Goal: Information Seeking & Learning: Learn about a topic

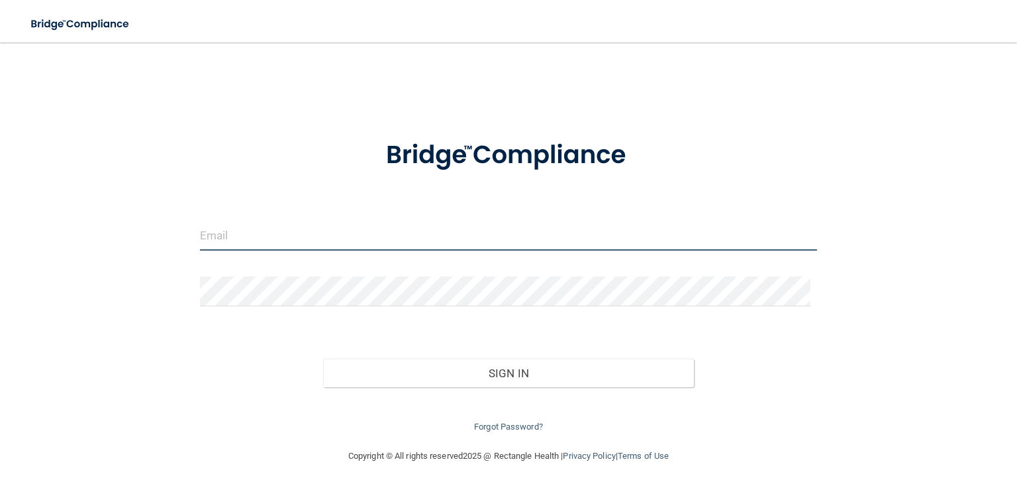
click at [405, 230] on input "email" at bounding box center [508, 236] width 617 height 30
type input "[EMAIL_ADDRESS][DOMAIN_NAME]"
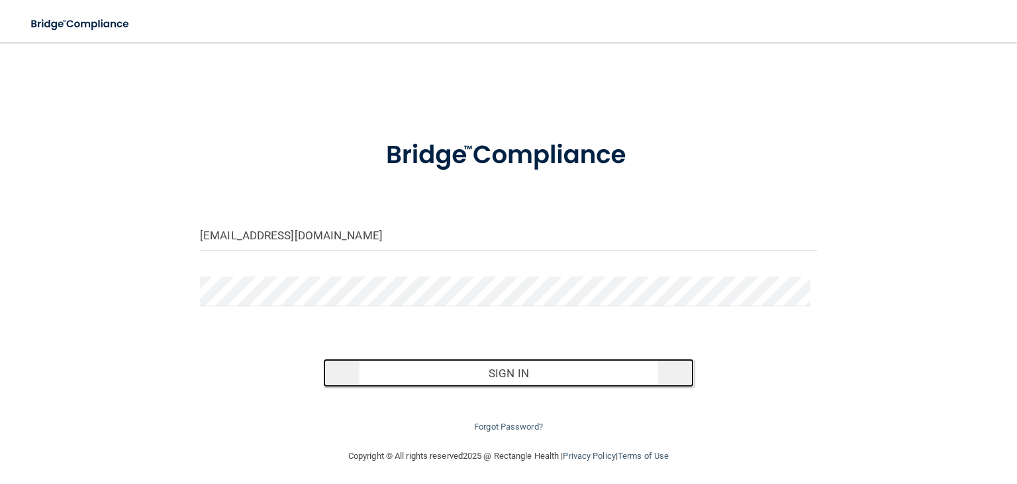
click at [456, 365] on button "Sign In" at bounding box center [508, 372] width 370 height 29
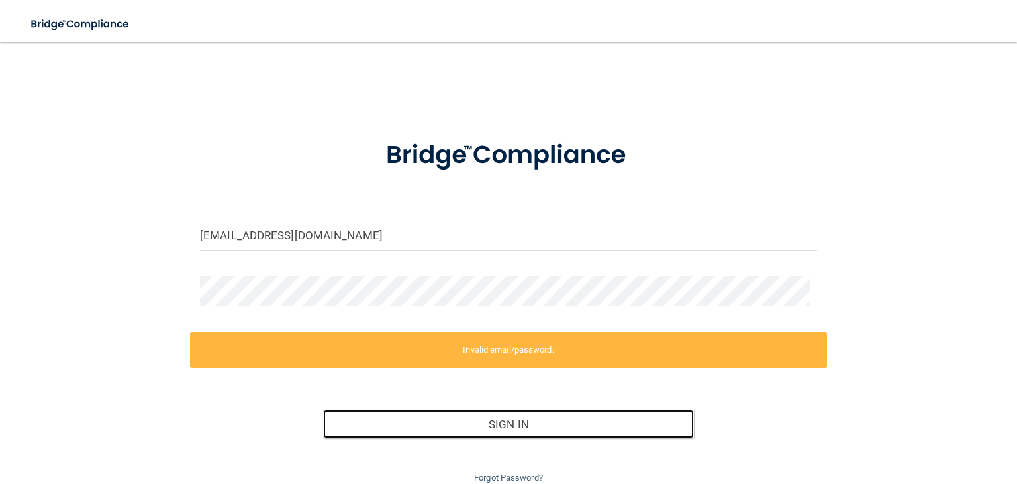
scroll to position [54, 0]
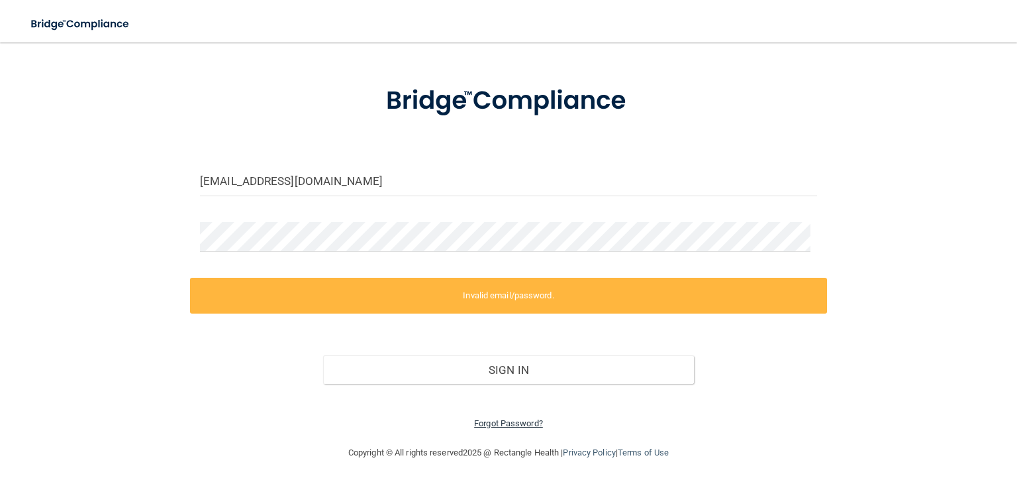
click at [499, 423] on link "Forgot Password?" at bounding box center [508, 423] width 69 height 10
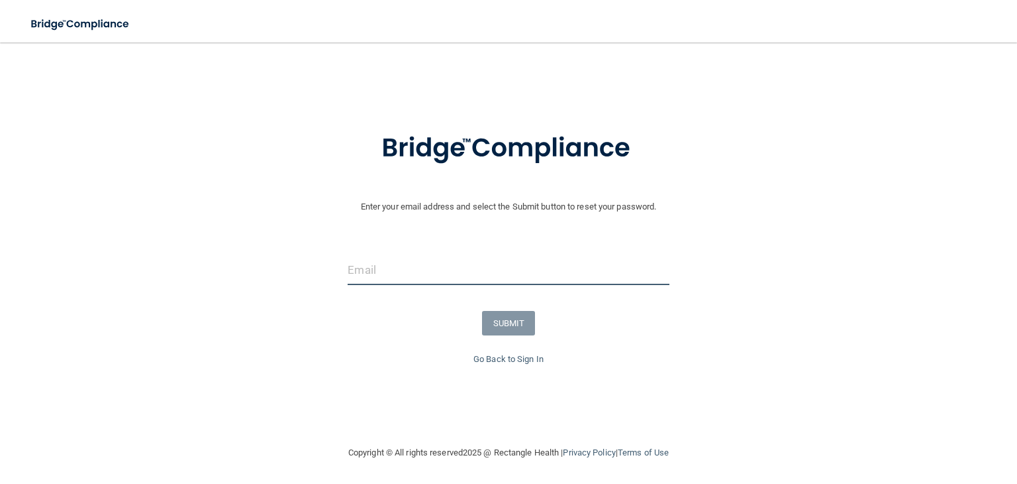
click at [479, 277] on input "email" at bounding box center [508, 270] width 321 height 30
type input "[EMAIL_ADDRESS][DOMAIN_NAME]"
click at [501, 323] on button "SUBMIT" at bounding box center [509, 323] width 54 height 25
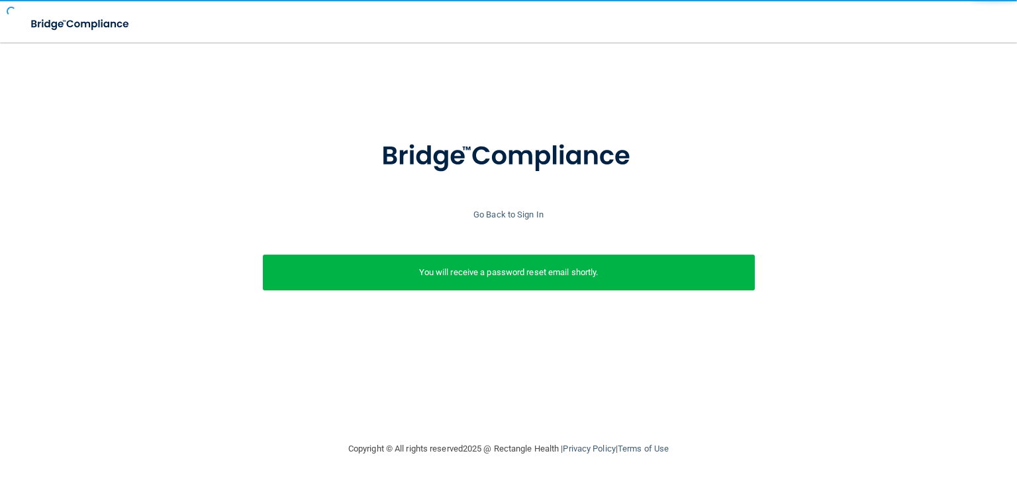
scroll to position [0, 0]
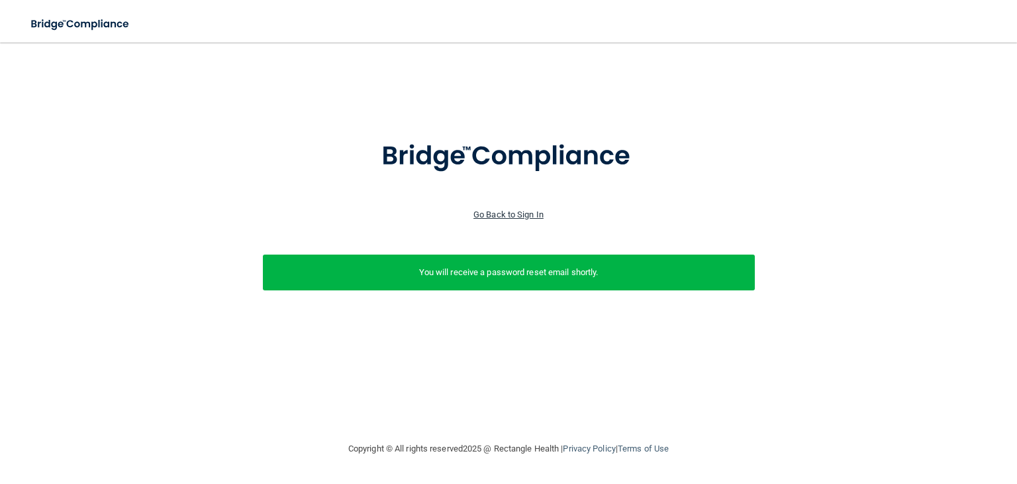
click at [519, 210] on link "Go Back to Sign In" at bounding box center [509, 214] width 70 height 10
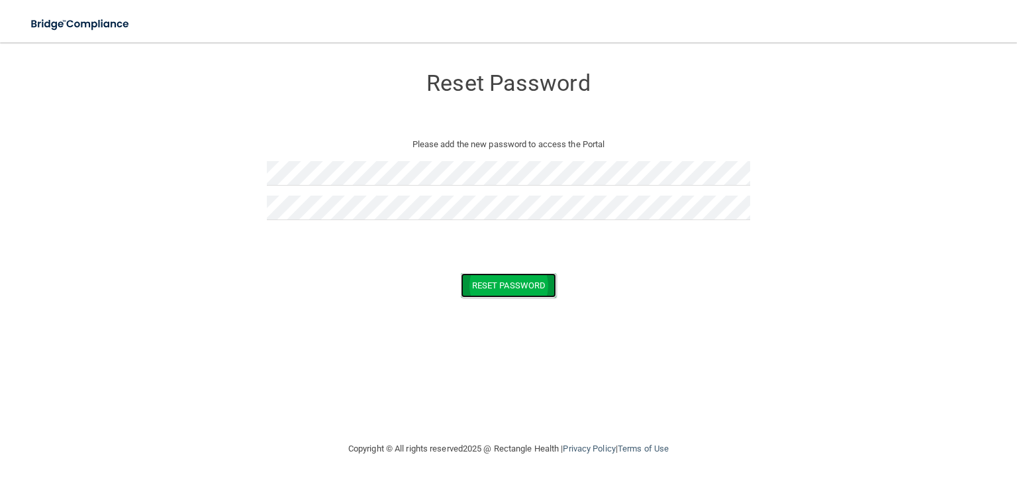
click at [525, 278] on button "Reset Password" at bounding box center [508, 285] width 95 height 25
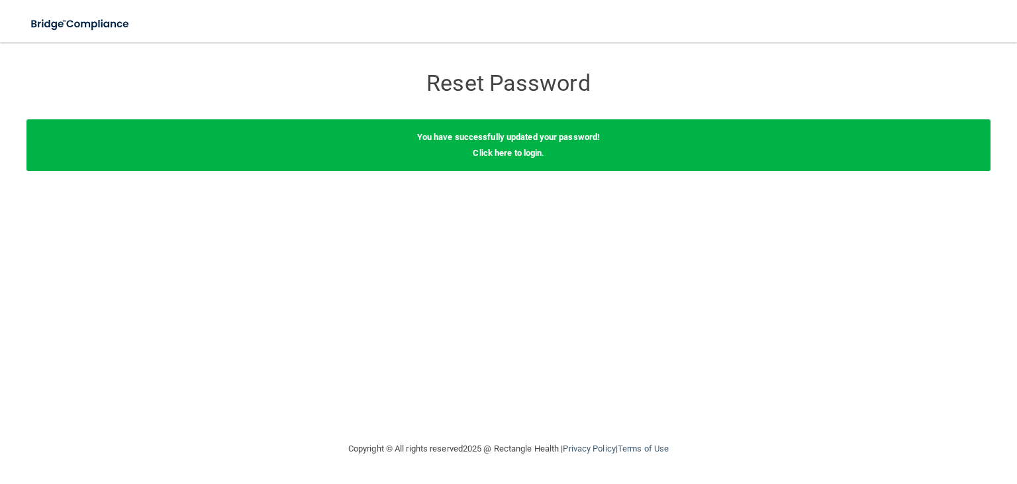
click at [512, 160] on div "You have successfully updated your password! Click here to login ." at bounding box center [508, 145] width 964 height 52
click at [517, 154] on link "Click here to login" at bounding box center [507, 153] width 69 height 10
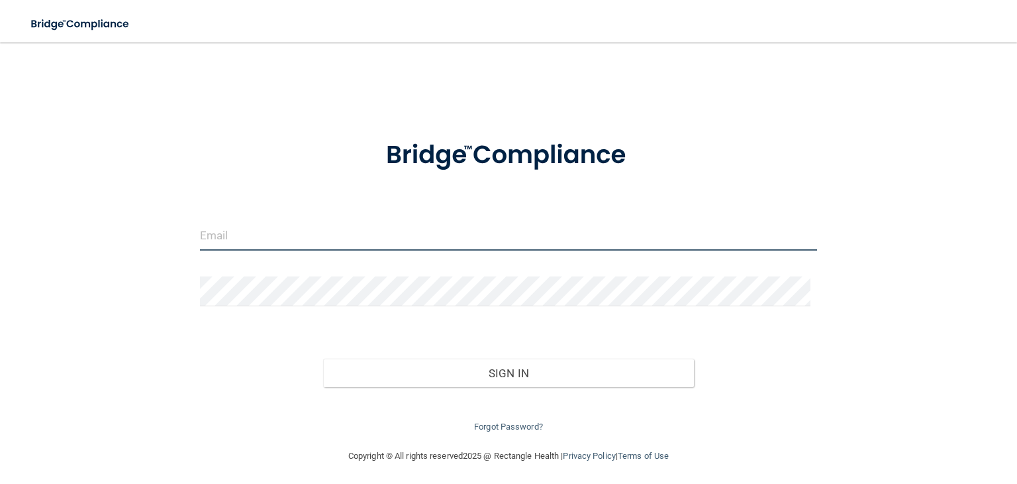
click at [343, 243] on input "email" at bounding box center [508, 236] width 617 height 30
type input "[EMAIL_ADDRESS][DOMAIN_NAME]"
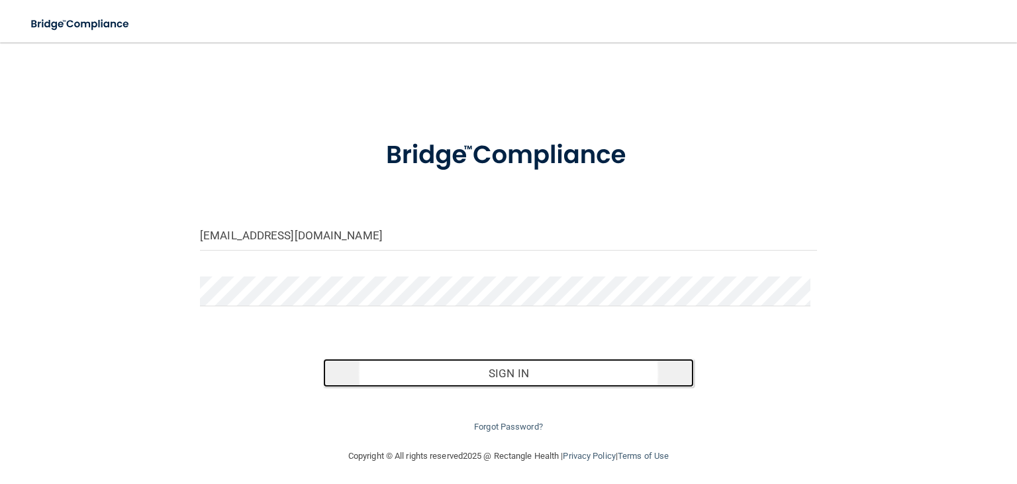
click at [463, 378] on button "Sign In" at bounding box center [508, 372] width 370 height 29
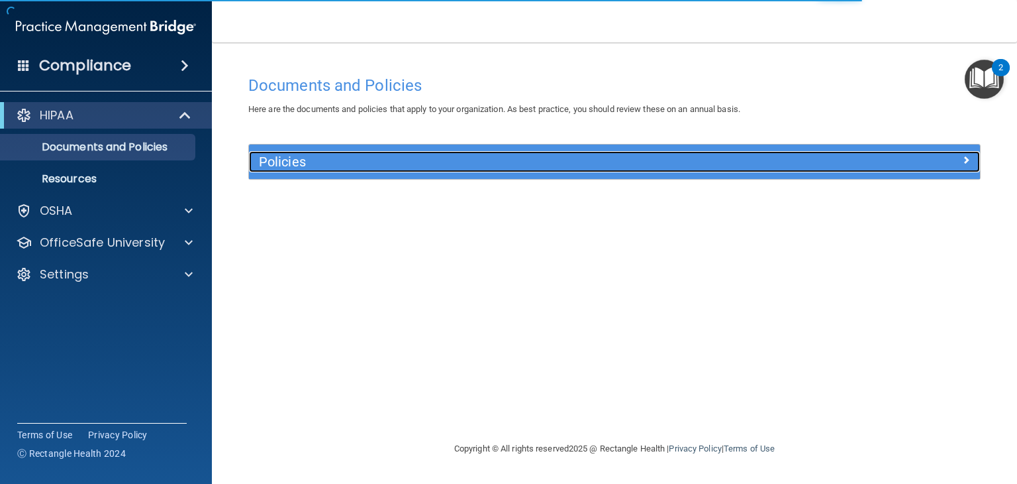
click at [720, 170] on div "Policies" at bounding box center [523, 161] width 548 height 21
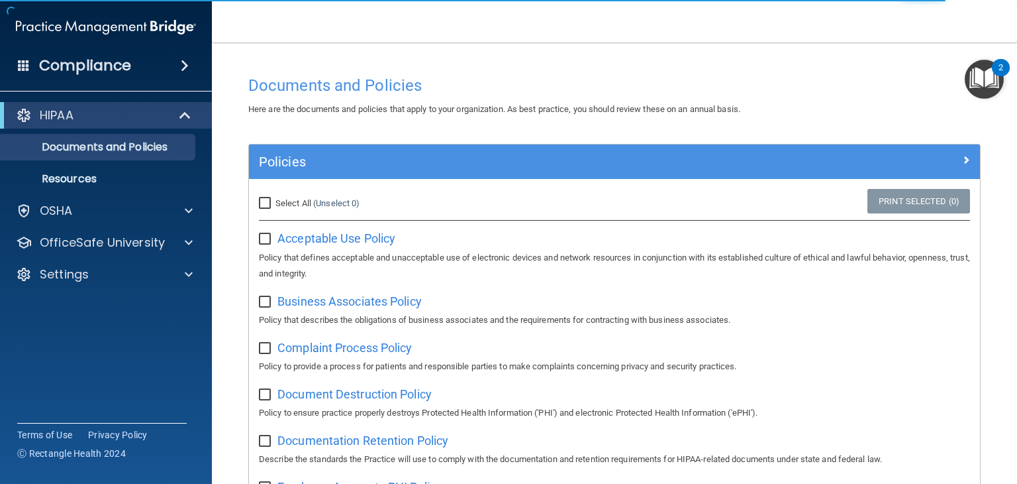
click at [265, 202] on input "Select All (Unselect 0) Unselect All" at bounding box center [266, 203] width 15 height 11
checkbox input "true"
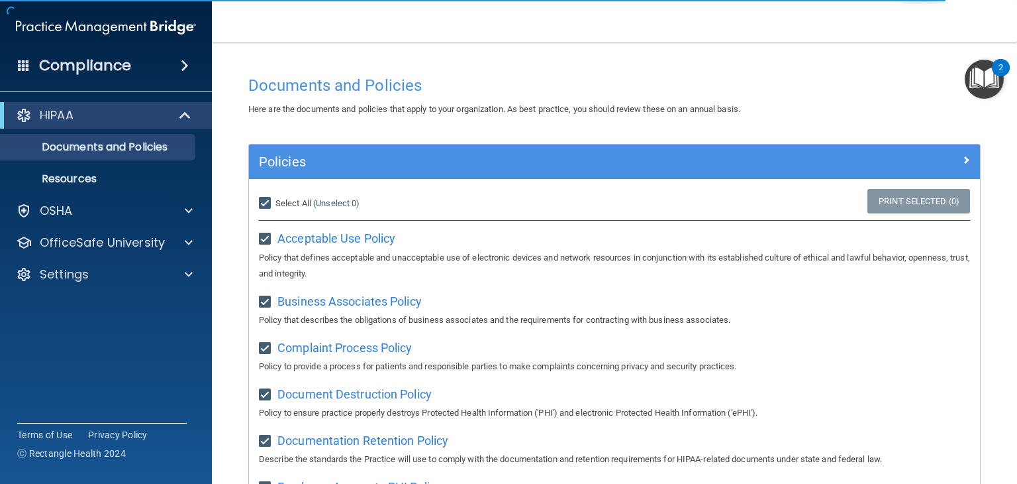
checkbox input "true"
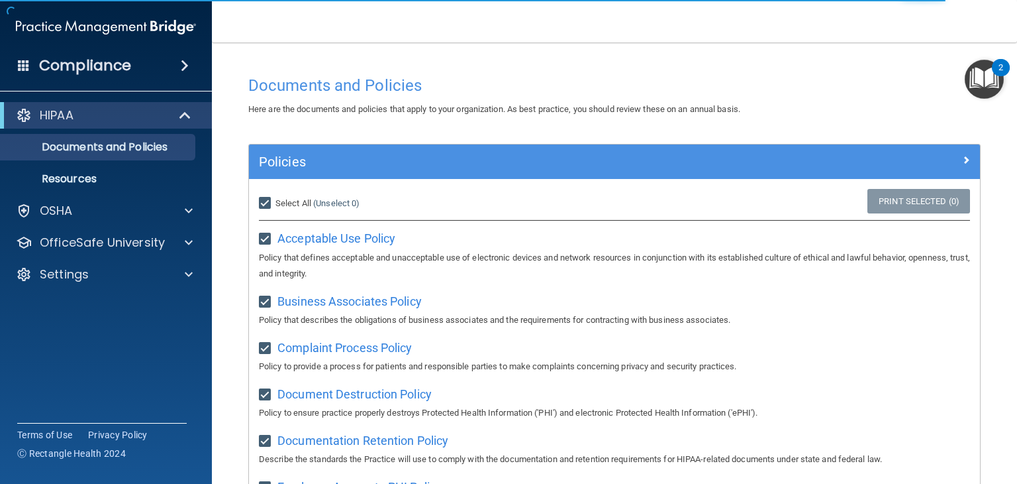
checkbox input "true"
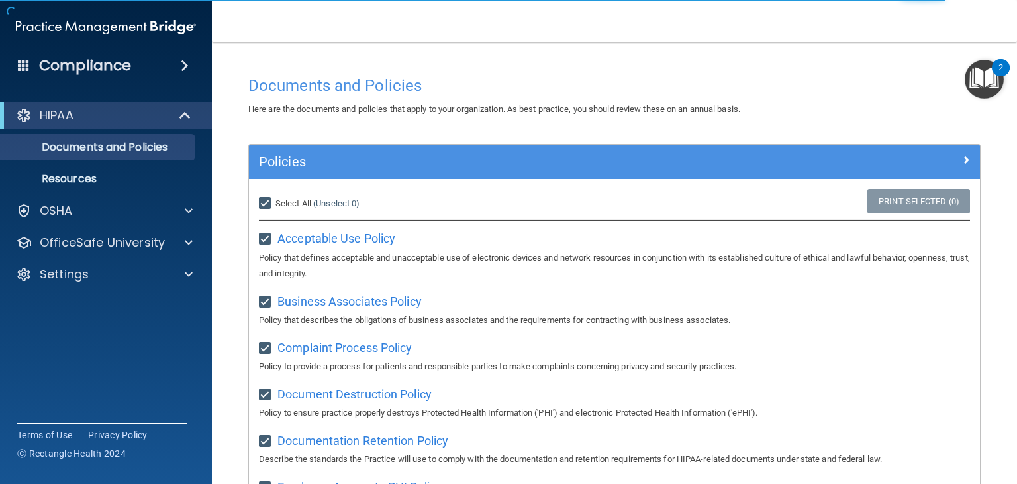
checkbox input "true"
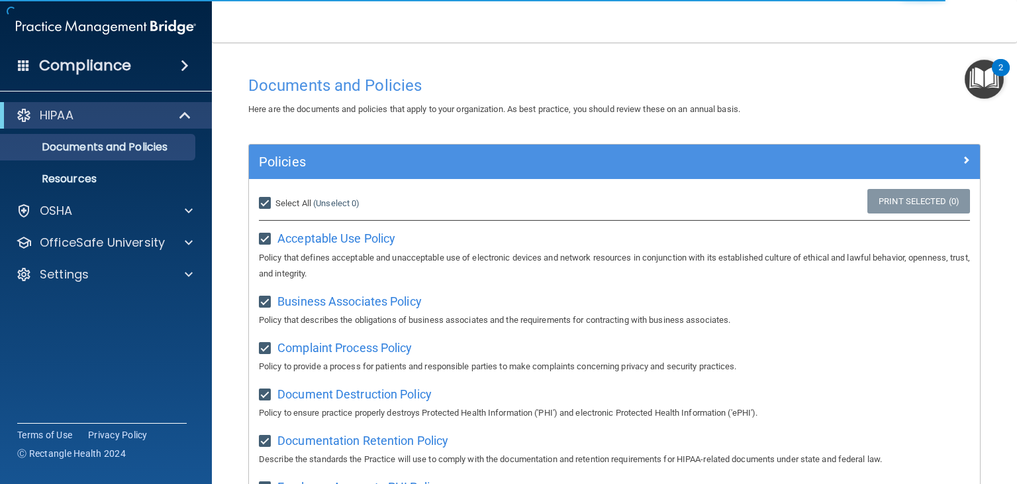
checkbox input "true"
click at [265, 202] on input "Select All (Unselect 21) Unselect All" at bounding box center [266, 203] width 15 height 11
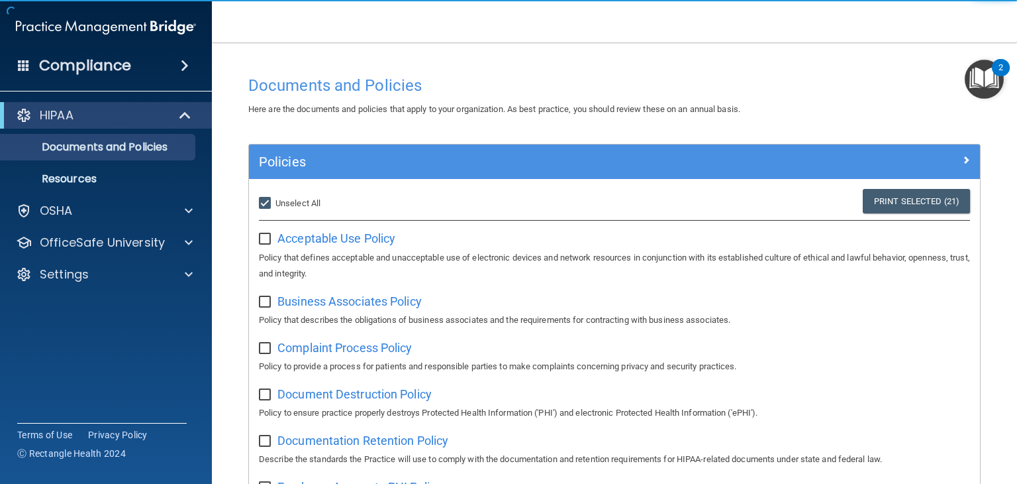
checkbox input "false"
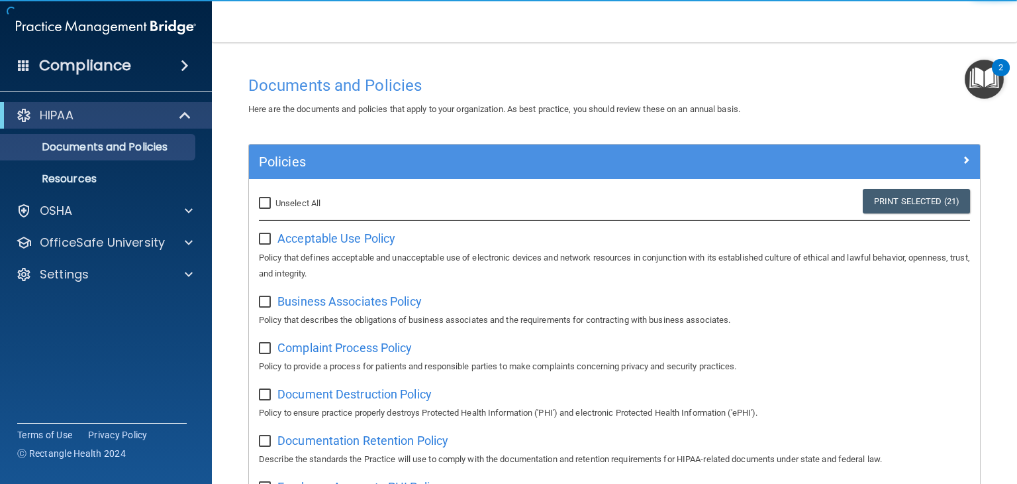
checkbox input "false"
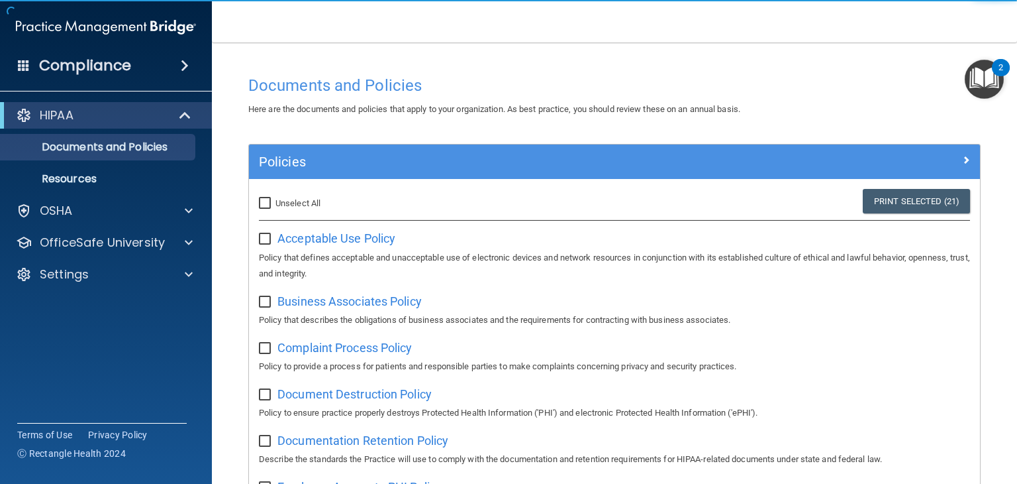
checkbox input "false"
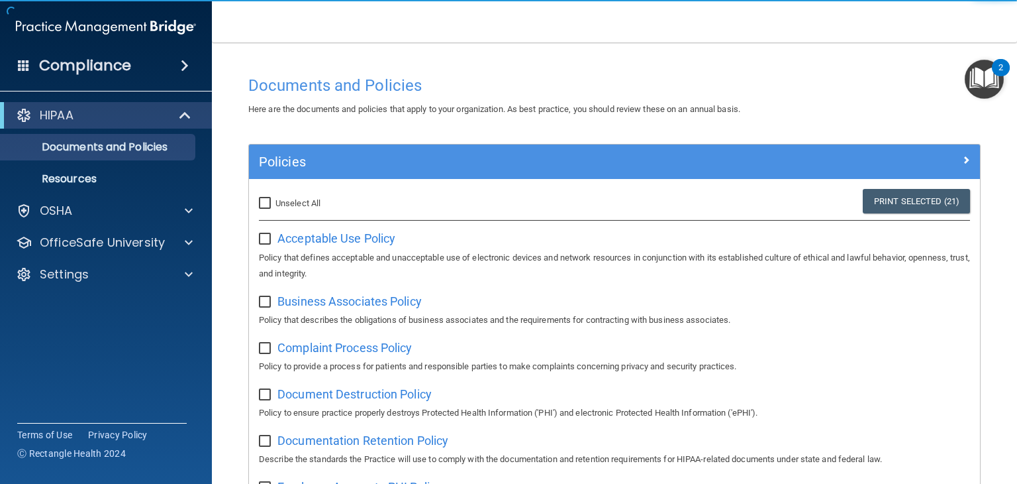
checkbox input "false"
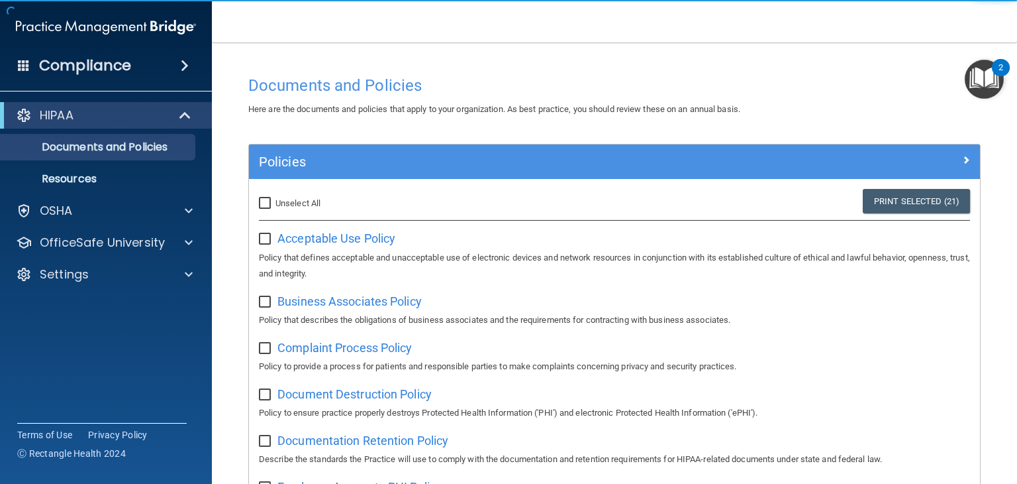
checkbox input "false"
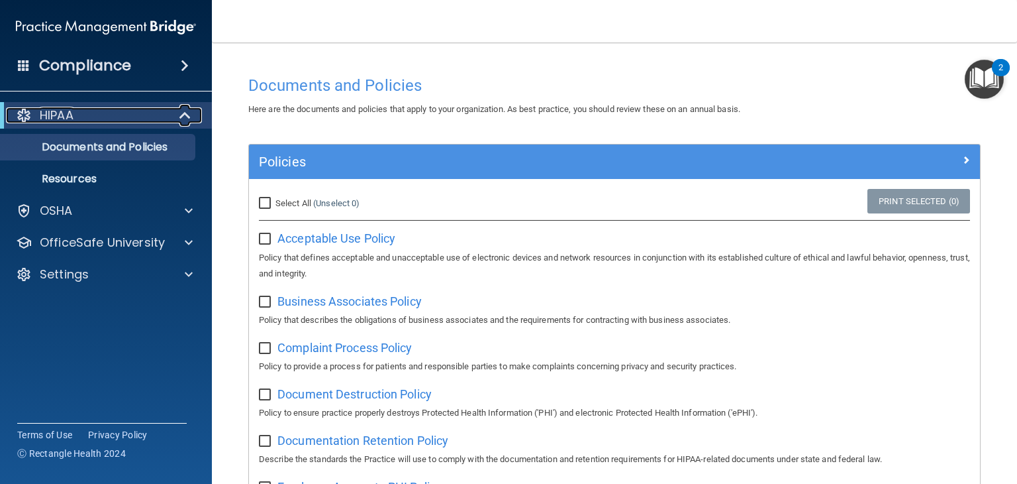
click at [181, 115] on span at bounding box center [186, 115] width 11 height 16
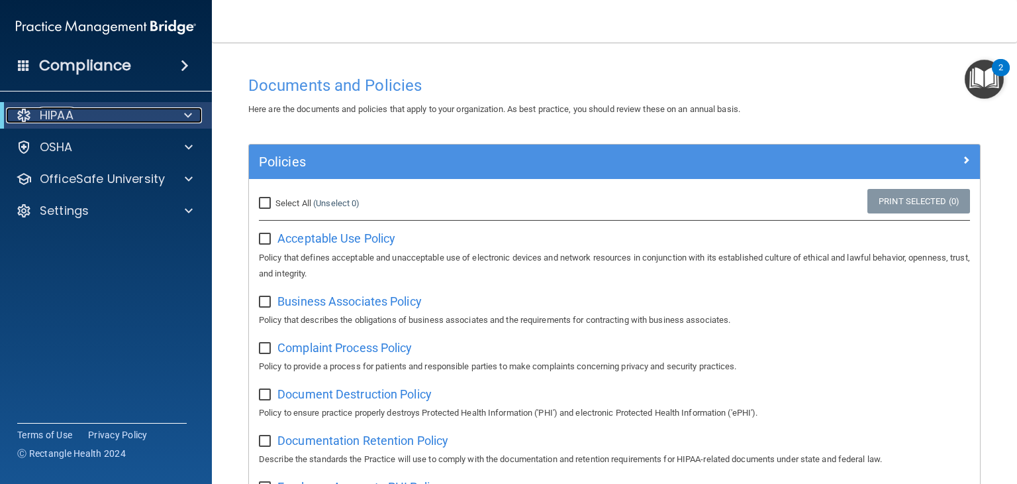
click at [180, 115] on div at bounding box center [186, 115] width 32 height 16
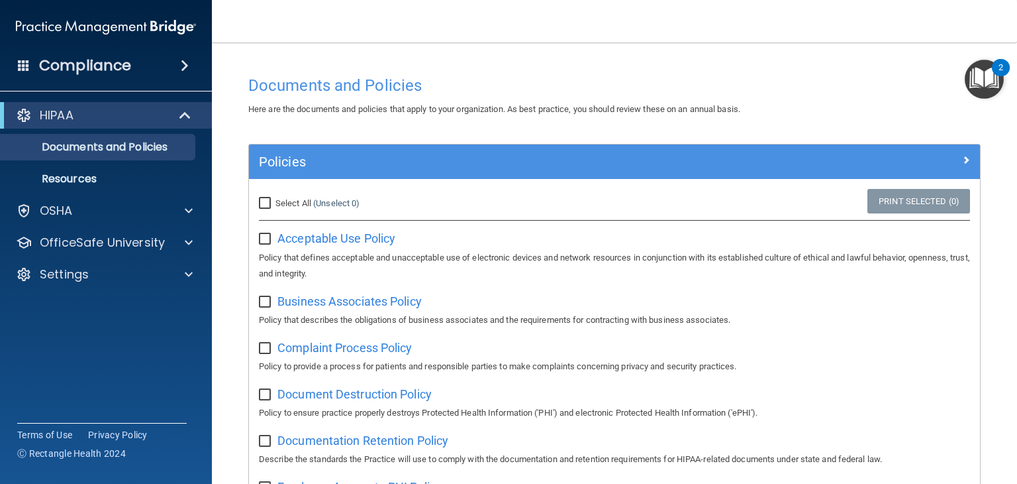
click at [264, 206] on input "Select All (Unselect 0) Unselect All" at bounding box center [266, 203] width 15 height 11
checkbox input "true"
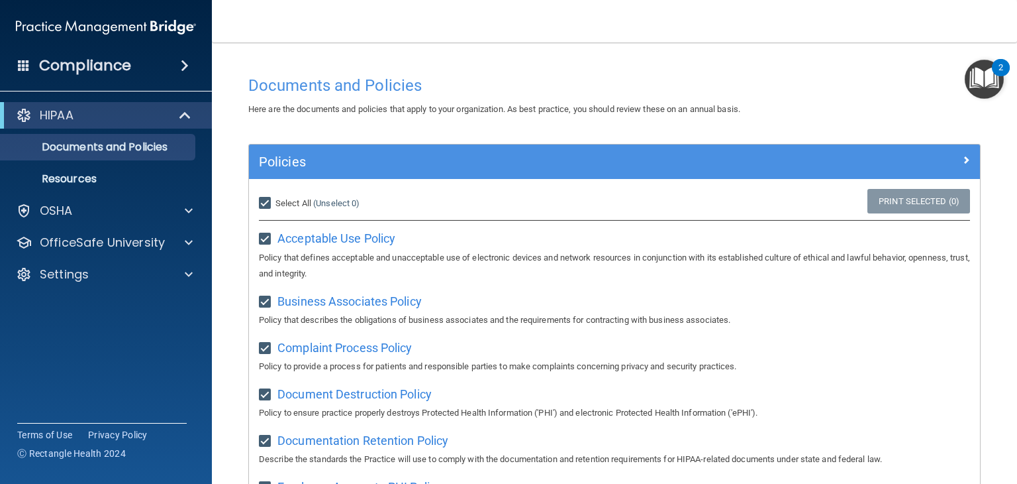
checkbox input "true"
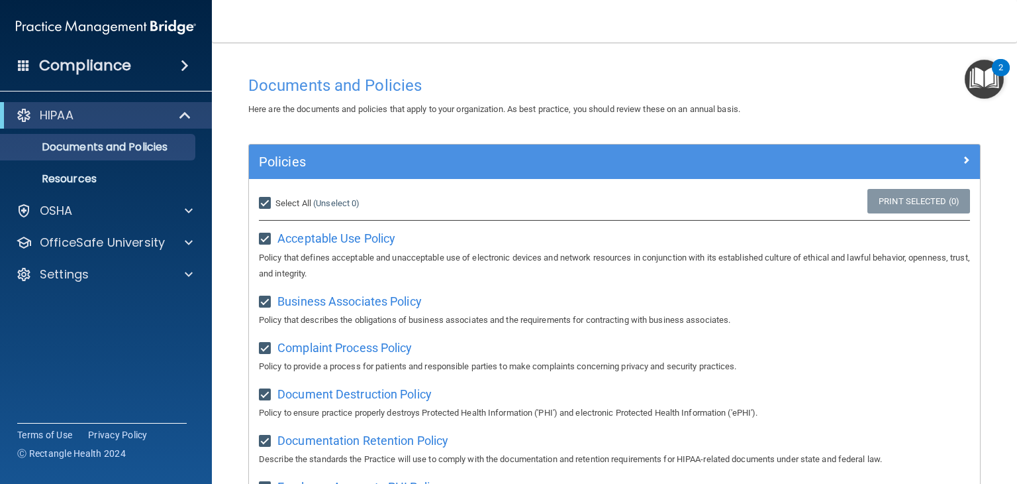
checkbox input "true"
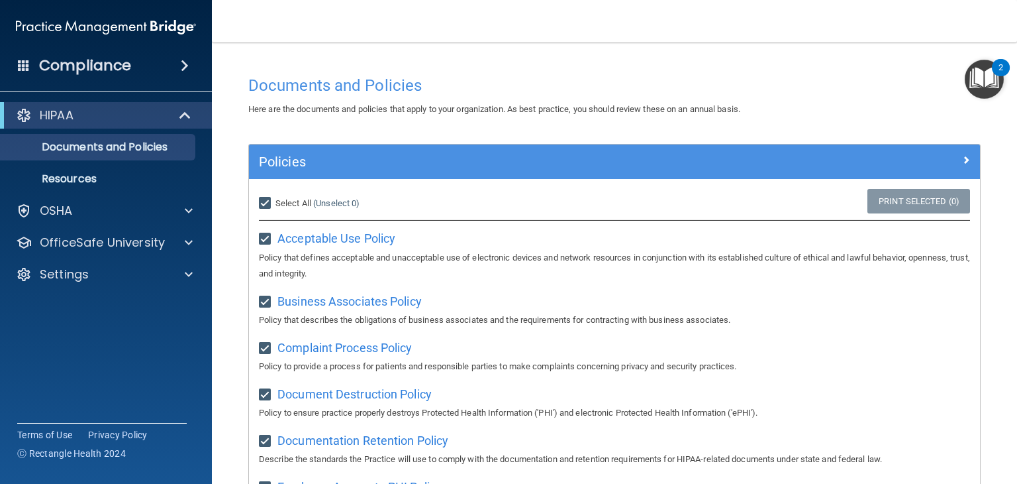
checkbox input "true"
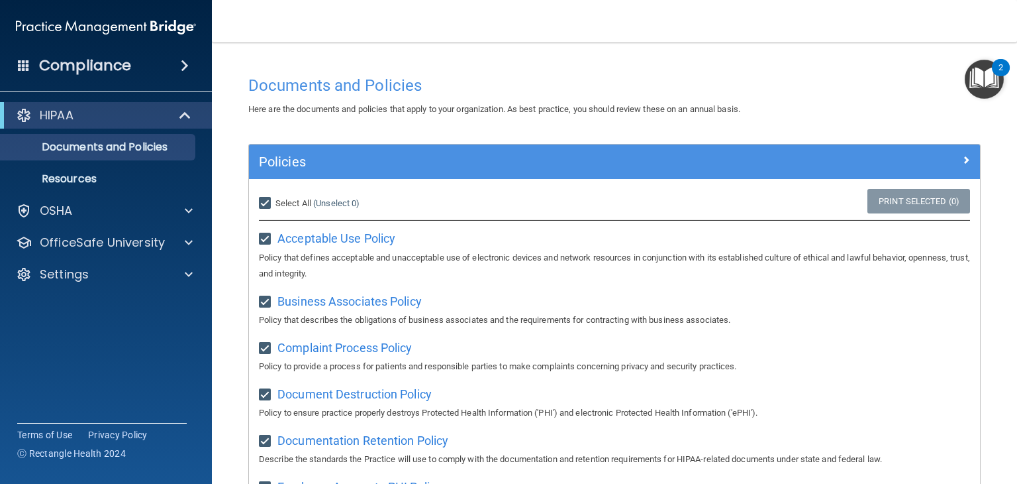
checkbox input "true"
click at [912, 198] on link "Print Selected (21)" at bounding box center [916, 201] width 107 height 25
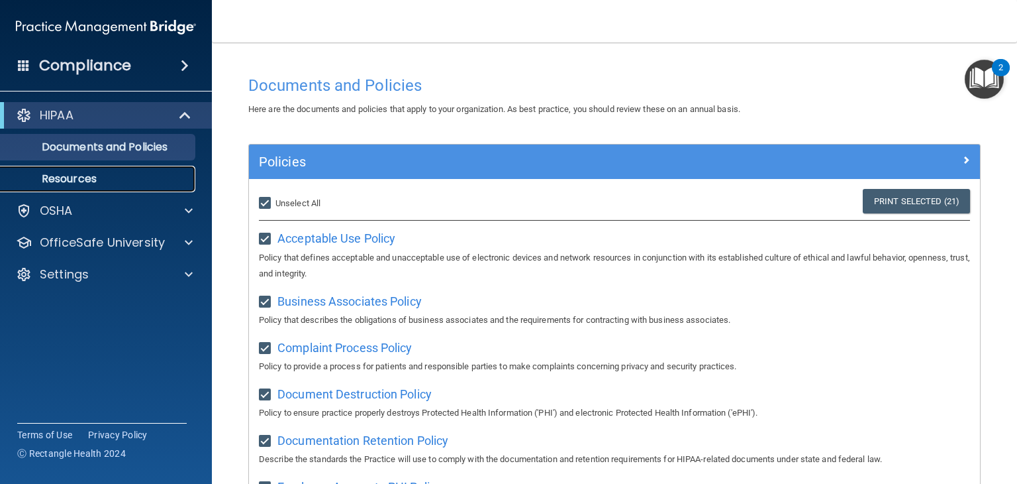
click at [83, 178] on p "Resources" at bounding box center [99, 178] width 181 height 13
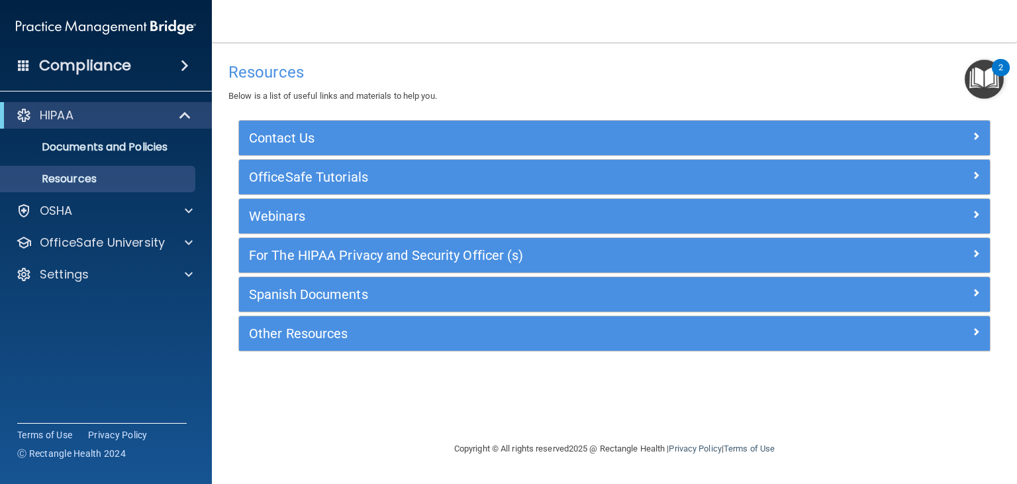
click at [176, 58] on div "Compliance" at bounding box center [106, 65] width 212 height 29
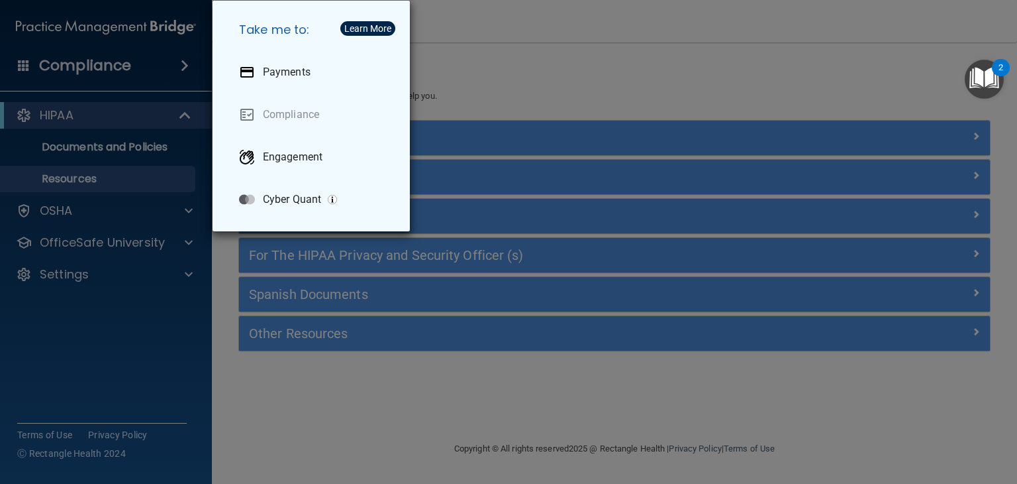
click at [311, 395] on div "Take me to: Payments Compliance Engagement Cyber Quant" at bounding box center [508, 242] width 1017 height 484
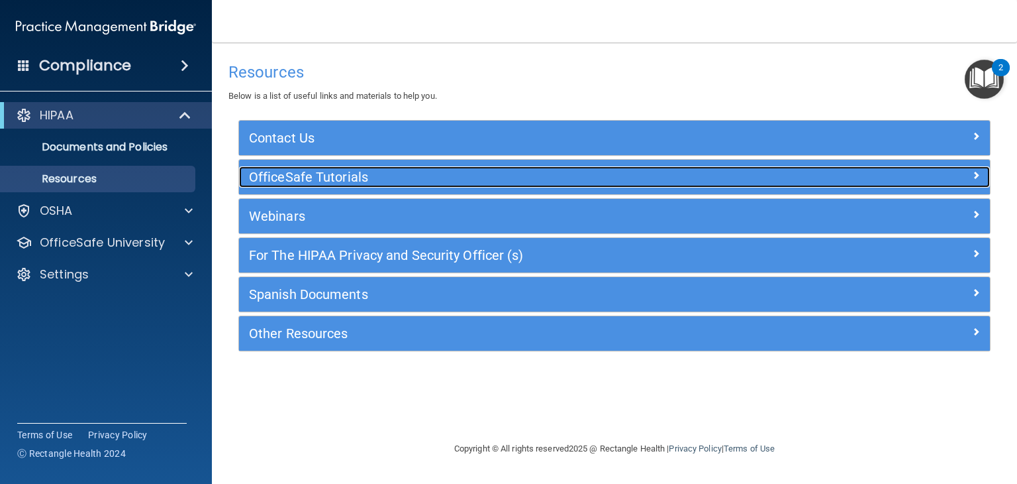
click at [975, 172] on span at bounding box center [976, 175] width 8 height 16
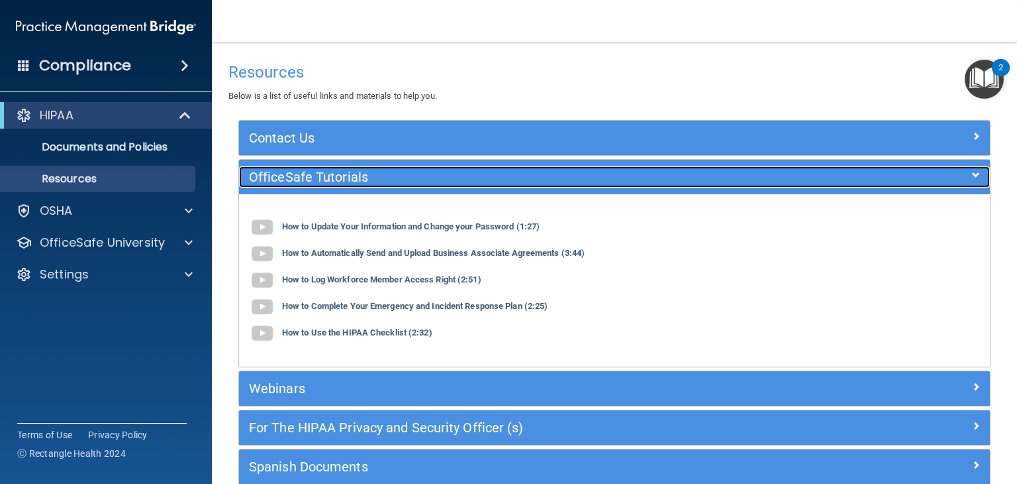
scroll to position [107, 0]
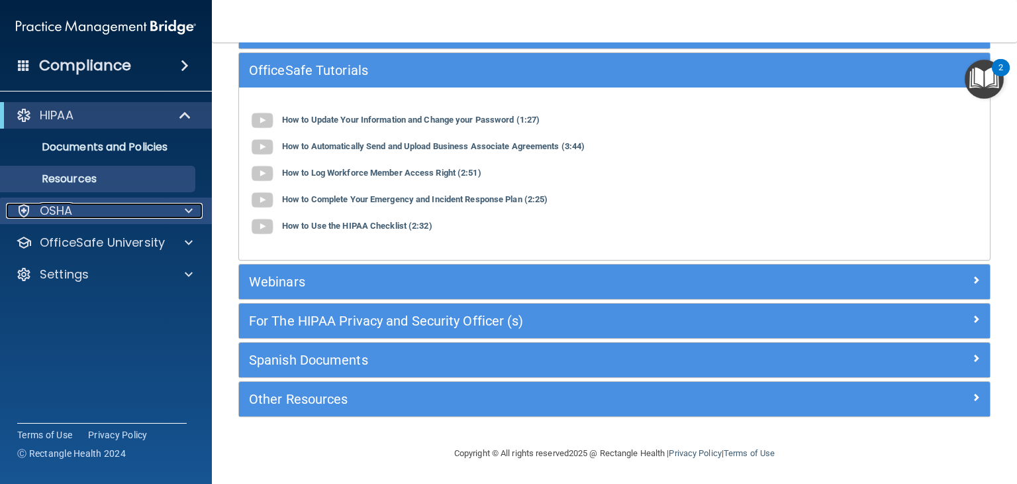
click at [77, 209] on div "OSHA" at bounding box center [88, 211] width 164 height 16
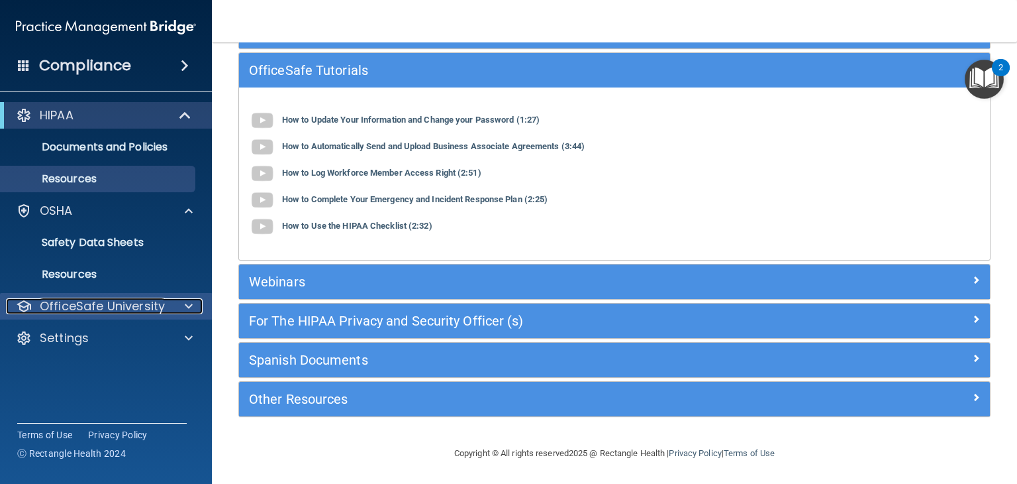
click at [185, 312] on span at bounding box center [189, 306] width 8 height 16
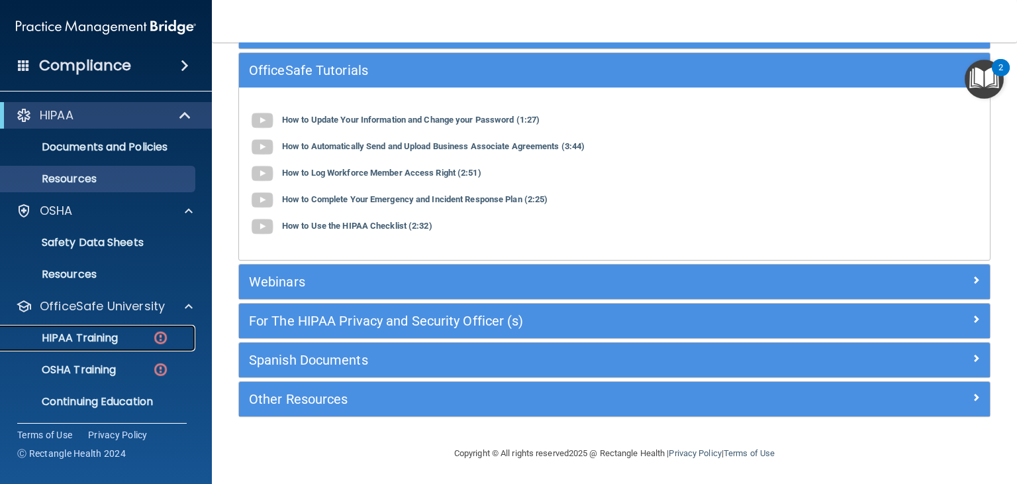
click at [151, 342] on div "HIPAA Training" at bounding box center [99, 337] width 181 height 13
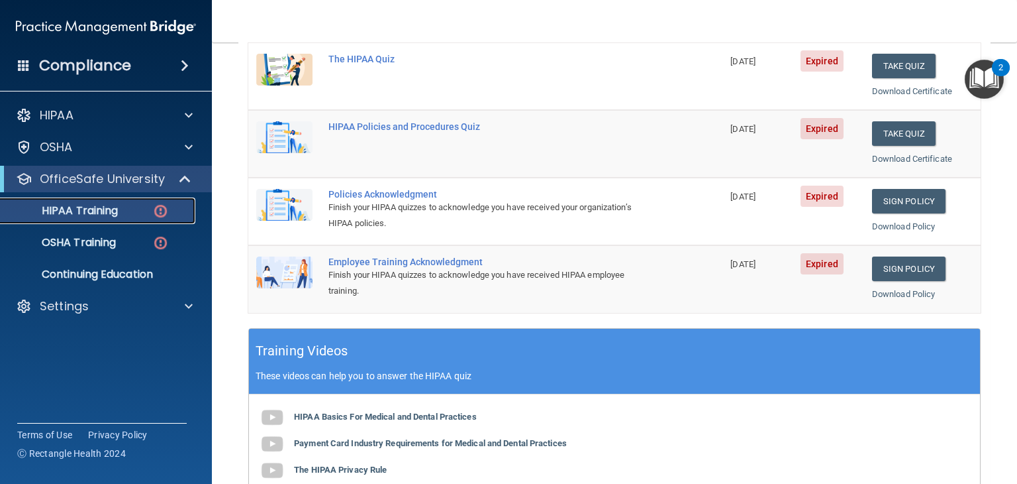
scroll to position [259, 0]
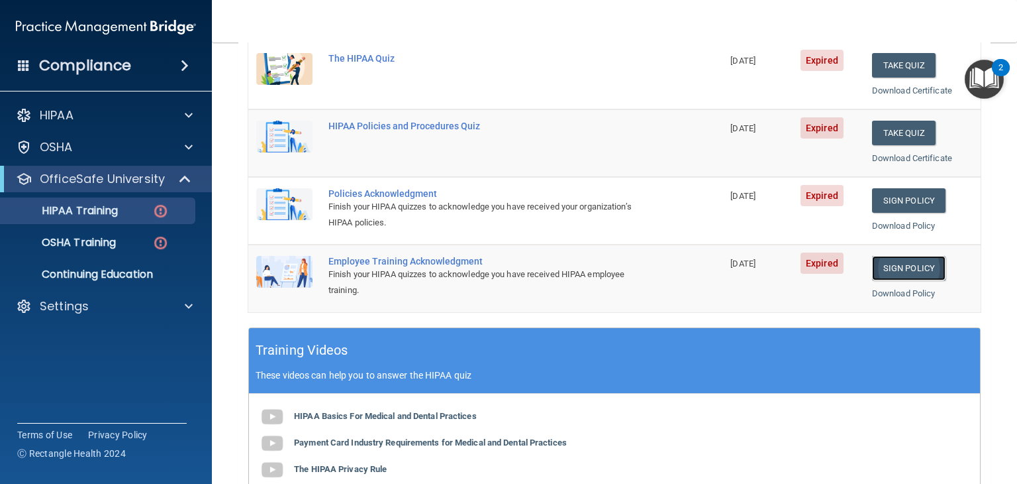
click at [911, 262] on link "Sign Policy" at bounding box center [909, 268] width 74 height 25
click at [916, 201] on link "Sign Policy" at bounding box center [909, 200] width 74 height 25
click at [911, 136] on button "Take Quiz" at bounding box center [904, 133] width 64 height 25
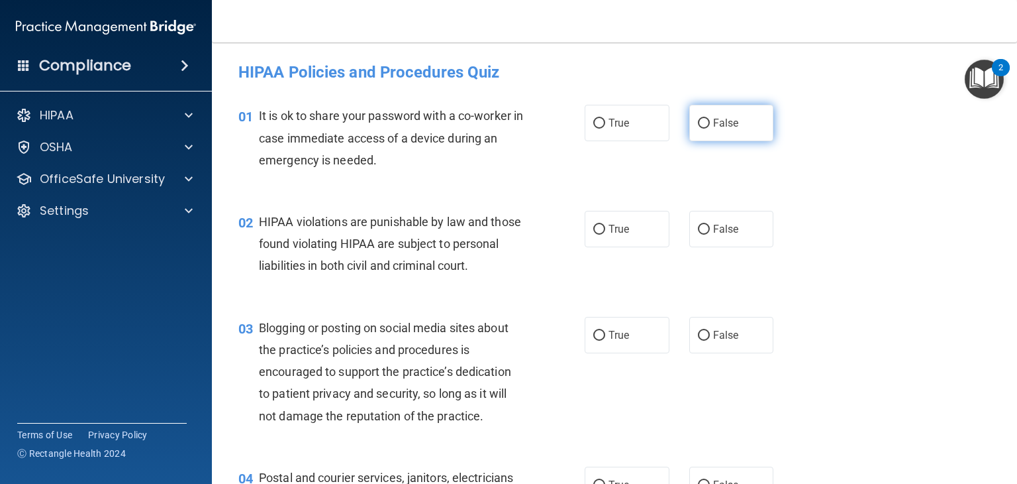
click at [698, 123] on input "False" at bounding box center [704, 124] width 12 height 10
radio input "true"
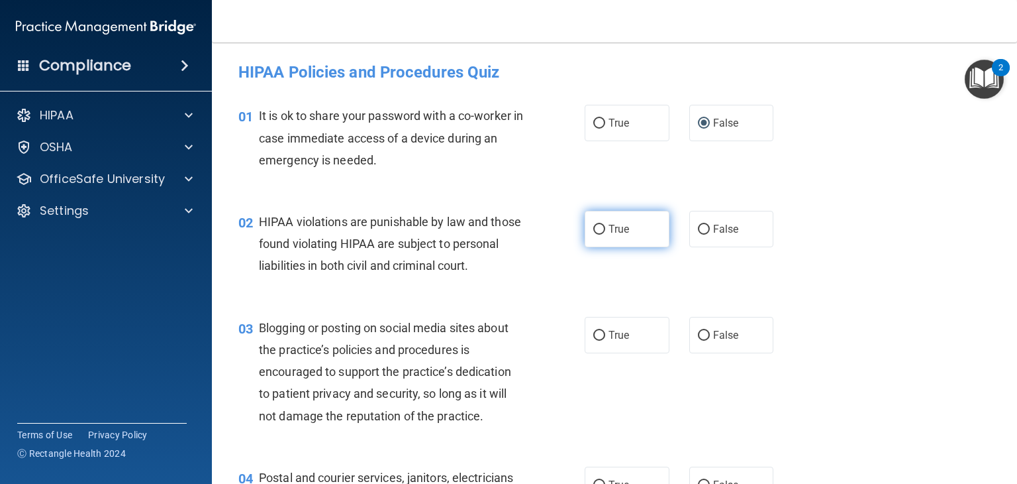
click at [623, 229] on span "True" at bounding box center [619, 229] width 21 height 13
click at [605, 229] on input "True" at bounding box center [599, 230] width 12 height 10
radio input "true"
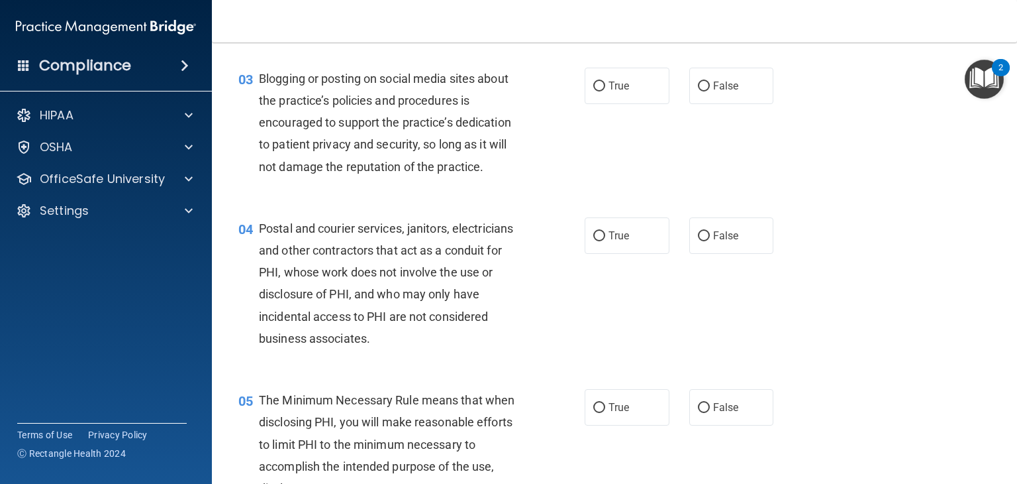
scroll to position [249, 0]
click at [703, 91] on input "False" at bounding box center [704, 86] width 12 height 10
radio input "true"
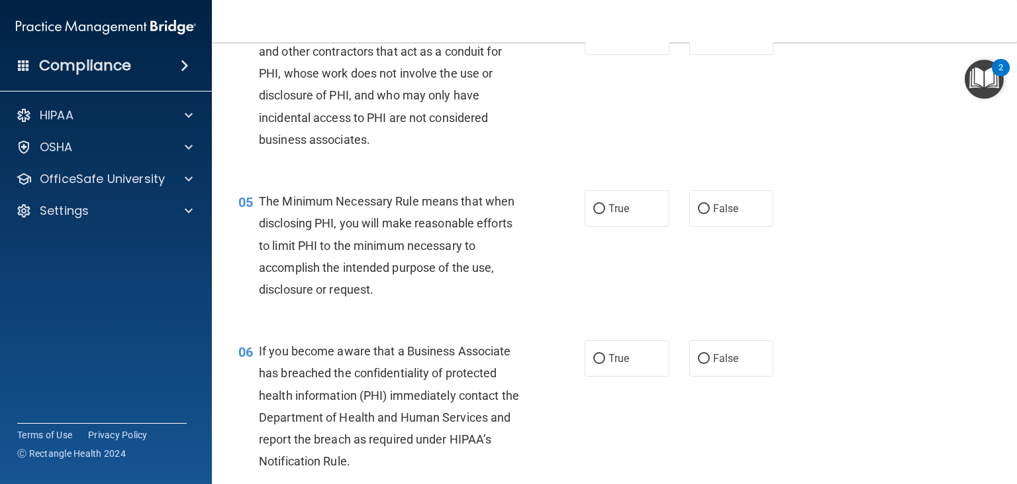
scroll to position [448, 0]
click at [698, 50] on label "False" at bounding box center [731, 37] width 85 height 36
click at [698, 42] on input "False" at bounding box center [704, 37] width 12 height 10
radio input "true"
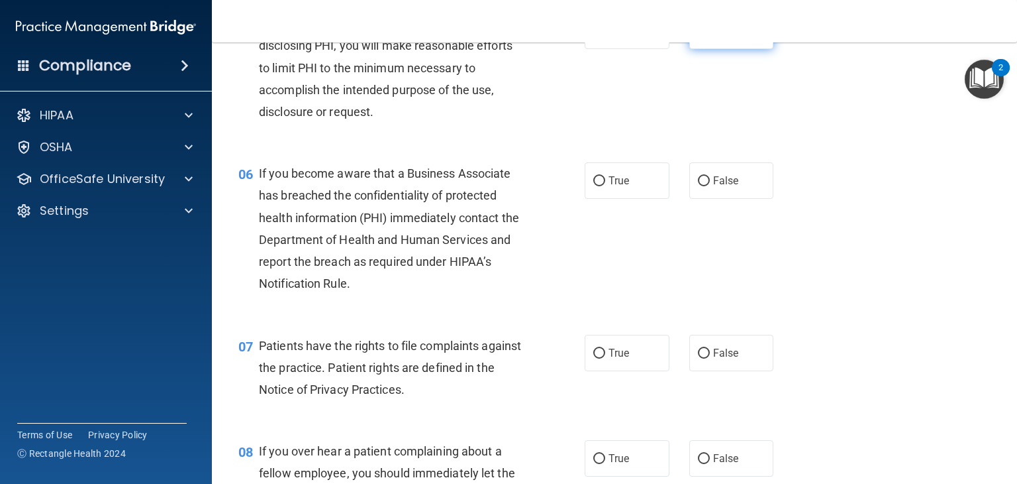
scroll to position [615, 0]
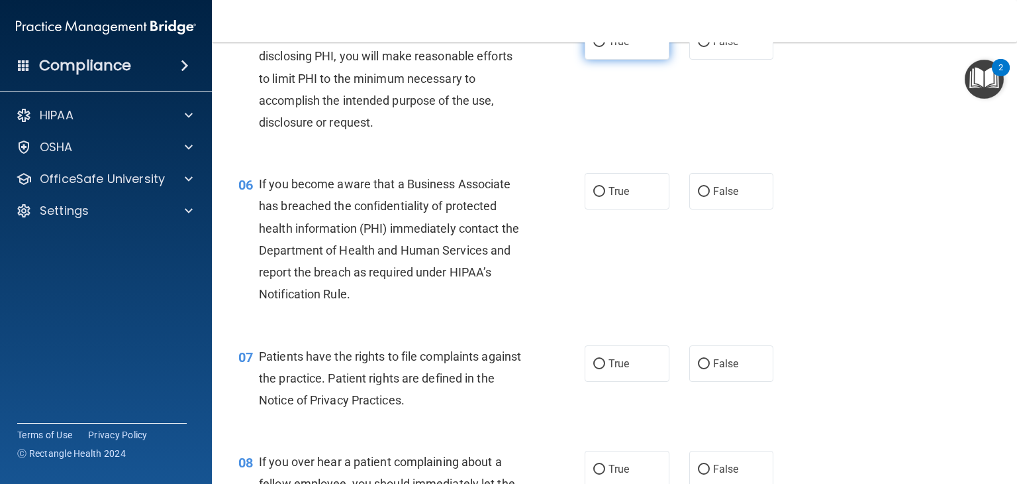
click at [629, 60] on label "True" at bounding box center [627, 41] width 85 height 36
click at [605, 47] on input "True" at bounding box center [599, 42] width 12 height 10
radio input "true"
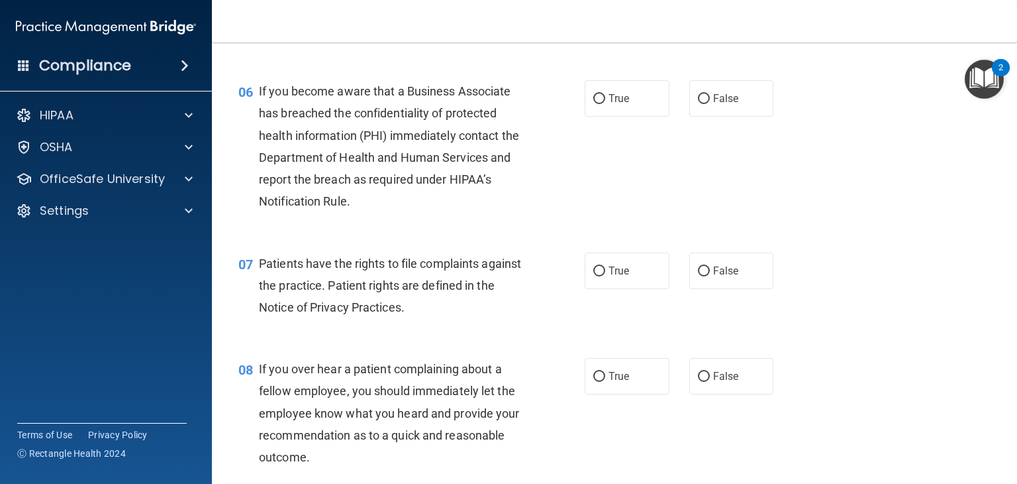
scroll to position [707, 0]
click at [609, 117] on label "True" at bounding box center [627, 98] width 85 height 36
click at [605, 104] on input "True" at bounding box center [599, 99] width 12 height 10
radio input "true"
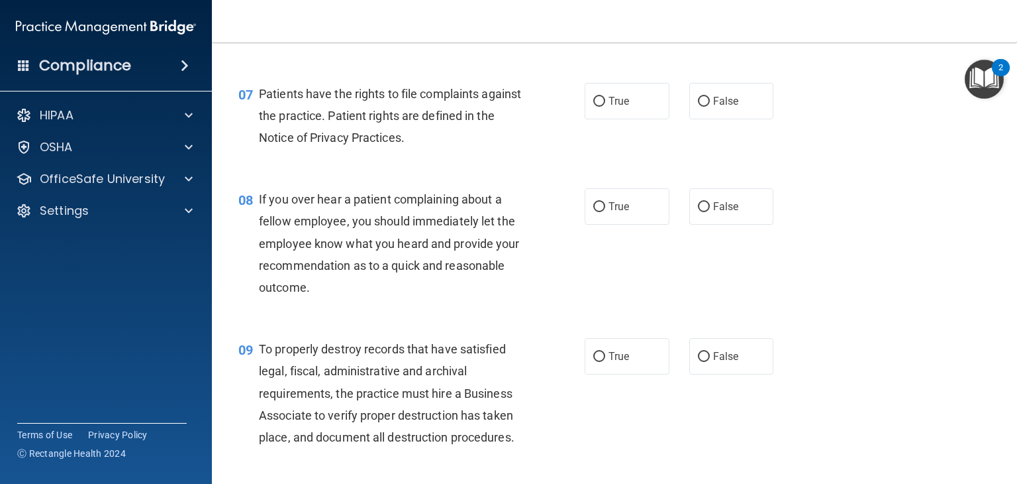
scroll to position [877, 0]
click at [609, 107] on span "True" at bounding box center [619, 101] width 21 height 13
click at [605, 107] on input "True" at bounding box center [599, 102] width 12 height 10
radio input "true"
click at [704, 217] on label "False" at bounding box center [731, 206] width 85 height 36
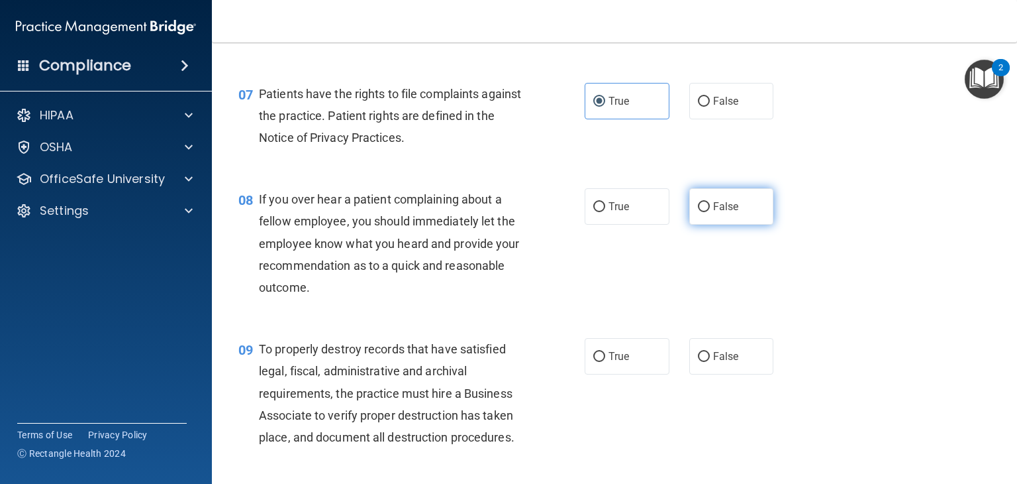
click at [704, 212] on input "False" at bounding box center [704, 207] width 12 height 10
radio input "true"
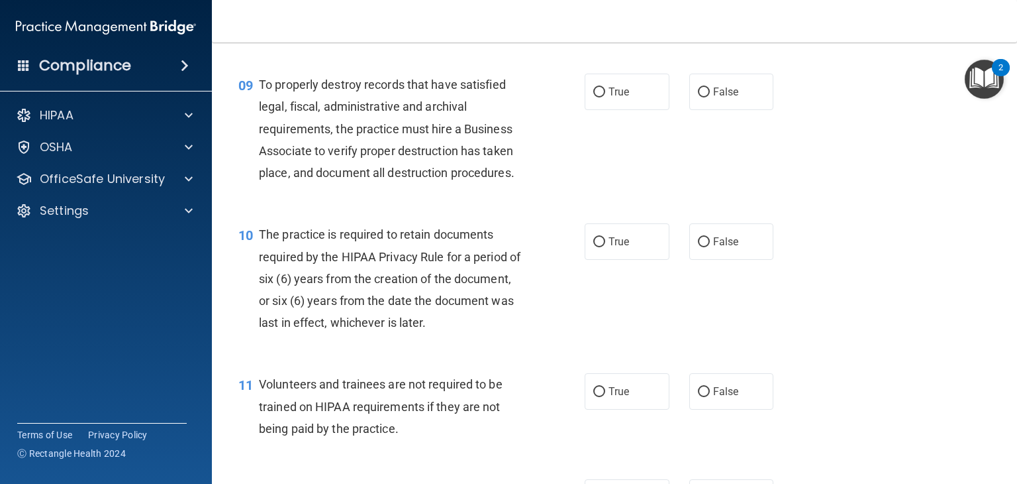
scroll to position [1142, 0]
click at [654, 109] on label "True" at bounding box center [627, 91] width 85 height 36
click at [605, 97] on input "True" at bounding box center [599, 92] width 12 height 10
radio input "true"
click at [629, 259] on label "True" at bounding box center [627, 241] width 85 height 36
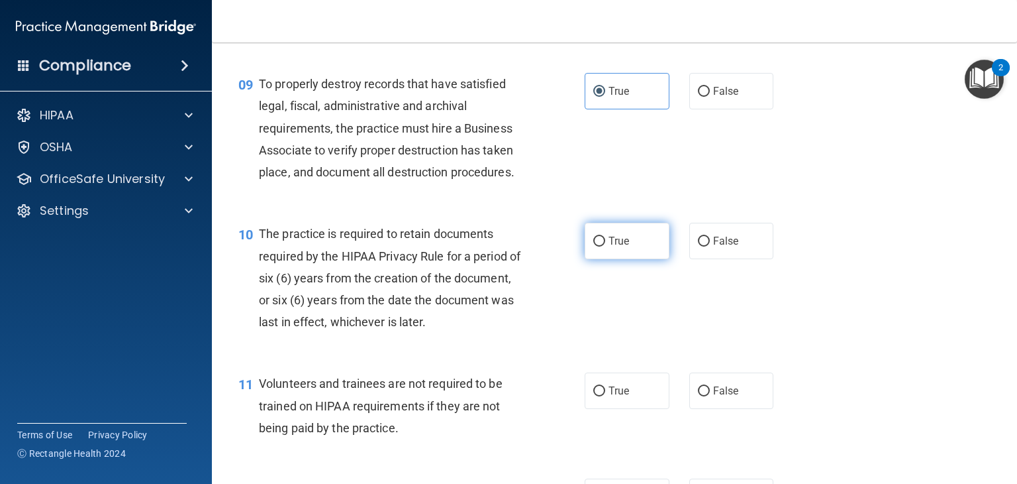
click at [605, 246] on input "True" at bounding box center [599, 241] width 12 height 10
radio input "true"
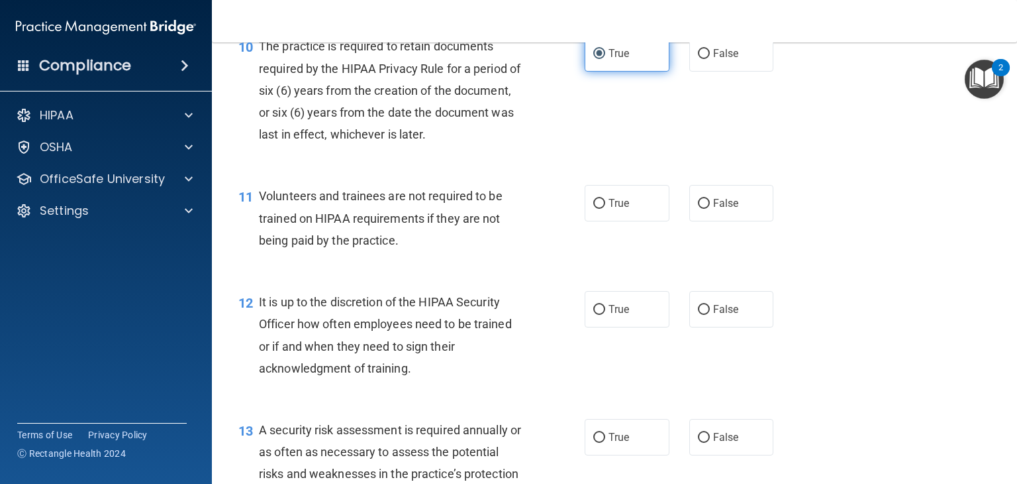
scroll to position [1330, 0]
click at [713, 209] on span "False" at bounding box center [726, 202] width 26 height 13
click at [710, 208] on input "False" at bounding box center [704, 203] width 12 height 10
radio input "true"
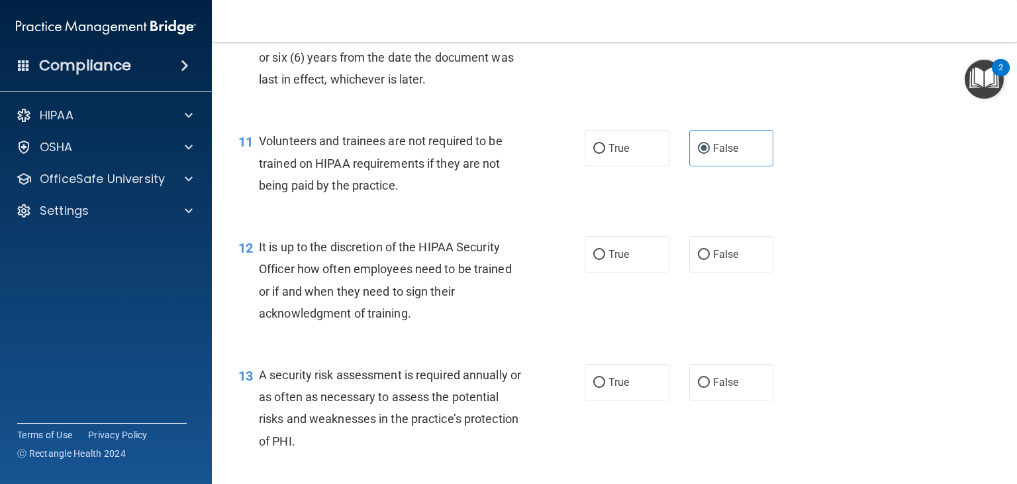
scroll to position [1422, 0]
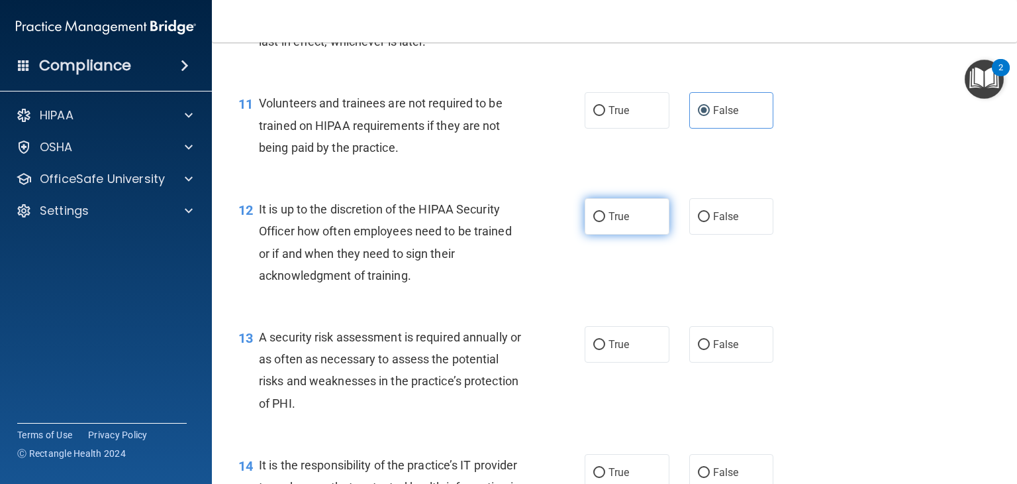
click at [613, 223] on span "True" at bounding box center [619, 216] width 21 height 13
click at [605, 222] on input "True" at bounding box center [599, 217] width 12 height 10
radio input "true"
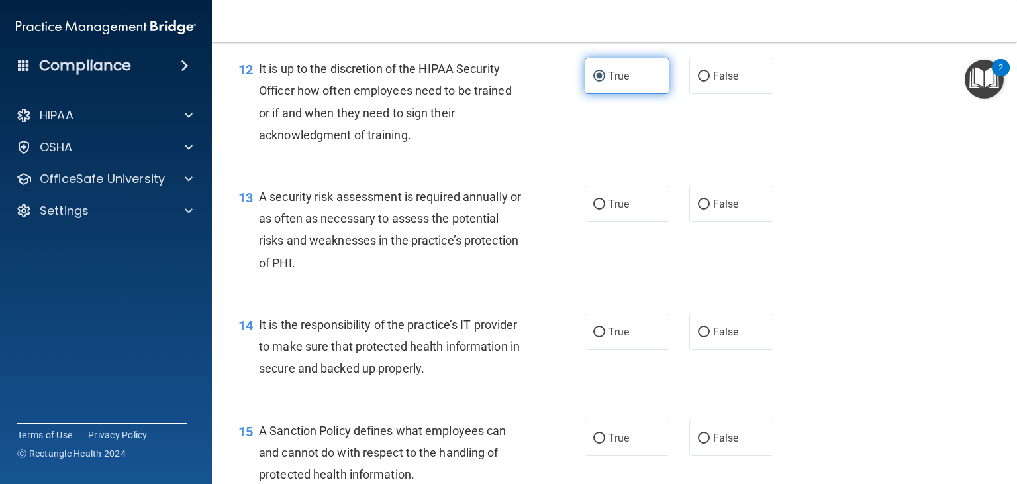
click at [613, 222] on label "True" at bounding box center [627, 203] width 85 height 36
click at [605, 209] on input "True" at bounding box center [599, 204] width 12 height 10
radio input "true"
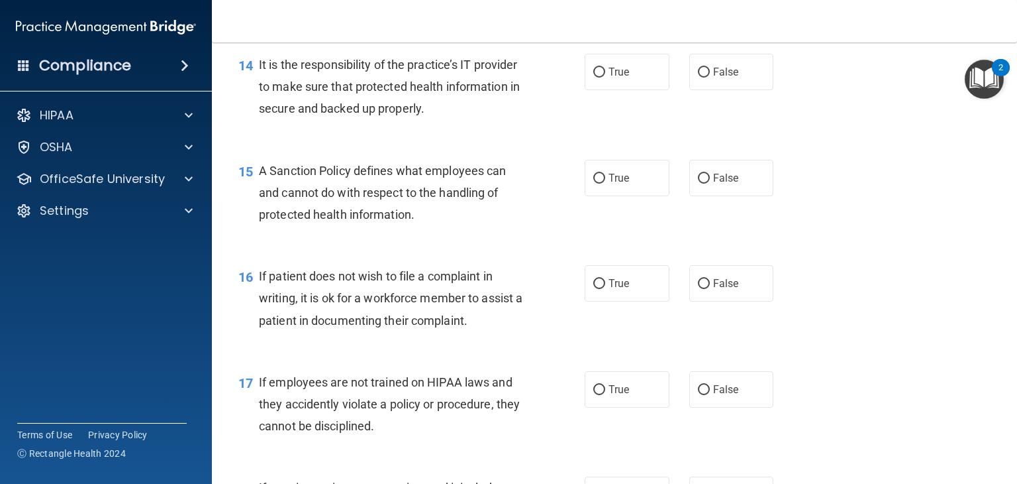
scroll to position [1821, 0]
click at [721, 79] on span "False" at bounding box center [726, 72] width 26 height 13
click at [710, 78] on input "False" at bounding box center [704, 73] width 12 height 10
radio input "true"
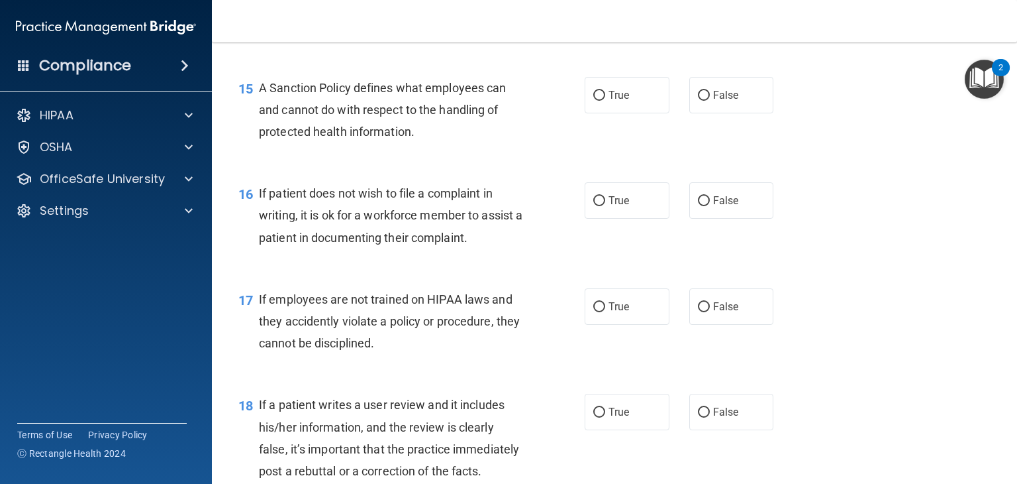
scroll to position [1917, 0]
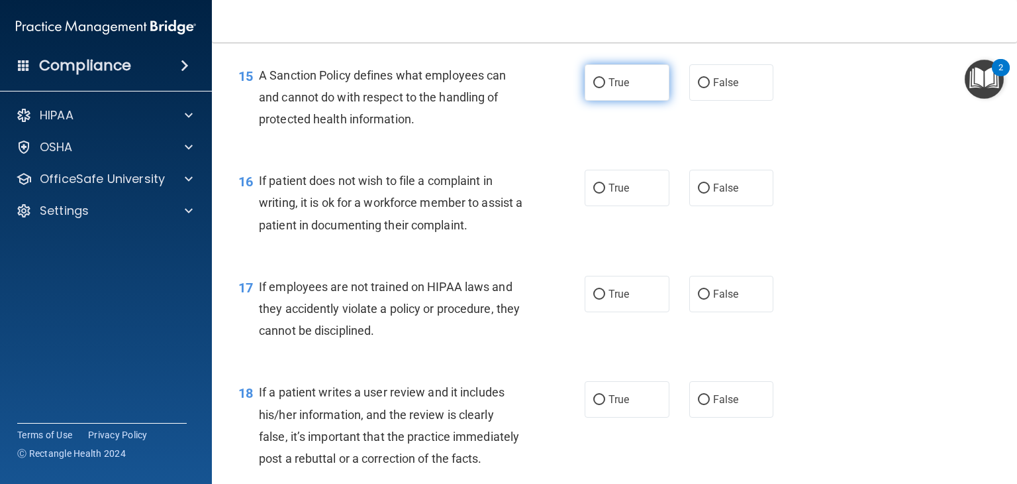
click at [627, 90] on label "True" at bounding box center [627, 82] width 85 height 36
click at [605, 88] on input "True" at bounding box center [599, 83] width 12 height 10
radio input "true"
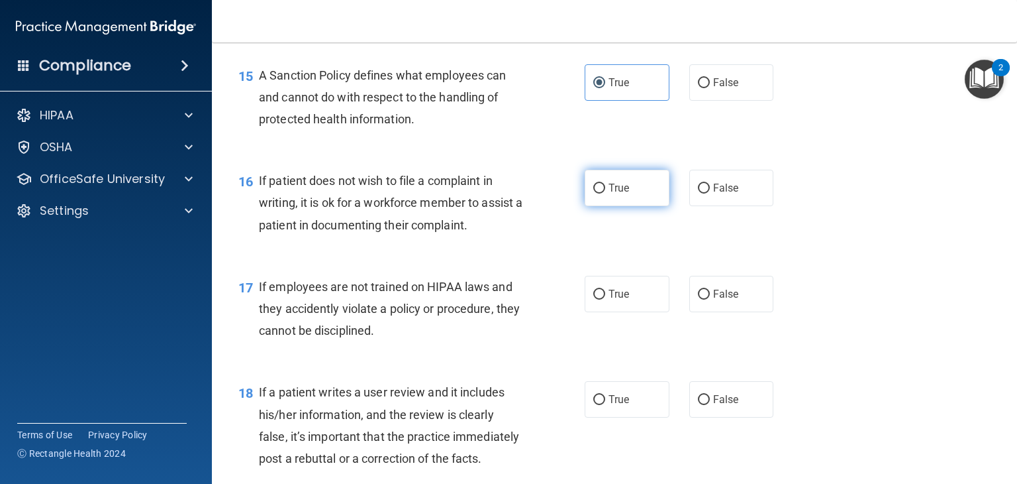
click at [612, 194] on span "True" at bounding box center [619, 187] width 21 height 13
click at [605, 193] on input "True" at bounding box center [599, 188] width 12 height 10
radio input "true"
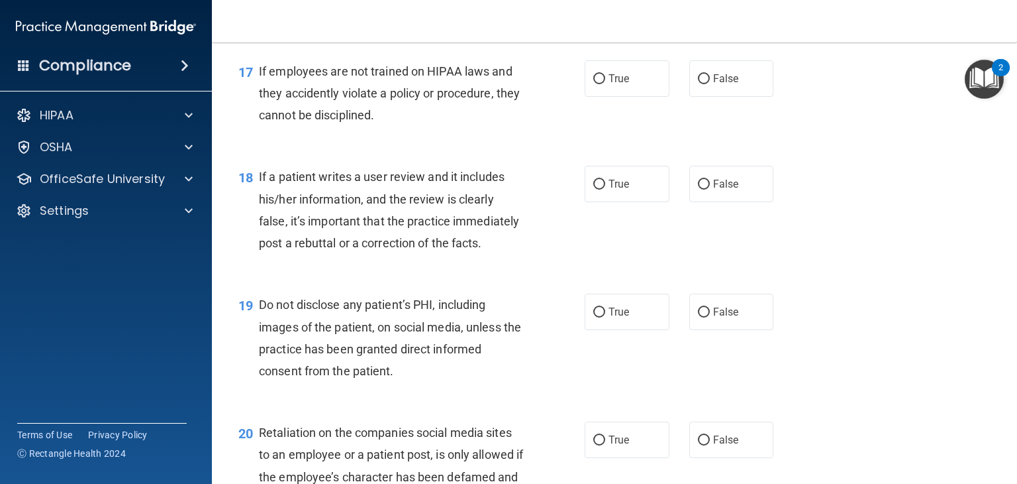
scroll to position [2133, 0]
click at [713, 87] on label "False" at bounding box center [731, 78] width 85 height 36
click at [710, 84] on input "False" at bounding box center [704, 79] width 12 height 10
radio input "true"
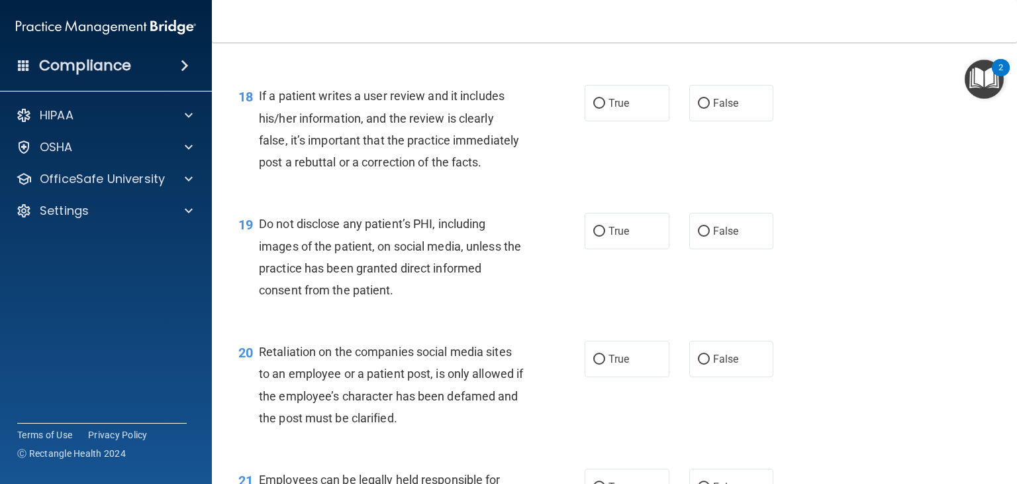
scroll to position [2215, 0]
click at [746, 120] on label "False" at bounding box center [731, 101] width 85 height 36
click at [710, 107] on input "False" at bounding box center [704, 102] width 12 height 10
radio input "true"
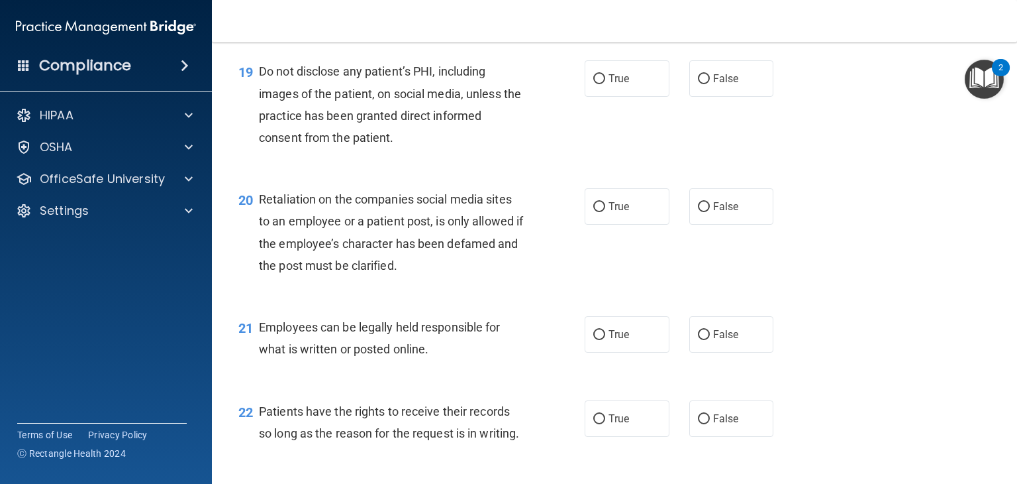
scroll to position [2365, 0]
click at [651, 98] on label "True" at bounding box center [627, 80] width 85 height 36
click at [605, 85] on input "True" at bounding box center [599, 81] width 12 height 10
radio input "true"
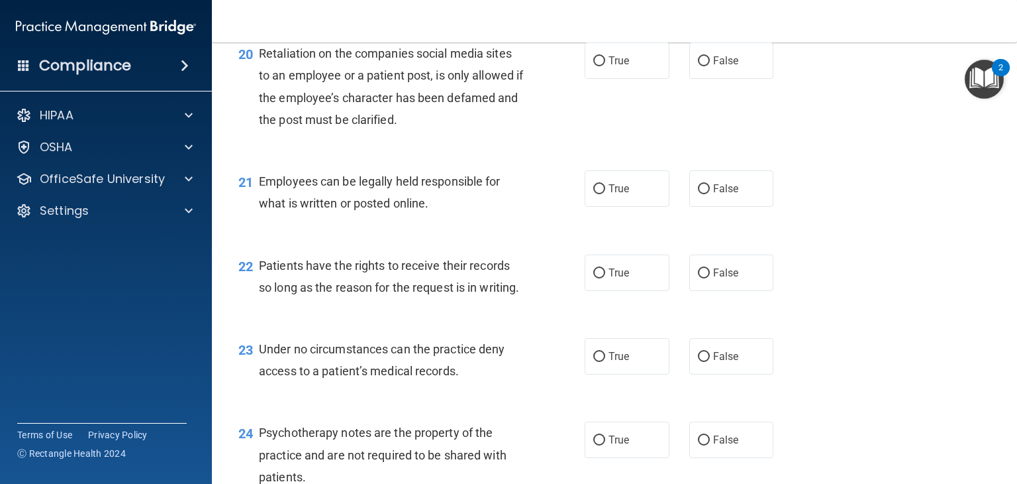
scroll to position [2512, 0]
click at [617, 78] on label "True" at bounding box center [627, 60] width 85 height 36
click at [605, 66] on input "True" at bounding box center [599, 61] width 12 height 10
radio input "true"
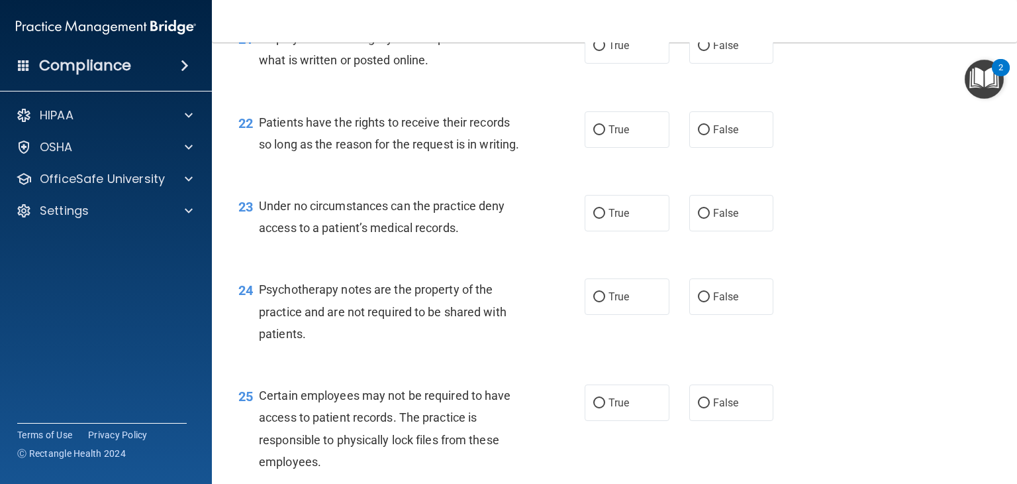
scroll to position [2655, 0]
click at [618, 52] on span "True" at bounding box center [619, 45] width 21 height 13
click at [605, 51] on input "True" at bounding box center [599, 46] width 12 height 10
radio input "true"
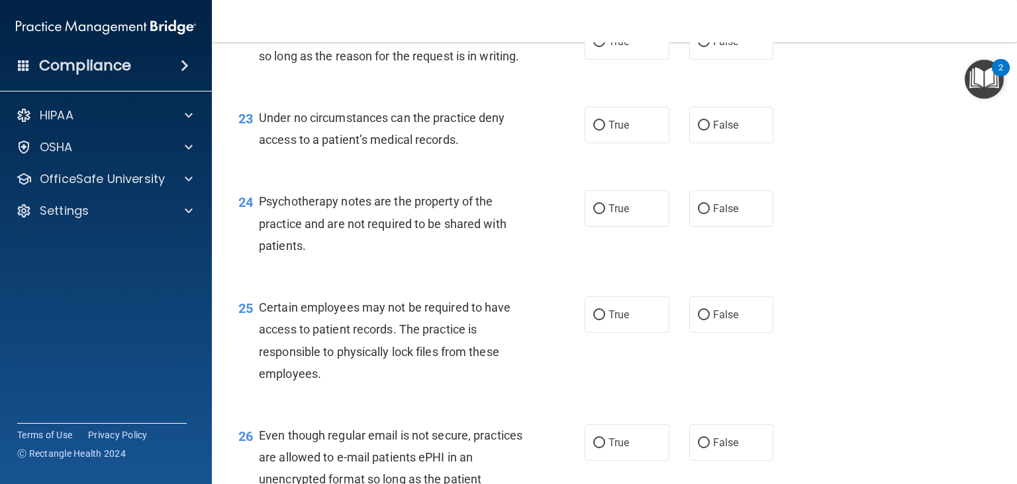
scroll to position [2743, 0]
click at [632, 59] on label "True" at bounding box center [627, 41] width 85 height 36
click at [605, 46] on input "True" at bounding box center [599, 41] width 12 height 10
radio input "true"
click at [635, 142] on label "True" at bounding box center [627, 124] width 85 height 36
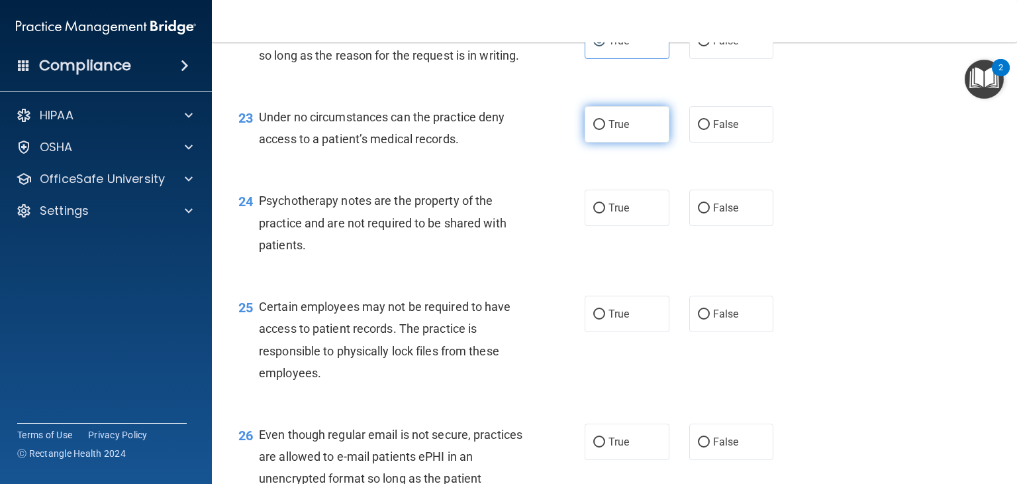
click at [605, 130] on input "True" at bounding box center [599, 125] width 12 height 10
radio input "true"
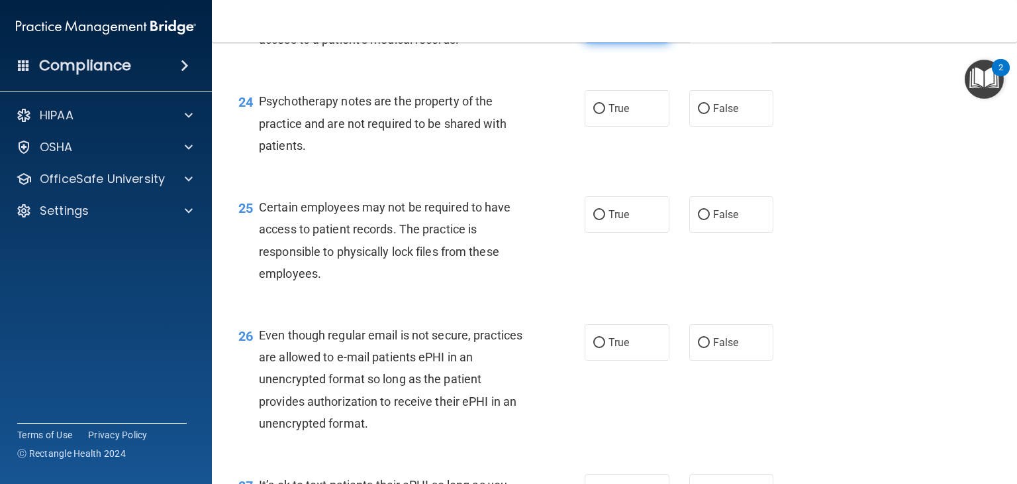
scroll to position [2843, 0]
click at [636, 126] on label "True" at bounding box center [627, 107] width 85 height 36
click at [605, 113] on input "True" at bounding box center [599, 108] width 12 height 10
radio input "true"
click at [616, 232] on label "True" at bounding box center [627, 213] width 85 height 36
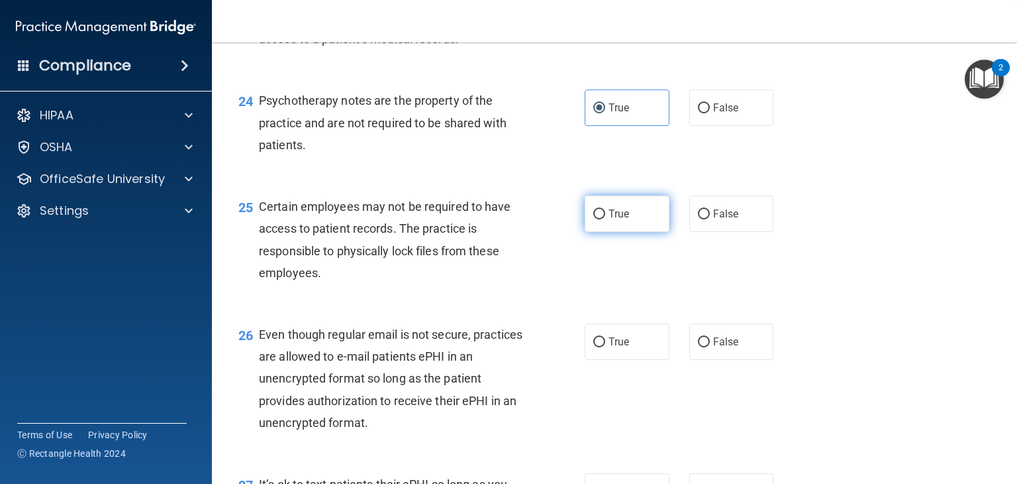
click at [605, 219] on input "True" at bounding box center [599, 214] width 12 height 10
radio input "true"
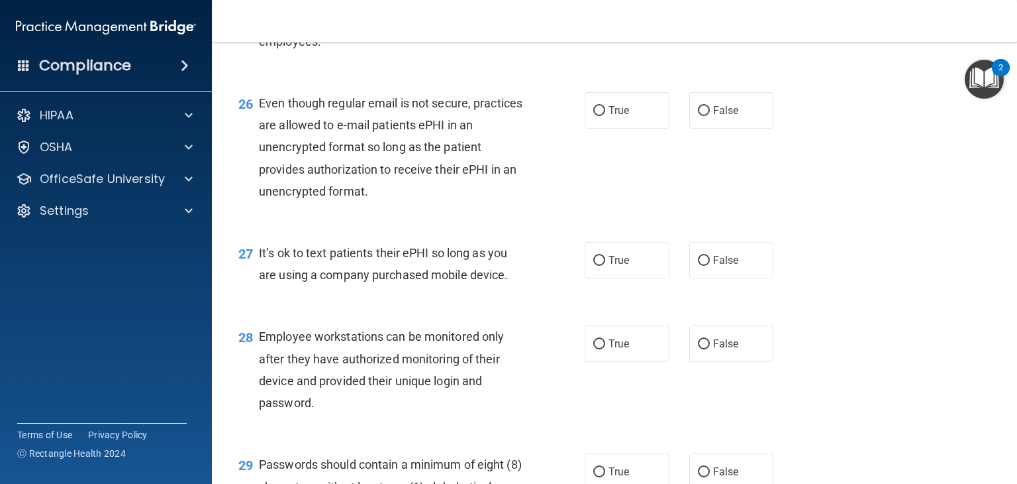
scroll to position [3076, 0]
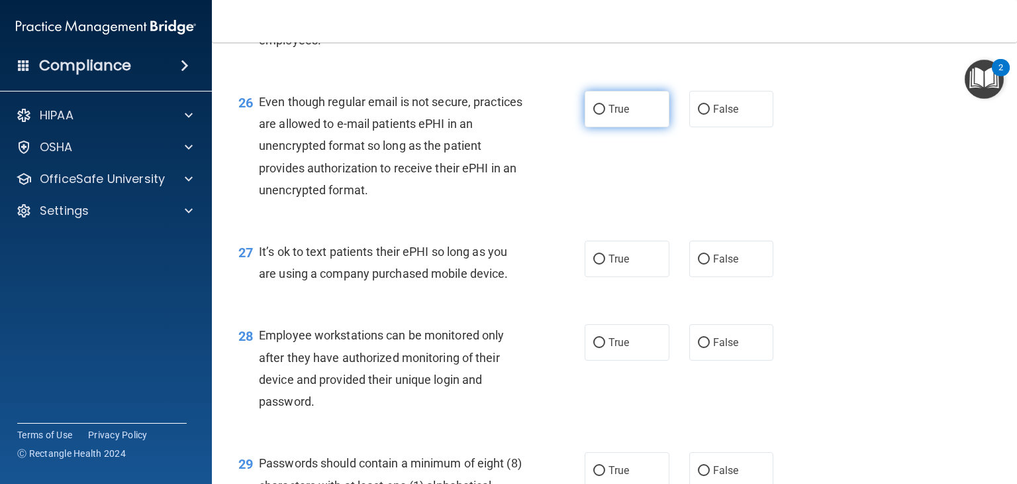
click at [638, 127] on label "True" at bounding box center [627, 109] width 85 height 36
click at [605, 115] on input "True" at bounding box center [599, 110] width 12 height 10
radio input "true"
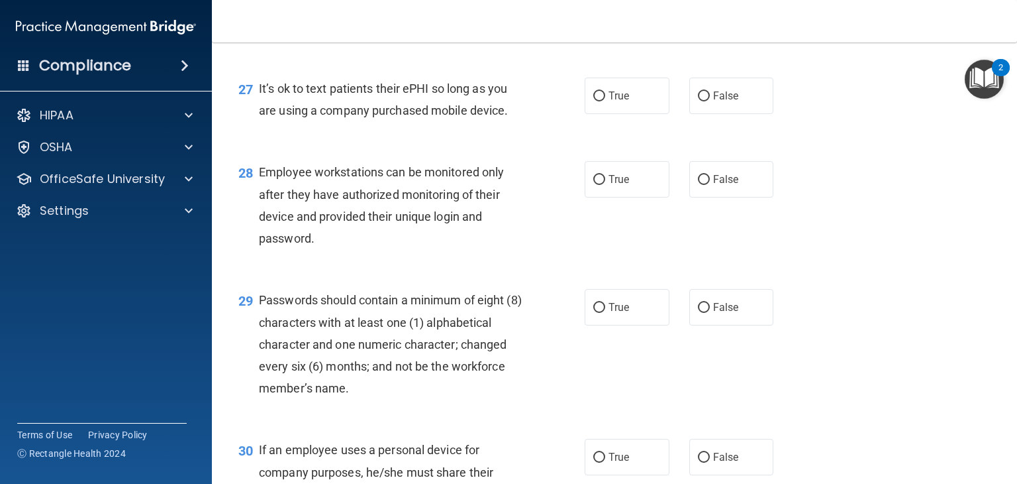
scroll to position [3240, 0]
click at [696, 113] on label "False" at bounding box center [731, 94] width 85 height 36
click at [698, 100] on input "False" at bounding box center [704, 95] width 12 height 10
radio input "true"
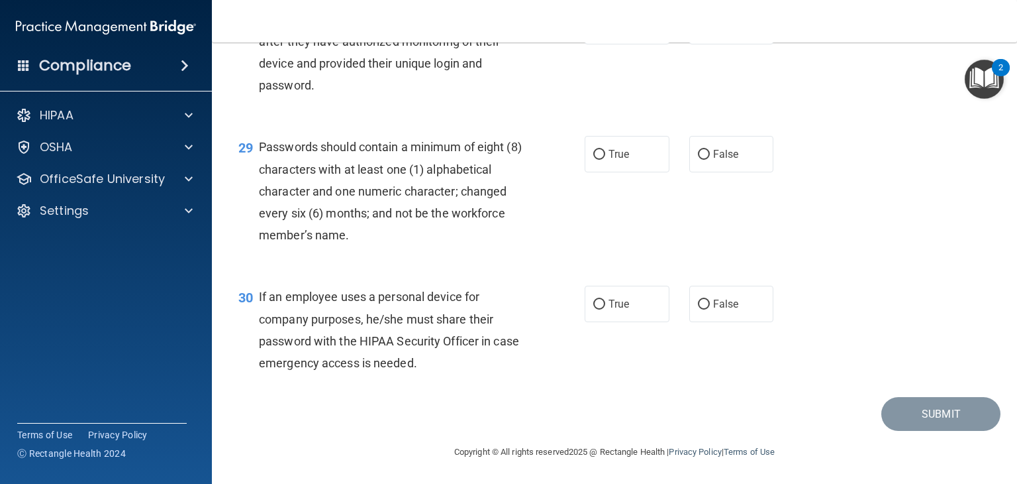
scroll to position [3396, 0]
click at [631, 172] on label "True" at bounding box center [627, 154] width 85 height 36
click at [605, 160] on input "True" at bounding box center [599, 155] width 12 height 10
radio input "true"
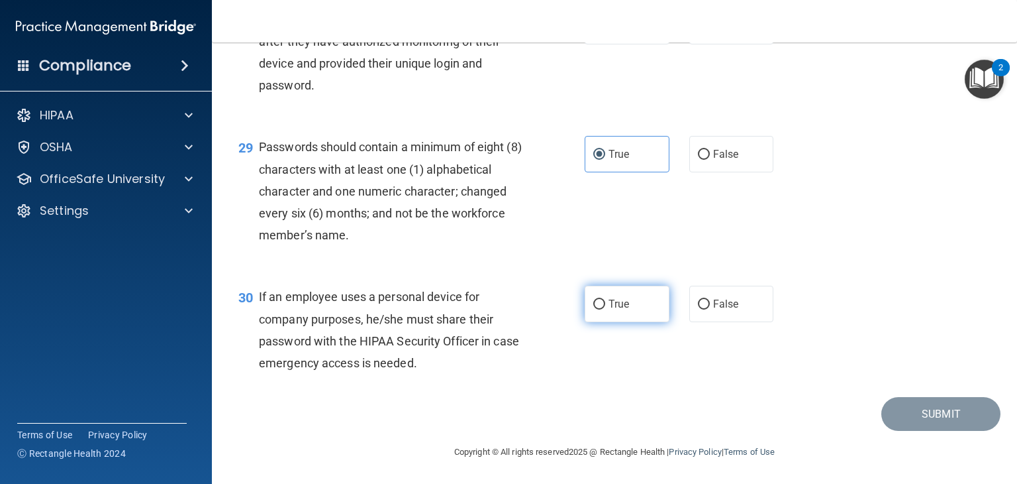
click at [616, 295] on label "True" at bounding box center [627, 303] width 85 height 36
click at [605, 299] on input "True" at bounding box center [599, 304] width 12 height 10
radio input "true"
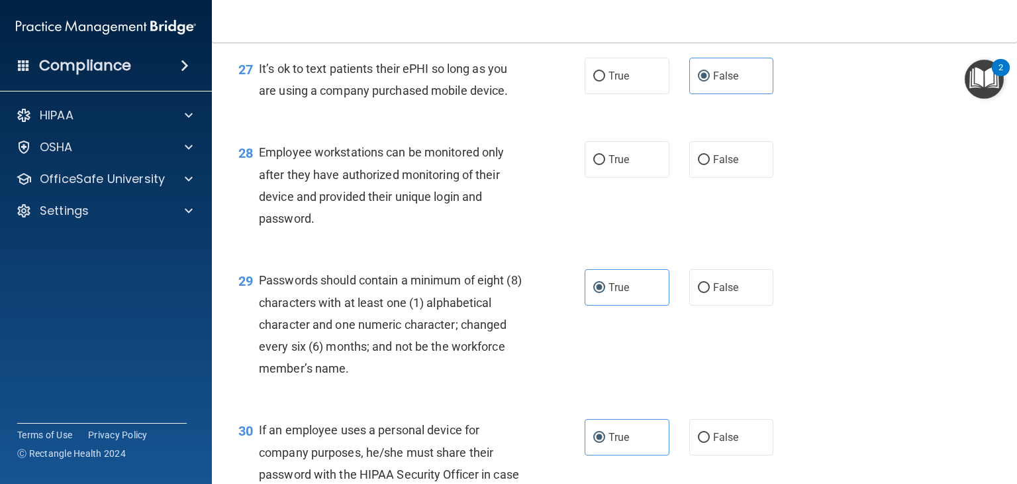
scroll to position [3259, 0]
click at [642, 178] on label "True" at bounding box center [627, 159] width 85 height 36
click at [605, 165] on input "True" at bounding box center [599, 160] width 12 height 10
radio input "true"
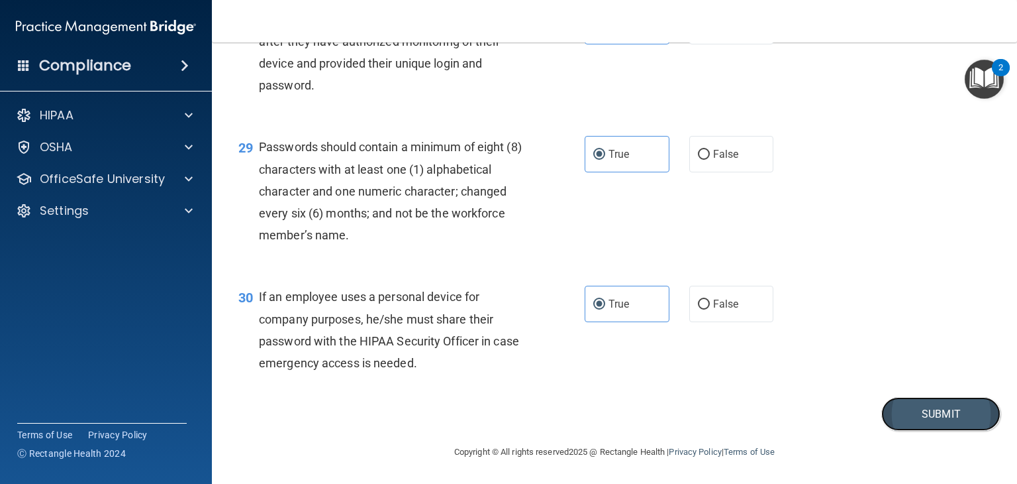
click at [906, 414] on button "Submit" at bounding box center [941, 414] width 119 height 34
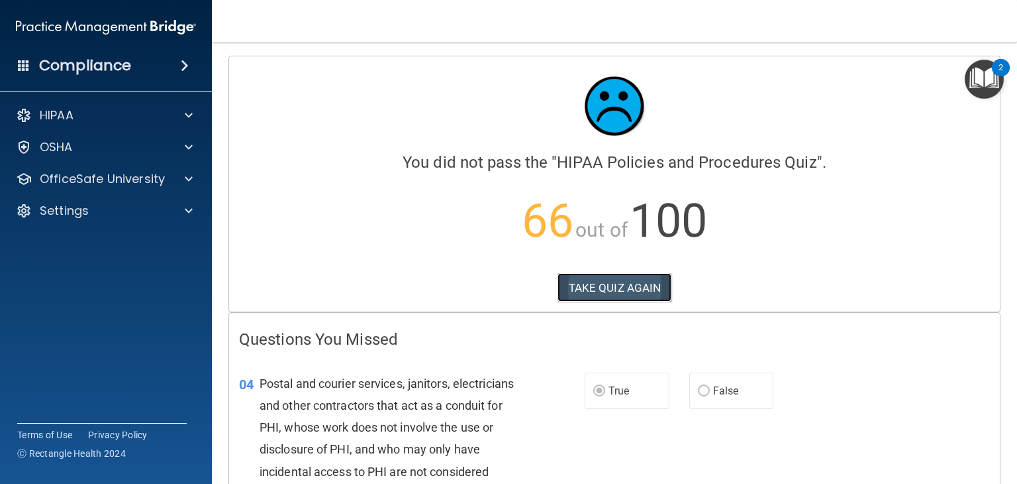
click at [635, 280] on button "TAKE QUIZ AGAIN" at bounding box center [615, 287] width 115 height 29
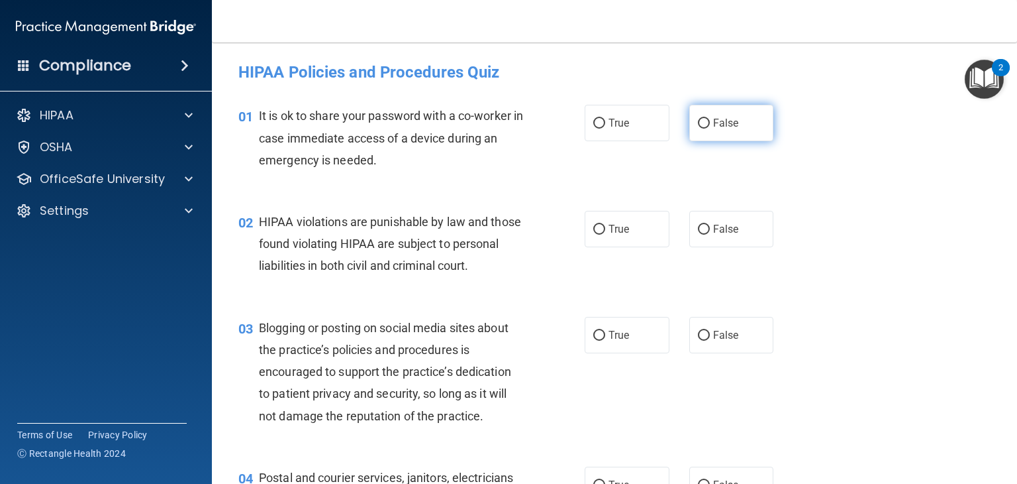
click at [719, 128] on span "False" at bounding box center [726, 123] width 26 height 13
click at [710, 128] on input "False" at bounding box center [704, 124] width 12 height 10
radio input "true"
click at [633, 231] on label "True" at bounding box center [627, 229] width 85 height 36
click at [605, 231] on input "True" at bounding box center [599, 230] width 12 height 10
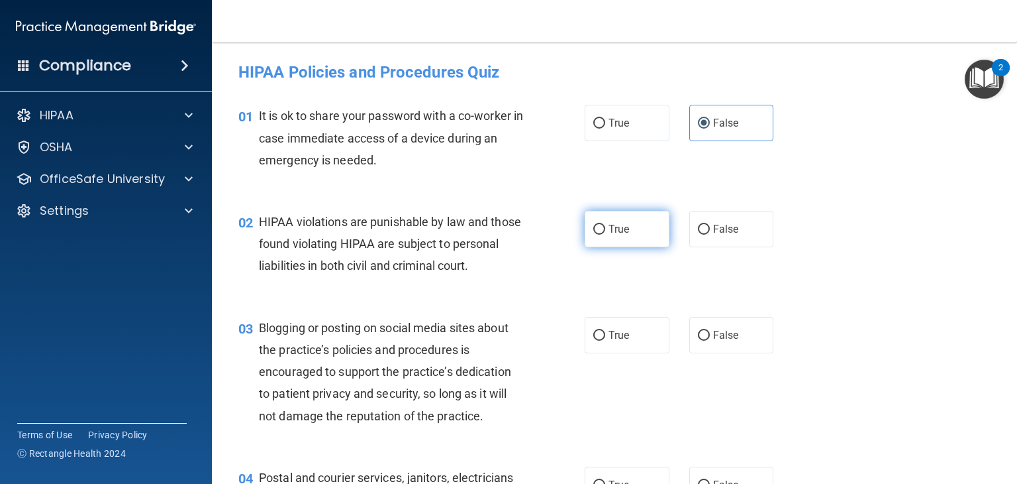
radio input "true"
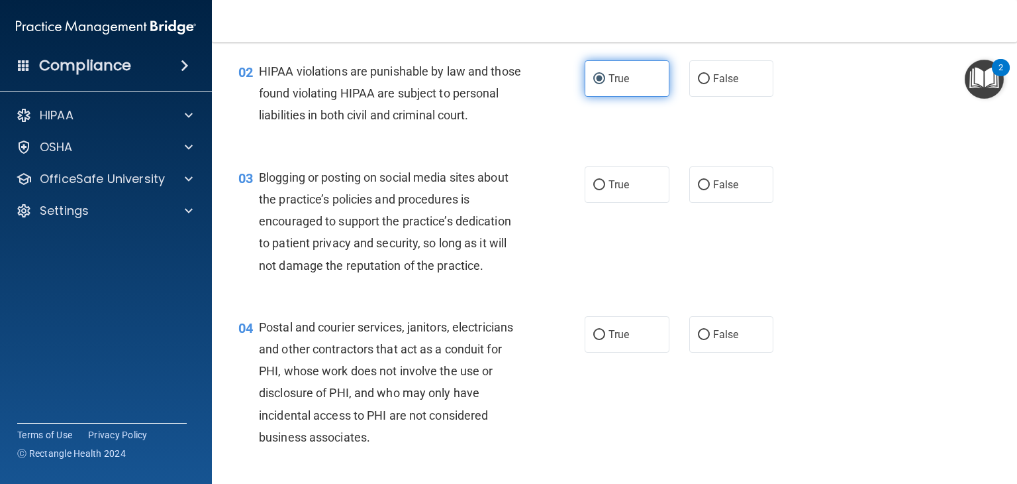
scroll to position [151, 0]
click at [717, 190] on span "False" at bounding box center [726, 184] width 26 height 13
click at [710, 189] on input "False" at bounding box center [704, 184] width 12 height 10
radio input "true"
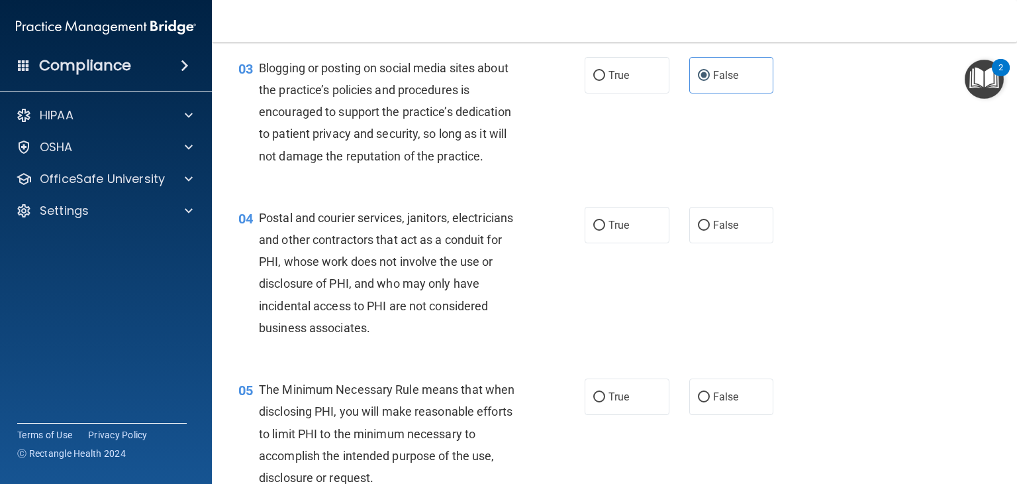
scroll to position [261, 0]
click at [623, 242] on label "True" at bounding box center [627, 223] width 85 height 36
click at [605, 229] on input "True" at bounding box center [599, 224] width 12 height 10
radio input "true"
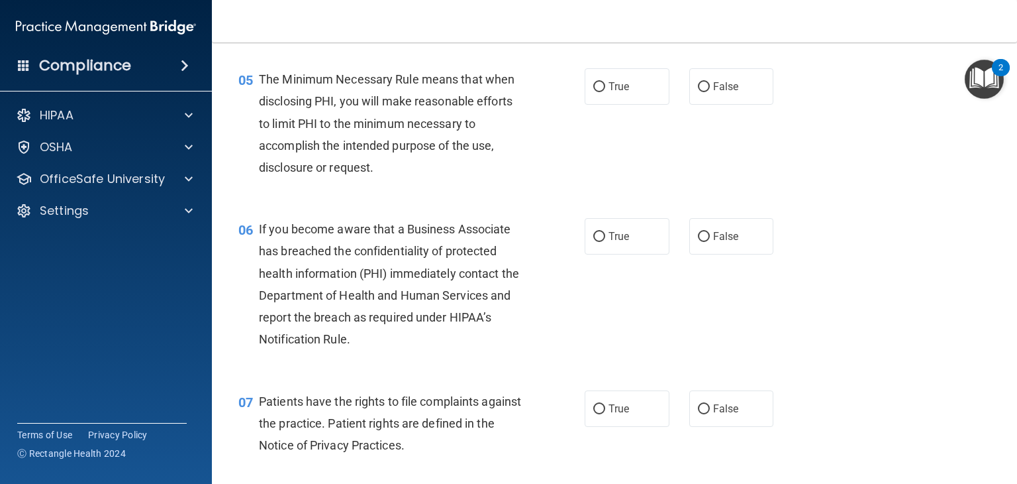
scroll to position [571, 0]
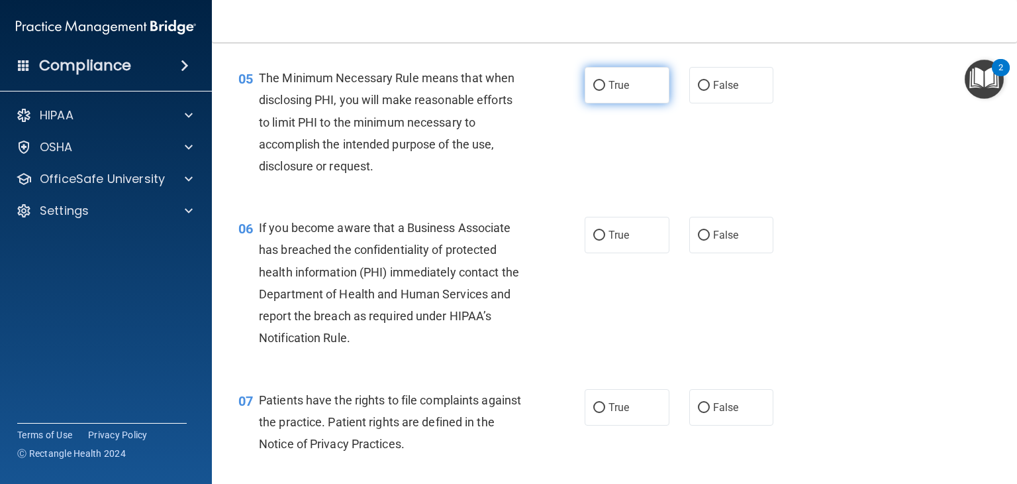
click at [632, 103] on label "True" at bounding box center [627, 85] width 85 height 36
click at [605, 91] on input "True" at bounding box center [599, 86] width 12 height 10
radio input "true"
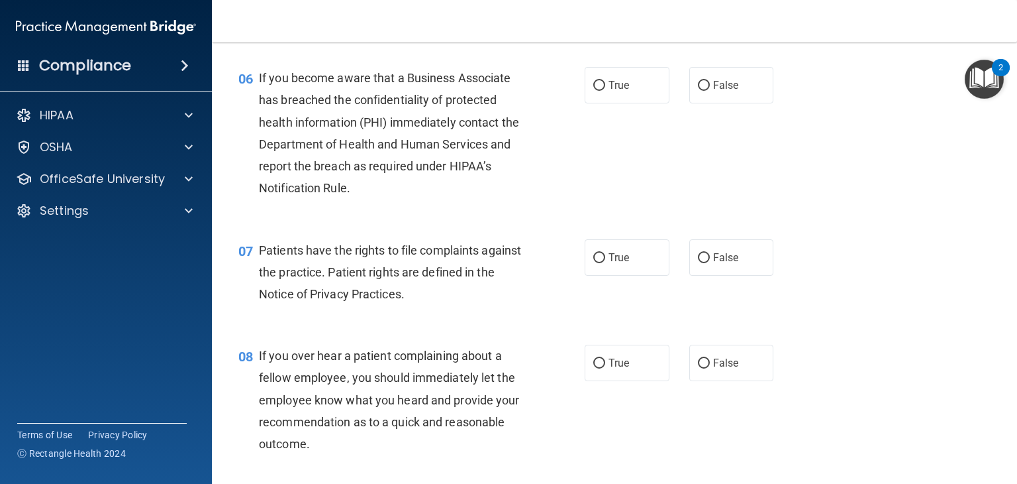
scroll to position [722, 0]
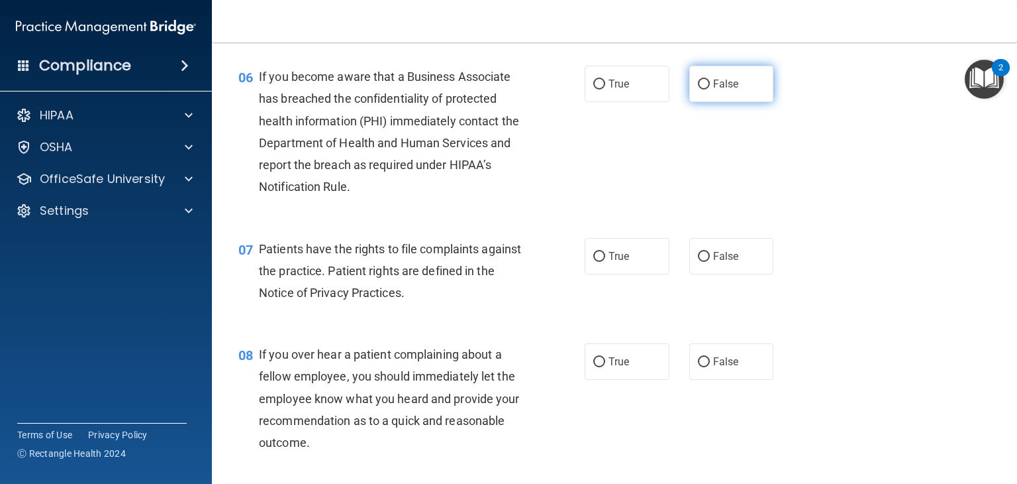
click at [705, 102] on label "False" at bounding box center [731, 84] width 85 height 36
click at [705, 89] on input "False" at bounding box center [704, 84] width 12 height 10
radio input "true"
click at [609, 262] on span "True" at bounding box center [619, 256] width 21 height 13
click at [604, 262] on input "True" at bounding box center [599, 257] width 12 height 10
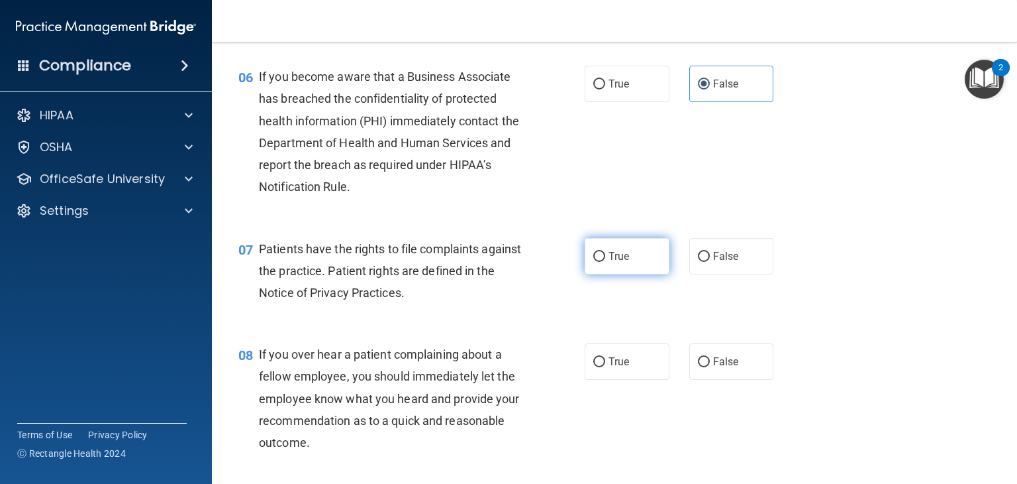
radio input "true"
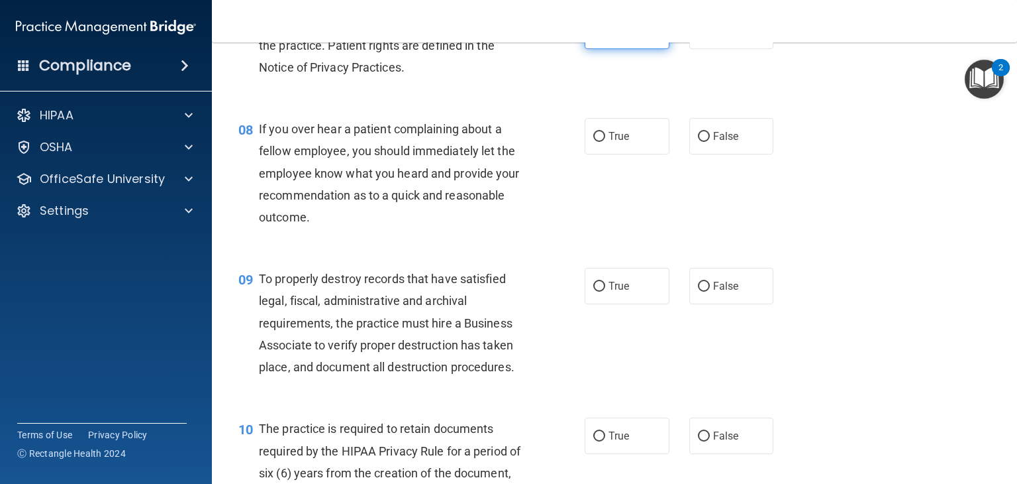
scroll to position [948, 0]
click at [722, 154] on label "False" at bounding box center [731, 135] width 85 height 36
click at [710, 141] on input "False" at bounding box center [704, 136] width 12 height 10
radio input "true"
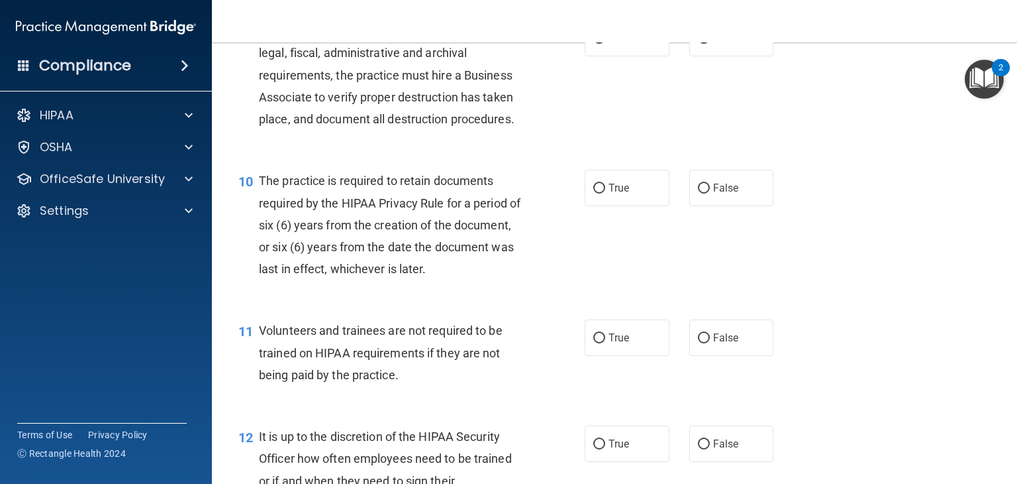
scroll to position [1196, 0]
click at [718, 43] on span "False" at bounding box center [726, 36] width 26 height 13
click at [710, 42] on input "False" at bounding box center [704, 37] width 12 height 10
radio input "true"
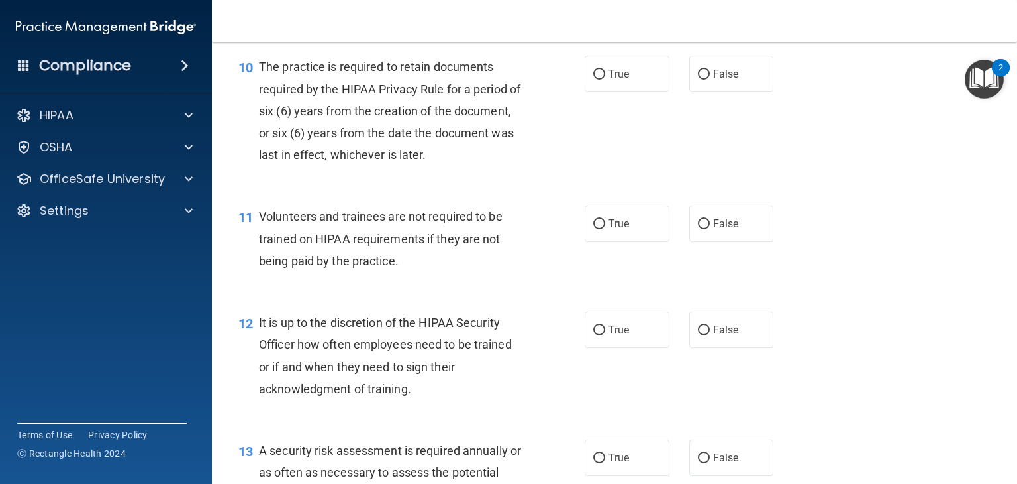
scroll to position [1310, 0]
click at [609, 85] on label "True" at bounding box center [627, 72] width 85 height 36
click at [605, 78] on input "True" at bounding box center [599, 73] width 12 height 10
radio input "true"
click at [715, 229] on span "False" at bounding box center [726, 222] width 26 height 13
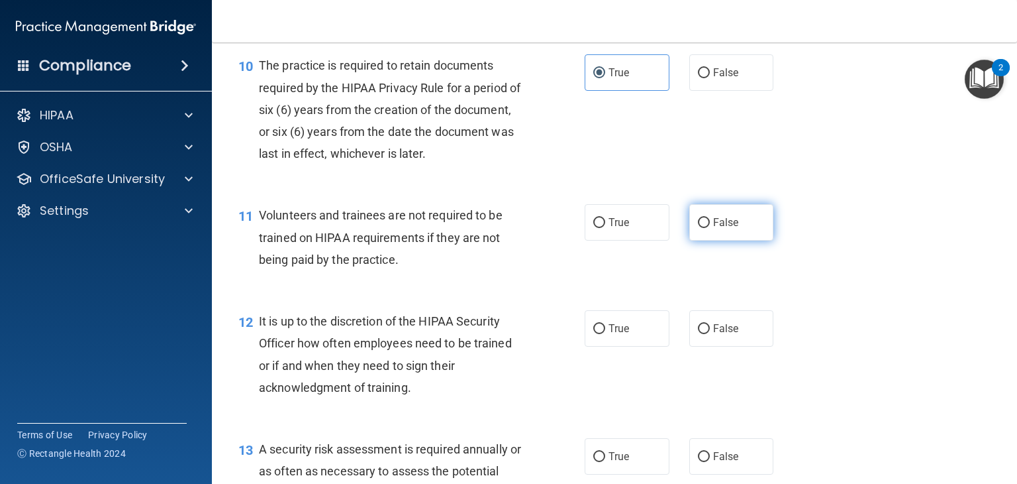
click at [710, 228] on input "False" at bounding box center [704, 223] width 12 height 10
radio input "true"
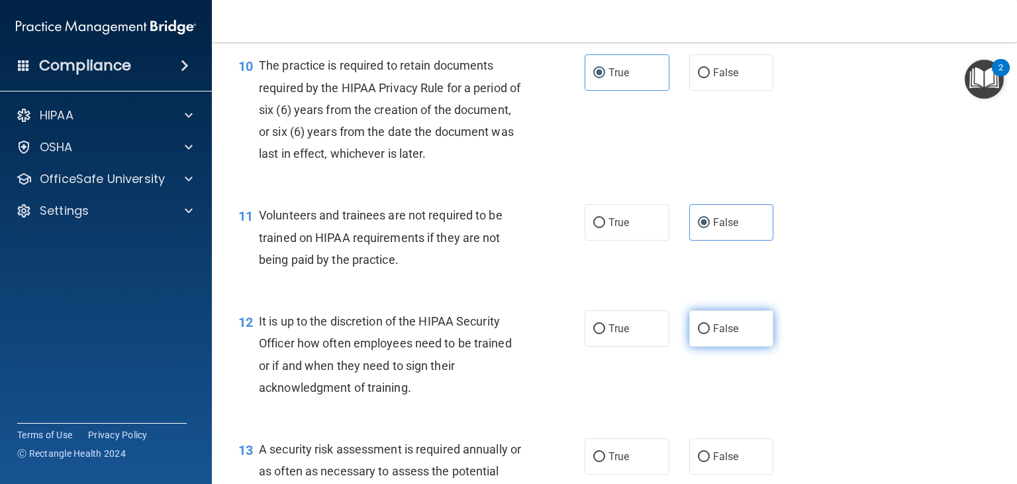
click at [733, 346] on label "False" at bounding box center [731, 328] width 85 height 36
click at [710, 334] on input "False" at bounding box center [704, 329] width 12 height 10
radio input "true"
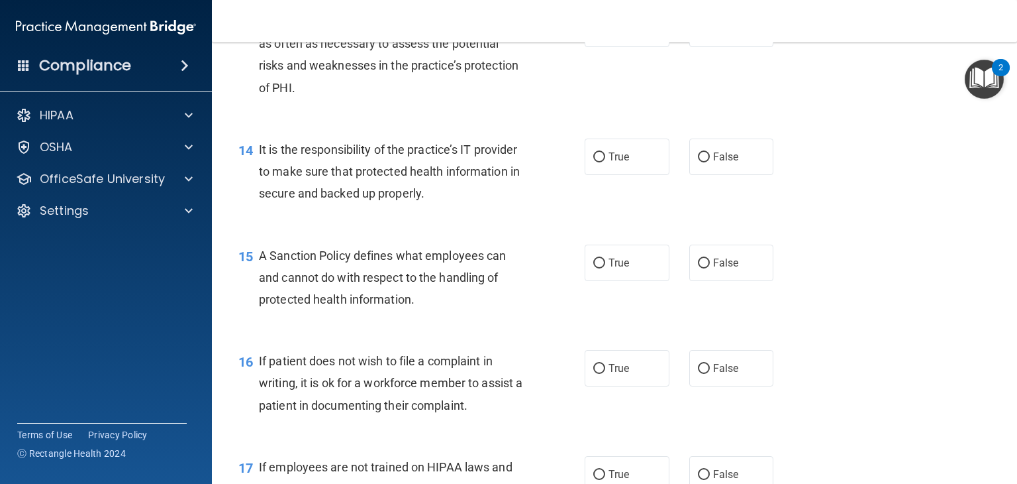
scroll to position [1726, 0]
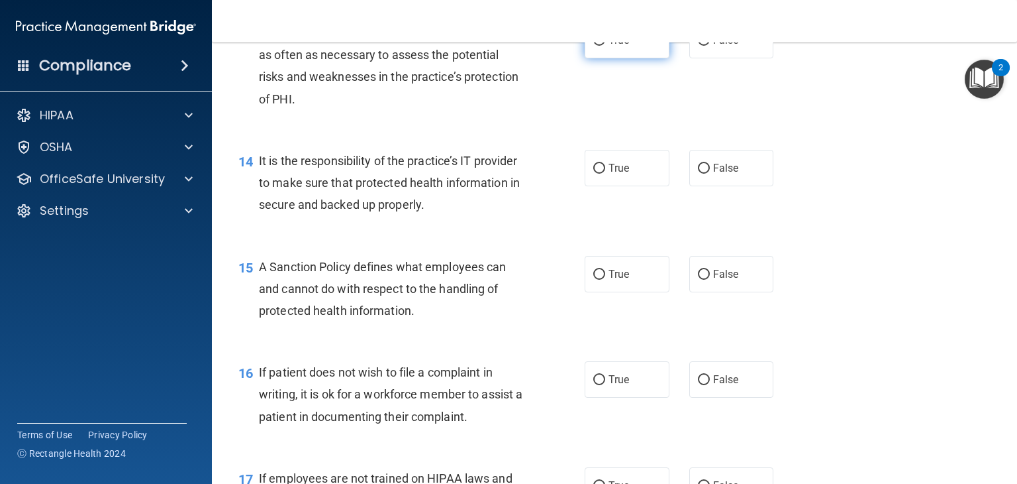
click at [638, 57] on label "True" at bounding box center [627, 40] width 85 height 36
click at [605, 46] on input "True" at bounding box center [599, 41] width 12 height 10
radio input "true"
click at [716, 174] on span "False" at bounding box center [726, 168] width 26 height 13
click at [710, 174] on input "False" at bounding box center [704, 169] width 12 height 10
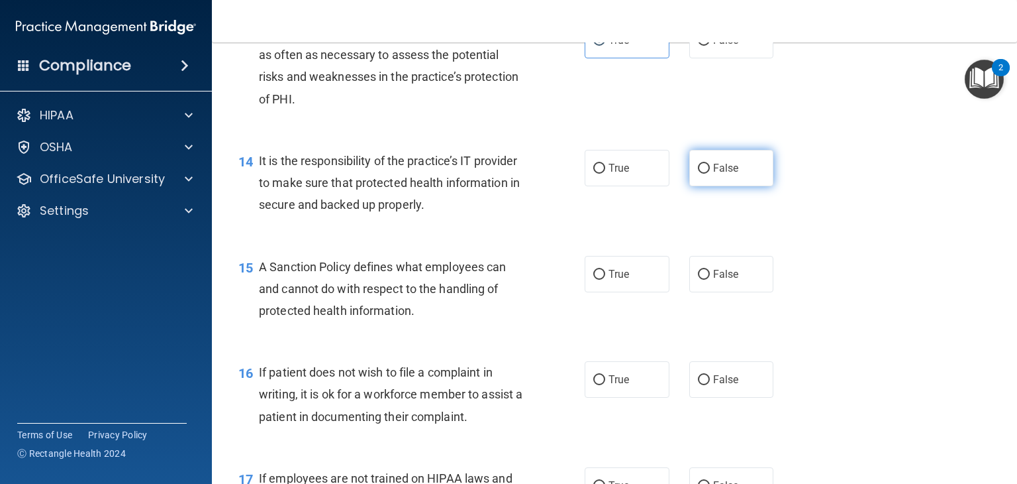
radio input "true"
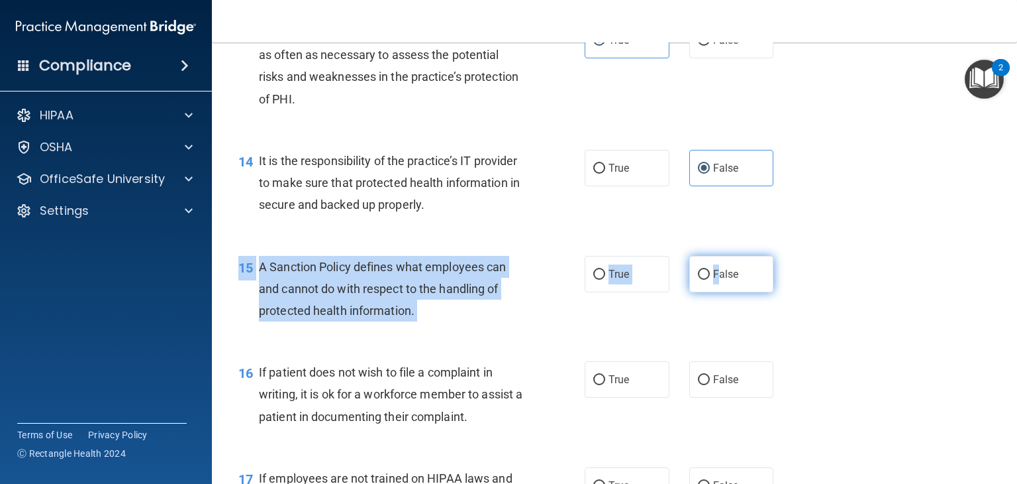
drag, startPoint x: 709, startPoint y: 314, endPoint x: 713, endPoint y: 291, distance: 23.6
click at [713, 291] on div "15 A Sanction Policy defines what employees can and cannot do with respect to t…" at bounding box center [615, 292] width 772 height 106
click at [713, 280] on span "False" at bounding box center [726, 274] width 26 height 13
click at [710, 280] on input "False" at bounding box center [704, 275] width 12 height 10
radio input "true"
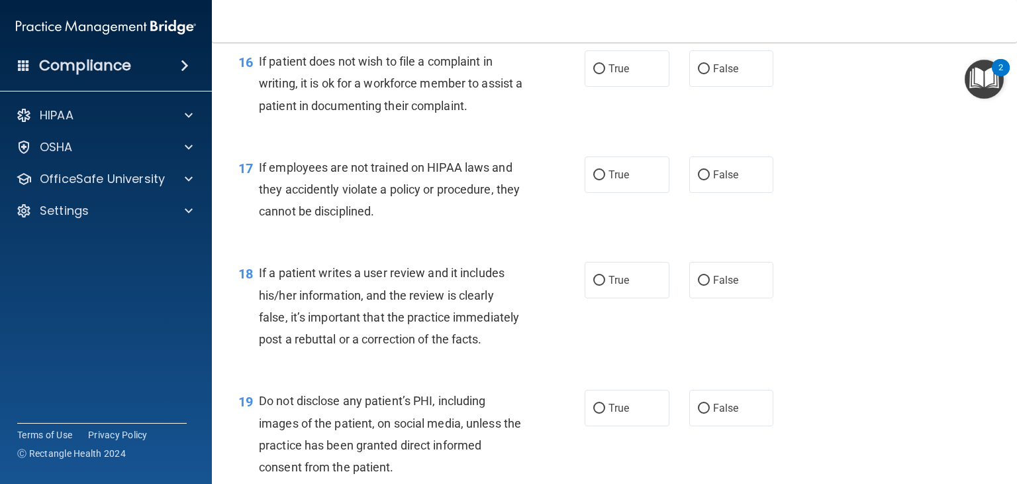
scroll to position [2037, 0]
click at [615, 86] on label "True" at bounding box center [627, 68] width 85 height 36
click at [605, 74] on input "True" at bounding box center [599, 69] width 12 height 10
radio input "true"
click at [705, 192] on label "False" at bounding box center [731, 174] width 85 height 36
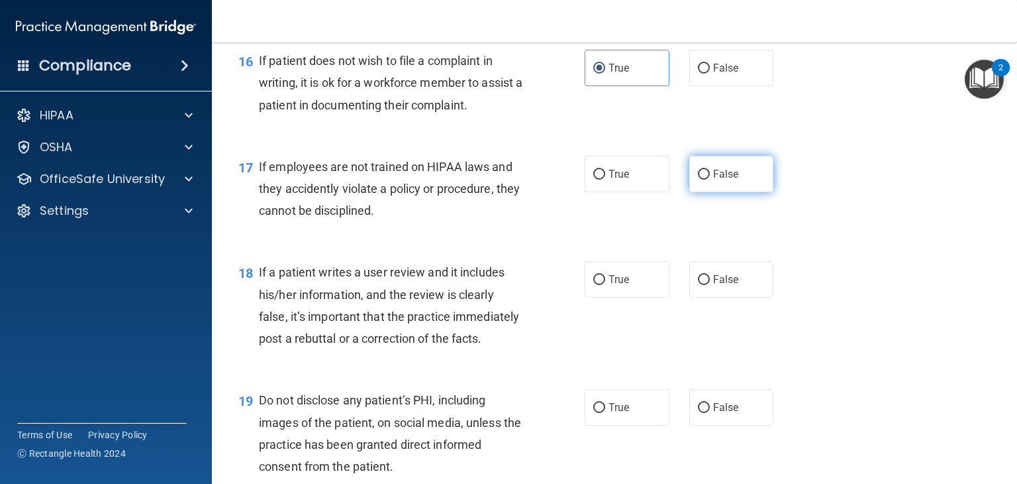
click at [705, 179] on input "False" at bounding box center [704, 175] width 12 height 10
radio input "true"
click at [715, 294] on label "False" at bounding box center [731, 279] width 85 height 36
click at [710, 285] on input "False" at bounding box center [704, 280] width 12 height 10
radio input "true"
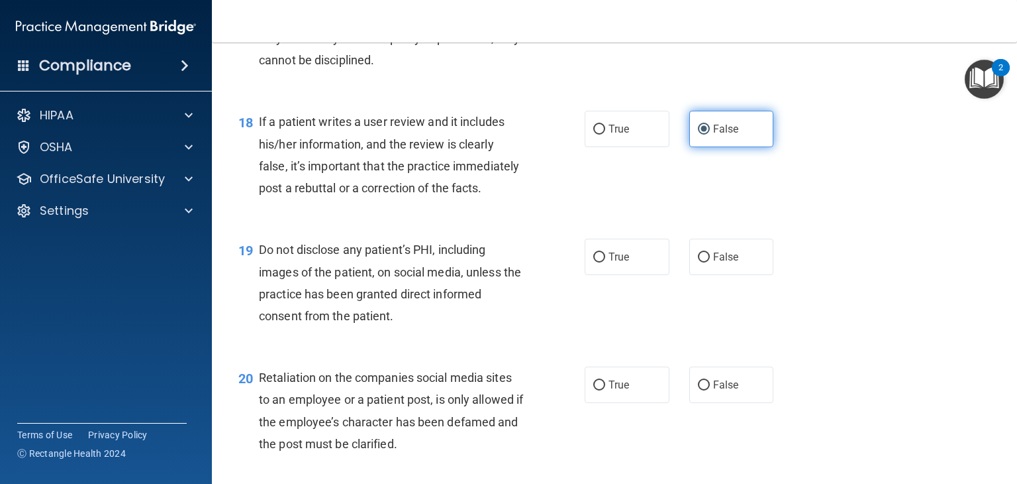
scroll to position [2207, 0]
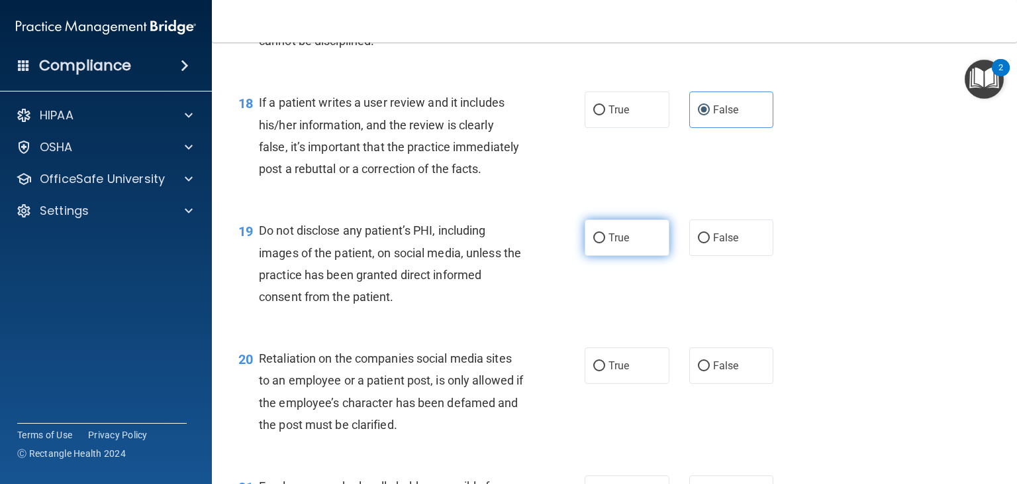
click at [627, 256] on label "True" at bounding box center [627, 237] width 85 height 36
click at [605, 243] on input "True" at bounding box center [599, 238] width 12 height 10
radio input "true"
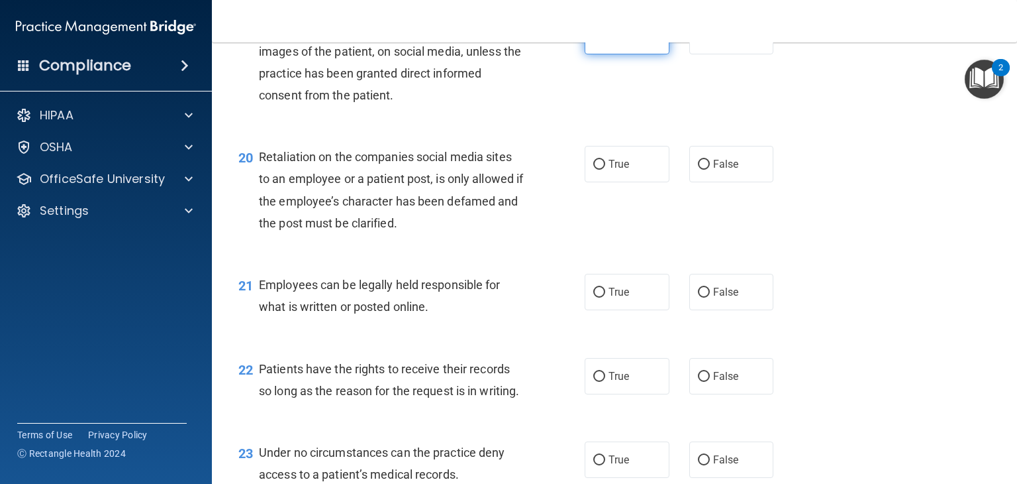
scroll to position [2410, 0]
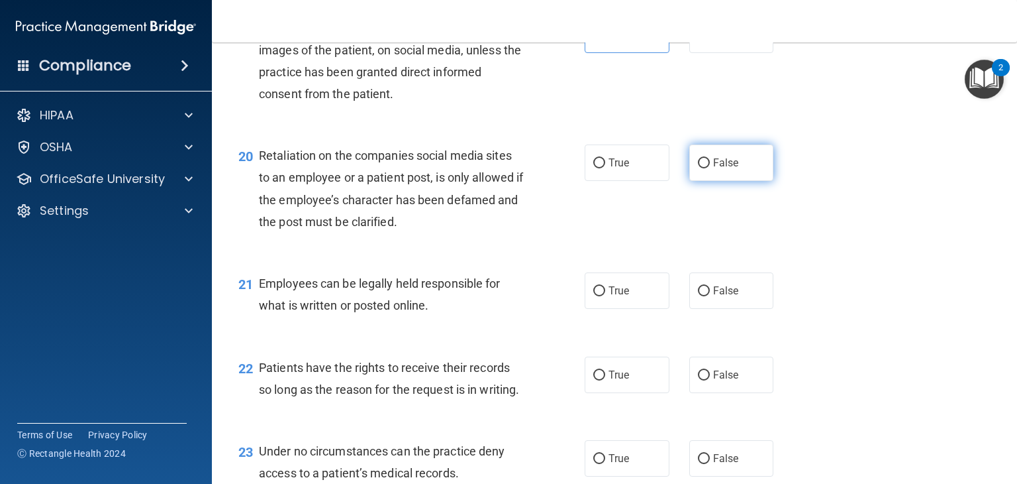
click at [713, 169] on span "False" at bounding box center [726, 162] width 26 height 13
click at [708, 168] on input "False" at bounding box center [704, 163] width 12 height 10
radio input "true"
click at [627, 309] on label "True" at bounding box center [627, 290] width 85 height 36
click at [605, 296] on input "True" at bounding box center [599, 291] width 12 height 10
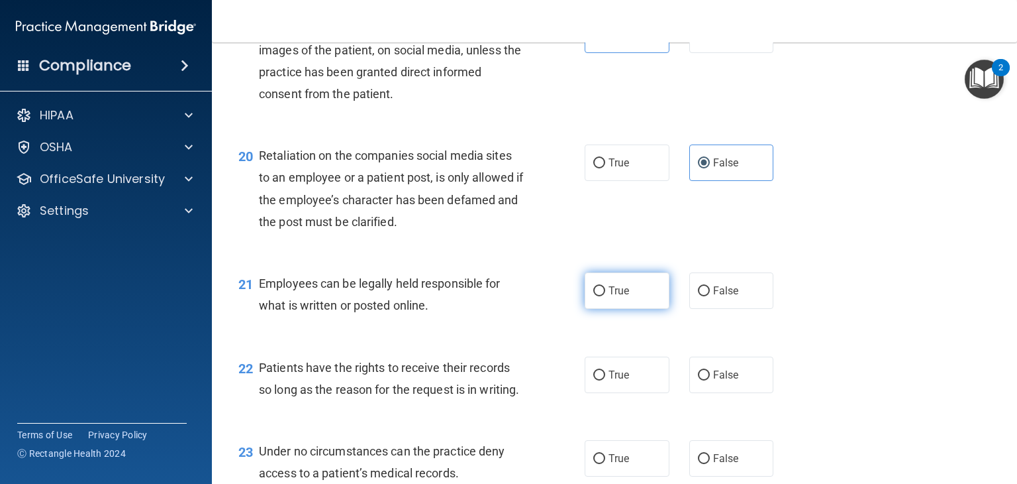
radio input "true"
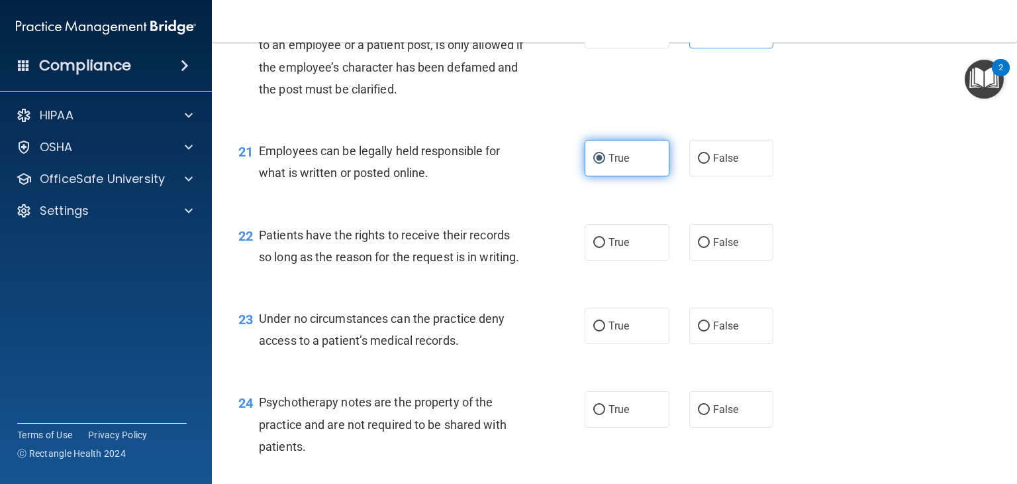
scroll to position [2543, 0]
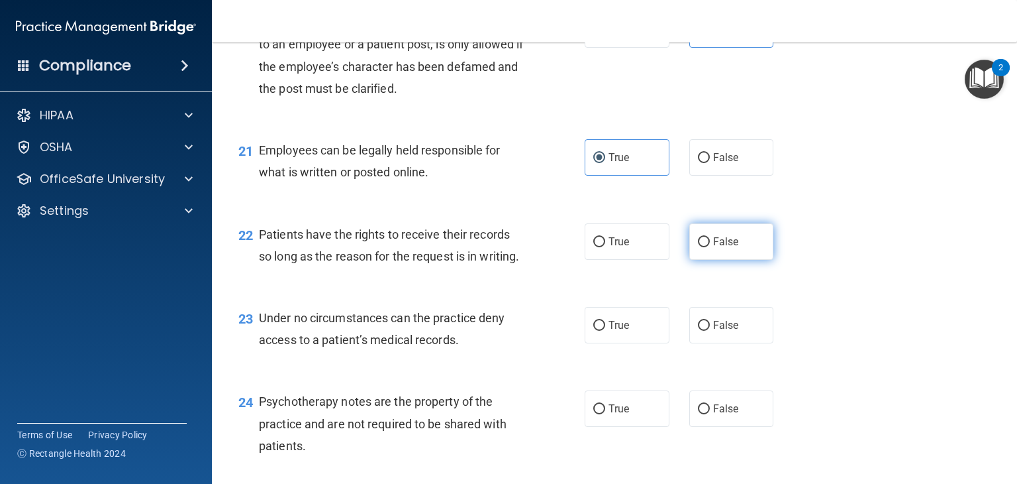
click at [733, 260] on label "False" at bounding box center [731, 241] width 85 height 36
click at [710, 247] on input "False" at bounding box center [704, 242] width 12 height 10
radio input "true"
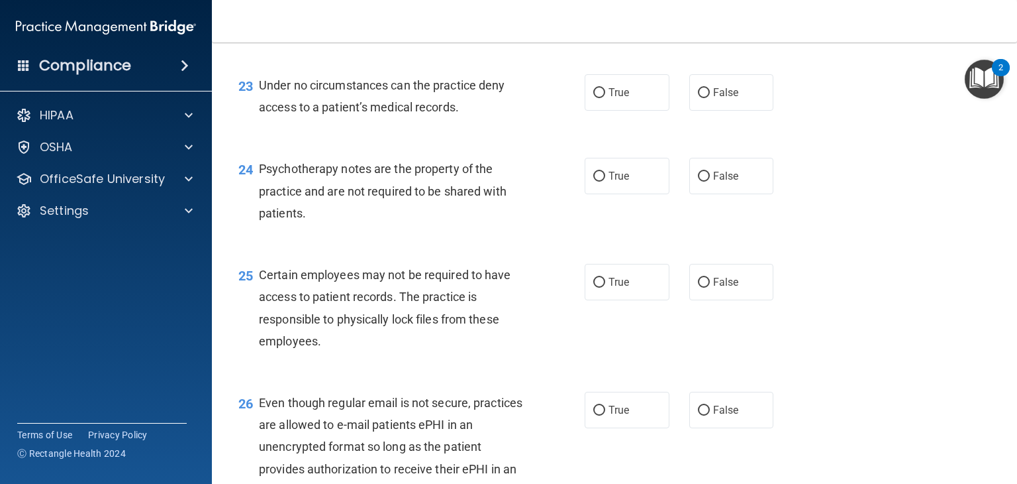
scroll to position [2776, 0]
click at [741, 110] on label "False" at bounding box center [731, 92] width 85 height 36
click at [710, 97] on input "False" at bounding box center [704, 92] width 12 height 10
radio input "true"
click at [626, 193] on label "True" at bounding box center [627, 175] width 85 height 36
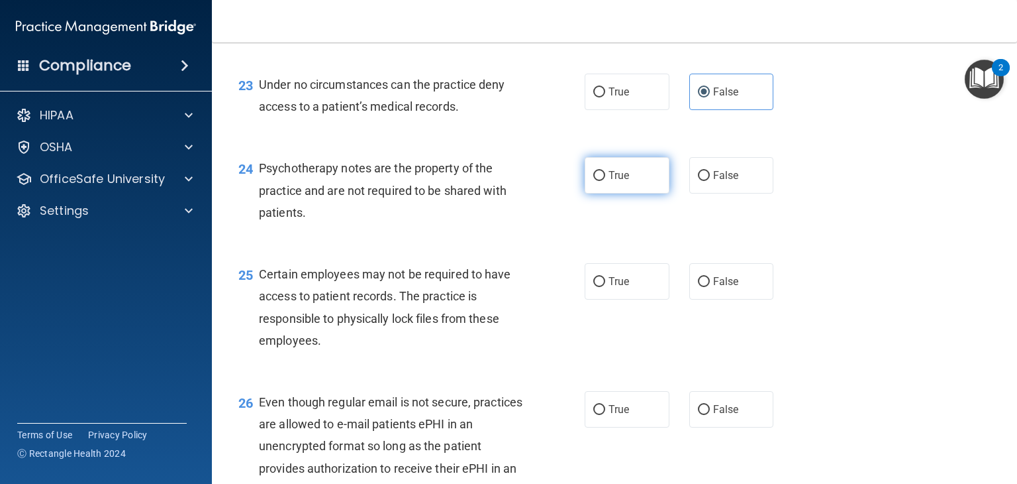
click at [605, 181] on input "True" at bounding box center [599, 176] width 12 height 10
radio input "true"
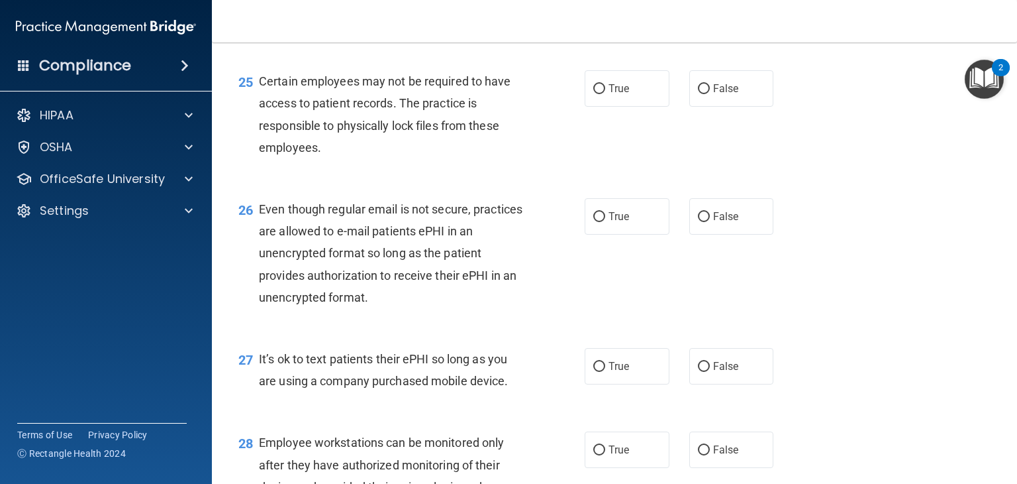
scroll to position [2969, 0]
click at [609, 94] on span "True" at bounding box center [619, 87] width 21 height 13
click at [603, 93] on input "True" at bounding box center [599, 88] width 12 height 10
radio input "true"
click at [629, 234] on label "True" at bounding box center [627, 215] width 85 height 36
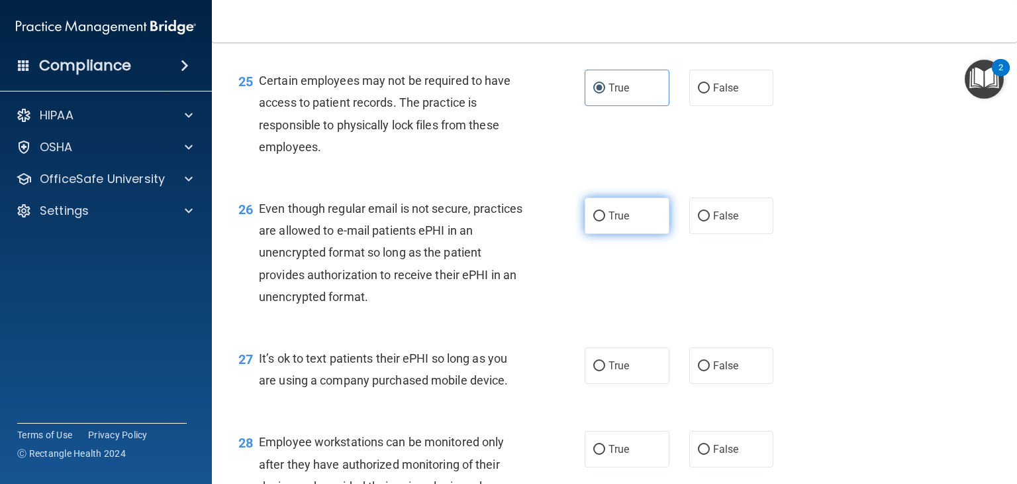
click at [605, 221] on input "True" at bounding box center [599, 216] width 12 height 10
radio input "true"
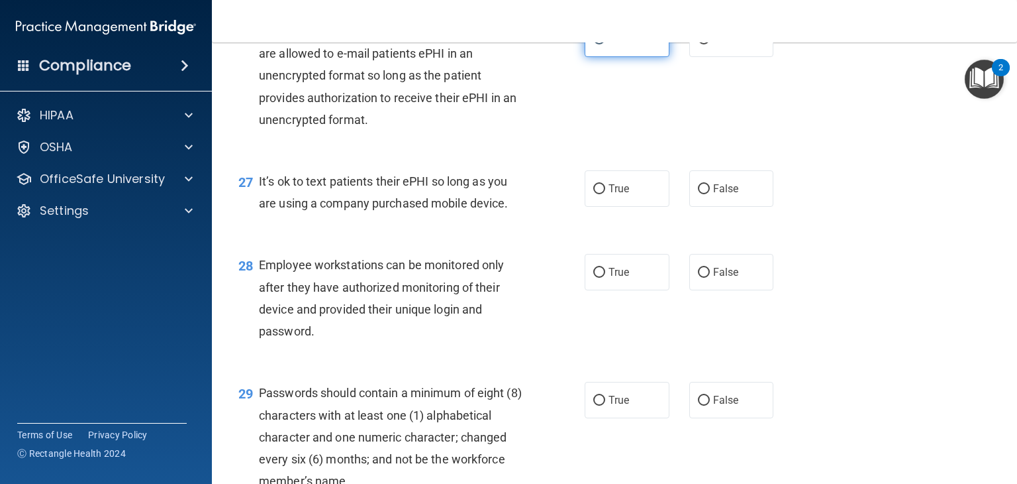
scroll to position [3147, 0]
click at [712, 206] on label "False" at bounding box center [731, 188] width 85 height 36
click at [710, 193] on input "False" at bounding box center [704, 188] width 12 height 10
radio input "true"
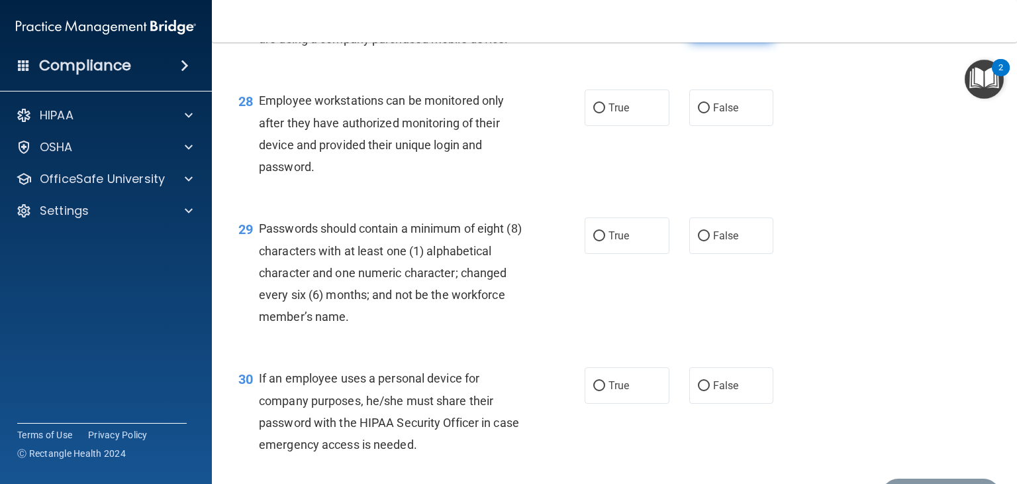
scroll to position [3311, 0]
click at [713, 113] on span "False" at bounding box center [726, 107] width 26 height 13
click at [710, 113] on input "False" at bounding box center [704, 108] width 12 height 10
radio input "true"
click at [638, 253] on label "True" at bounding box center [627, 235] width 85 height 36
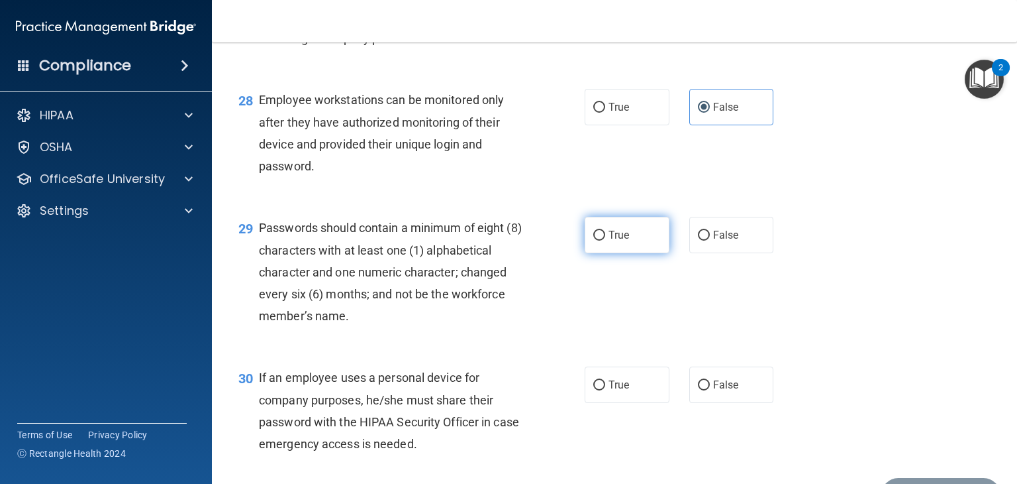
click at [605, 240] on input "True" at bounding box center [599, 235] width 12 height 10
radio input "true"
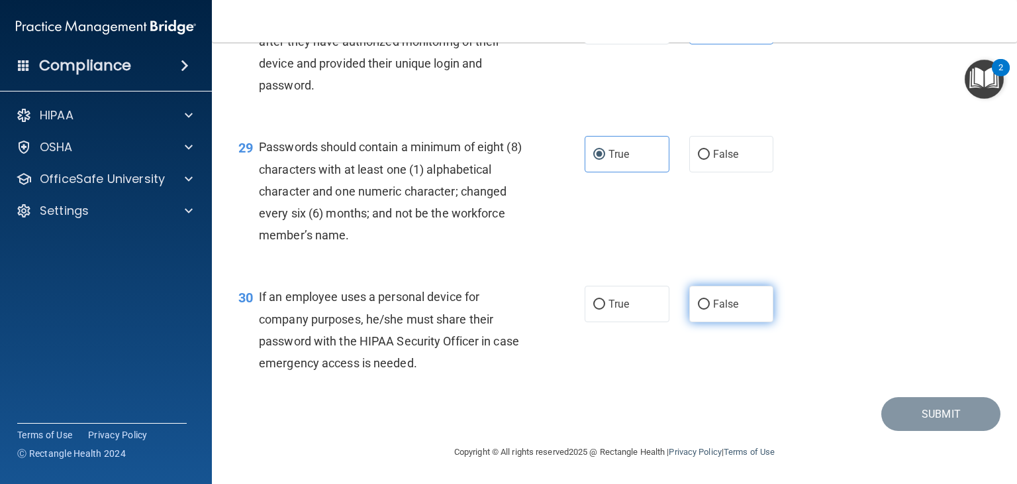
click at [721, 305] on span "False" at bounding box center [726, 303] width 26 height 13
click at [710, 305] on input "False" at bounding box center [704, 304] width 12 height 10
radio input "true"
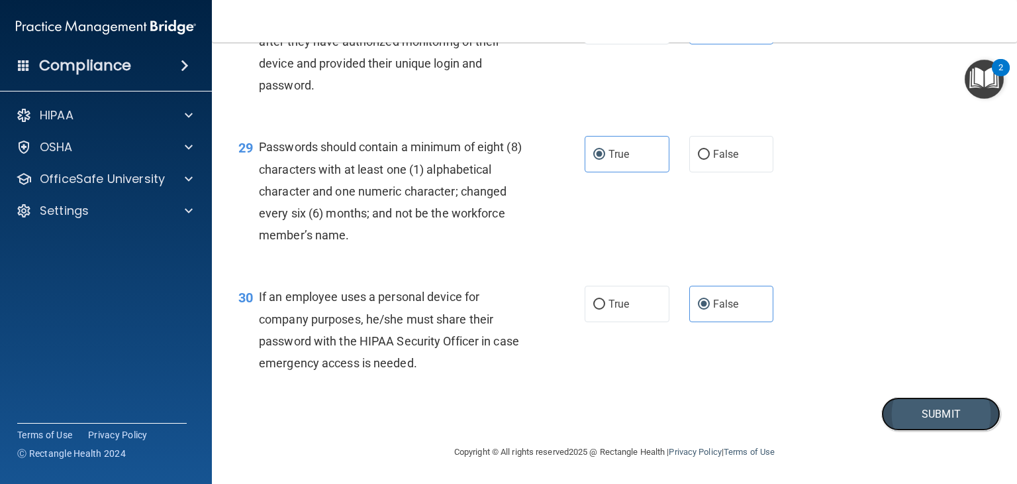
click at [916, 412] on button "Submit" at bounding box center [941, 414] width 119 height 34
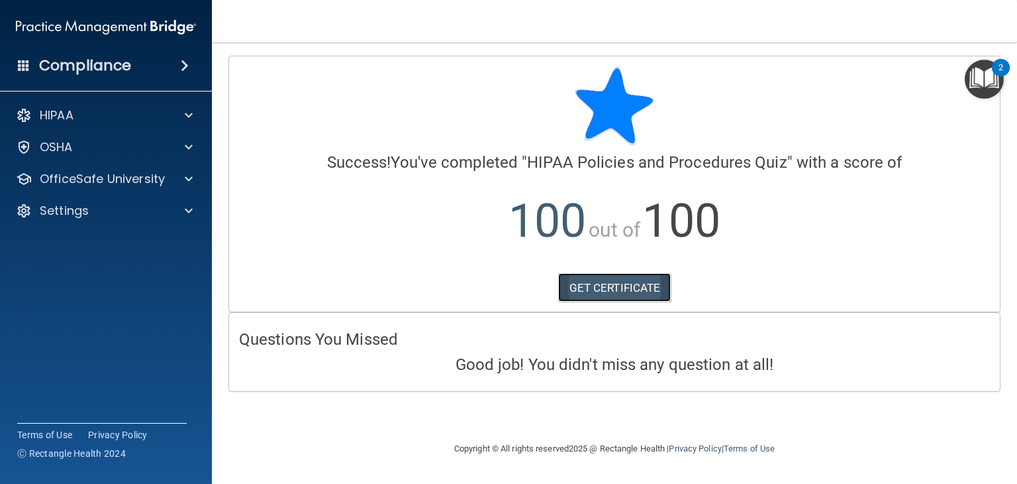
click at [657, 287] on link "GET CERTIFICATE" at bounding box center [614, 287] width 113 height 29
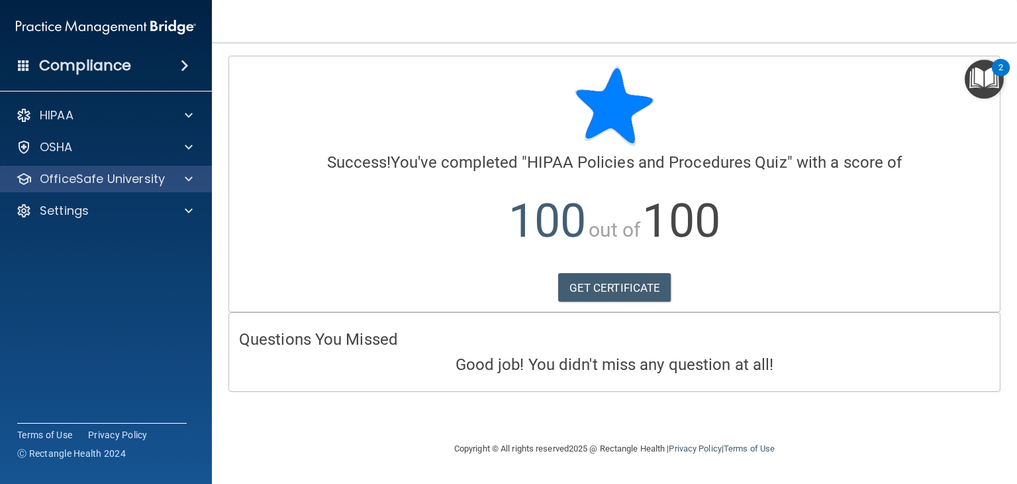
click at [179, 187] on div "OfficeSafe University" at bounding box center [106, 179] width 213 height 26
click at [188, 186] on span at bounding box center [189, 179] width 8 height 16
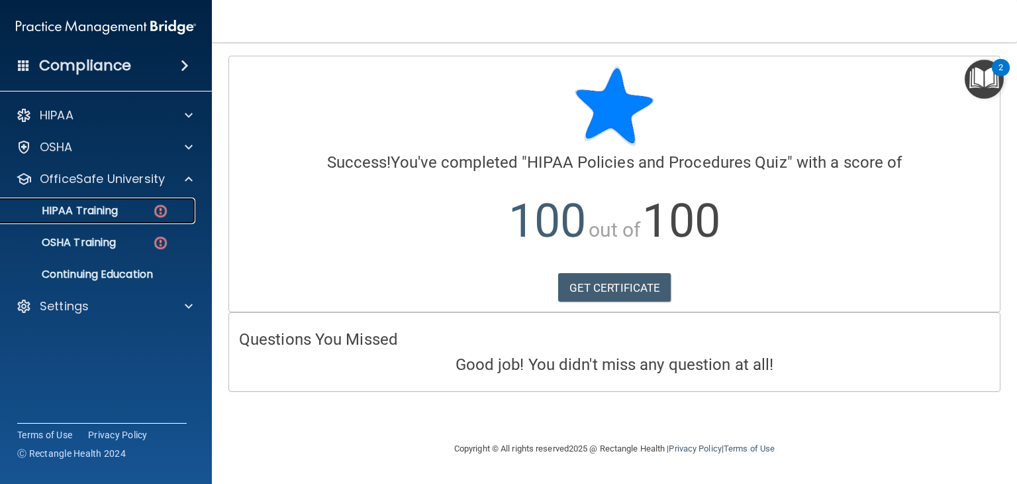
click at [182, 206] on div "HIPAA Training" at bounding box center [99, 210] width 181 height 13
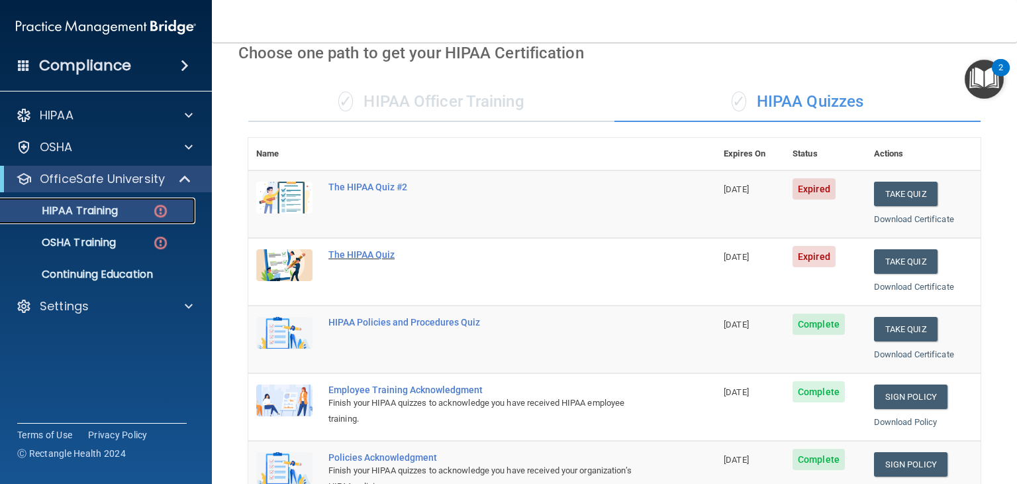
scroll to position [64, 0]
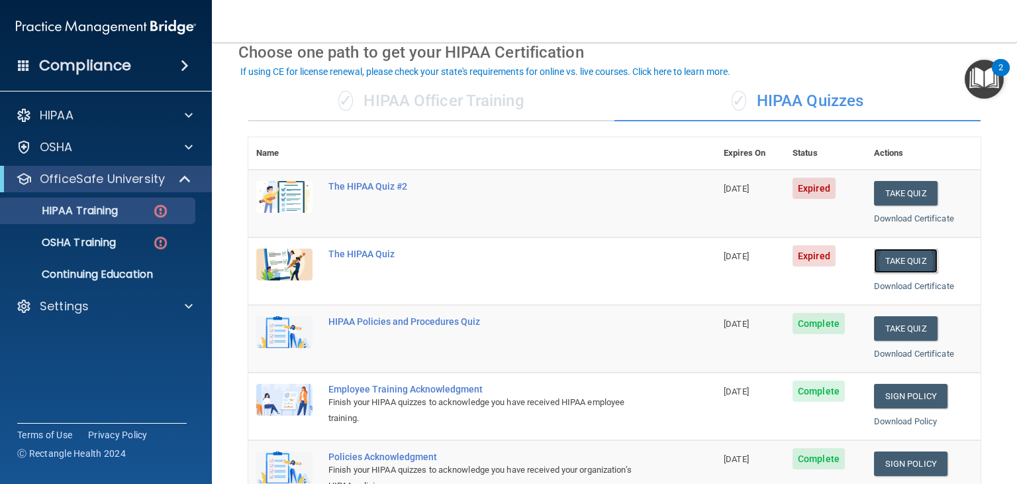
click at [901, 260] on button "Take Quiz" at bounding box center [906, 260] width 64 height 25
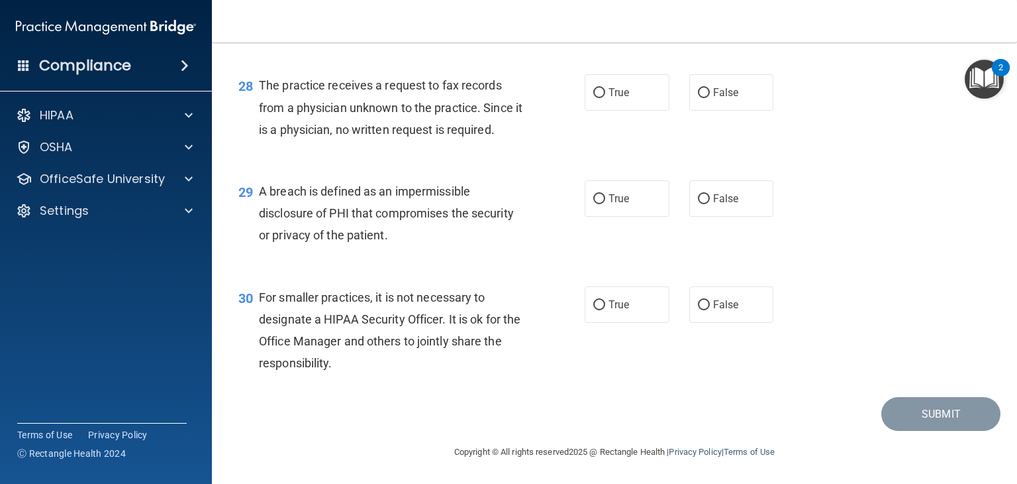
scroll to position [3172, 0]
click at [689, 307] on label "False" at bounding box center [731, 304] width 85 height 36
click at [698, 307] on input "False" at bounding box center [704, 305] width 12 height 10
radio input "true"
click at [621, 201] on span "True" at bounding box center [619, 198] width 21 height 13
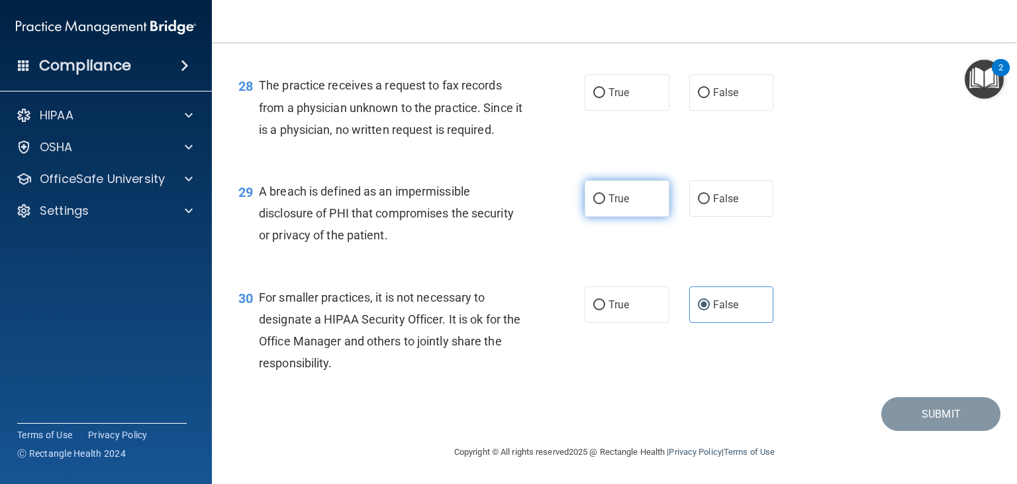
click at [605, 201] on input "True" at bounding box center [599, 199] width 12 height 10
radio input "true"
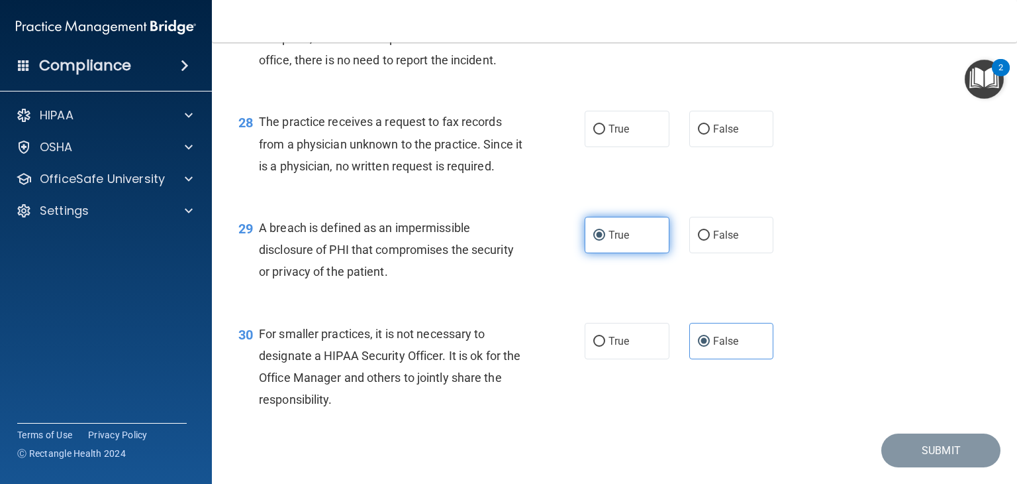
scroll to position [3069, 0]
click at [718, 136] on span "False" at bounding box center [726, 129] width 26 height 13
click at [710, 135] on input "False" at bounding box center [704, 130] width 12 height 10
radio input "true"
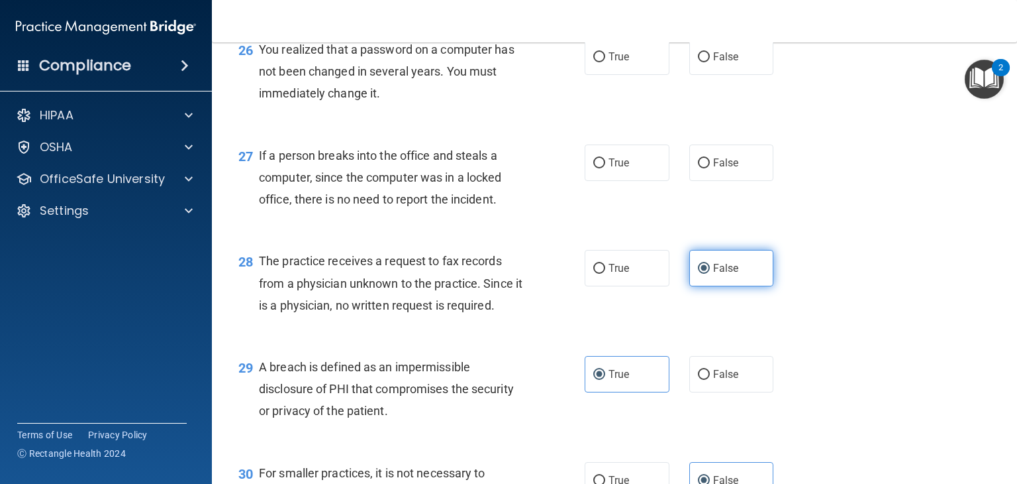
scroll to position [2928, 0]
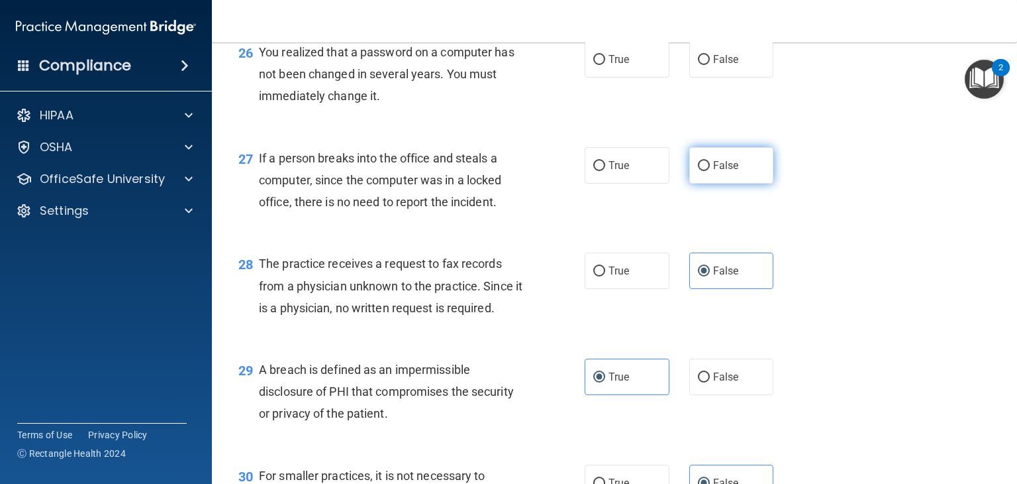
click at [704, 183] on label "False" at bounding box center [731, 165] width 85 height 36
click at [704, 171] on input "False" at bounding box center [704, 166] width 12 height 10
radio input "true"
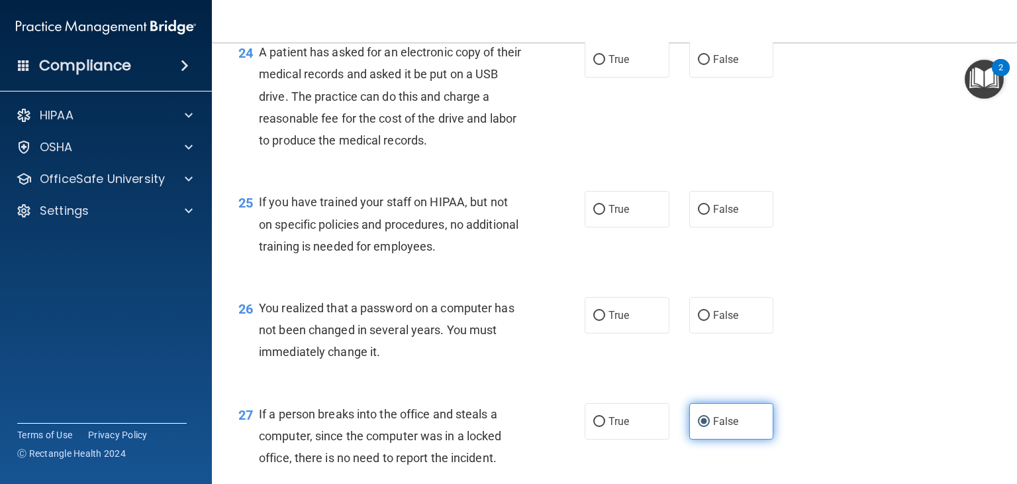
scroll to position [2671, 0]
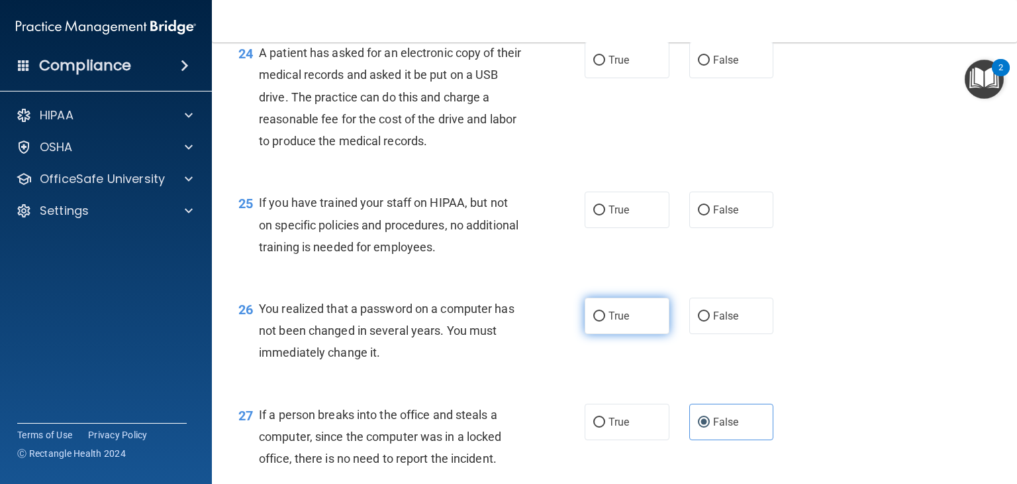
click at [621, 334] on label "True" at bounding box center [627, 315] width 85 height 36
click at [605, 321] on input "True" at bounding box center [599, 316] width 12 height 10
radio input "true"
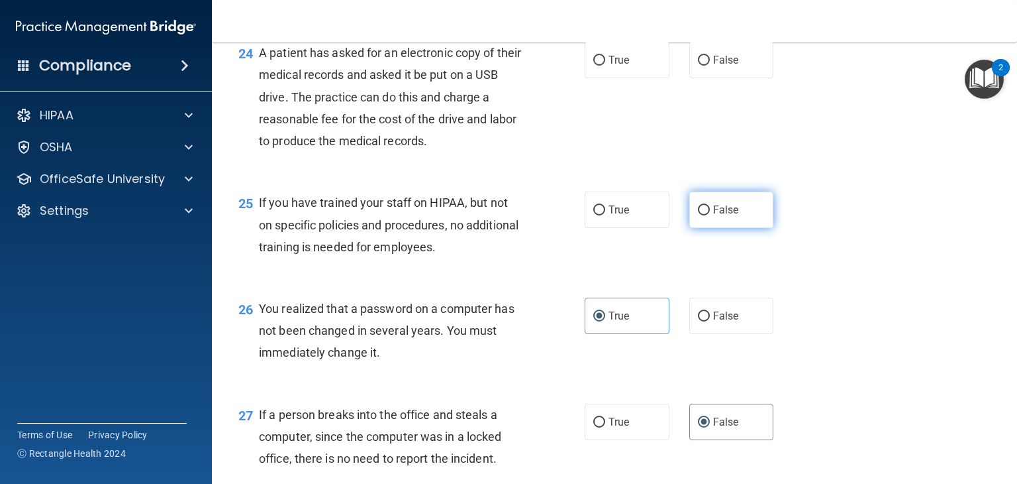
click at [742, 228] on label "False" at bounding box center [731, 209] width 85 height 36
click at [710, 215] on input "False" at bounding box center [704, 210] width 12 height 10
radio input "true"
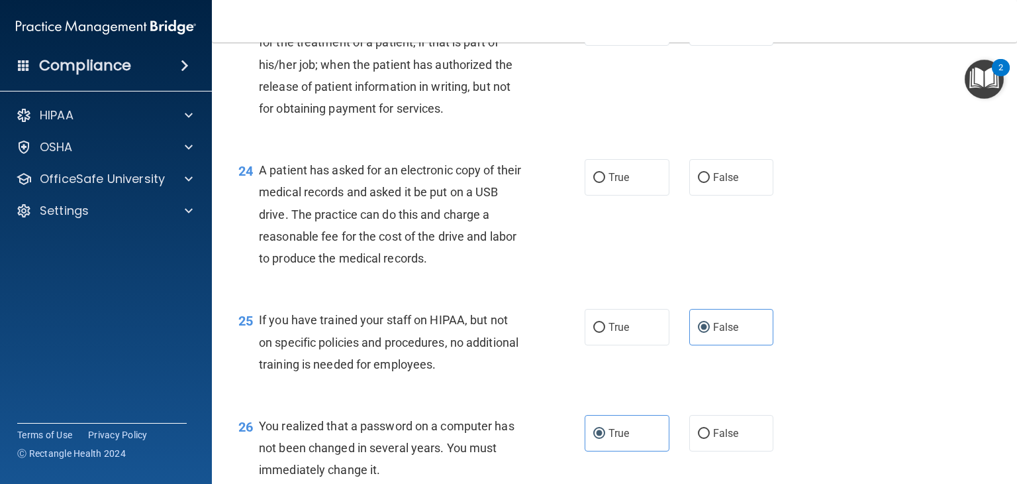
scroll to position [2554, 0]
click at [635, 195] on label "True" at bounding box center [627, 177] width 85 height 36
click at [605, 183] on input "True" at bounding box center [599, 178] width 12 height 10
radio input "true"
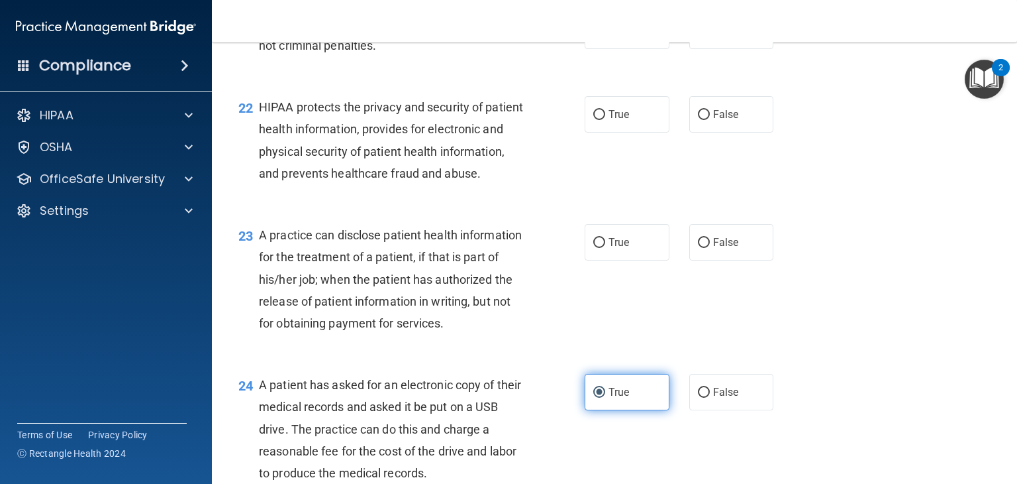
scroll to position [2339, 0]
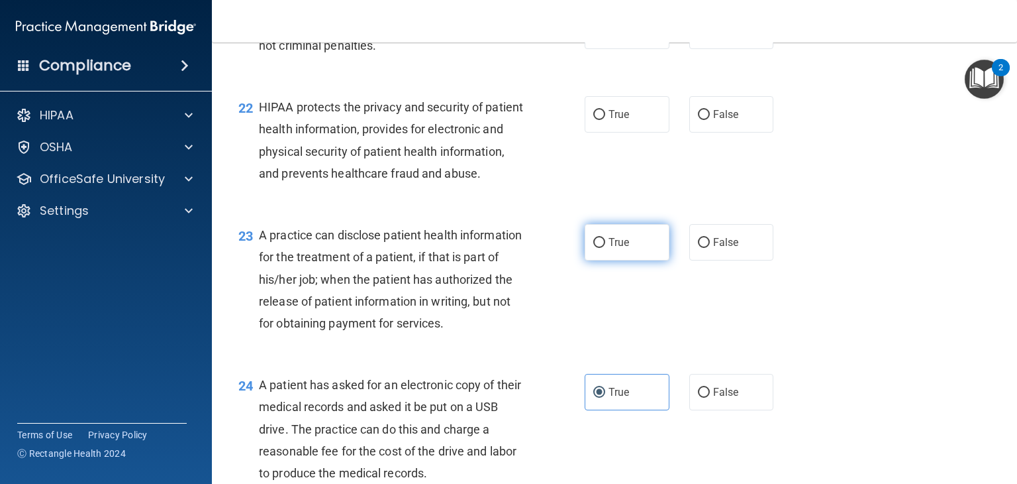
click at [617, 248] on span "True" at bounding box center [619, 242] width 21 height 13
click at [605, 248] on input "True" at bounding box center [599, 243] width 12 height 10
radio input "true"
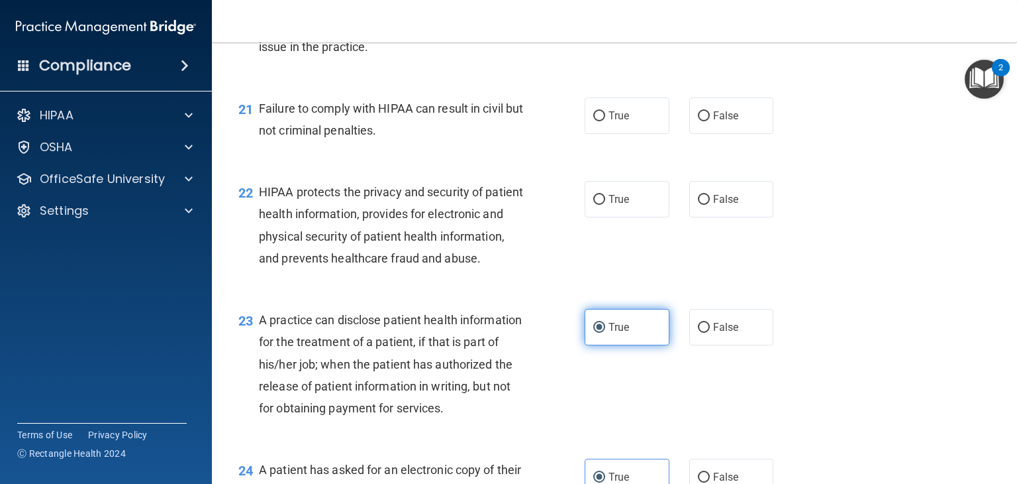
scroll to position [2225, 0]
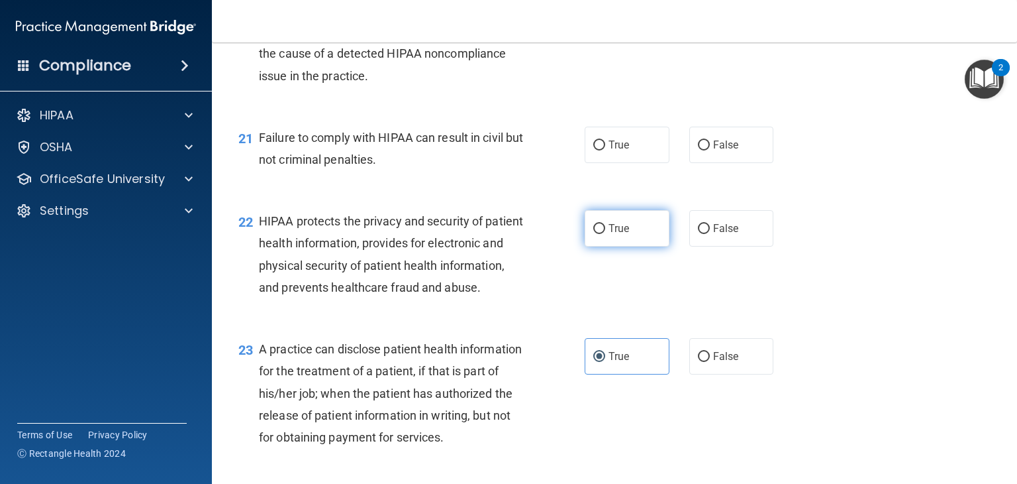
click at [612, 234] on span "True" at bounding box center [619, 228] width 21 height 13
click at [605, 234] on input "True" at bounding box center [599, 229] width 12 height 10
radio input "true"
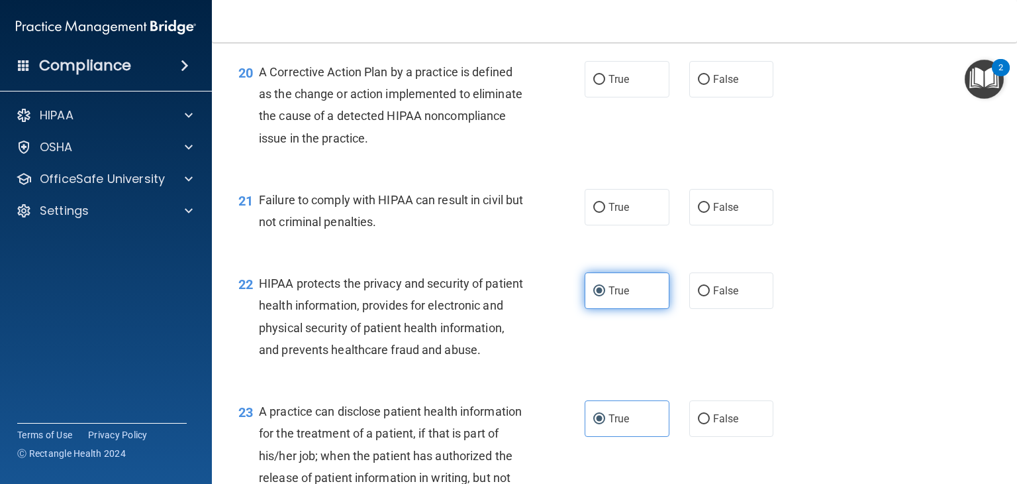
scroll to position [2119, 0]
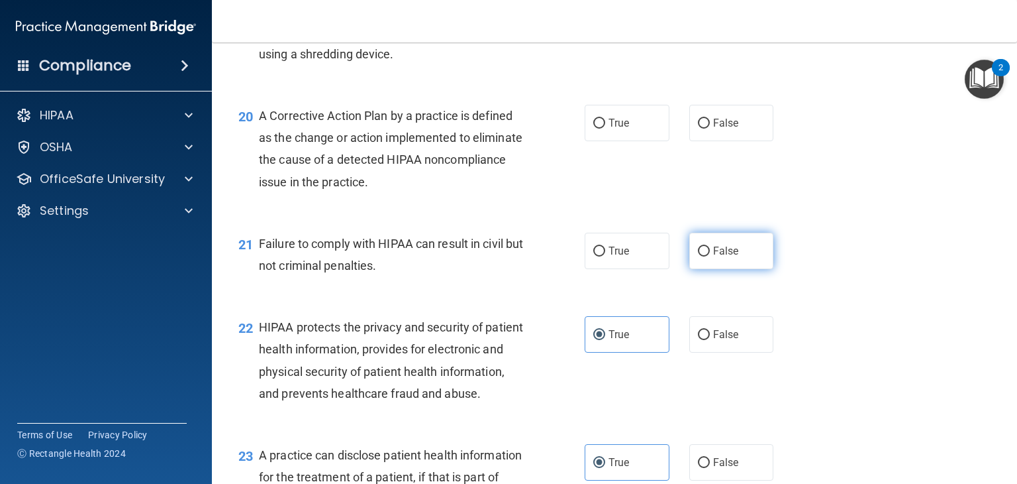
click at [713, 257] on span "False" at bounding box center [726, 250] width 26 height 13
click at [710, 256] on input "False" at bounding box center [704, 251] width 12 height 10
radio input "true"
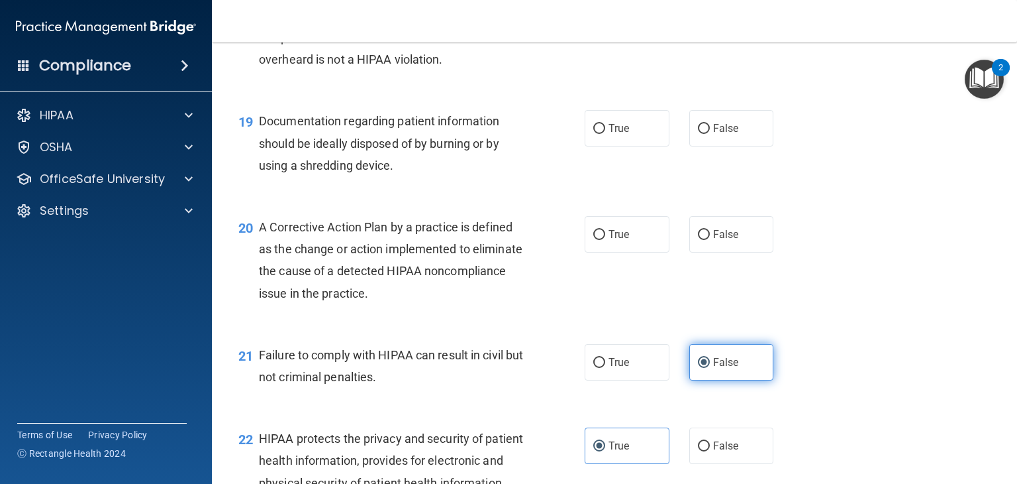
scroll to position [2006, 0]
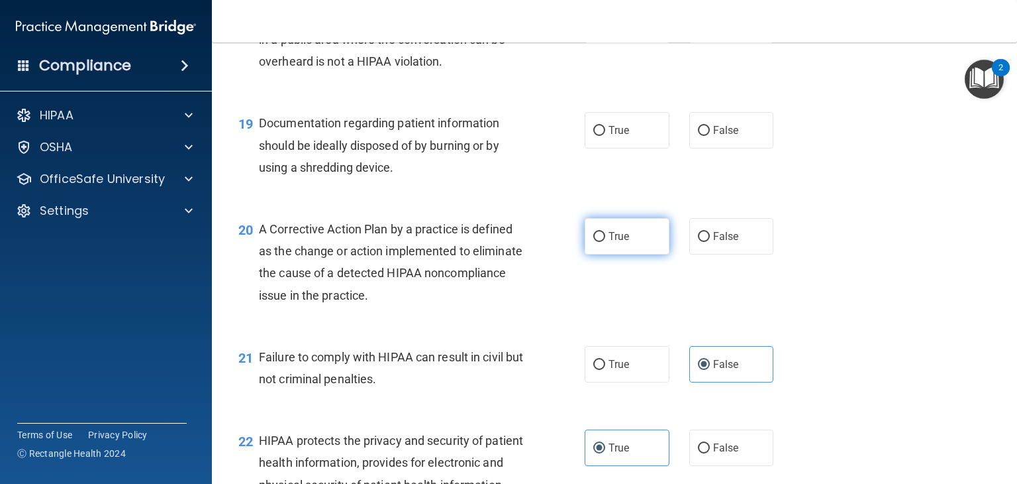
click at [621, 254] on label "True" at bounding box center [627, 236] width 85 height 36
click at [605, 242] on input "True" at bounding box center [599, 237] width 12 height 10
radio input "true"
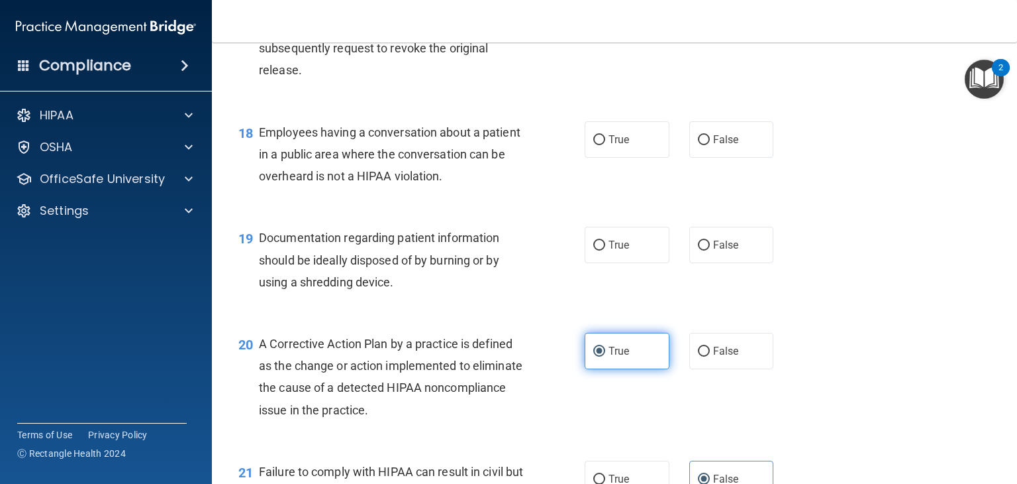
scroll to position [1890, 0]
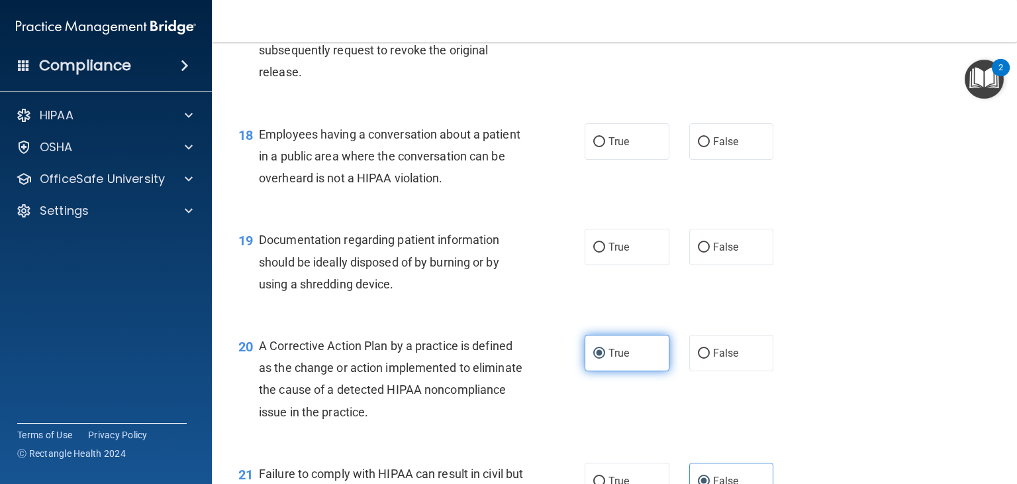
click at [621, 253] on span "True" at bounding box center [619, 246] width 21 height 13
click at [605, 252] on input "True" at bounding box center [599, 247] width 12 height 10
radio input "true"
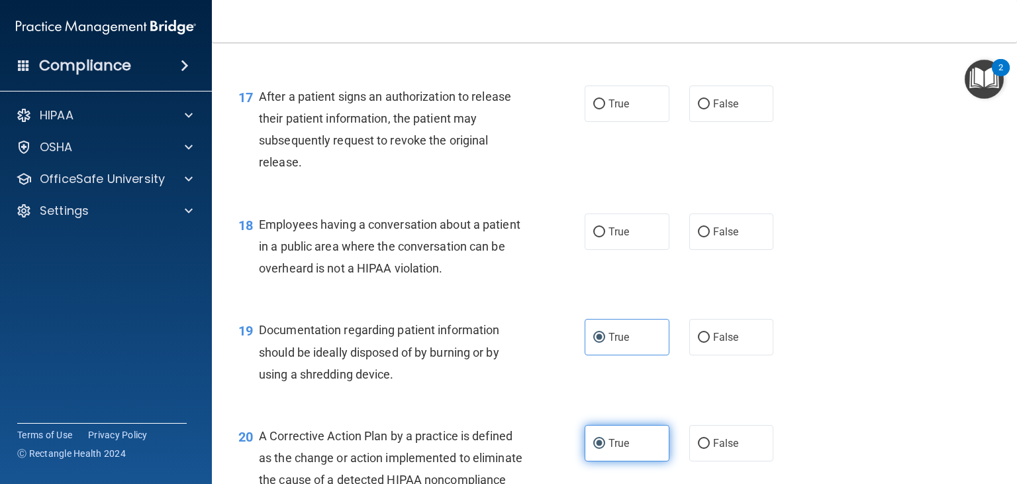
scroll to position [1773, 0]
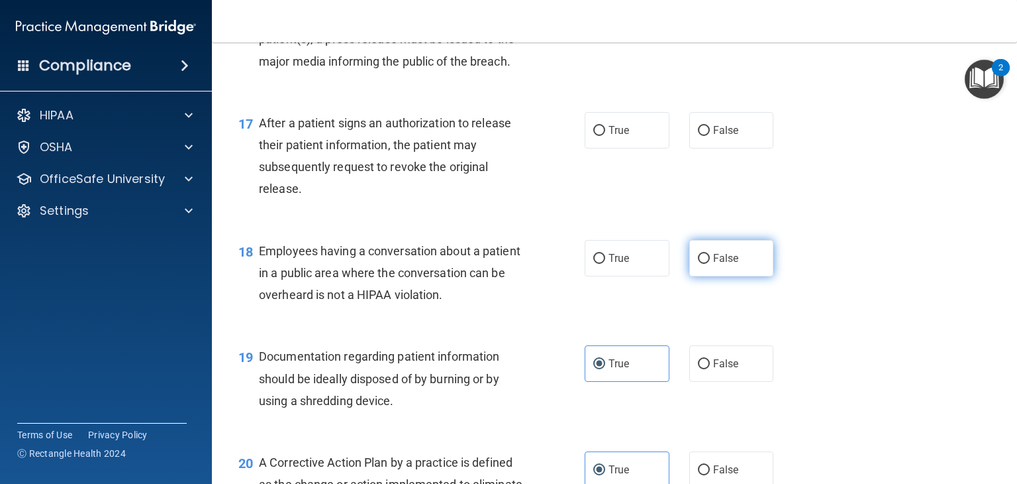
click at [698, 264] on input "False" at bounding box center [704, 259] width 12 height 10
radio input "true"
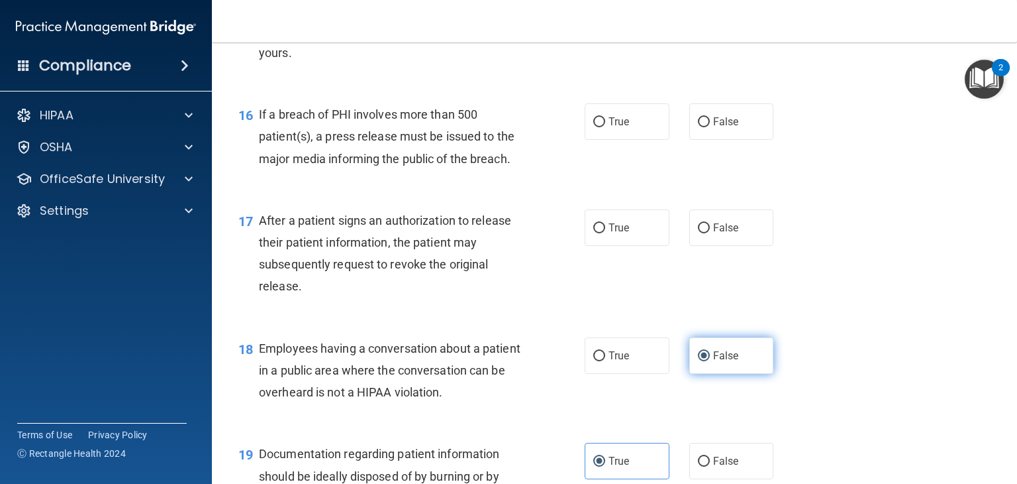
scroll to position [1675, 0]
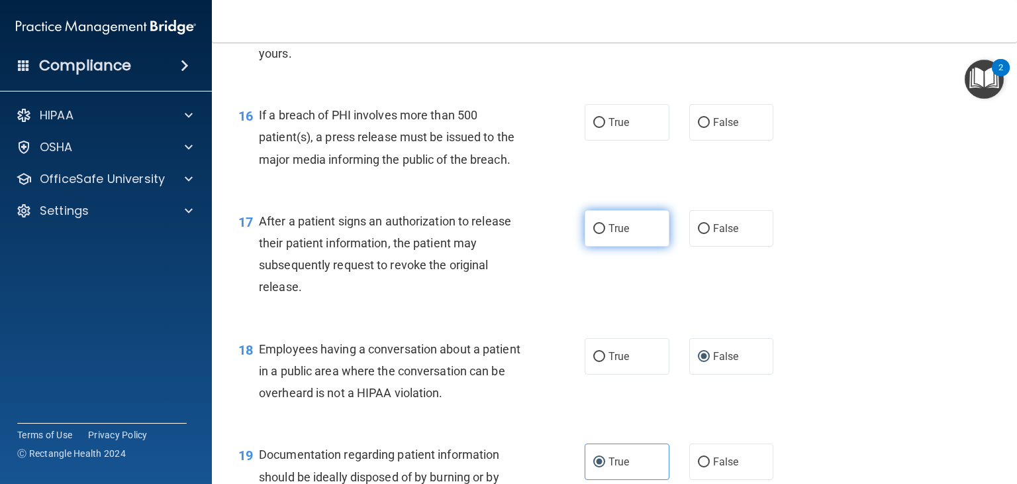
click at [639, 246] on label "True" at bounding box center [627, 228] width 85 height 36
click at [605, 234] on input "True" at bounding box center [599, 229] width 12 height 10
radio input "true"
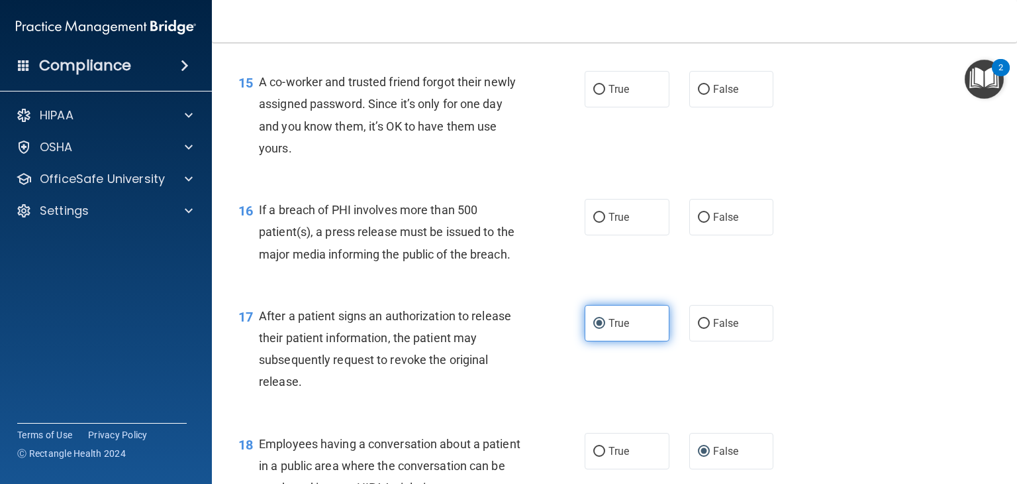
scroll to position [1583, 0]
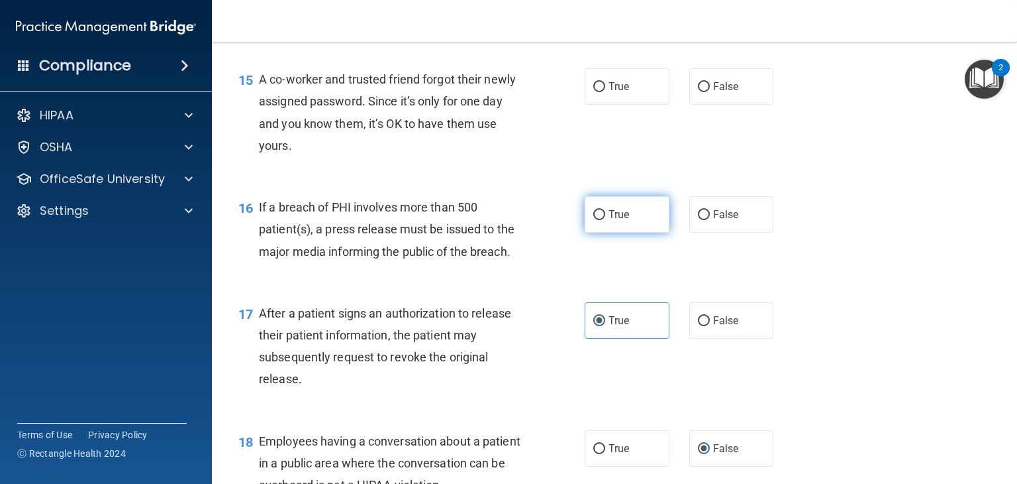
click at [617, 221] on span "True" at bounding box center [619, 214] width 21 height 13
click at [605, 220] on input "True" at bounding box center [599, 215] width 12 height 10
radio input "true"
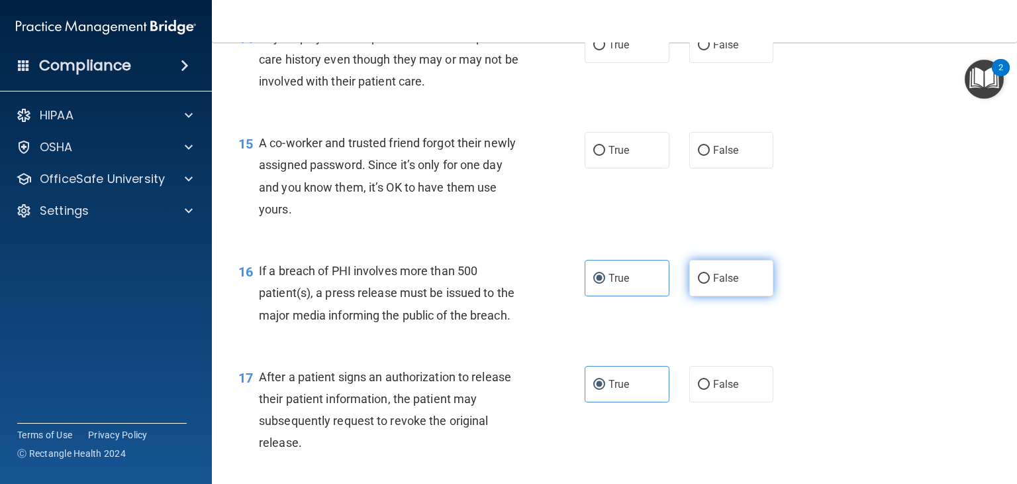
click at [689, 295] on label "False" at bounding box center [731, 278] width 85 height 36
click at [698, 283] on input "False" at bounding box center [704, 279] width 12 height 10
radio input "true"
radio input "false"
click at [689, 168] on label "False" at bounding box center [731, 150] width 85 height 36
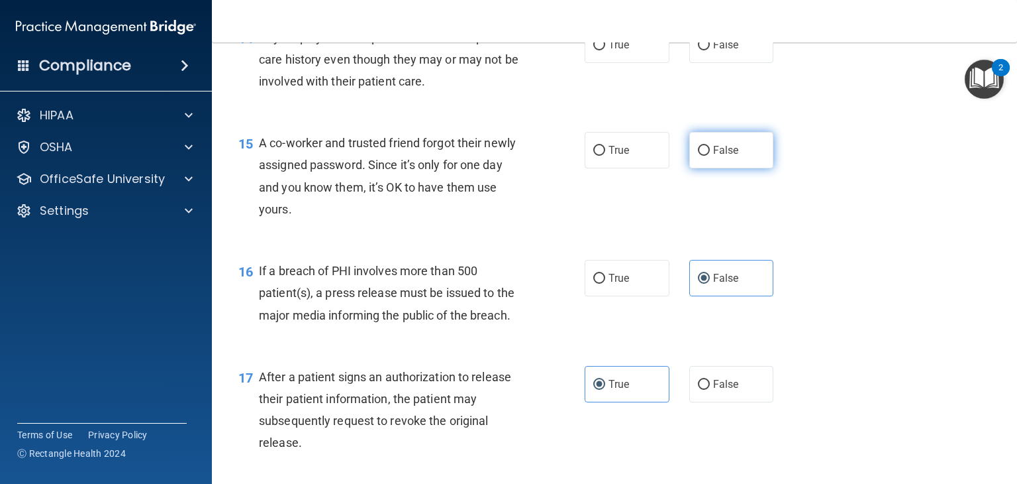
click at [698, 156] on input "False" at bounding box center [704, 151] width 12 height 10
radio input "true"
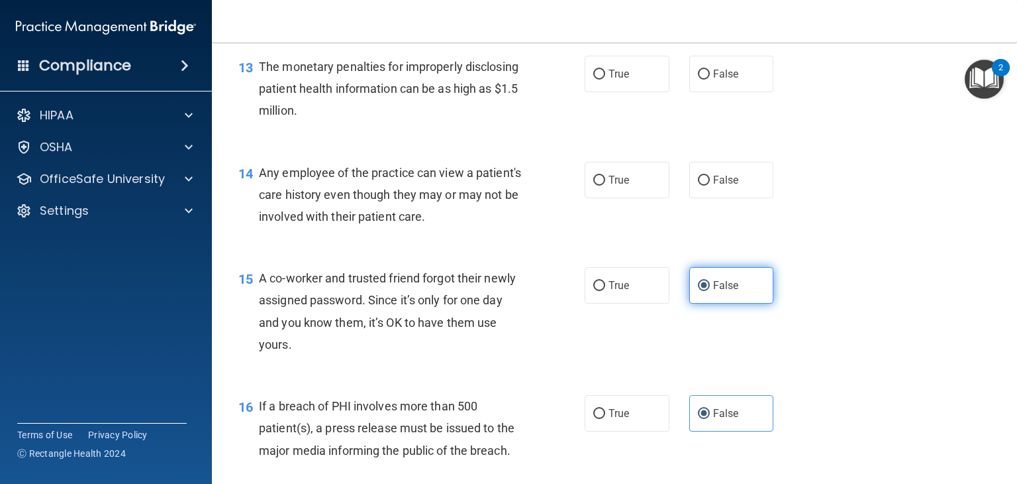
scroll to position [1384, 0]
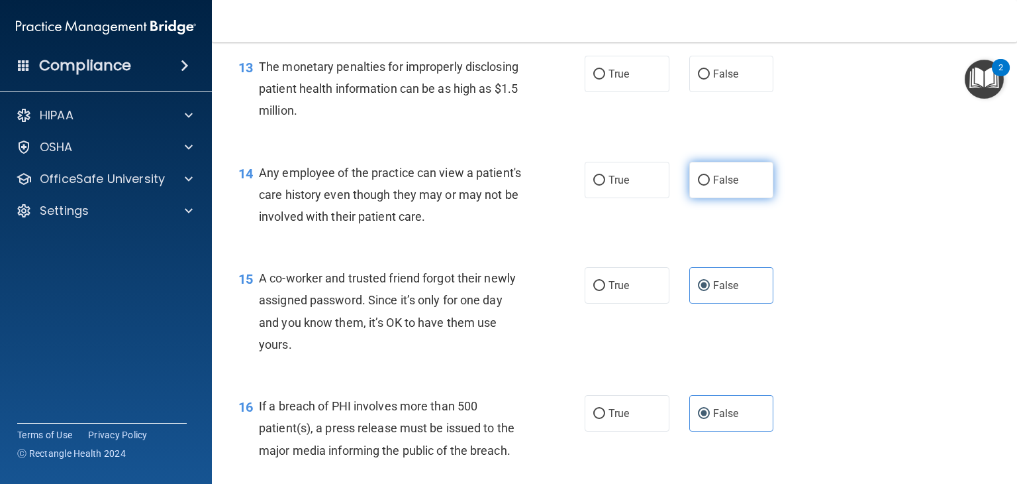
click at [715, 192] on label "False" at bounding box center [731, 180] width 85 height 36
click at [710, 185] on input "False" at bounding box center [704, 181] width 12 height 10
radio input "true"
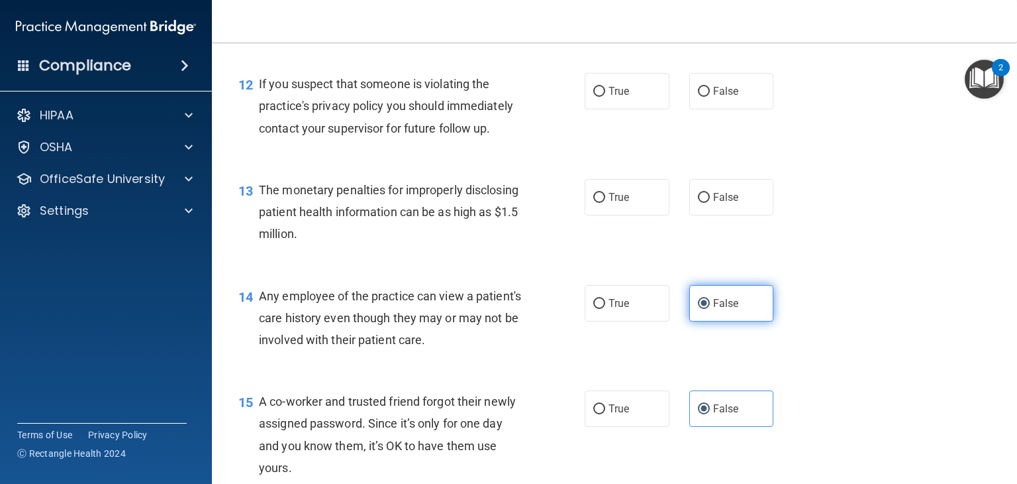
scroll to position [1245, 0]
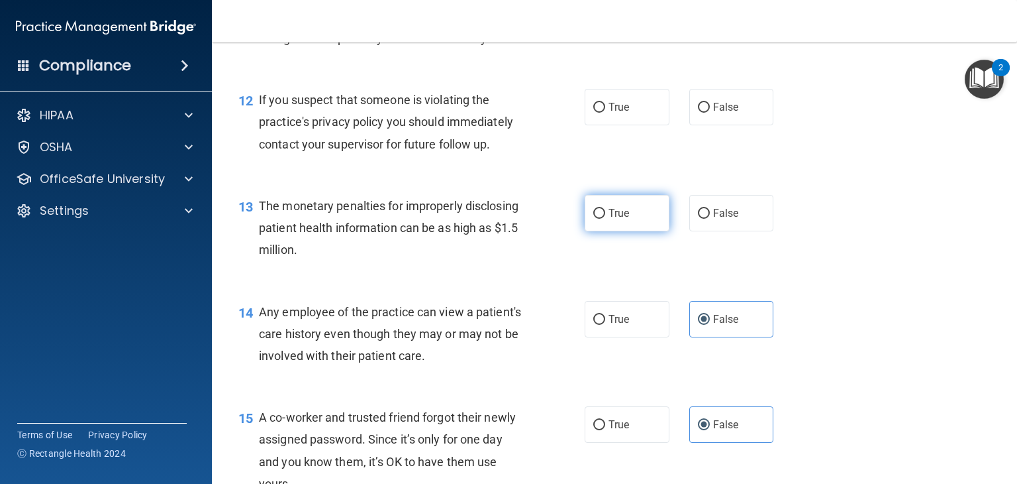
click at [645, 228] on label "True" at bounding box center [627, 213] width 85 height 36
click at [605, 219] on input "True" at bounding box center [599, 214] width 12 height 10
radio input "true"
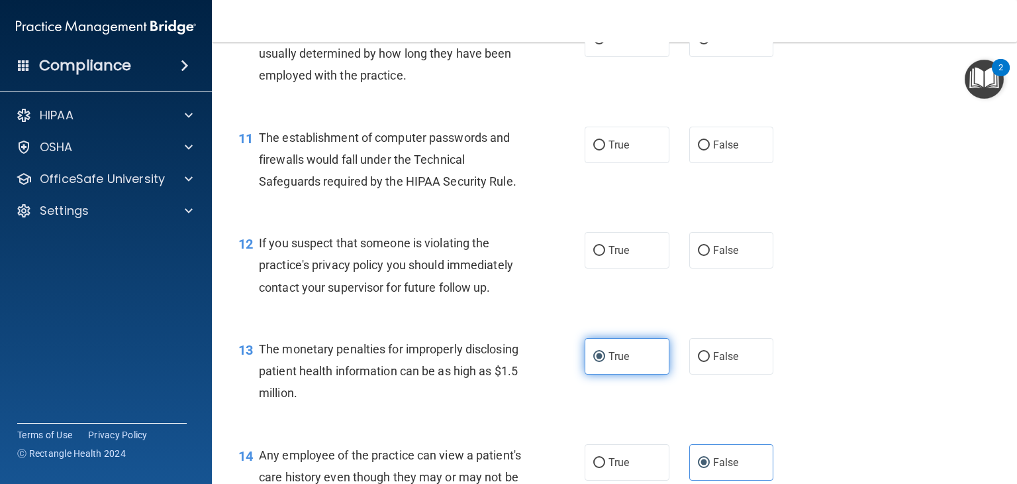
scroll to position [1101, 0]
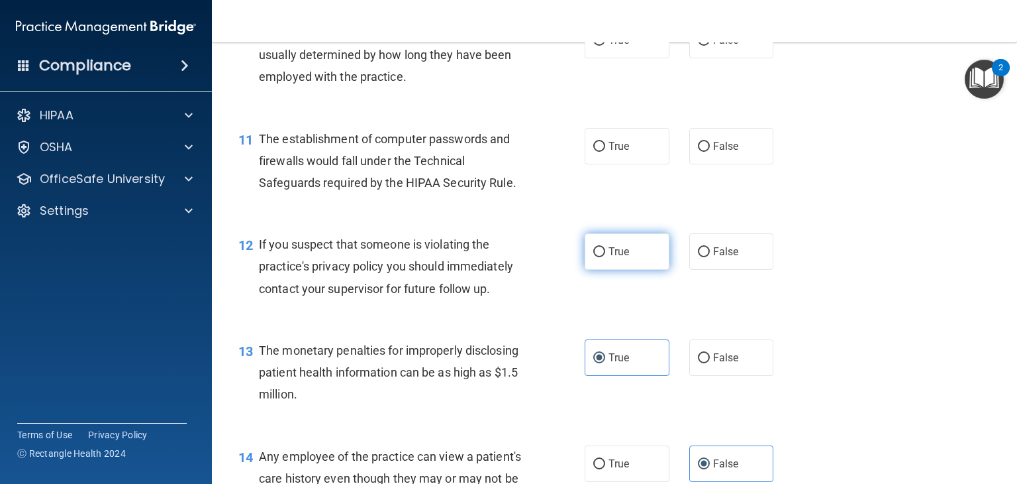
click at [619, 264] on label "True" at bounding box center [627, 251] width 85 height 36
click at [605, 257] on input "True" at bounding box center [599, 252] width 12 height 10
radio input "true"
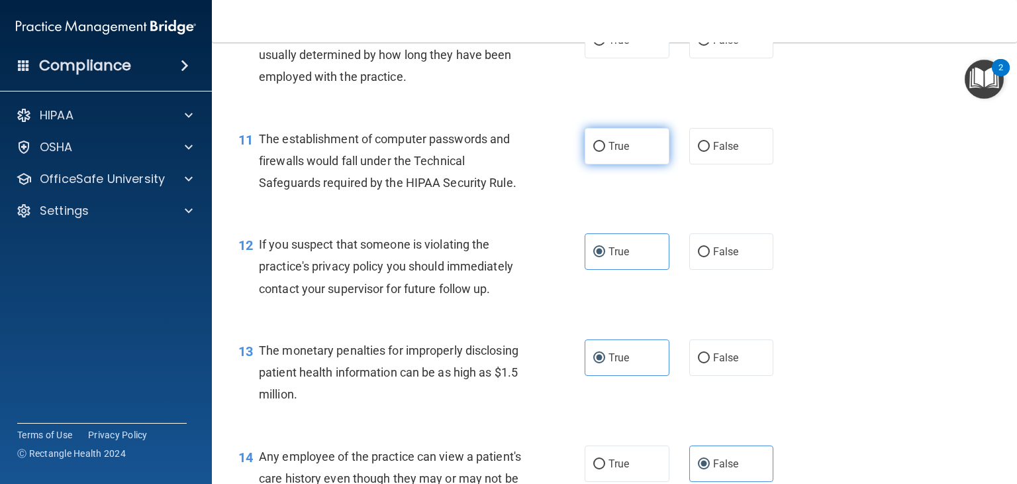
click at [616, 164] on label "True" at bounding box center [627, 146] width 85 height 36
click at [605, 152] on input "True" at bounding box center [599, 147] width 12 height 10
radio input "true"
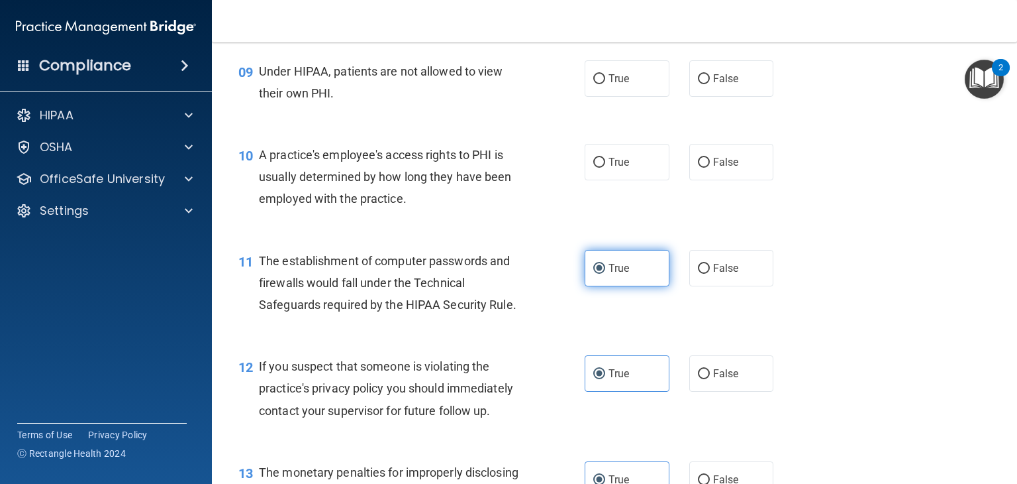
scroll to position [925, 0]
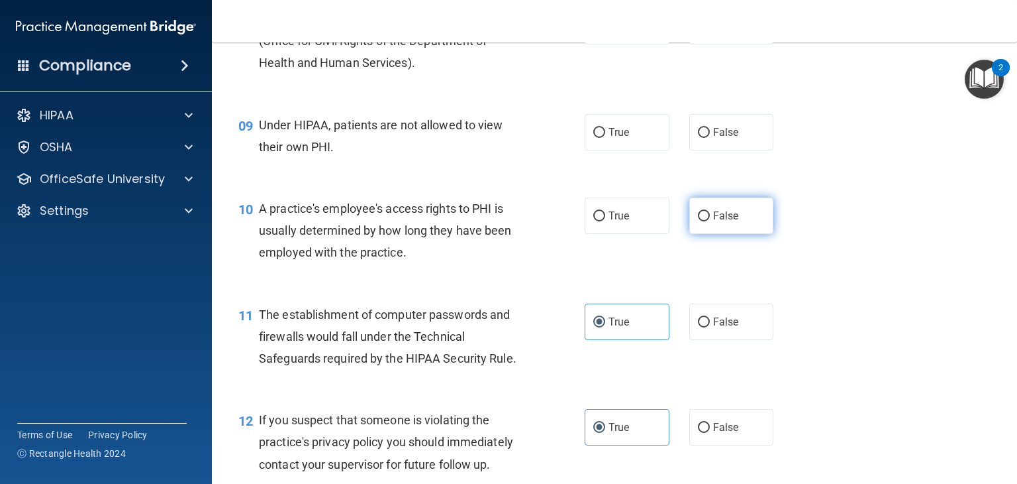
click at [713, 222] on span "False" at bounding box center [726, 215] width 26 height 13
click at [707, 221] on input "False" at bounding box center [704, 216] width 12 height 10
radio input "true"
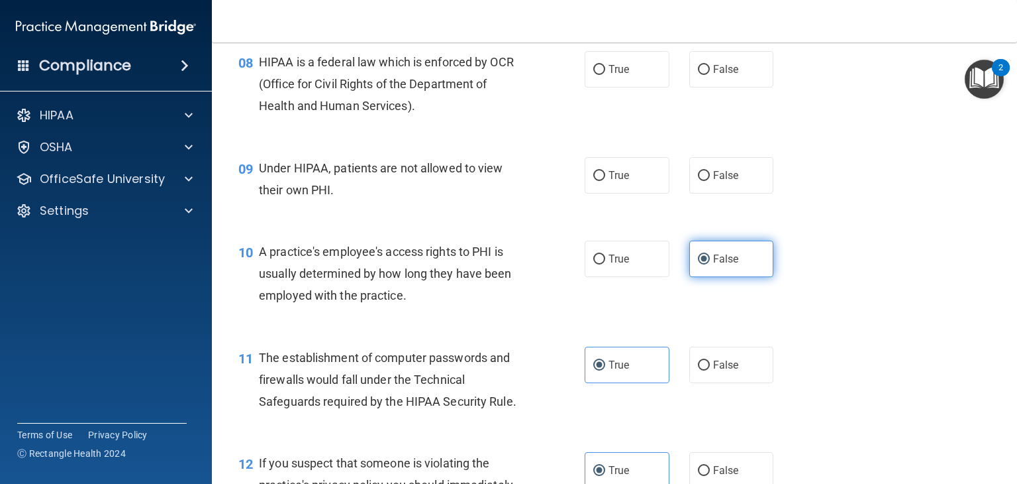
scroll to position [882, 0]
click at [627, 193] on label "True" at bounding box center [627, 175] width 85 height 36
click at [605, 181] on input "True" at bounding box center [599, 176] width 12 height 10
radio input "true"
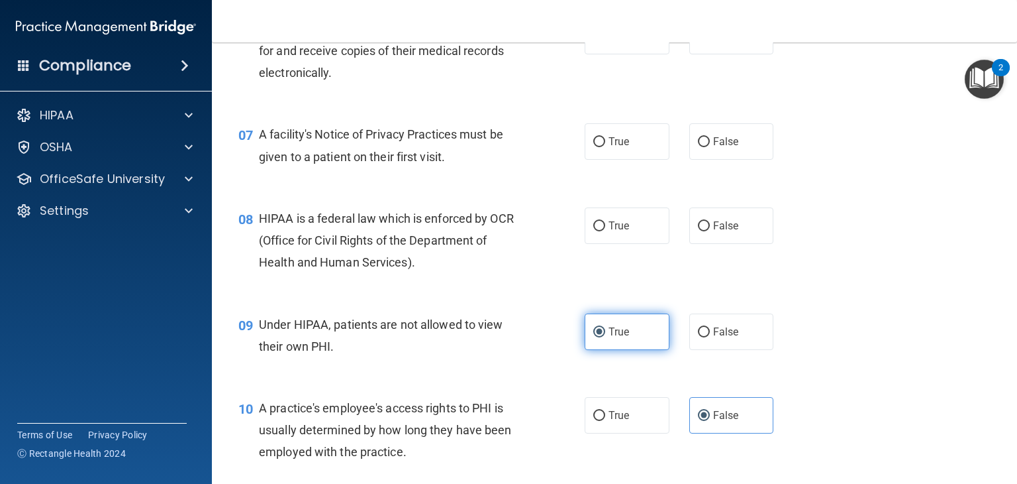
scroll to position [726, 0]
click at [623, 239] on label "True" at bounding box center [627, 225] width 85 height 36
click at [605, 231] on input "True" at bounding box center [599, 226] width 12 height 10
radio input "true"
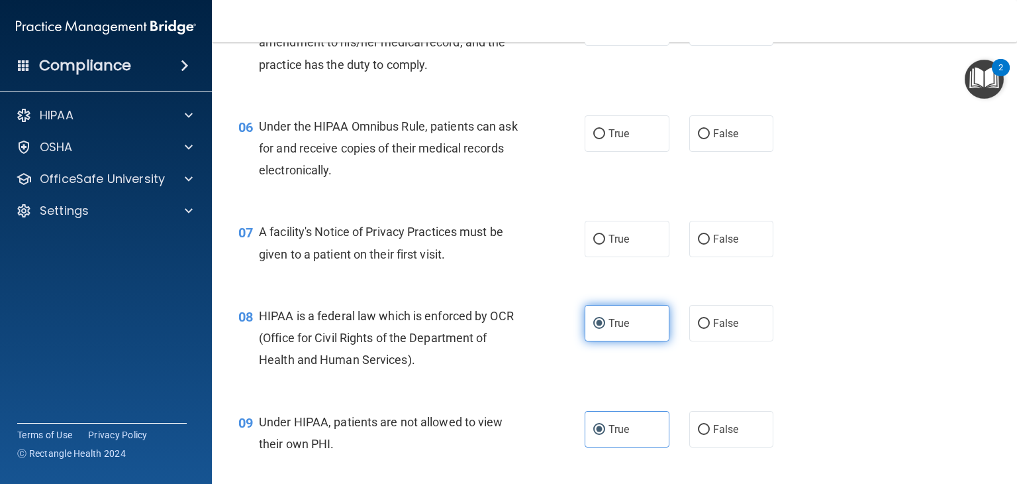
scroll to position [620, 0]
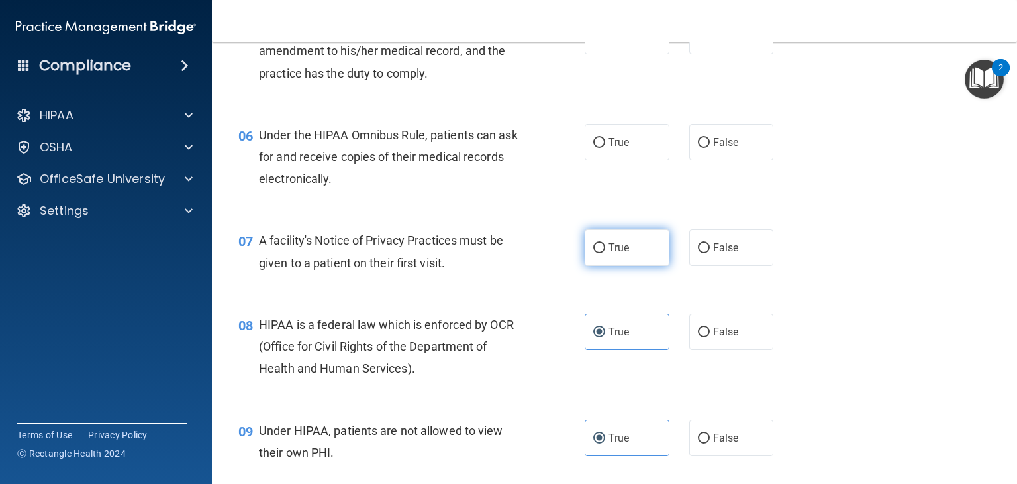
click at [619, 266] on label "True" at bounding box center [627, 247] width 85 height 36
click at [605, 253] on input "True" at bounding box center [599, 248] width 12 height 10
radio input "true"
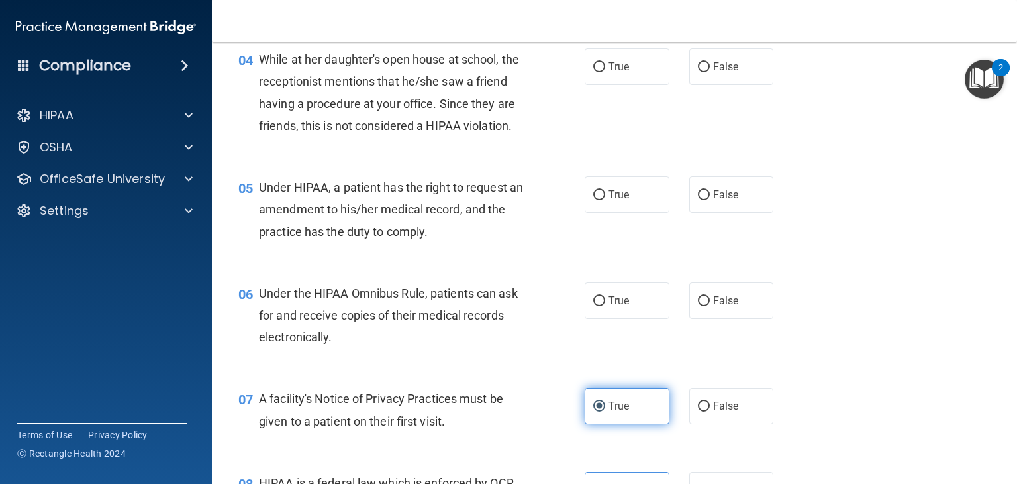
scroll to position [454, 0]
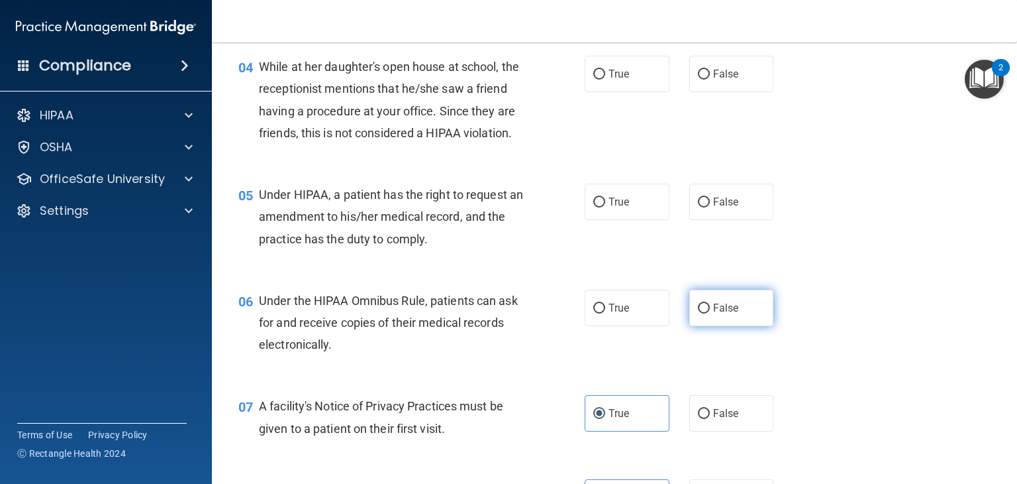
click at [713, 314] on span "False" at bounding box center [726, 307] width 26 height 13
click at [710, 313] on input "False" at bounding box center [704, 308] width 12 height 10
radio input "true"
click at [723, 208] on span "False" at bounding box center [726, 201] width 26 height 13
click at [710, 207] on input "False" at bounding box center [704, 202] width 12 height 10
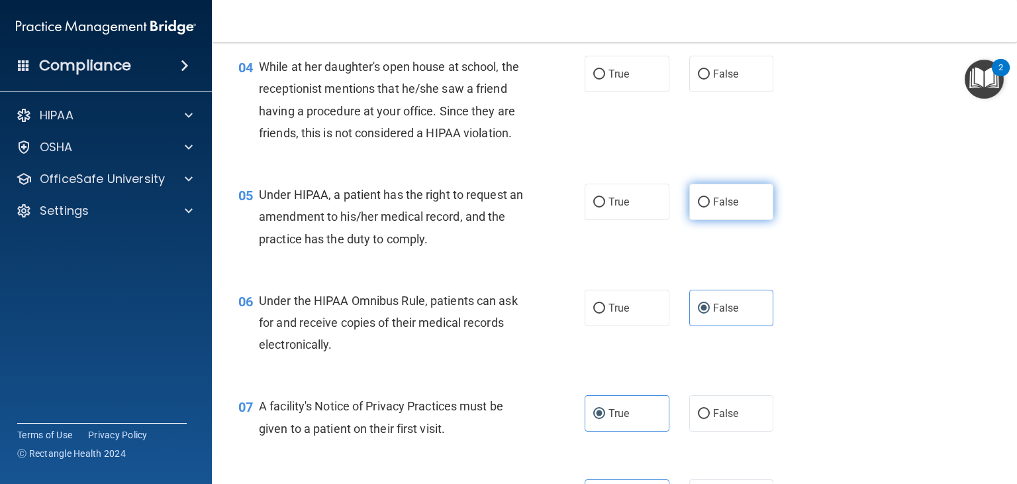
radio input "true"
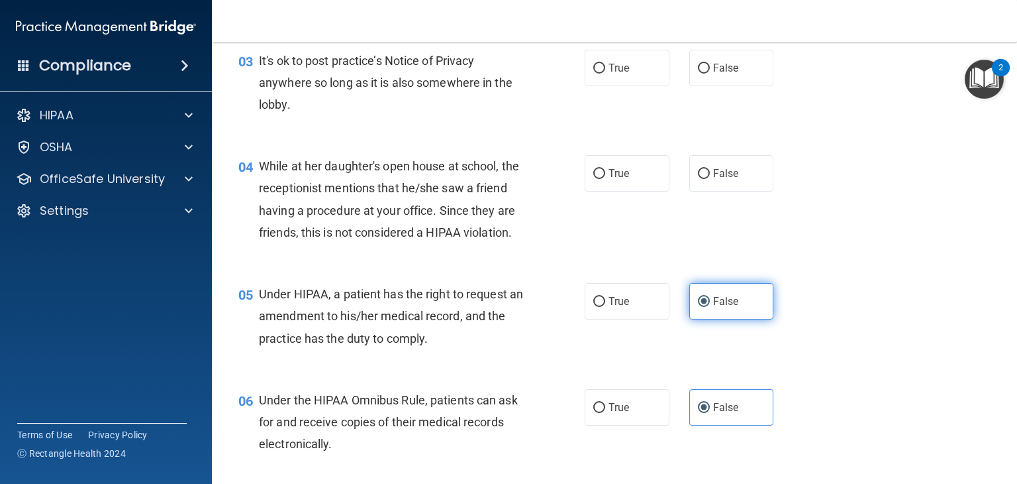
scroll to position [340, 0]
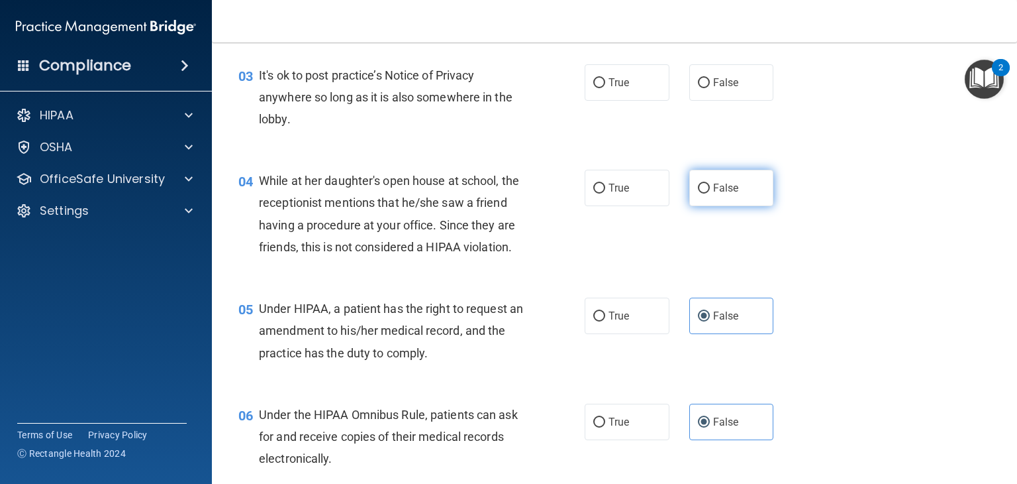
click at [698, 191] on input "False" at bounding box center [704, 188] width 12 height 10
radio input "true"
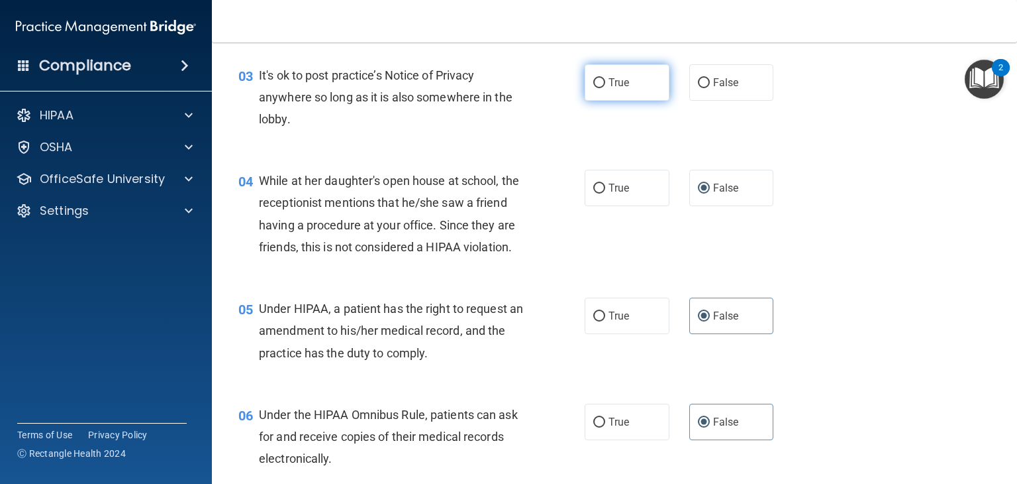
click at [627, 88] on label "True" at bounding box center [627, 82] width 85 height 36
click at [605, 88] on input "True" at bounding box center [599, 83] width 12 height 10
radio input "true"
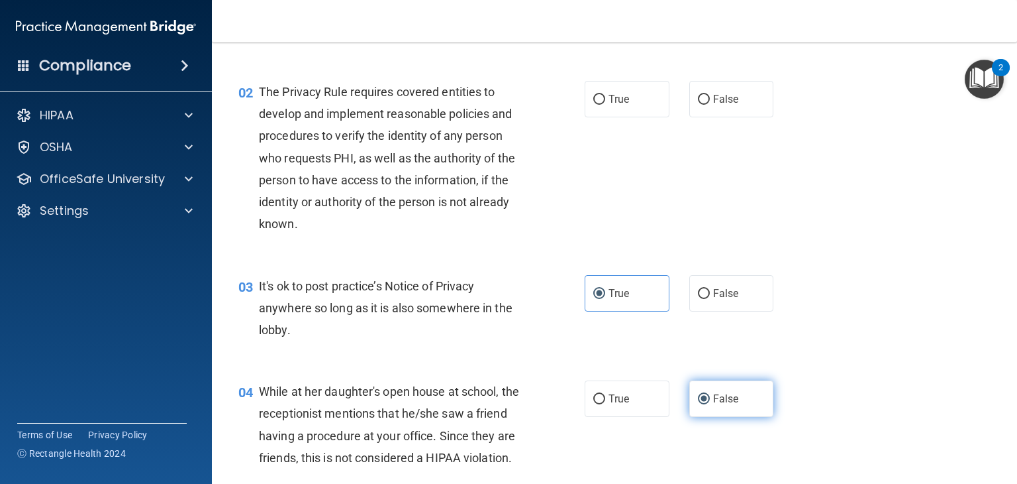
scroll to position [128, 0]
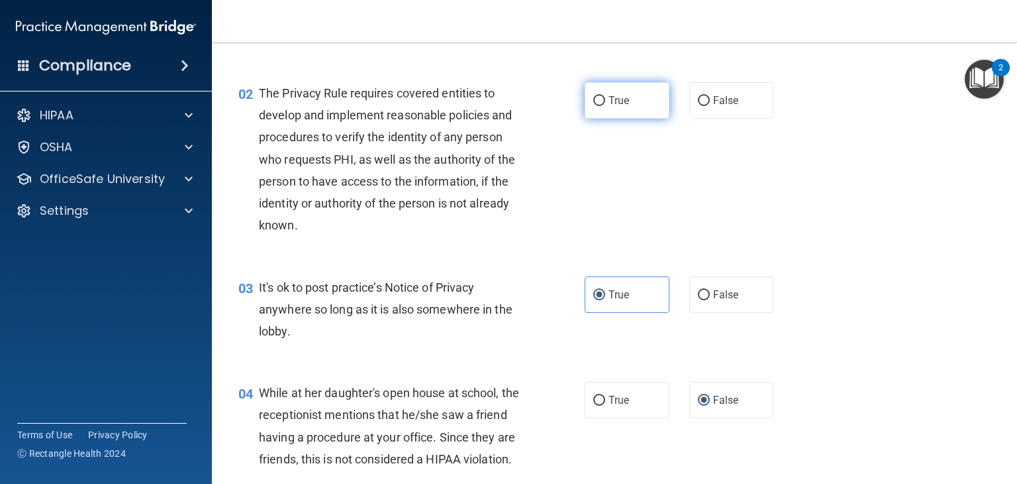
click at [646, 103] on label "True" at bounding box center [627, 100] width 85 height 36
click at [605, 103] on input "True" at bounding box center [599, 101] width 12 height 10
radio input "true"
click at [646, 103] on label "True" at bounding box center [627, 100] width 85 height 36
click at [605, 103] on input "True" at bounding box center [599, 101] width 12 height 10
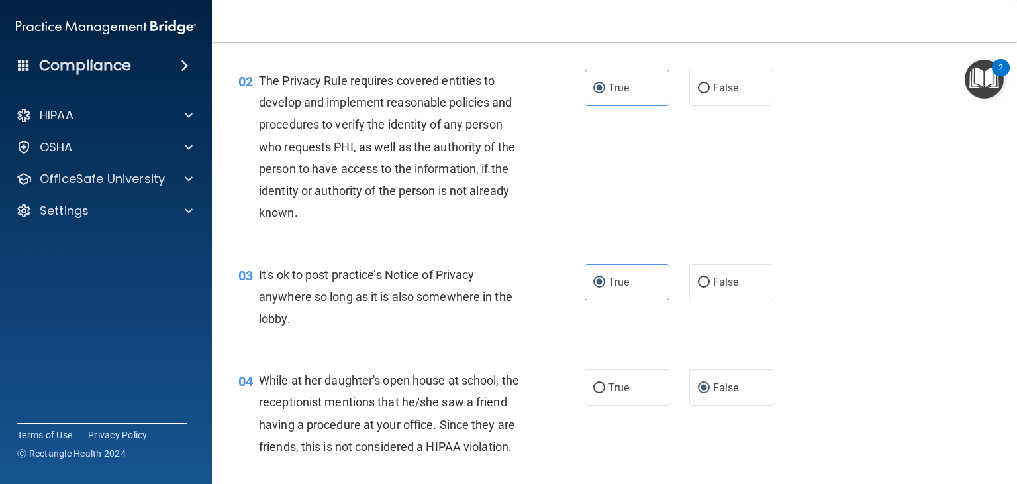
scroll to position [0, 0]
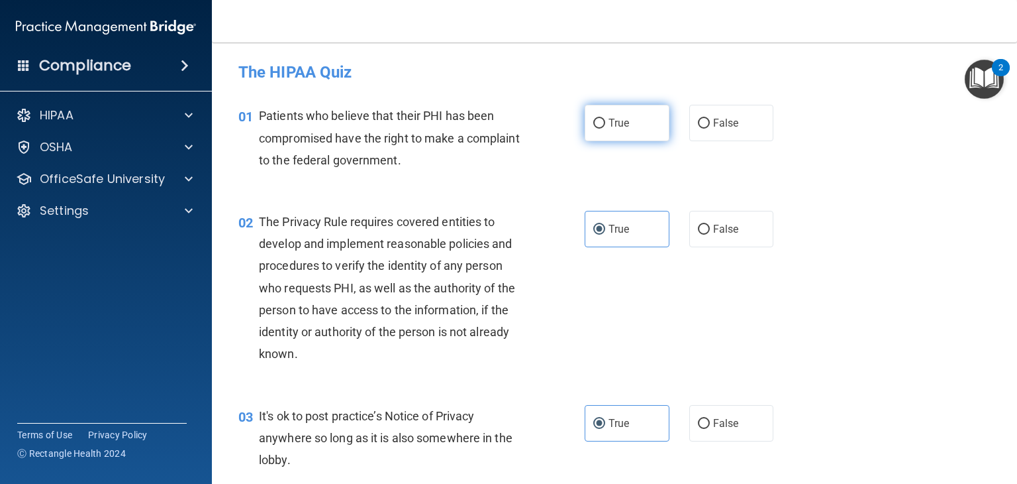
click at [616, 121] on span "True" at bounding box center [619, 123] width 21 height 13
click at [605, 121] on input "True" at bounding box center [599, 124] width 12 height 10
radio input "true"
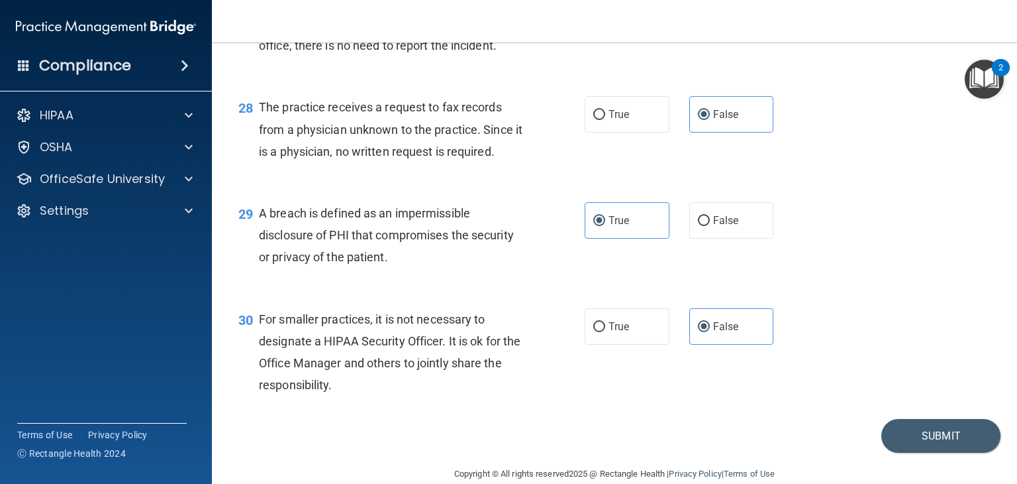
scroll to position [3172, 0]
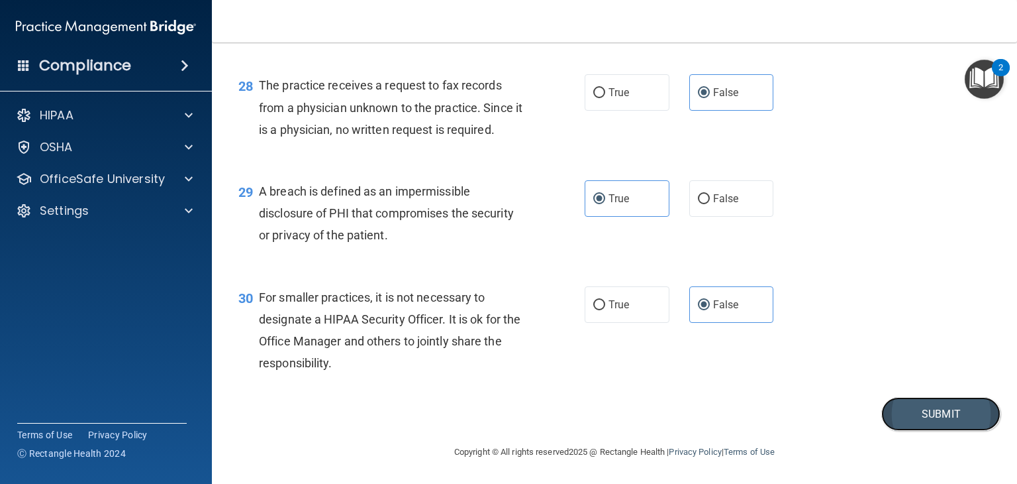
click at [895, 417] on button "Submit" at bounding box center [941, 414] width 119 height 34
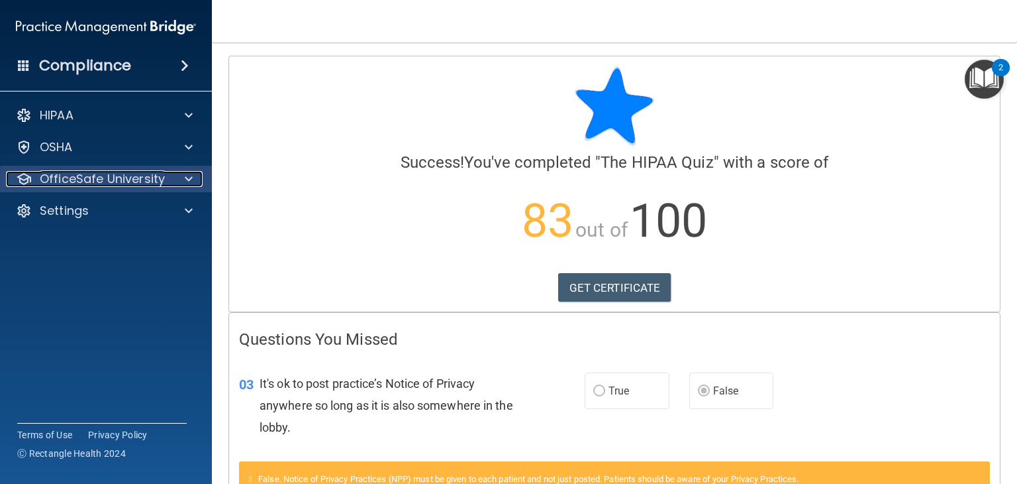
click at [185, 176] on span at bounding box center [189, 179] width 8 height 16
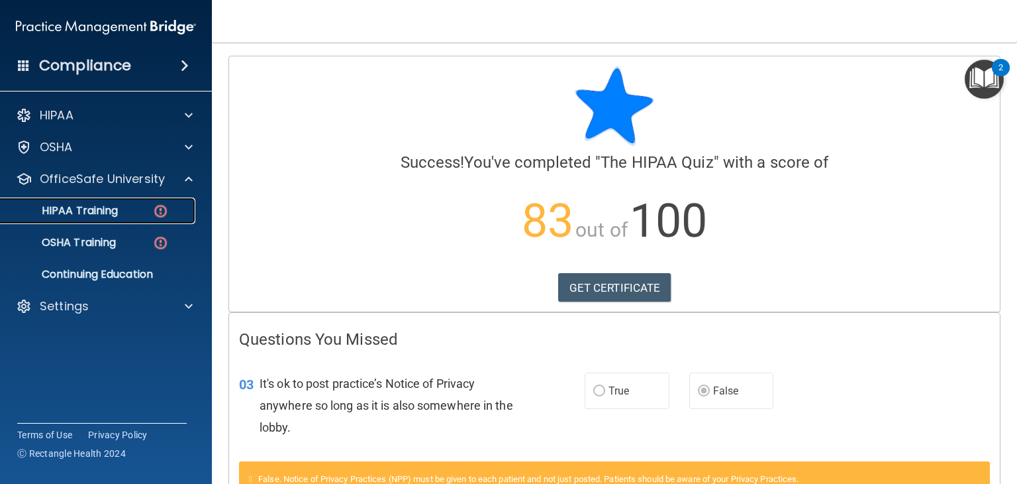
click at [176, 207] on div "HIPAA Training" at bounding box center [99, 210] width 181 height 13
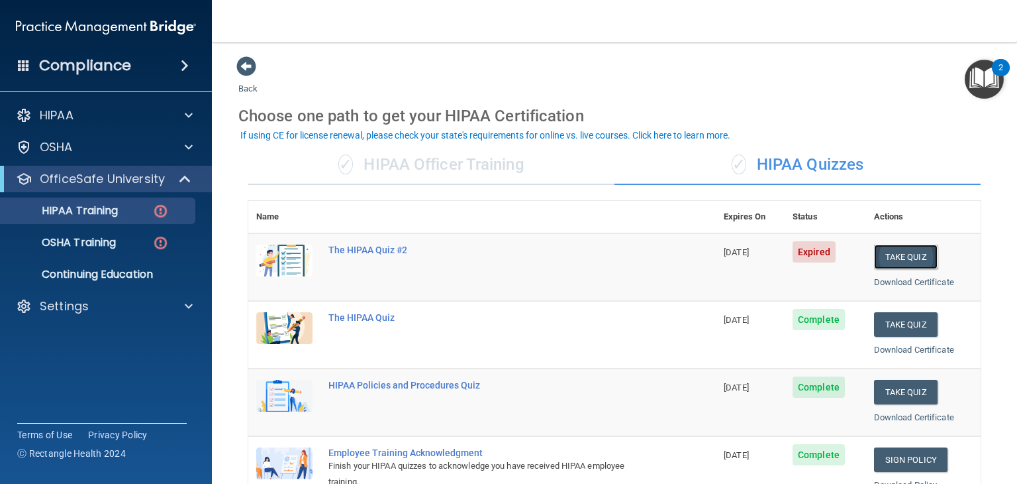
click at [889, 255] on button "Take Quiz" at bounding box center [906, 256] width 64 height 25
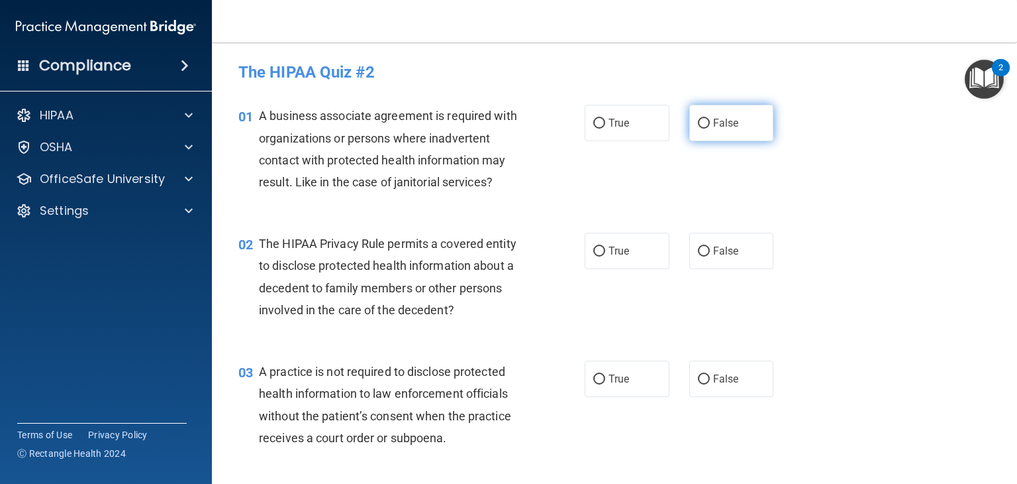
click at [698, 119] on input "False" at bounding box center [704, 124] width 12 height 10
radio input "true"
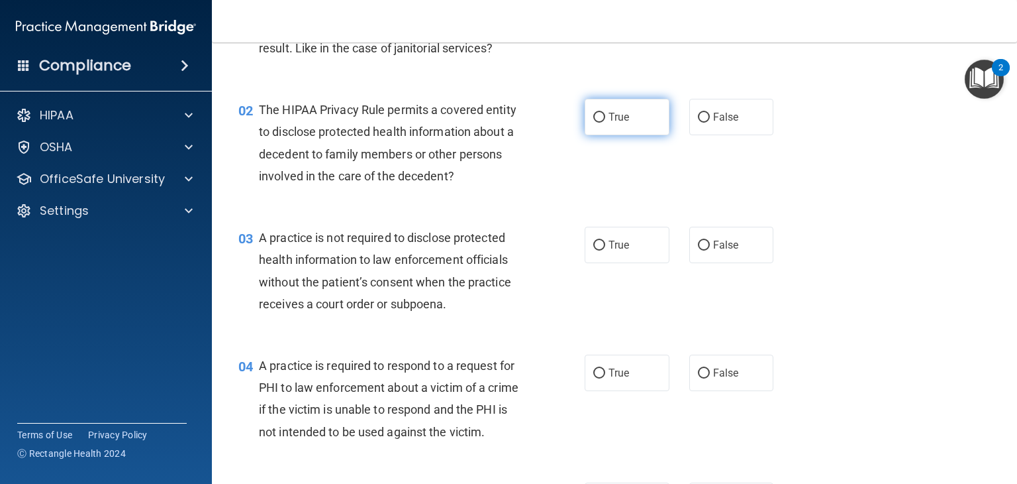
click at [612, 124] on label "True" at bounding box center [627, 117] width 85 height 36
click at [605, 123] on input "True" at bounding box center [599, 118] width 12 height 10
radio input "true"
click at [737, 249] on label "False" at bounding box center [731, 245] width 85 height 36
click at [710, 249] on input "False" at bounding box center [704, 245] width 12 height 10
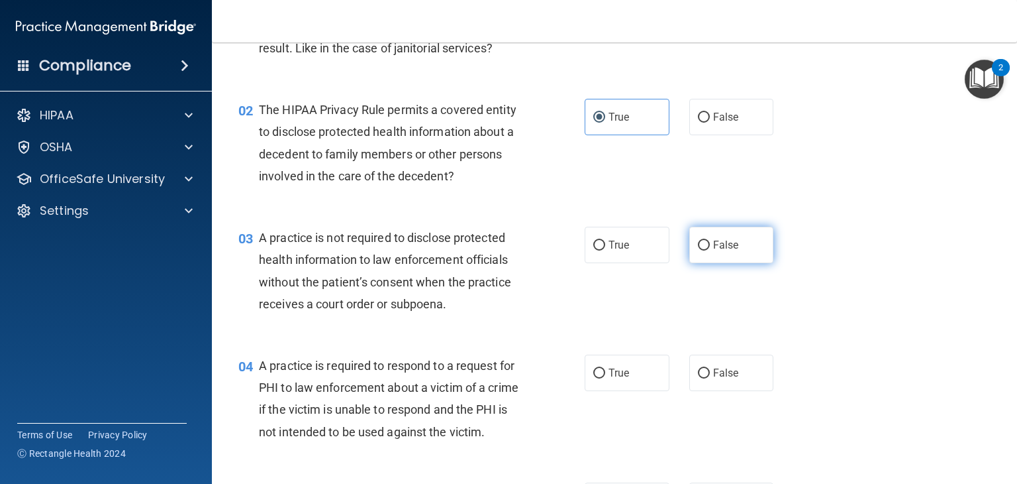
radio input "true"
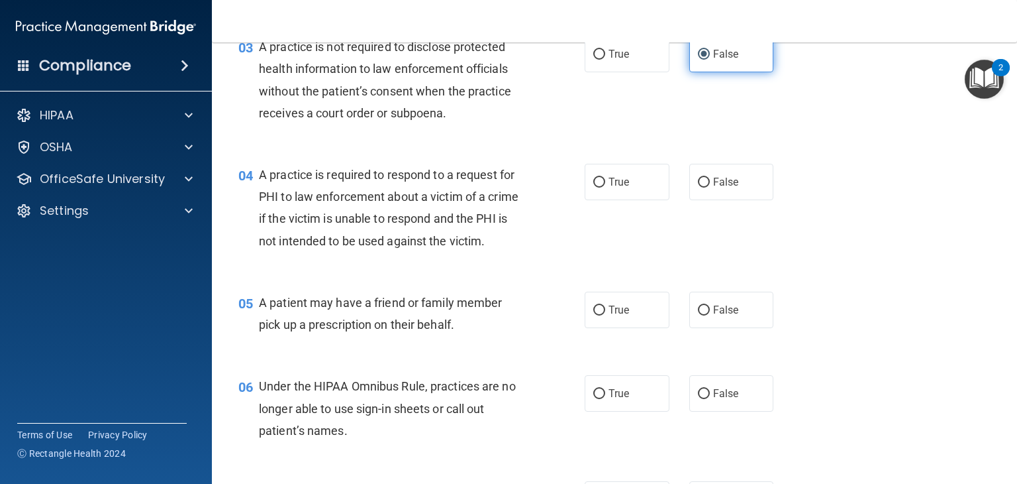
scroll to position [331, 0]
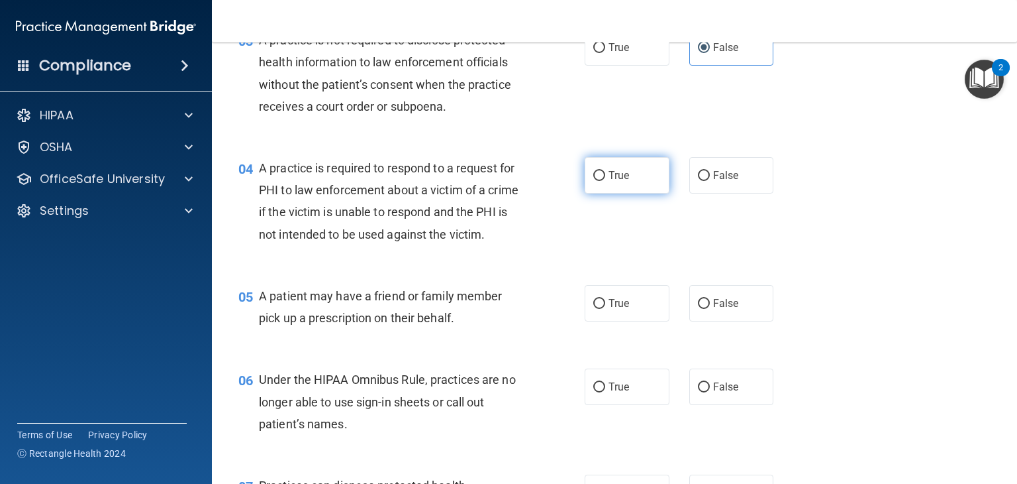
click at [593, 171] on input "True" at bounding box center [599, 176] width 12 height 10
radio input "true"
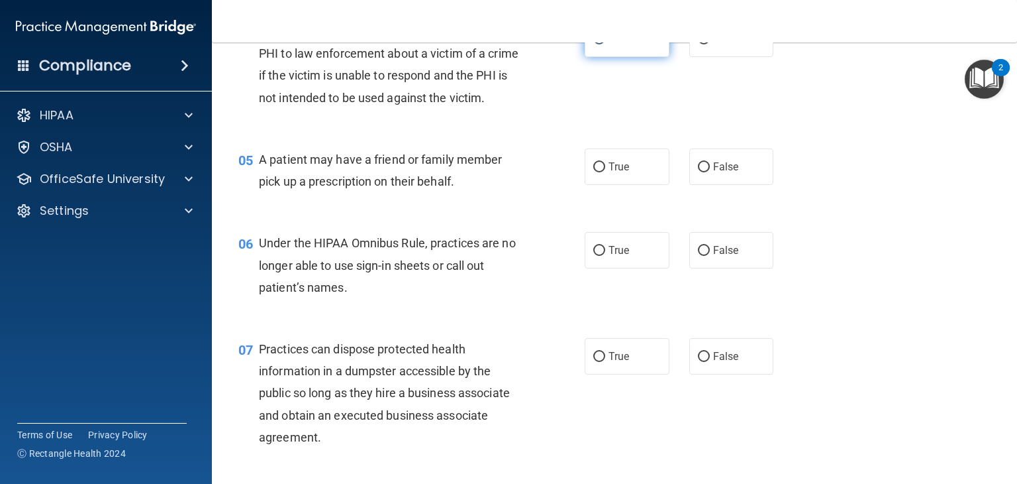
scroll to position [468, 0]
click at [588, 171] on label "True" at bounding box center [627, 166] width 85 height 36
click at [593, 171] on input "True" at bounding box center [599, 167] width 12 height 10
radio input "true"
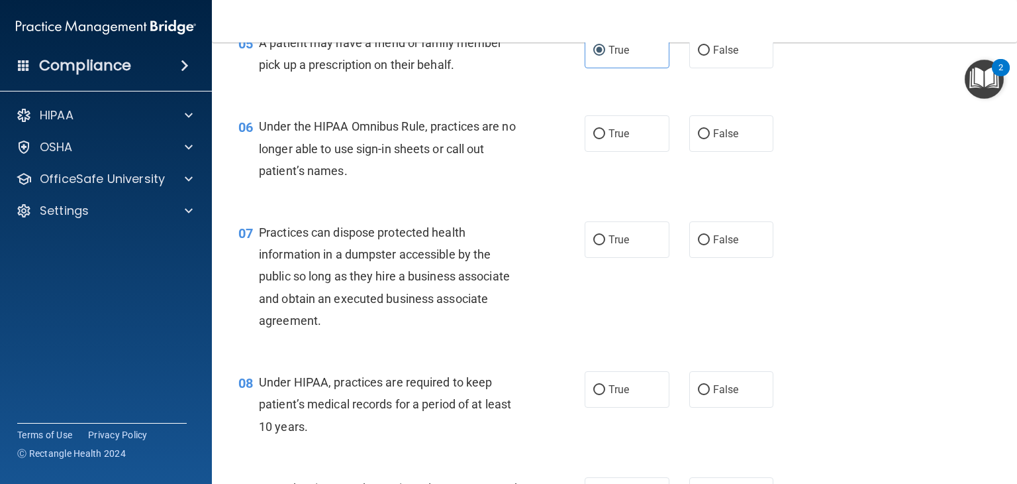
scroll to position [585, 0]
click at [588, 151] on label "True" at bounding box center [627, 133] width 85 height 36
click at [593, 138] on input "True" at bounding box center [599, 133] width 12 height 10
radio input "true"
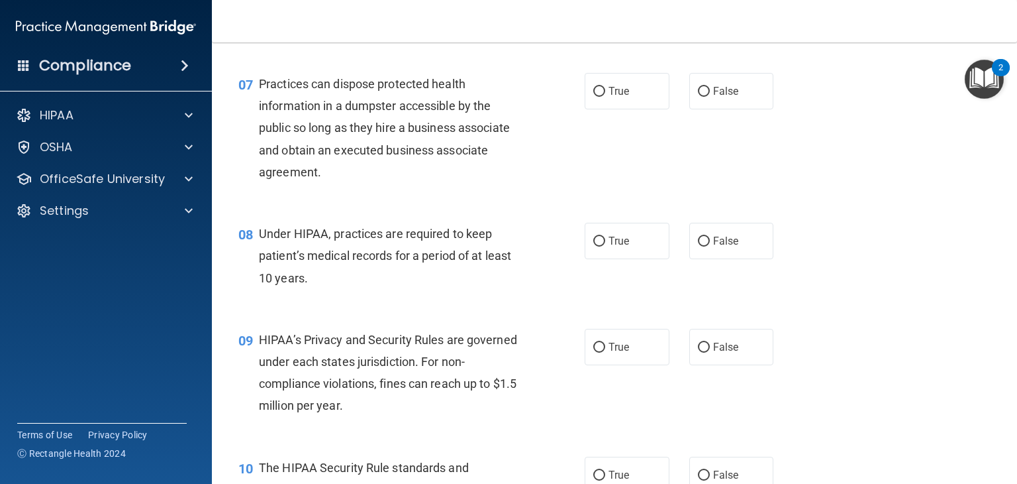
scroll to position [733, 0]
click at [706, 109] on label "False" at bounding box center [731, 90] width 85 height 36
click at [706, 96] on input "False" at bounding box center [704, 91] width 12 height 10
radio input "true"
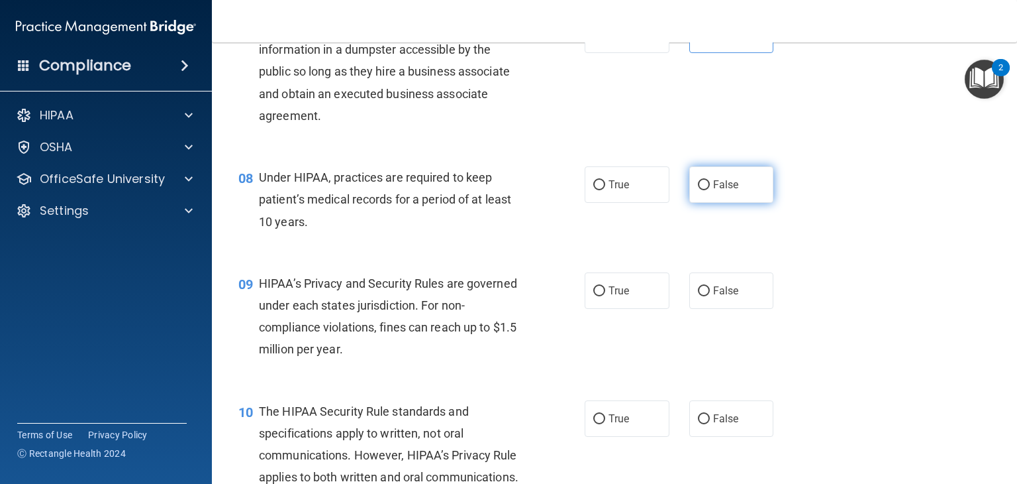
click at [737, 203] on label "False" at bounding box center [731, 184] width 85 height 36
click at [710, 190] on input "False" at bounding box center [704, 185] width 12 height 10
radio input "true"
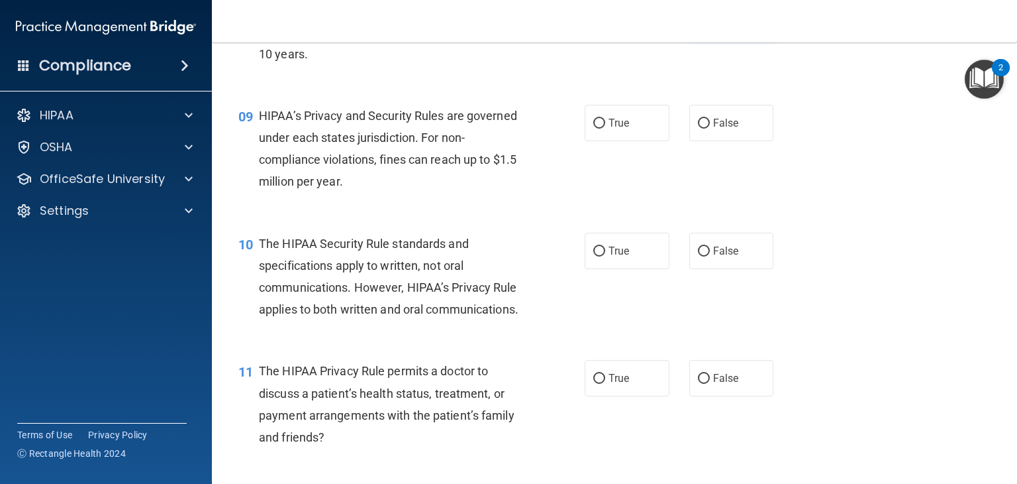
scroll to position [956, 0]
click at [640, 141] on label "True" at bounding box center [627, 123] width 85 height 36
click at [605, 128] on input "True" at bounding box center [599, 124] width 12 height 10
radio input "true"
click at [727, 269] on label "False" at bounding box center [731, 250] width 85 height 36
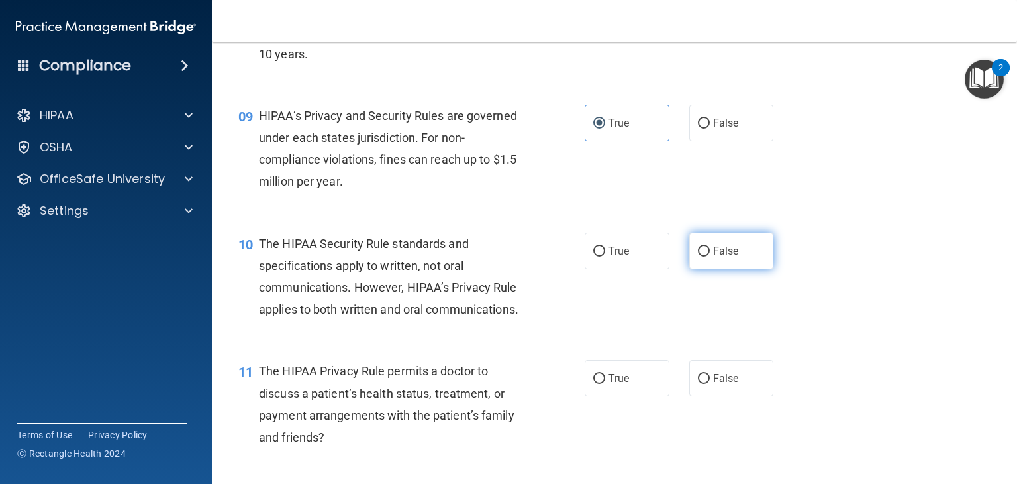
click at [710, 256] on input "False" at bounding box center [704, 251] width 12 height 10
radio input "true"
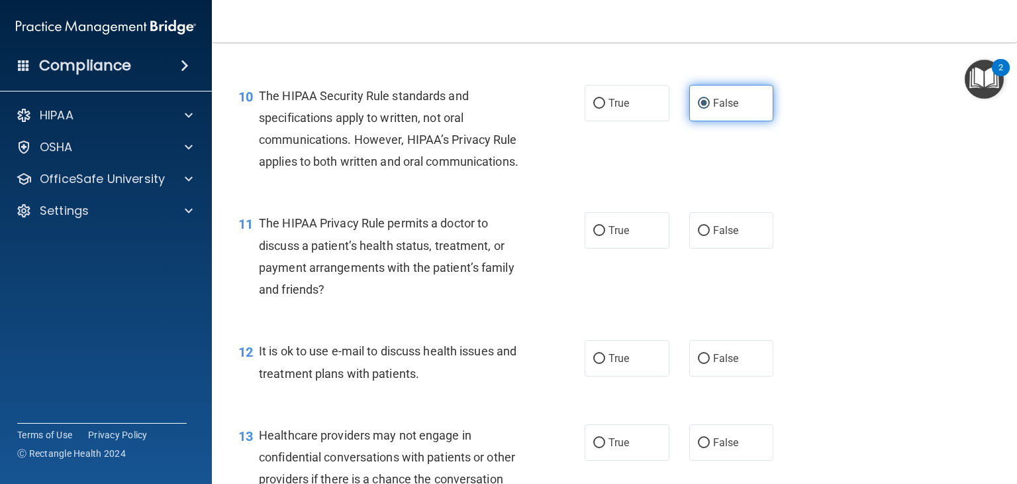
scroll to position [1103, 0]
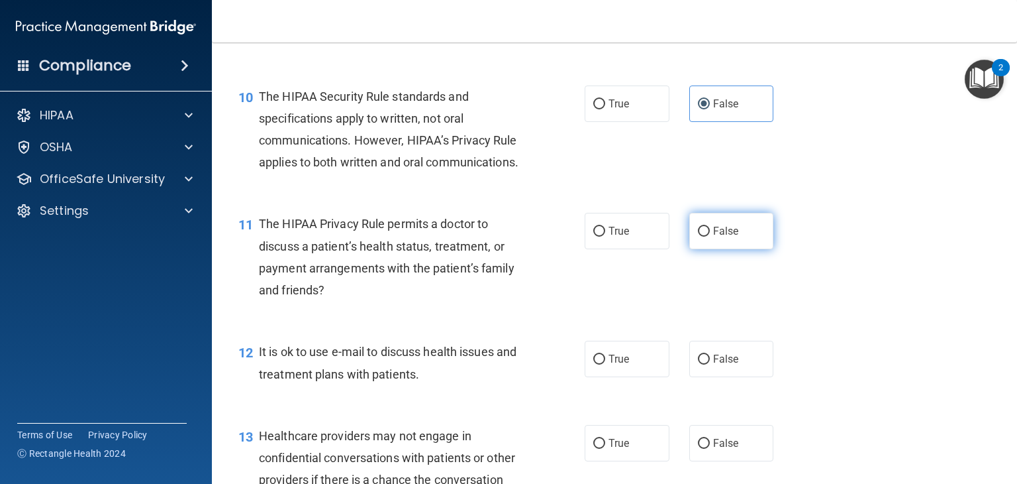
click at [713, 237] on span "False" at bounding box center [726, 231] width 26 height 13
click at [708, 236] on input "False" at bounding box center [704, 232] width 12 height 10
radio input "true"
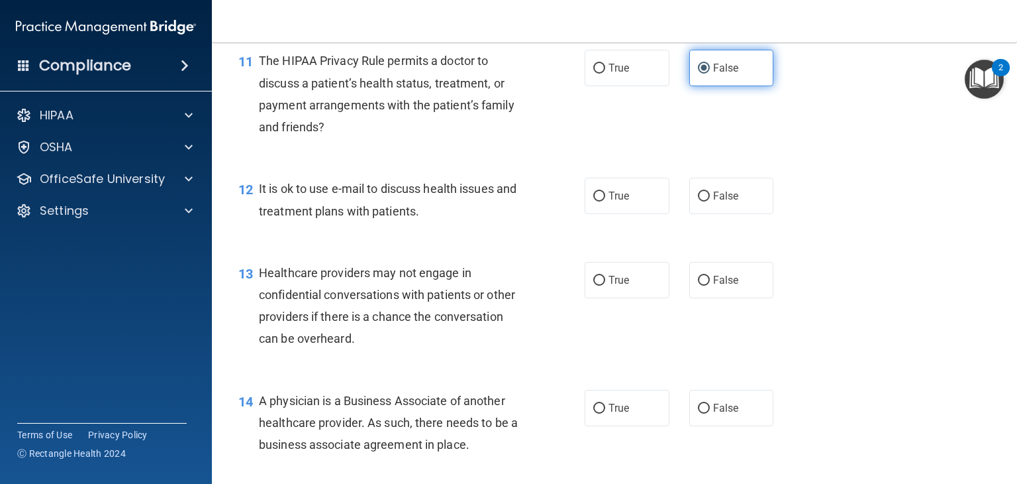
scroll to position [1266, 0]
click at [713, 214] on label "False" at bounding box center [731, 196] width 85 height 36
click at [710, 201] on input "False" at bounding box center [704, 196] width 12 height 10
radio input "true"
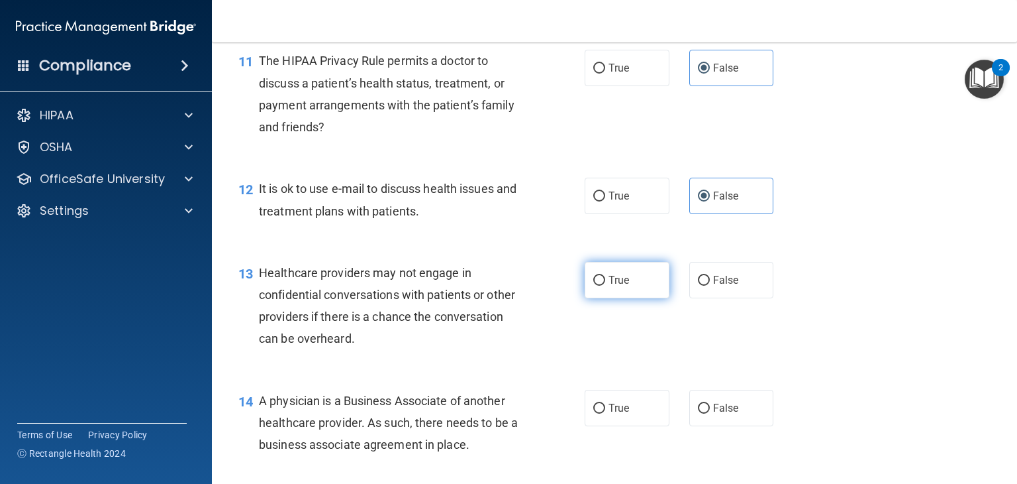
click at [625, 298] on label "True" at bounding box center [627, 280] width 85 height 36
click at [605, 285] on input "True" at bounding box center [599, 281] width 12 height 10
radio input "true"
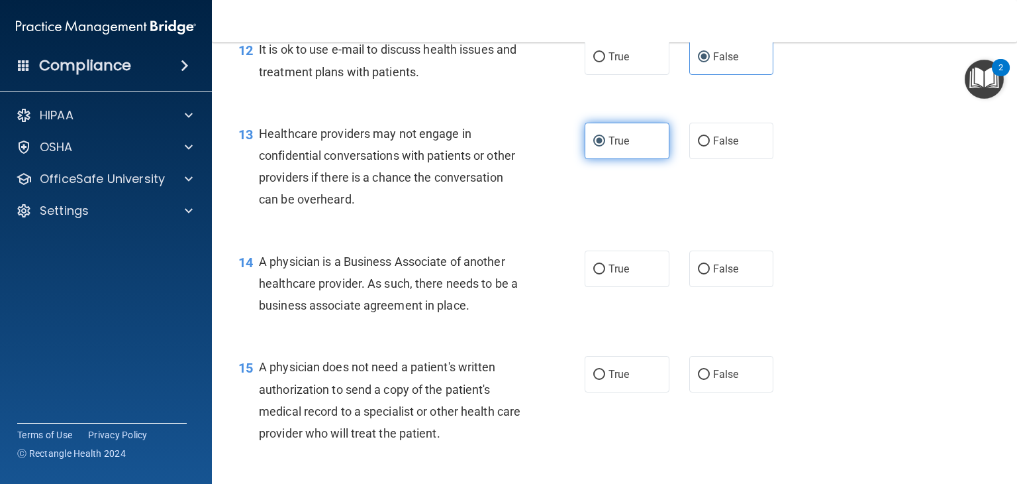
scroll to position [1406, 0]
click at [620, 286] on label "True" at bounding box center [627, 268] width 85 height 36
click at [605, 274] on input "True" at bounding box center [599, 269] width 12 height 10
radio input "true"
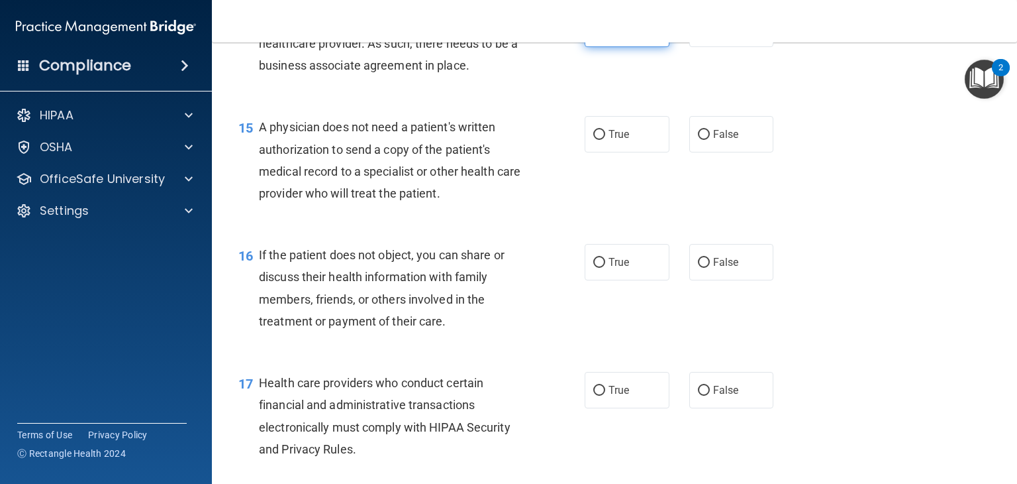
scroll to position [1647, 0]
click at [627, 151] on label "True" at bounding box center [627, 133] width 85 height 36
click at [605, 138] on input "True" at bounding box center [599, 133] width 12 height 10
radio input "true"
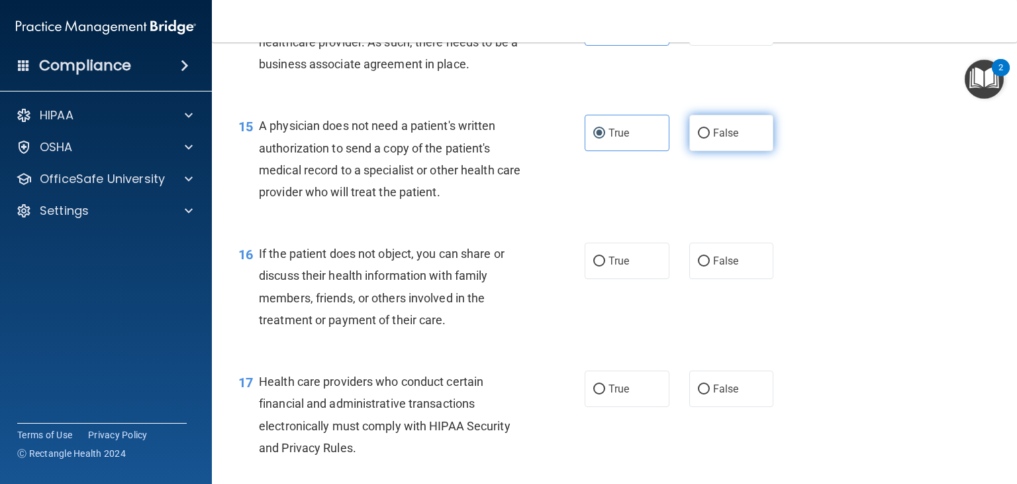
click at [698, 138] on input "False" at bounding box center [704, 133] width 12 height 10
radio input "true"
radio input "false"
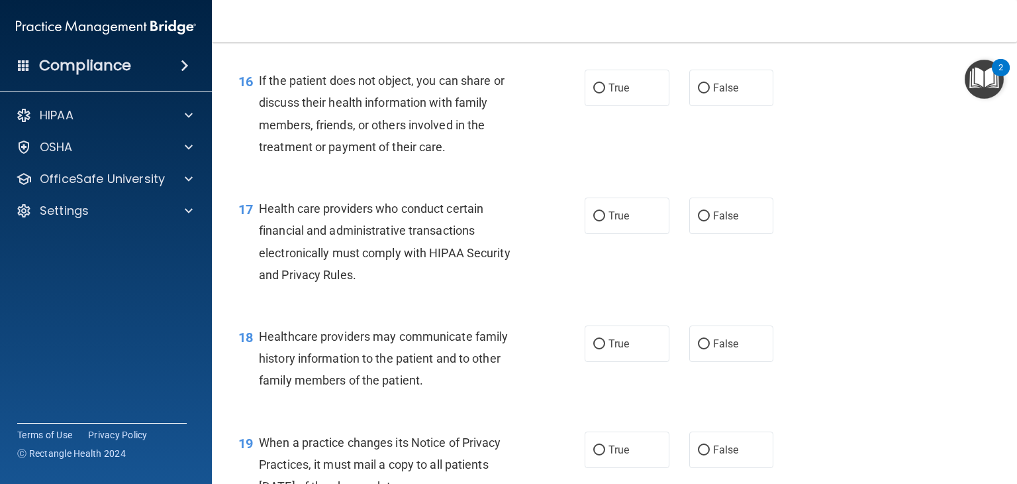
scroll to position [1819, 0]
click at [649, 107] on label "True" at bounding box center [627, 88] width 85 height 36
click at [605, 94] on input "True" at bounding box center [599, 89] width 12 height 10
radio input "true"
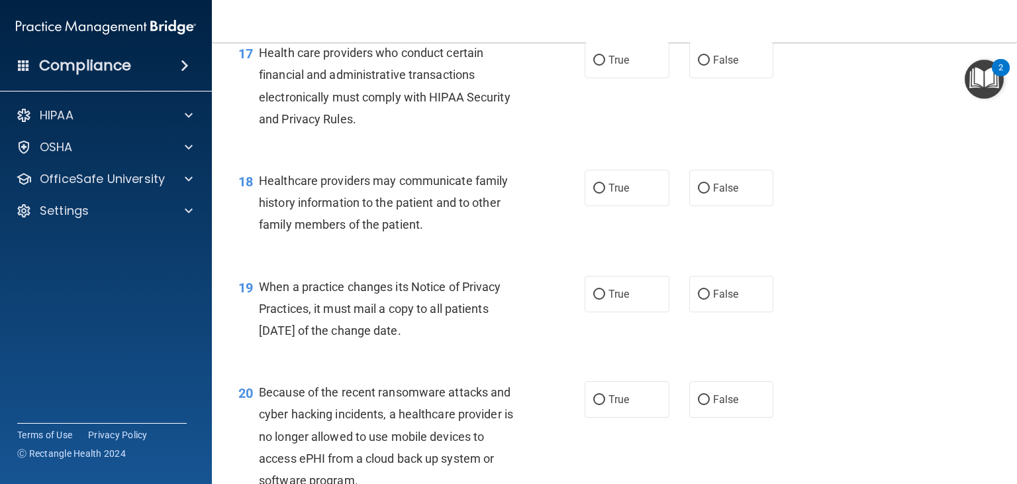
scroll to position [1975, 0]
click at [637, 78] on label "True" at bounding box center [627, 60] width 85 height 36
click at [605, 66] on input "True" at bounding box center [599, 61] width 12 height 10
radio input "true"
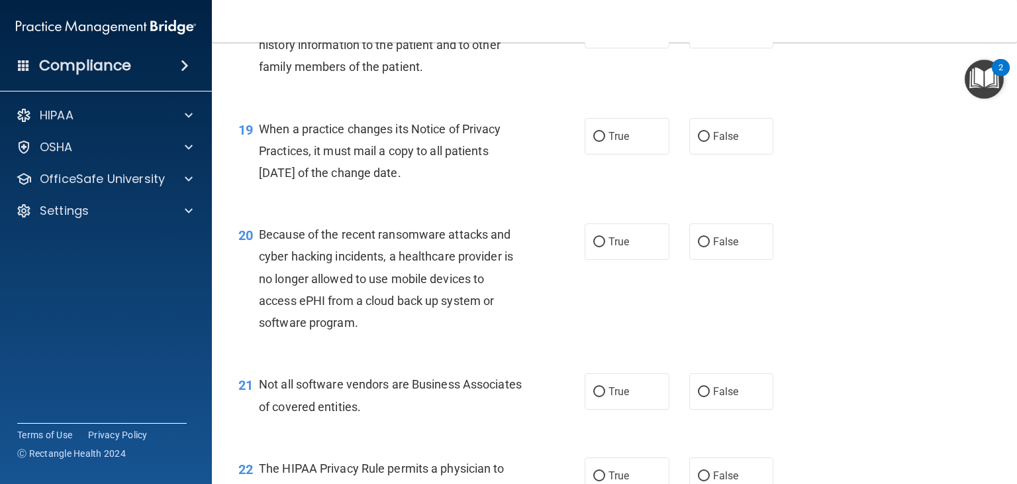
scroll to position [2130, 0]
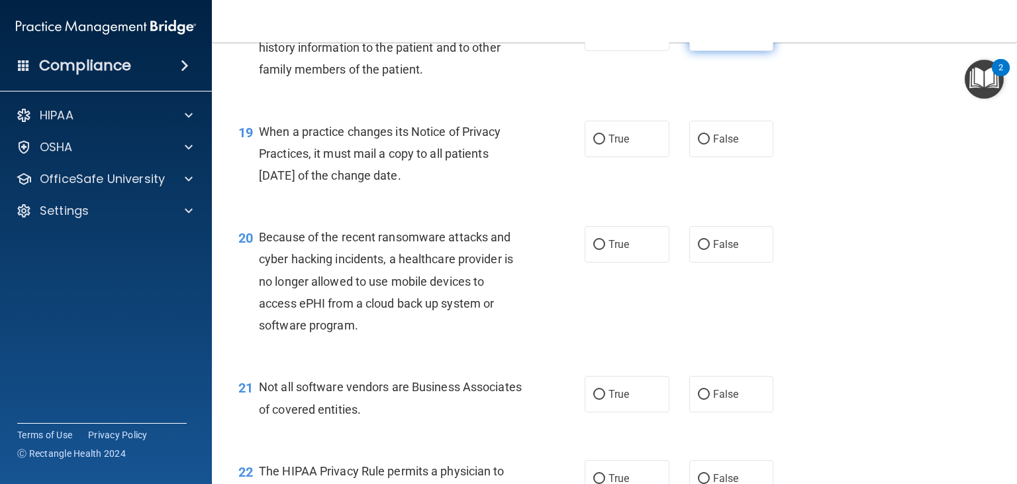
click at [716, 51] on label "False" at bounding box center [731, 33] width 85 height 36
click at [710, 38] on input "False" at bounding box center [704, 33] width 12 height 10
radio input "true"
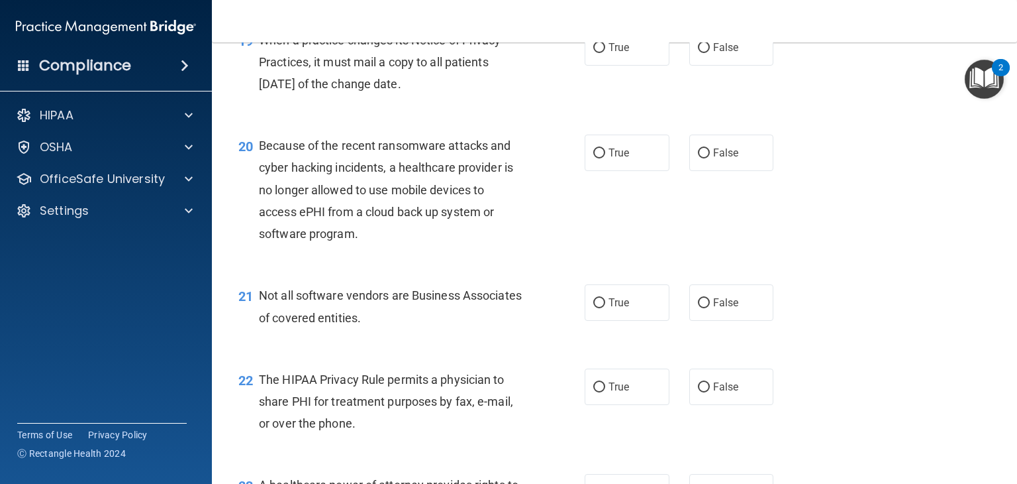
scroll to position [2222, 0]
click at [648, 65] on label "True" at bounding box center [627, 46] width 85 height 36
click at [605, 52] on input "True" at bounding box center [599, 47] width 12 height 10
radio input "true"
click at [607, 170] on label "True" at bounding box center [627, 152] width 85 height 36
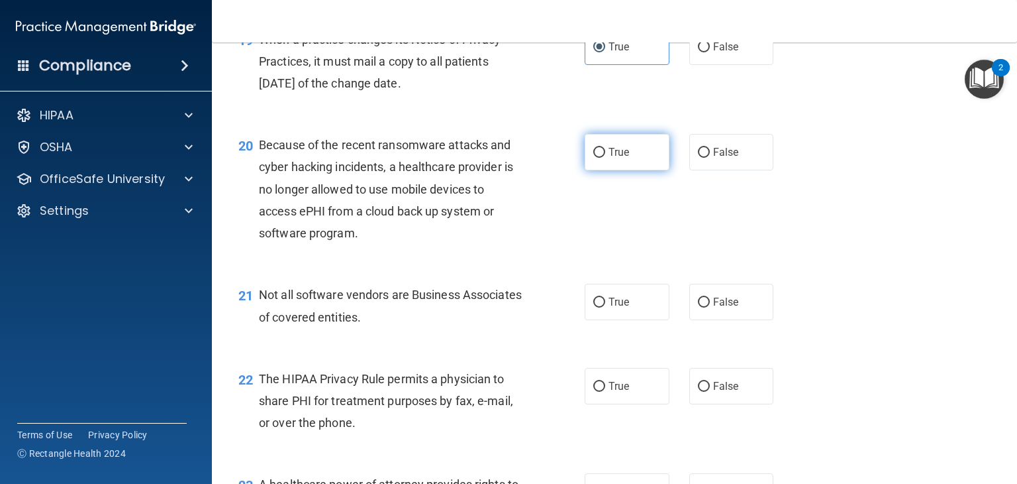
click at [605, 158] on input "True" at bounding box center [599, 153] width 12 height 10
radio input "true"
click at [617, 308] on span "True" at bounding box center [619, 301] width 21 height 13
click at [605, 307] on input "True" at bounding box center [599, 302] width 12 height 10
radio input "true"
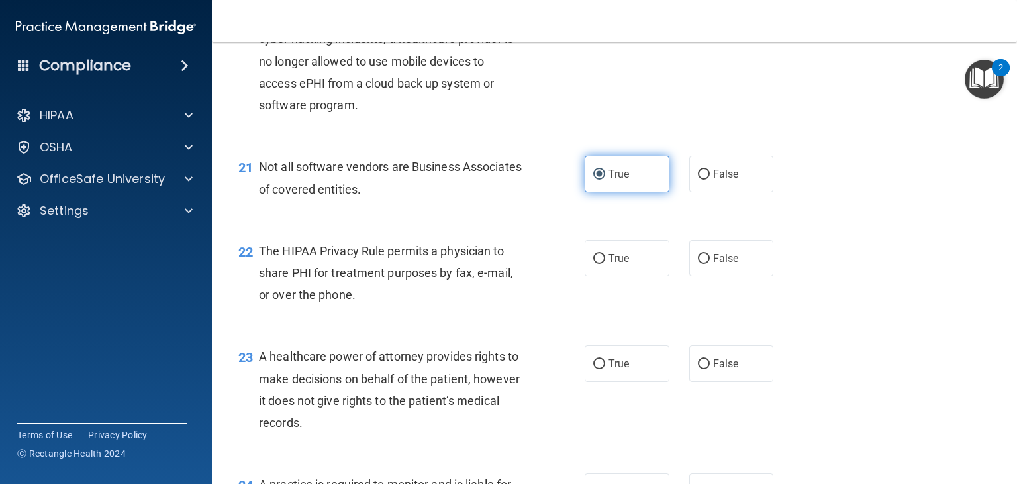
scroll to position [2350, 0]
click at [699, 276] on label "False" at bounding box center [731, 258] width 85 height 36
click at [699, 264] on input "False" at bounding box center [704, 259] width 12 height 10
radio input "true"
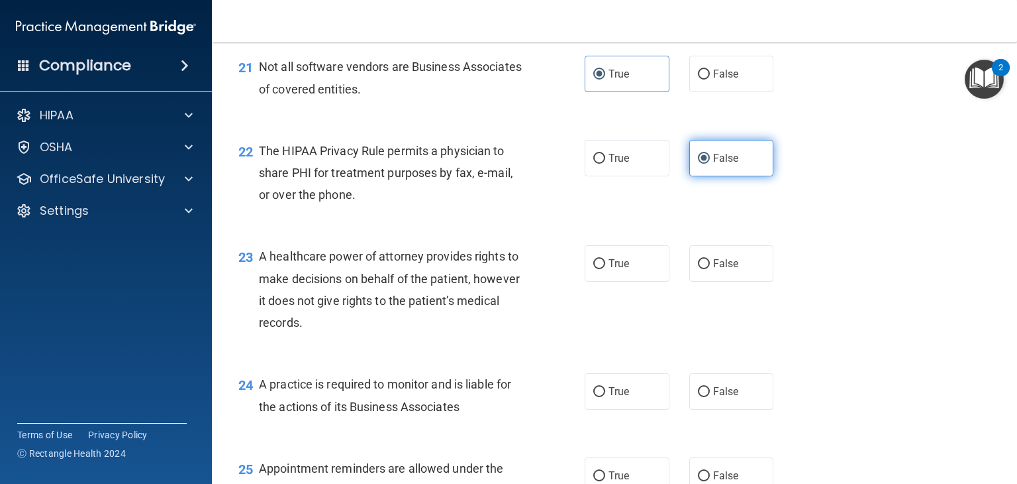
scroll to position [2451, 0]
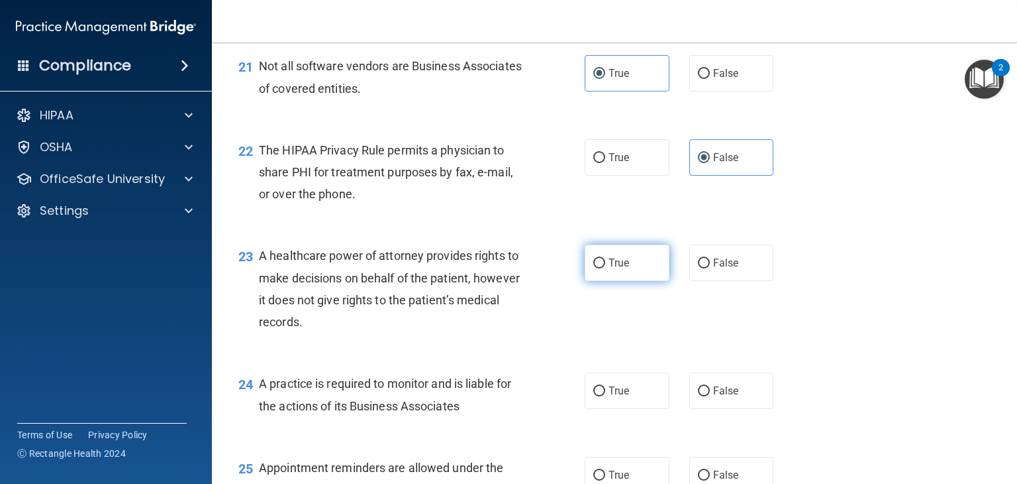
click at [609, 269] on span "True" at bounding box center [619, 262] width 21 height 13
click at [605, 268] on input "True" at bounding box center [599, 263] width 12 height 10
radio input "true"
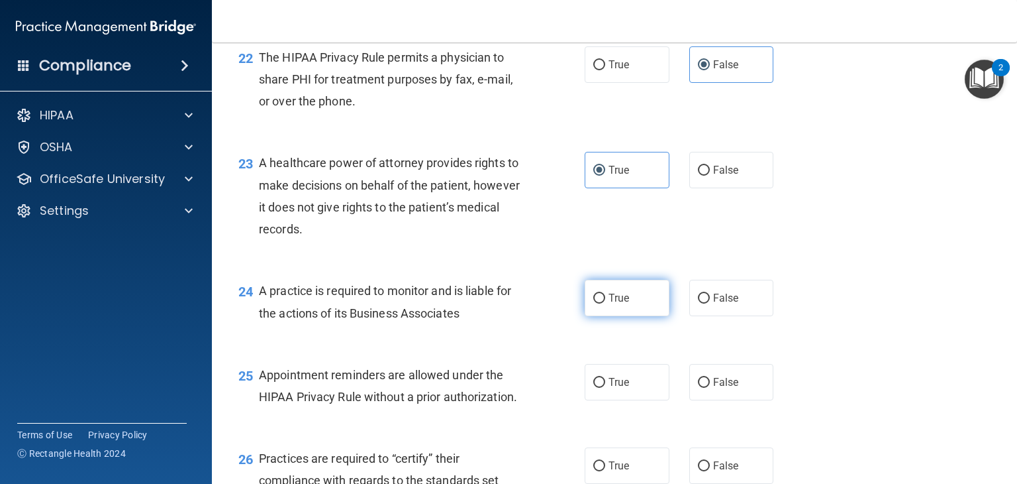
click at [627, 316] on label "True" at bounding box center [627, 298] width 85 height 36
click at [605, 303] on input "True" at bounding box center [599, 298] width 12 height 10
radio input "true"
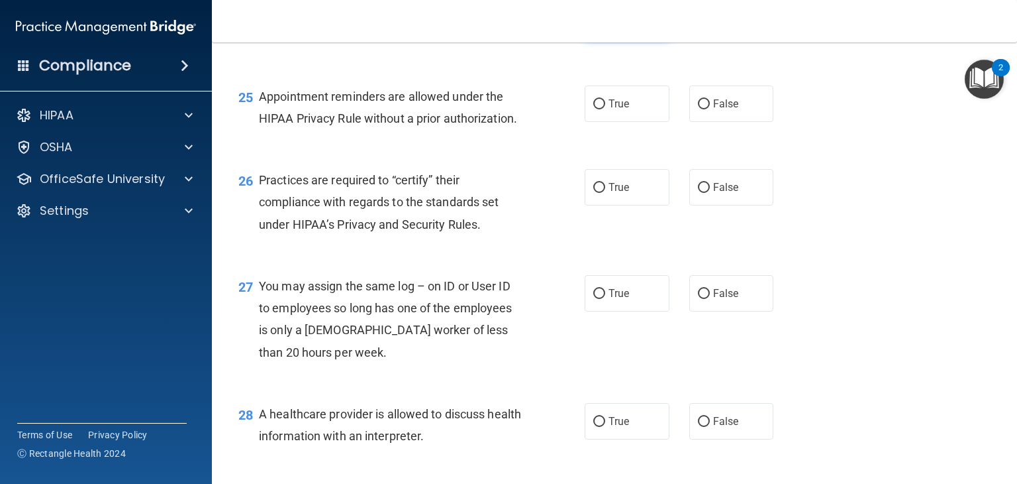
scroll to position [2827, 0]
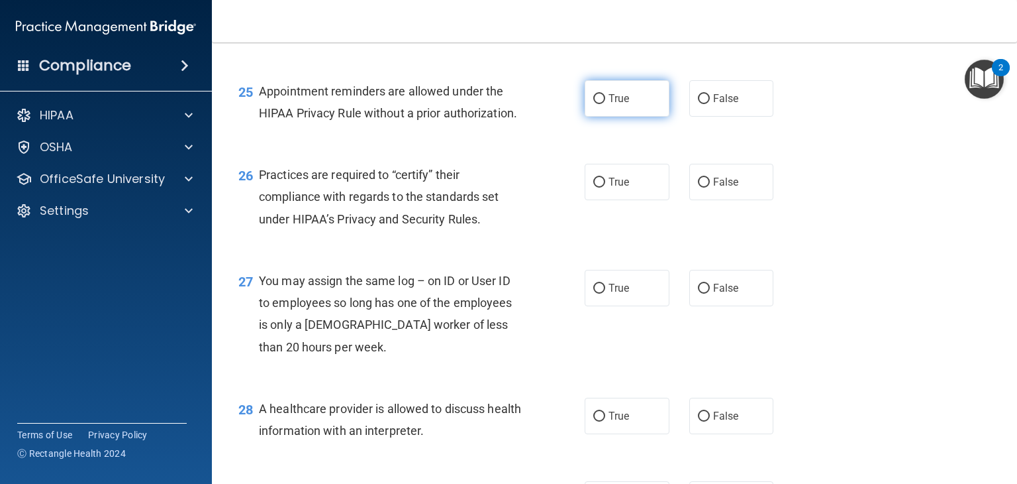
click at [627, 117] on label "True" at bounding box center [627, 98] width 85 height 36
click at [605, 104] on input "True" at bounding box center [599, 99] width 12 height 10
radio input "true"
click at [627, 200] on label "True" at bounding box center [627, 182] width 85 height 36
click at [605, 187] on input "True" at bounding box center [599, 183] width 12 height 10
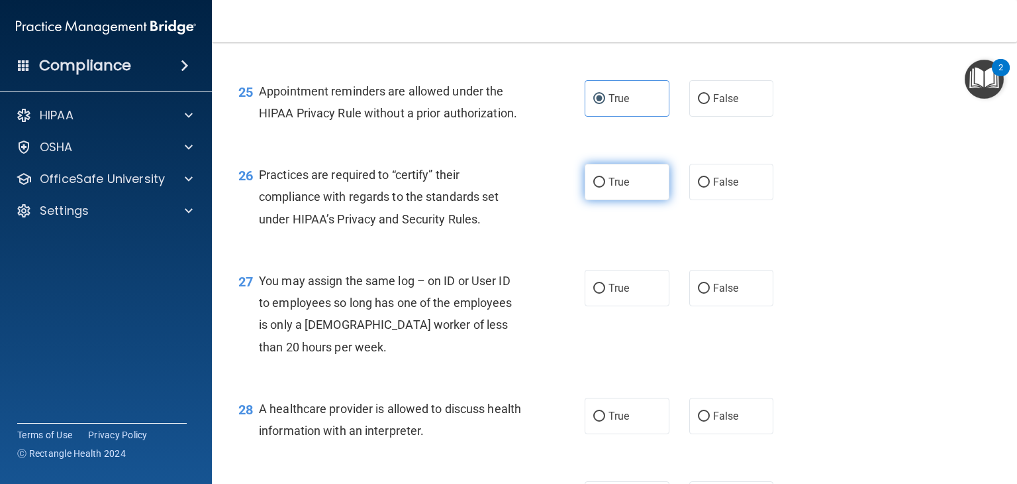
radio input "true"
click at [703, 306] on label "False" at bounding box center [731, 288] width 85 height 36
click at [703, 293] on input "False" at bounding box center [704, 288] width 12 height 10
radio input "true"
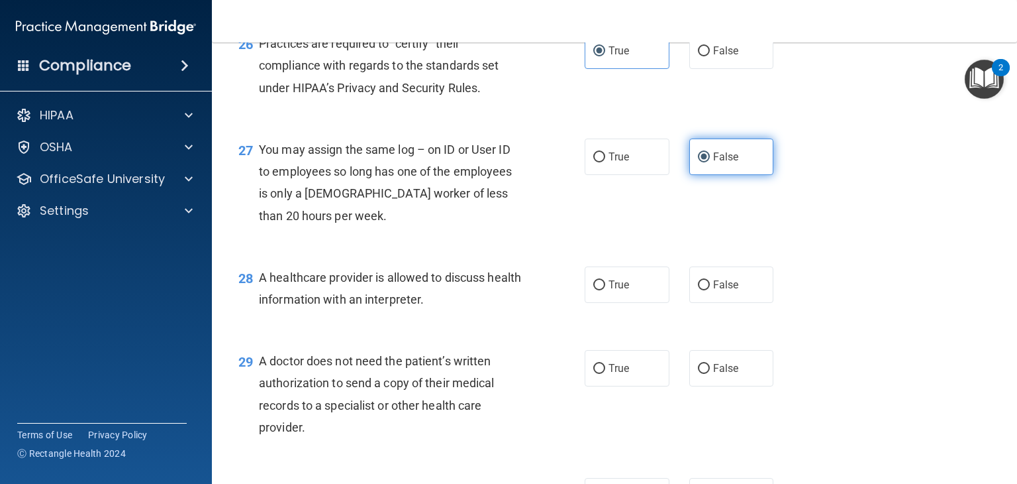
scroll to position [2975, 0]
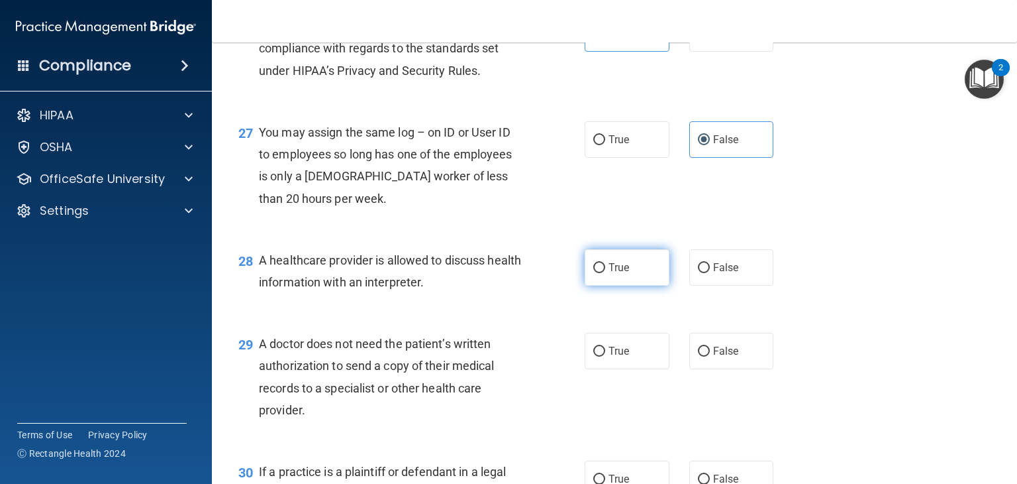
click at [642, 285] on label "True" at bounding box center [627, 267] width 85 height 36
click at [605, 273] on input "True" at bounding box center [599, 268] width 12 height 10
radio input "true"
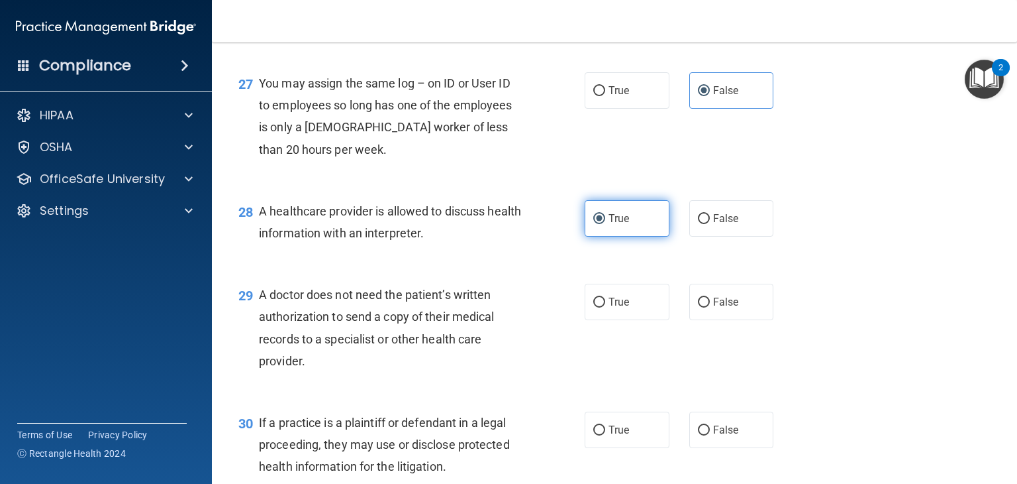
scroll to position [3025, 0]
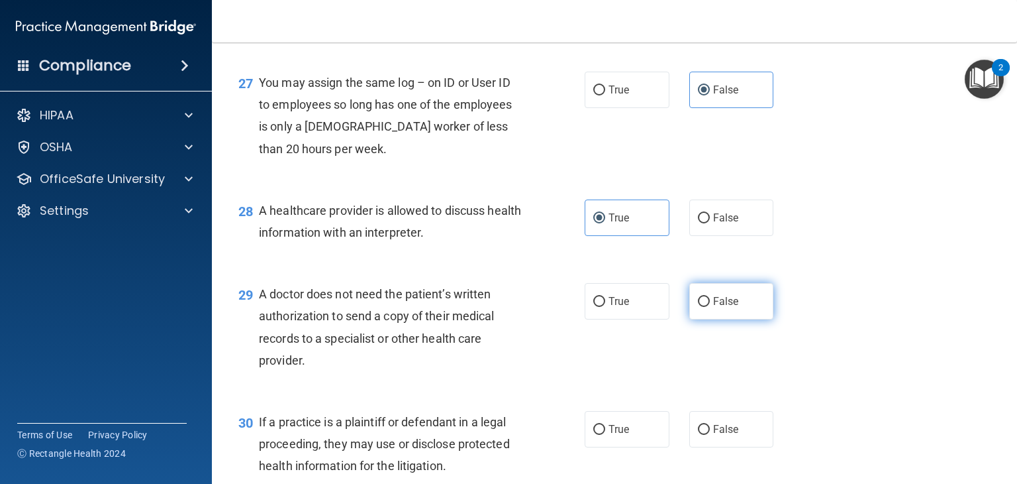
click at [698, 307] on input "False" at bounding box center [704, 302] width 12 height 10
radio input "true"
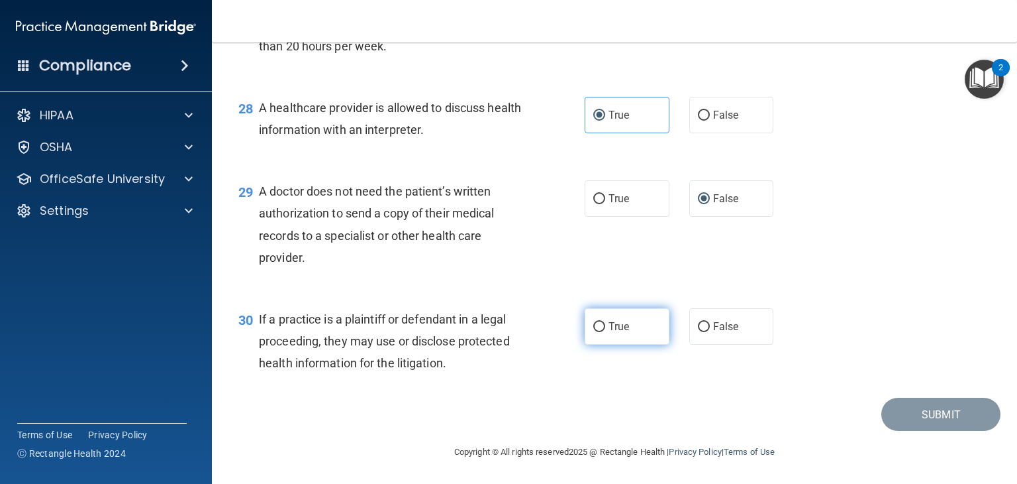
click at [659, 329] on label "True" at bounding box center [627, 326] width 85 height 36
click at [605, 329] on input "True" at bounding box center [599, 327] width 12 height 10
radio input "true"
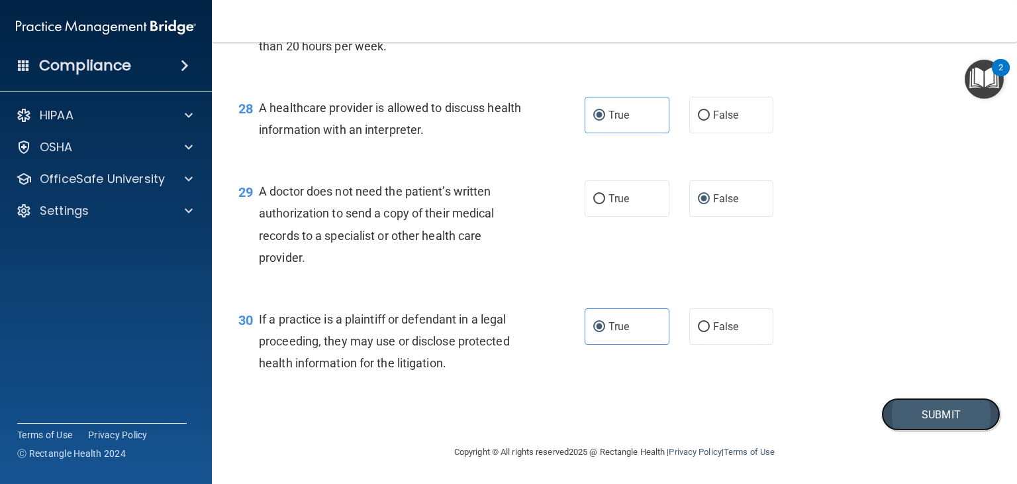
click at [893, 405] on button "Submit" at bounding box center [941, 414] width 119 height 34
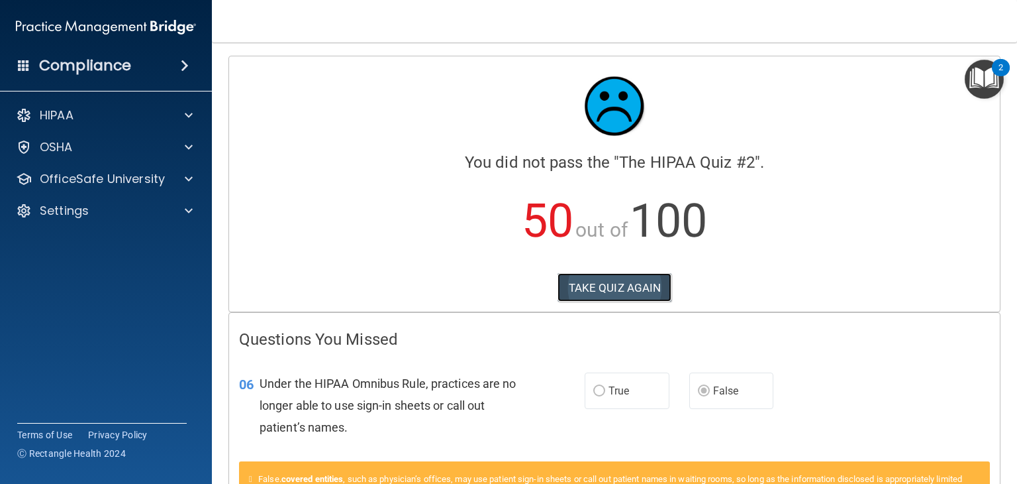
click at [641, 294] on button "TAKE QUIZ AGAIN" at bounding box center [615, 287] width 115 height 29
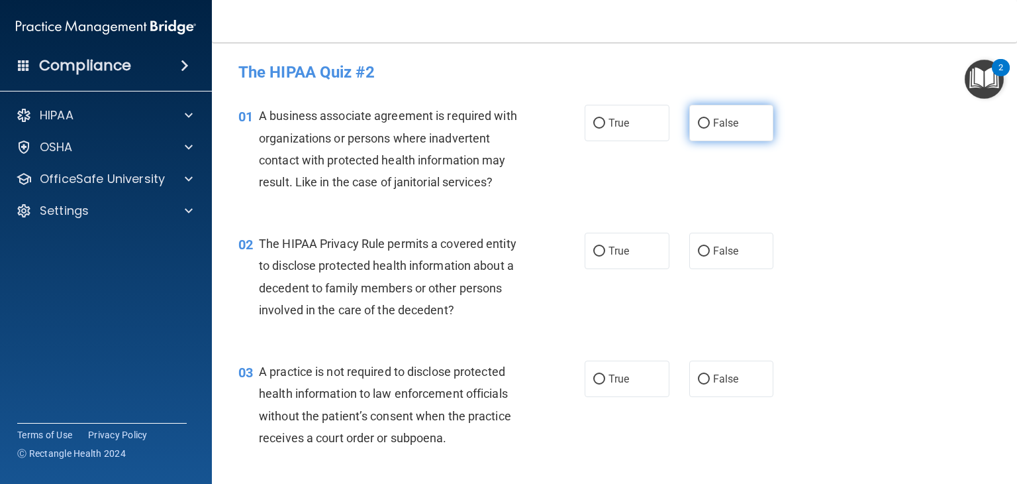
click at [701, 123] on input "False" at bounding box center [704, 124] width 12 height 10
radio input "true"
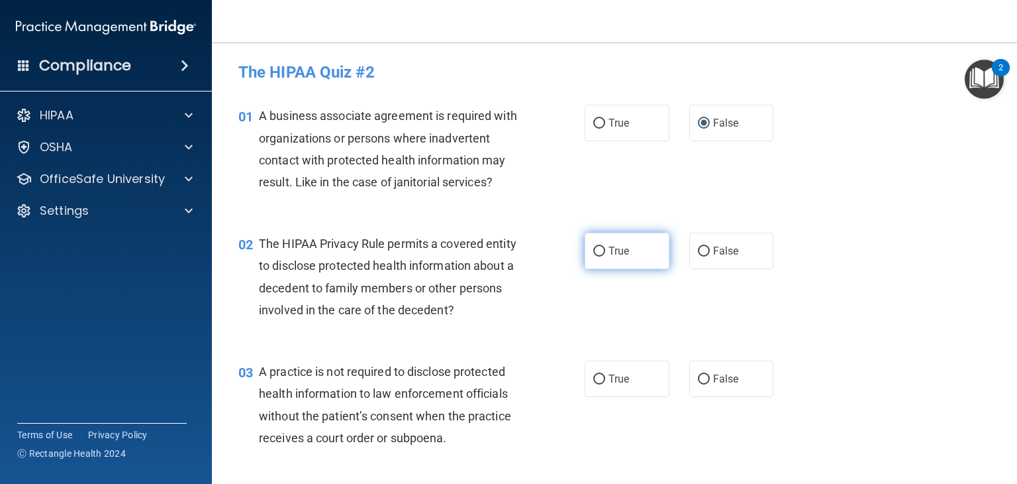
click at [628, 262] on label "True" at bounding box center [627, 250] width 85 height 36
click at [605, 256] on input "True" at bounding box center [599, 251] width 12 height 10
radio input "true"
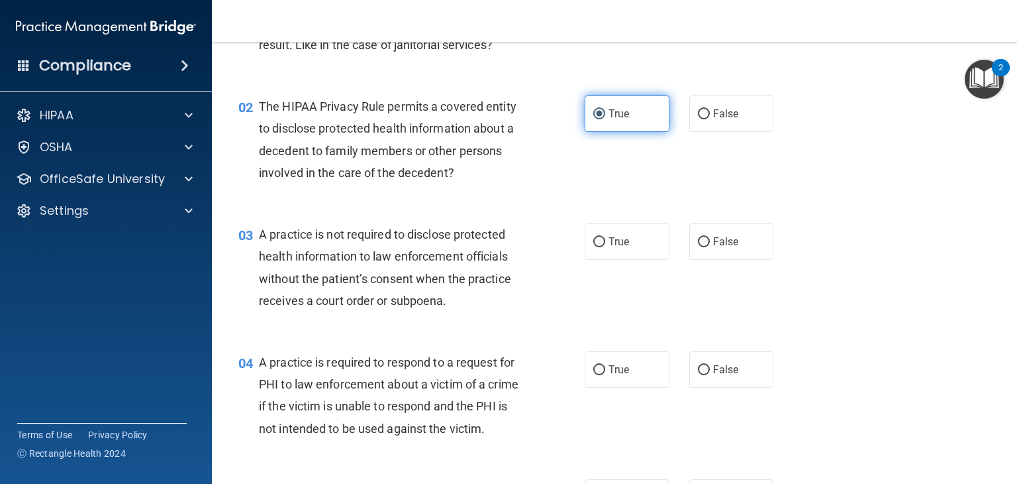
scroll to position [138, 0]
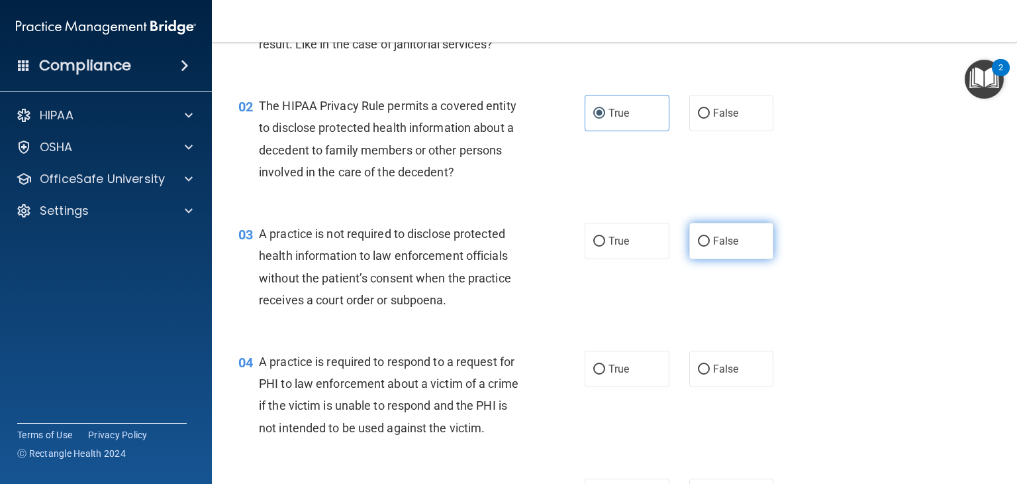
click at [728, 232] on label "False" at bounding box center [731, 241] width 85 height 36
click at [710, 236] on input "False" at bounding box center [704, 241] width 12 height 10
radio input "true"
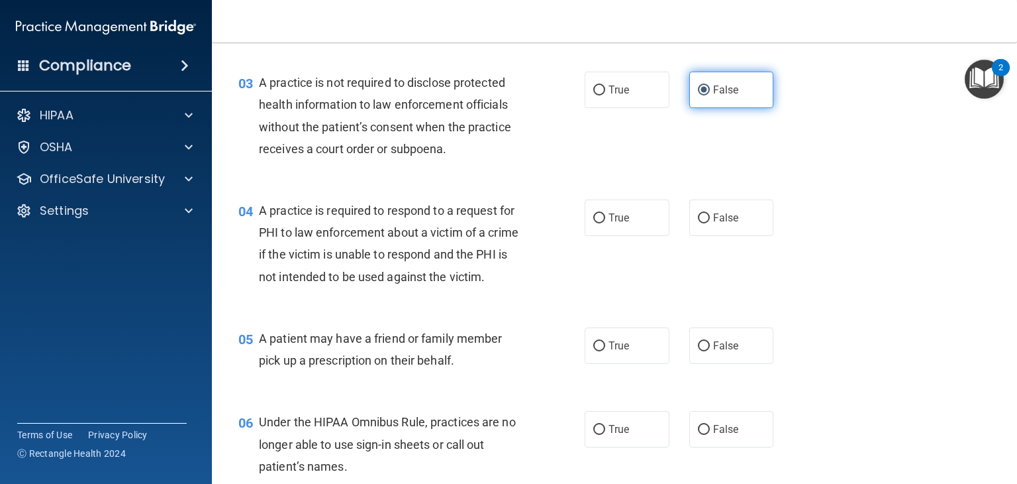
scroll to position [295, 0]
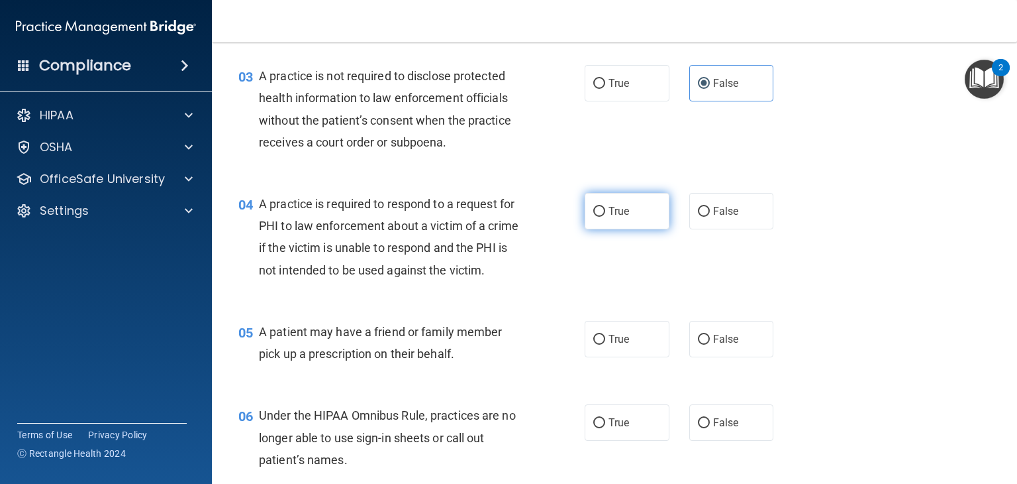
click at [625, 228] on label "True" at bounding box center [627, 211] width 85 height 36
click at [605, 217] on input "True" at bounding box center [599, 212] width 12 height 10
radio input "true"
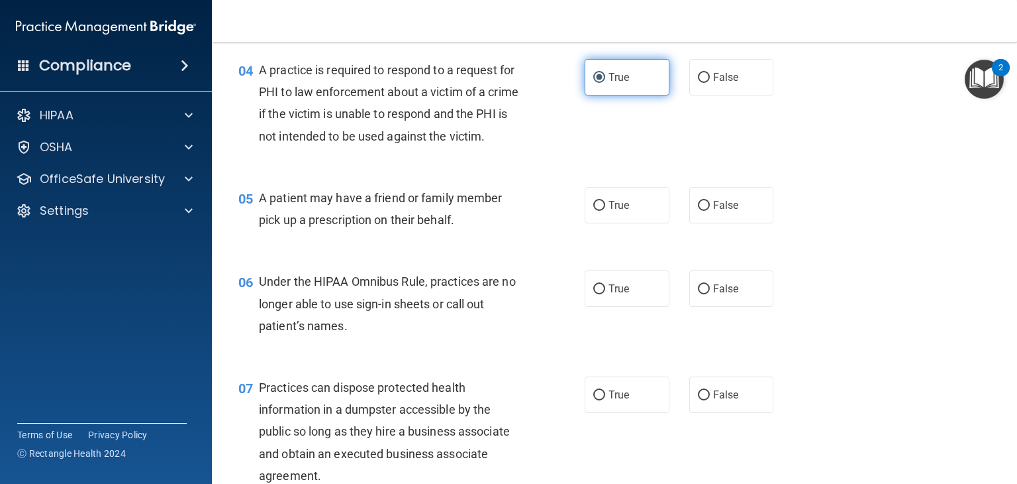
scroll to position [461, 0]
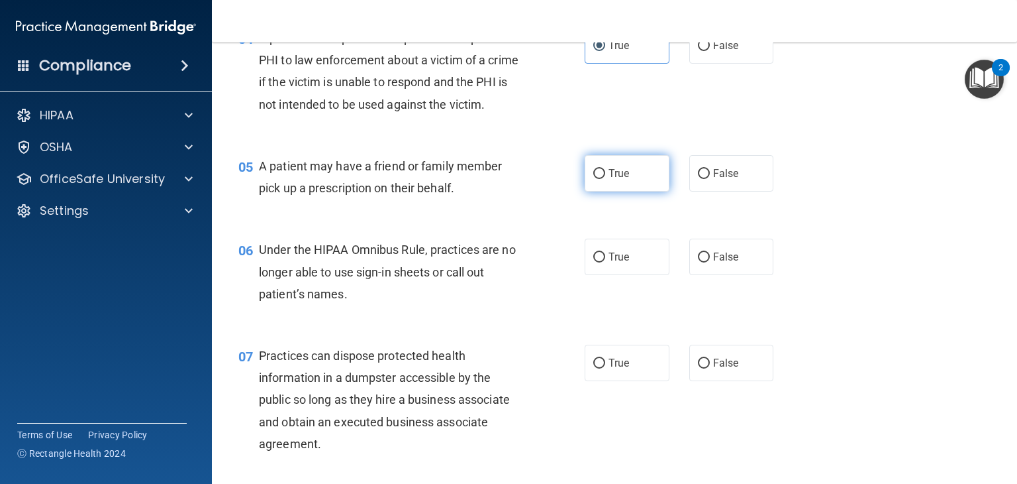
click at [625, 191] on label "True" at bounding box center [627, 173] width 85 height 36
click at [605, 179] on input "True" at bounding box center [599, 174] width 12 height 10
radio input "true"
click at [721, 275] on label "False" at bounding box center [731, 256] width 85 height 36
click at [710, 262] on input "False" at bounding box center [704, 257] width 12 height 10
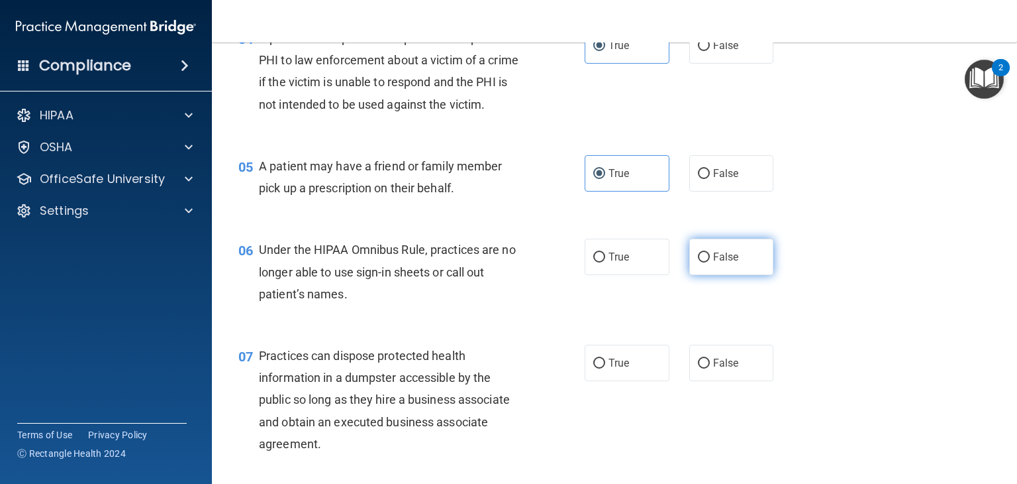
radio input "true"
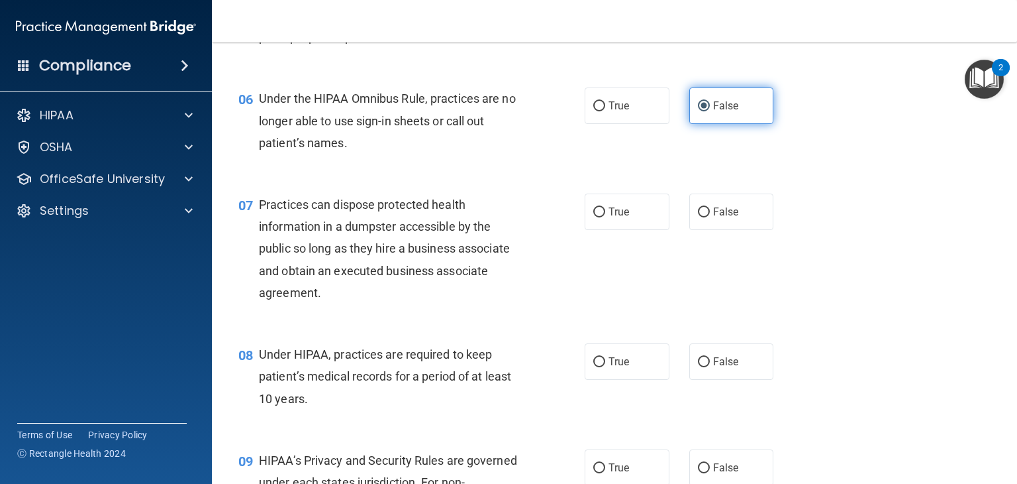
scroll to position [612, 0]
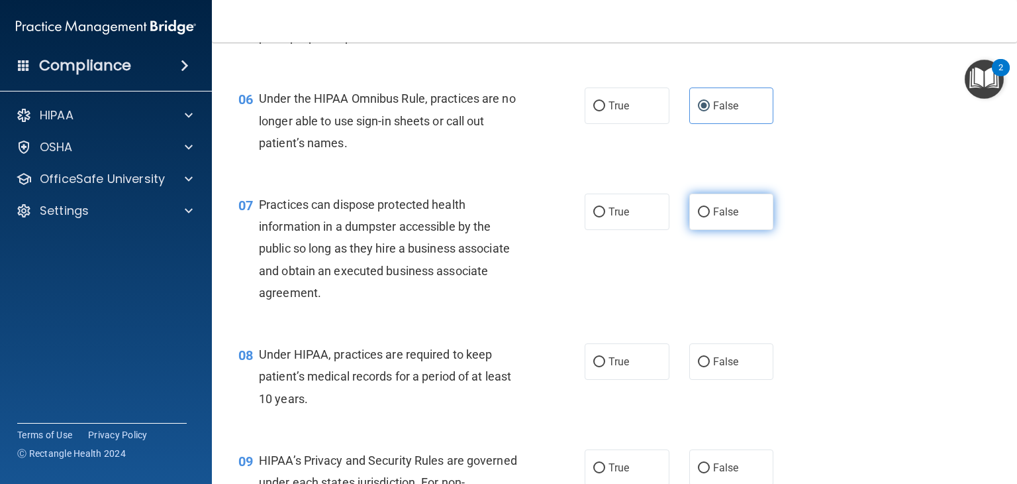
click at [713, 218] on span "False" at bounding box center [726, 211] width 26 height 13
click at [710, 217] on input "False" at bounding box center [704, 212] width 12 height 10
radio input "true"
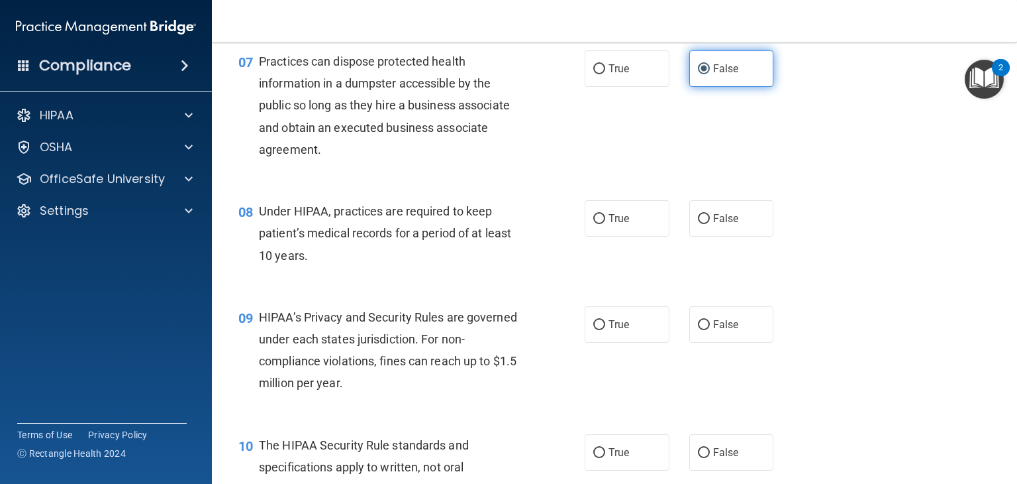
scroll to position [755, 0]
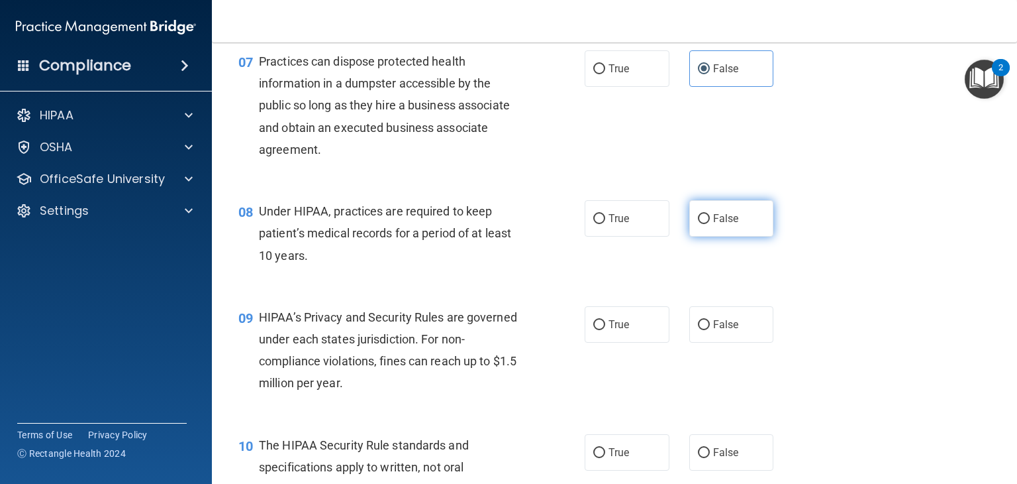
click at [715, 225] on span "False" at bounding box center [726, 218] width 26 height 13
click at [710, 224] on input "False" at bounding box center [704, 219] width 12 height 10
radio input "true"
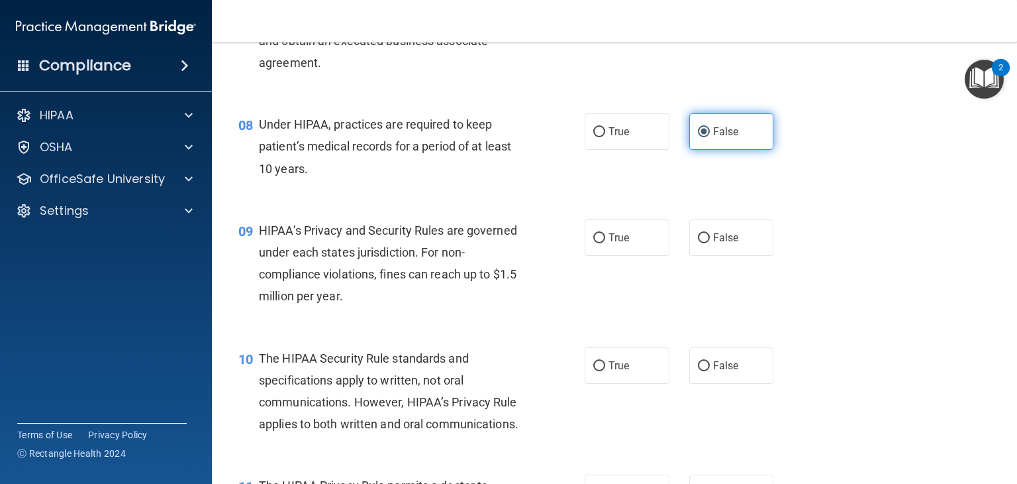
scroll to position [842, 0]
click at [715, 243] on span "False" at bounding box center [726, 236] width 26 height 13
click at [710, 242] on input "False" at bounding box center [704, 237] width 12 height 10
radio input "true"
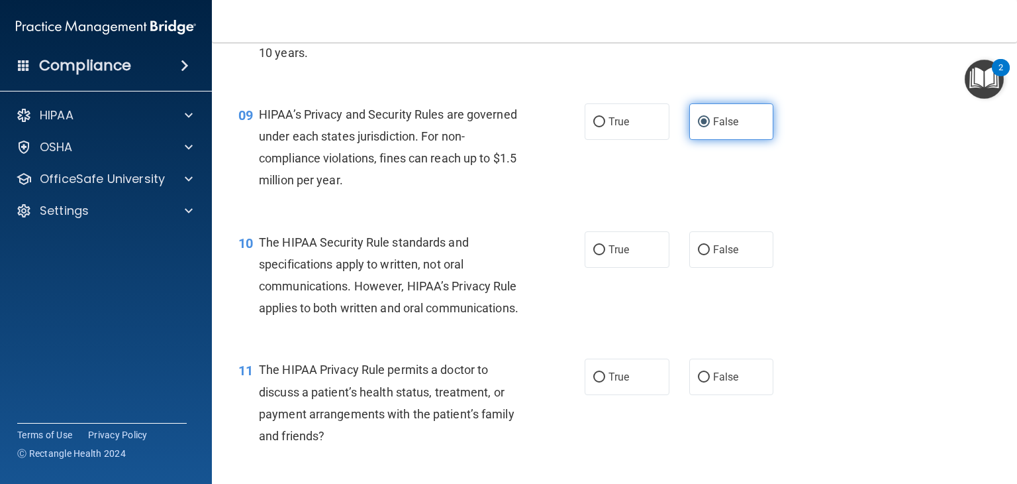
scroll to position [958, 0]
click at [646, 264] on label "True" at bounding box center [627, 248] width 85 height 36
click at [605, 254] on input "True" at bounding box center [599, 249] width 12 height 10
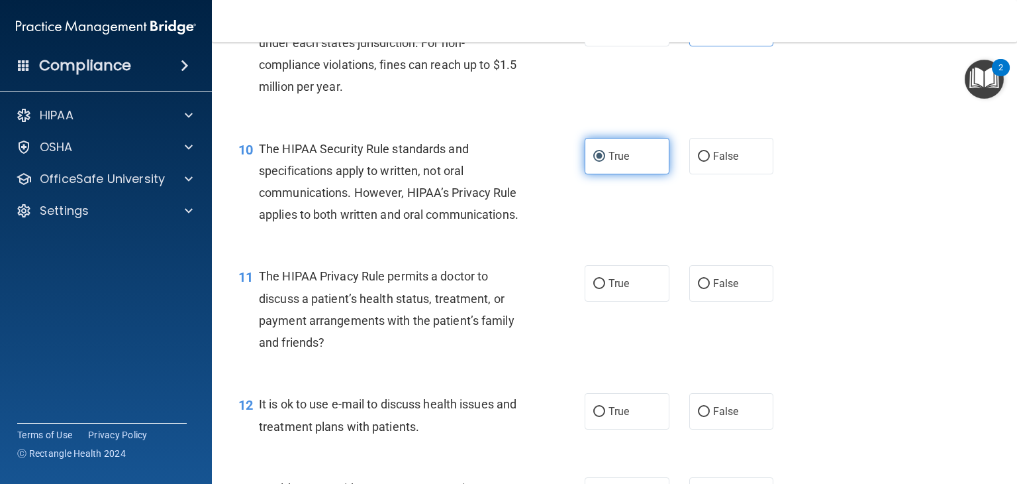
scroll to position [1057, 0]
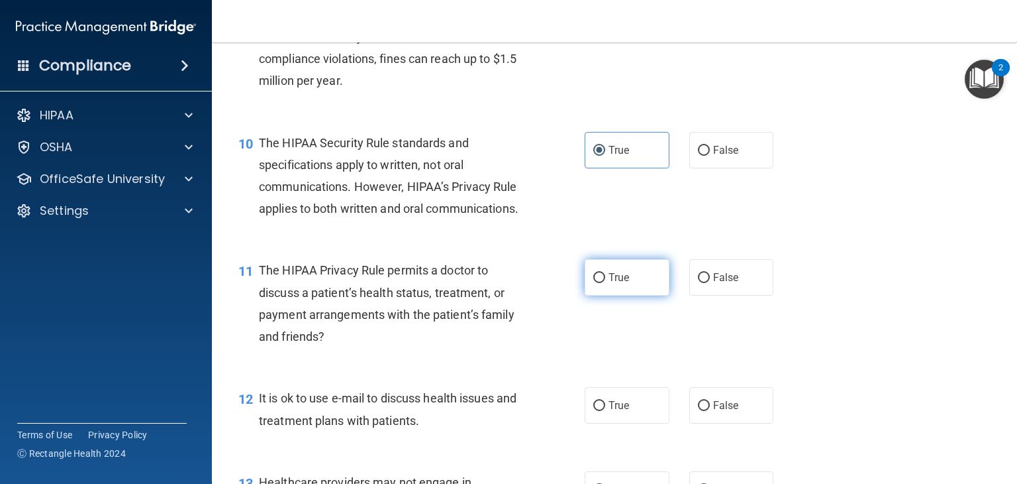
click at [631, 295] on label "True" at bounding box center [627, 277] width 85 height 36
click at [605, 283] on input "True" at bounding box center [599, 278] width 12 height 10
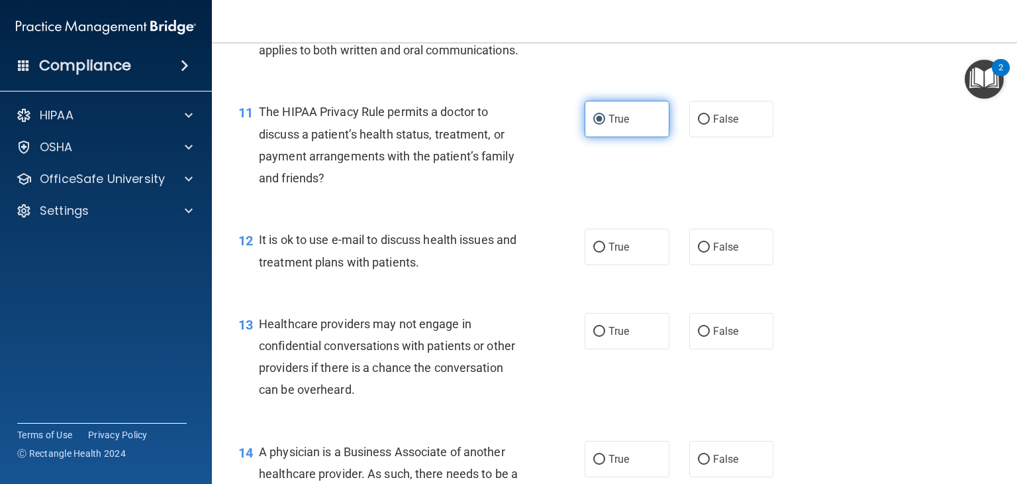
scroll to position [1216, 0]
click at [619, 252] on span "True" at bounding box center [619, 246] width 21 height 13
click at [605, 252] on input "True" at bounding box center [599, 247] width 12 height 10
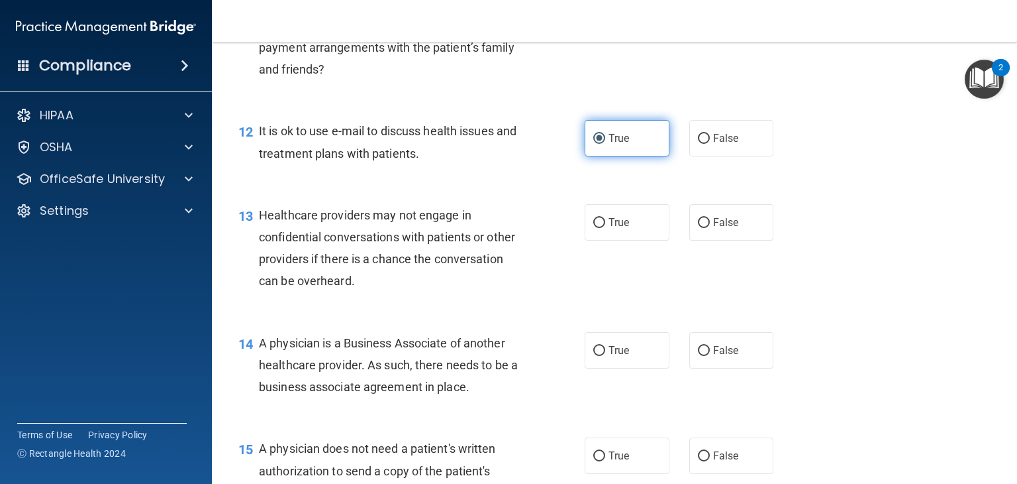
scroll to position [1325, 0]
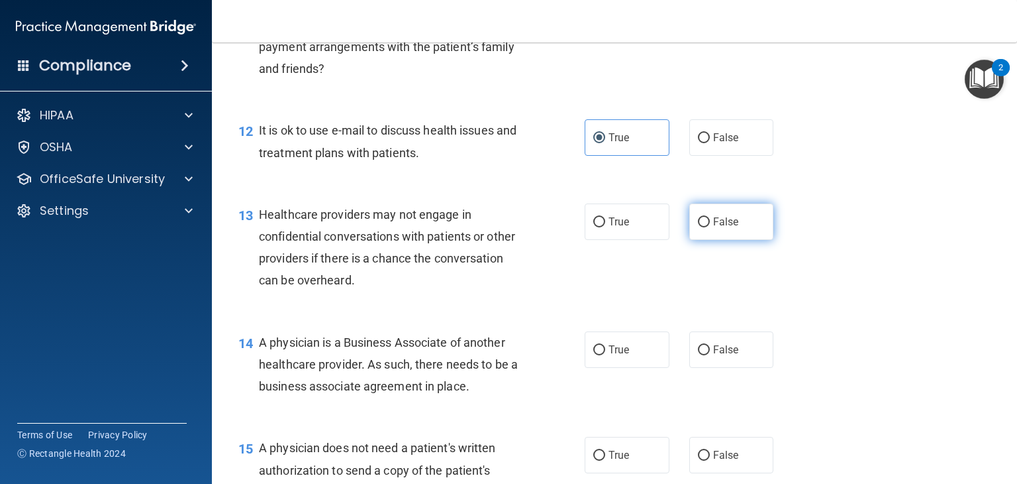
click at [736, 240] on label "False" at bounding box center [731, 221] width 85 height 36
click at [710, 227] on input "False" at bounding box center [704, 222] width 12 height 10
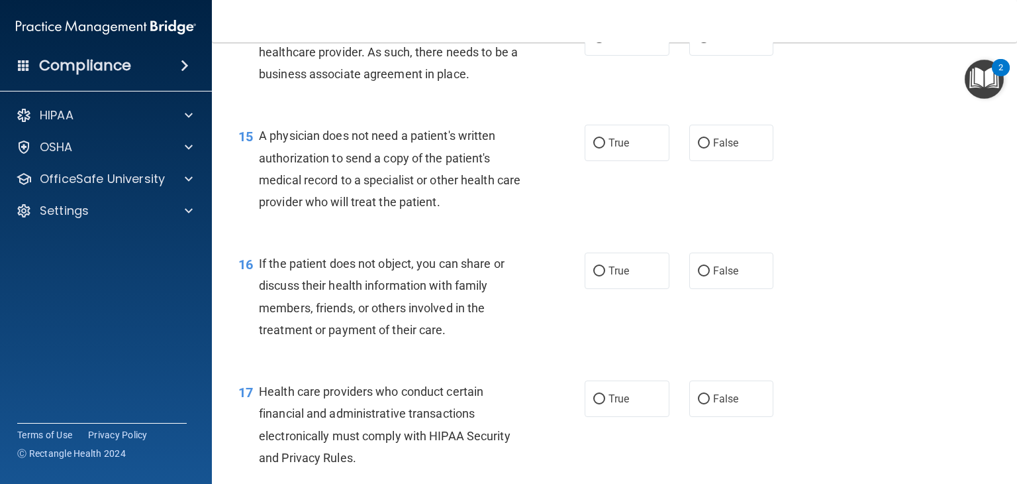
scroll to position [1637, 0]
click at [721, 43] on span "False" at bounding box center [726, 36] width 26 height 13
click at [710, 42] on input "False" at bounding box center [704, 37] width 12 height 10
click at [599, 148] on input "True" at bounding box center [599, 143] width 12 height 10
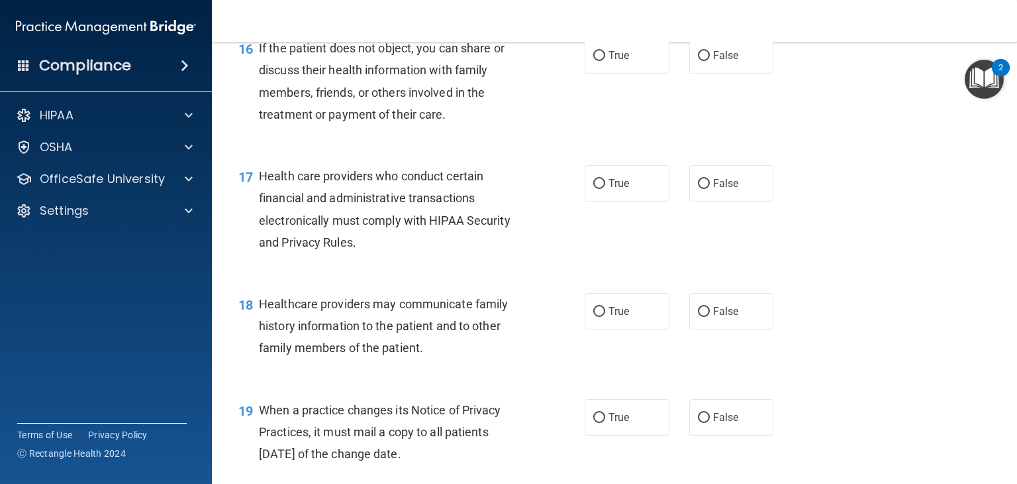
scroll to position [1853, 0]
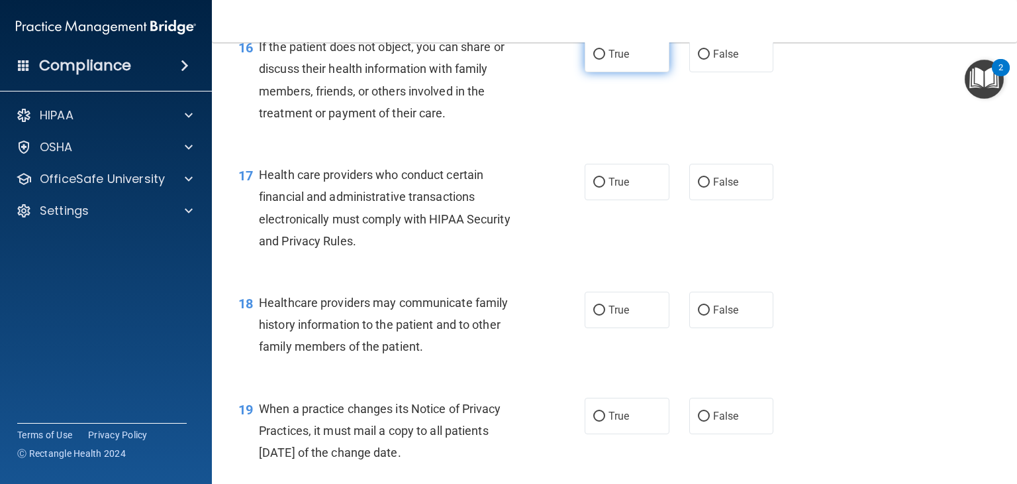
click at [645, 72] on label "True" at bounding box center [627, 54] width 85 height 36
click at [605, 60] on input "True" at bounding box center [599, 55] width 12 height 10
click at [633, 200] on label "True" at bounding box center [627, 182] width 85 height 36
click at [605, 187] on input "True" at bounding box center [599, 183] width 12 height 10
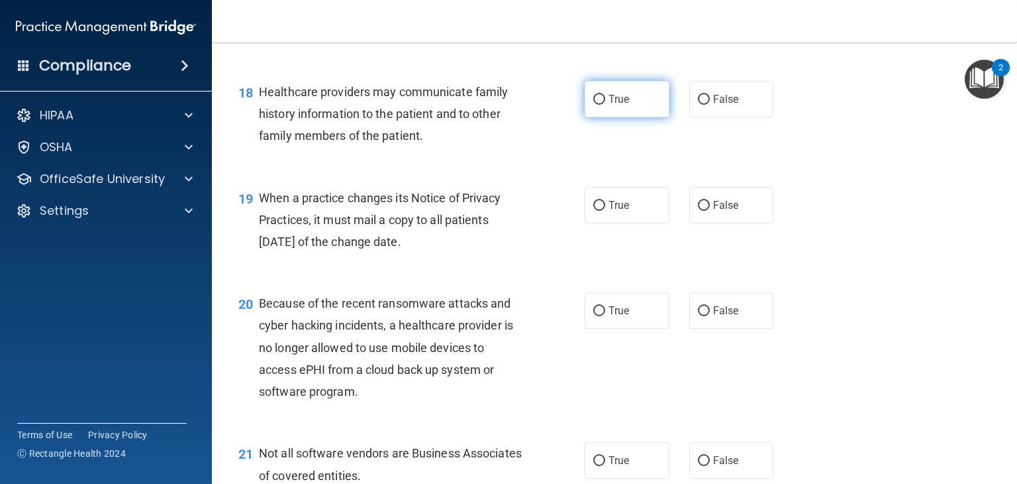
scroll to position [2064, 0]
click at [713, 105] on span "False" at bounding box center [726, 99] width 26 height 13
click at [710, 105] on input "False" at bounding box center [704, 100] width 12 height 10
click at [697, 223] on label "False" at bounding box center [731, 205] width 85 height 36
click at [698, 211] on input "False" at bounding box center [704, 206] width 12 height 10
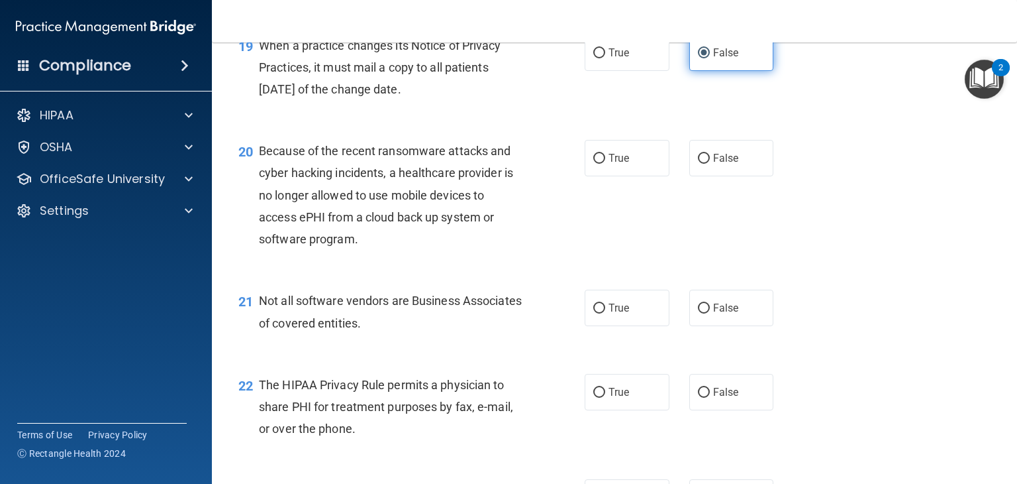
scroll to position [2217, 0]
click at [713, 164] on span "False" at bounding box center [726, 157] width 26 height 13
click at [710, 163] on input "False" at bounding box center [704, 158] width 12 height 10
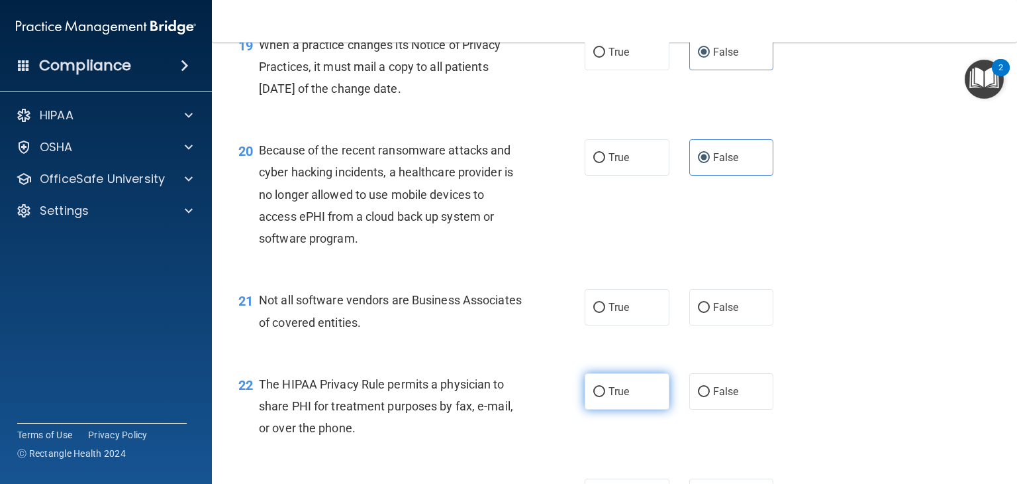
click at [633, 409] on label "True" at bounding box center [627, 391] width 85 height 36
click at [605, 397] on input "True" at bounding box center [599, 392] width 12 height 10
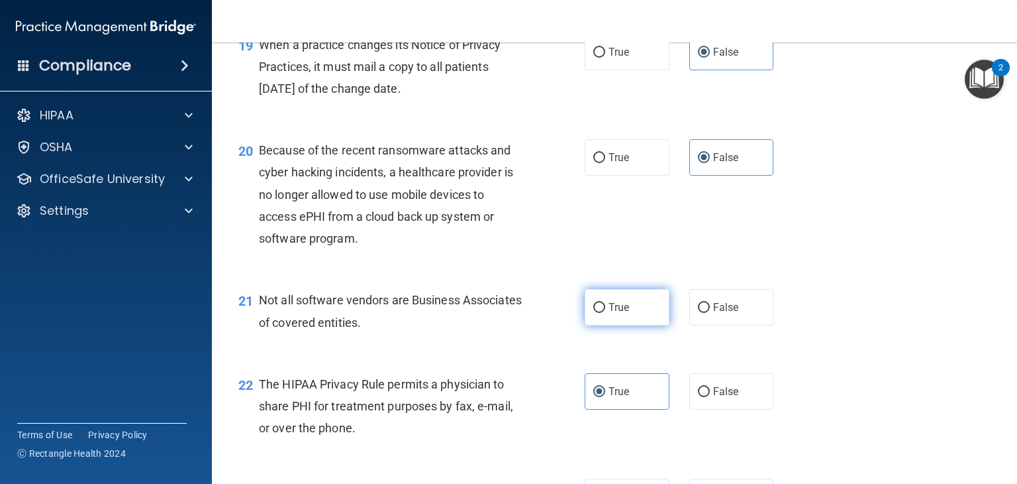
click at [638, 325] on label "True" at bounding box center [627, 307] width 85 height 36
click at [605, 313] on input "True" at bounding box center [599, 308] width 12 height 10
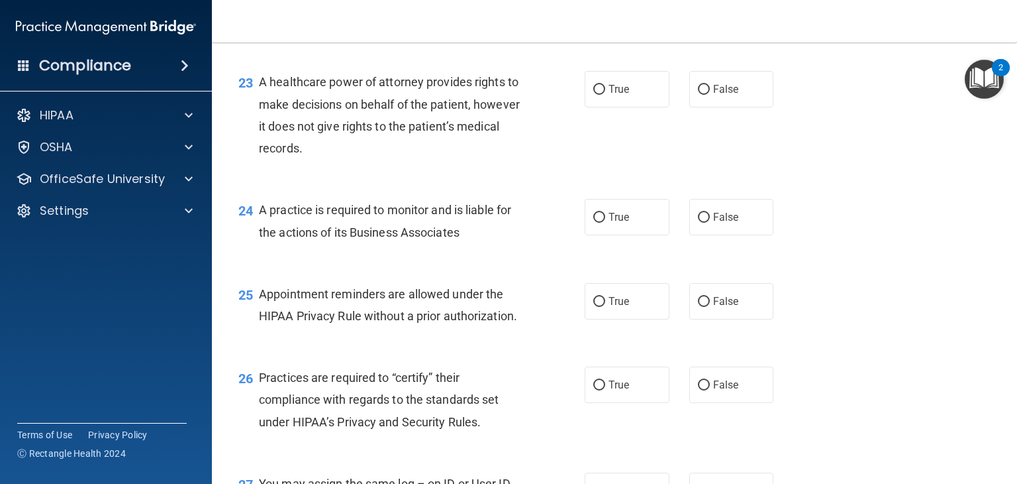
scroll to position [2662, 0]
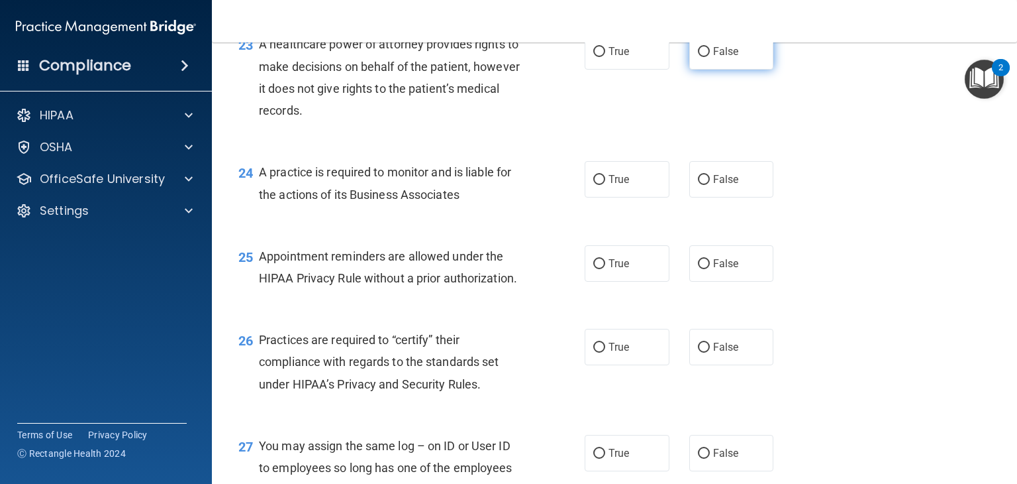
click at [713, 70] on label "False" at bounding box center [731, 51] width 85 height 36
click at [710, 57] on input "False" at bounding box center [704, 52] width 12 height 10
click at [704, 197] on label "False" at bounding box center [731, 179] width 85 height 36
click at [704, 185] on input "False" at bounding box center [704, 180] width 12 height 10
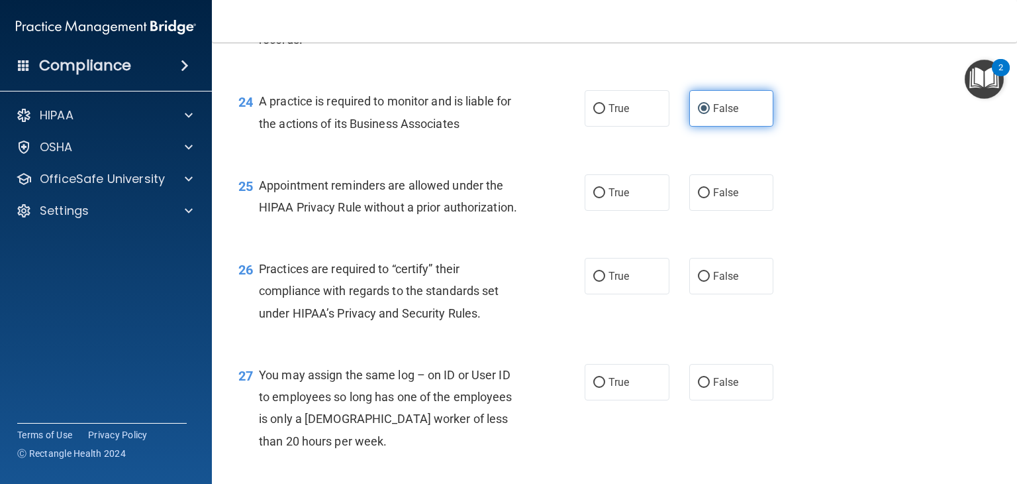
scroll to position [2763, 0]
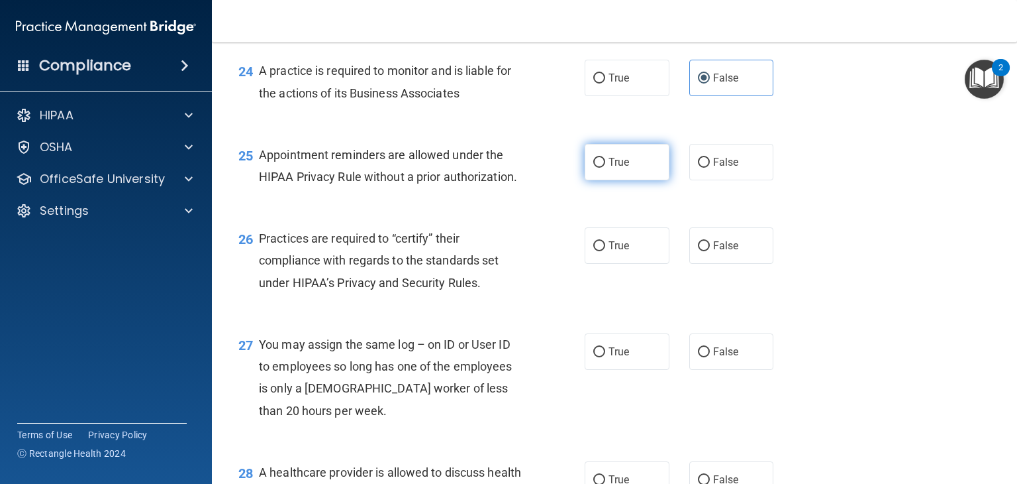
click at [628, 180] on label "True" at bounding box center [627, 162] width 85 height 36
click at [605, 168] on input "True" at bounding box center [599, 163] width 12 height 10
click at [715, 252] on span "False" at bounding box center [726, 245] width 26 height 13
click at [710, 251] on input "False" at bounding box center [704, 246] width 12 height 10
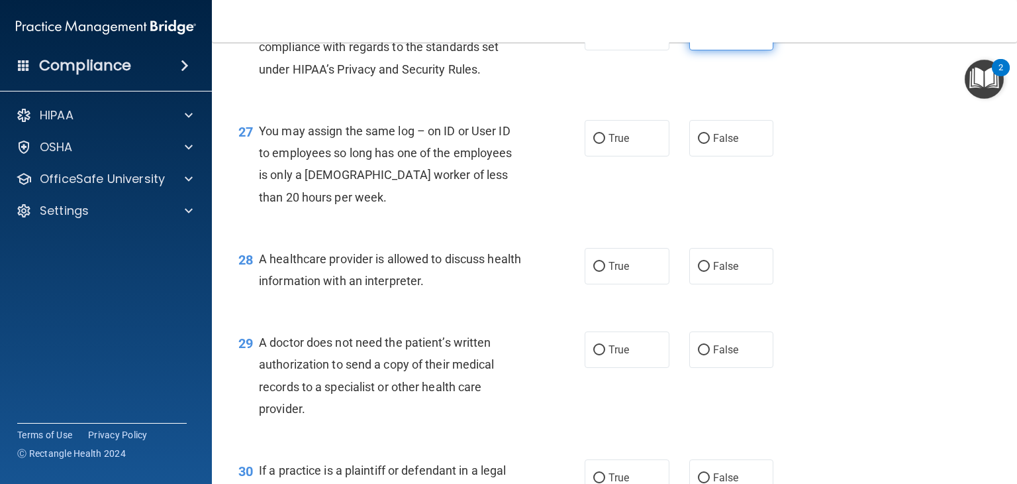
scroll to position [2977, 0]
click at [713, 144] on span "False" at bounding box center [726, 137] width 26 height 13
click at [707, 143] on input "False" at bounding box center [704, 138] width 12 height 10
click at [642, 283] on label "True" at bounding box center [627, 265] width 85 height 36
click at [605, 271] on input "True" at bounding box center [599, 266] width 12 height 10
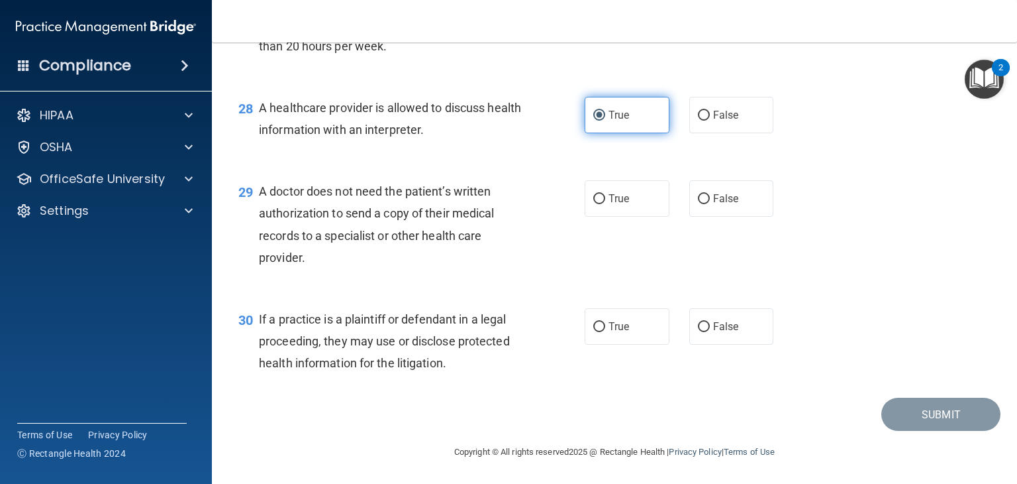
scroll to position [3138, 0]
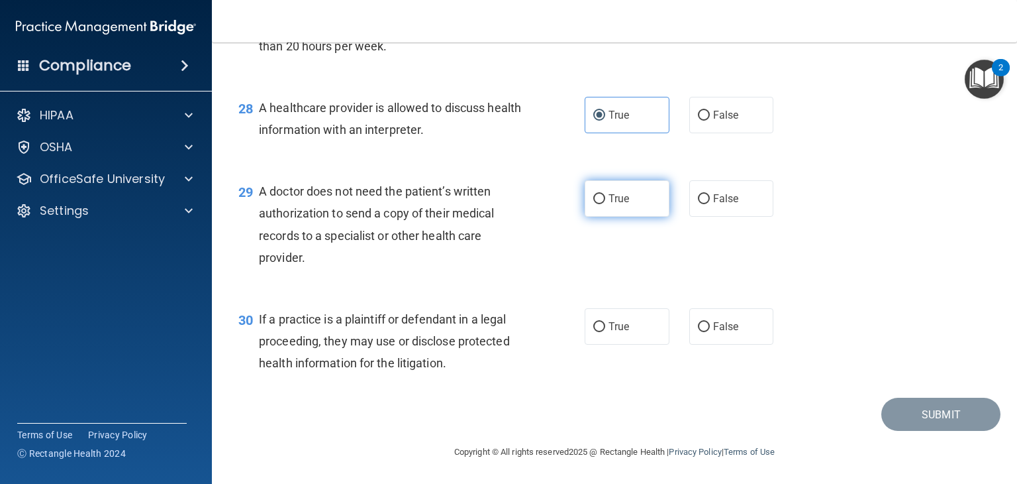
click at [619, 217] on label "True" at bounding box center [627, 198] width 85 height 36
click at [605, 204] on input "True" at bounding box center [599, 199] width 12 height 10
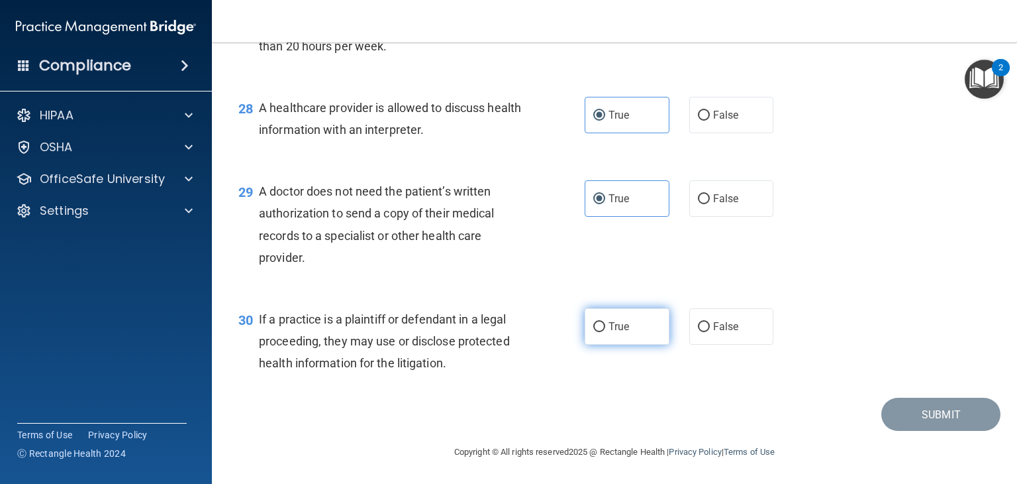
click at [621, 327] on span "True" at bounding box center [619, 326] width 21 height 13
click at [605, 327] on input "True" at bounding box center [599, 327] width 12 height 10
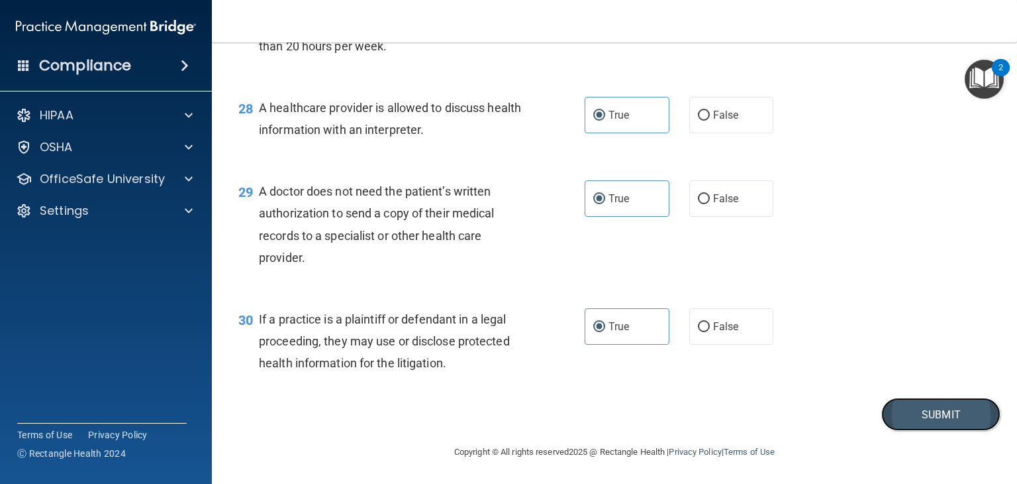
click at [903, 420] on button "Submit" at bounding box center [941, 414] width 119 height 34
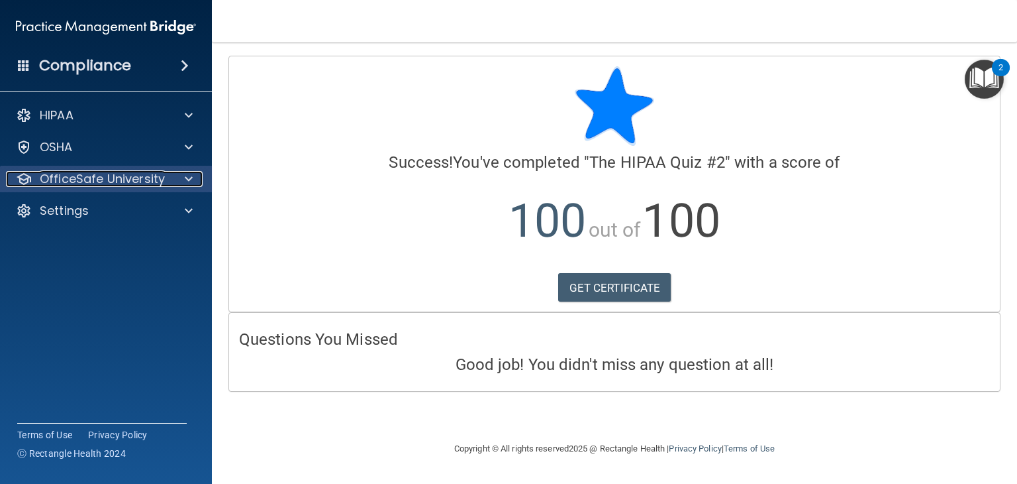
click at [181, 180] on div at bounding box center [186, 179] width 33 height 16
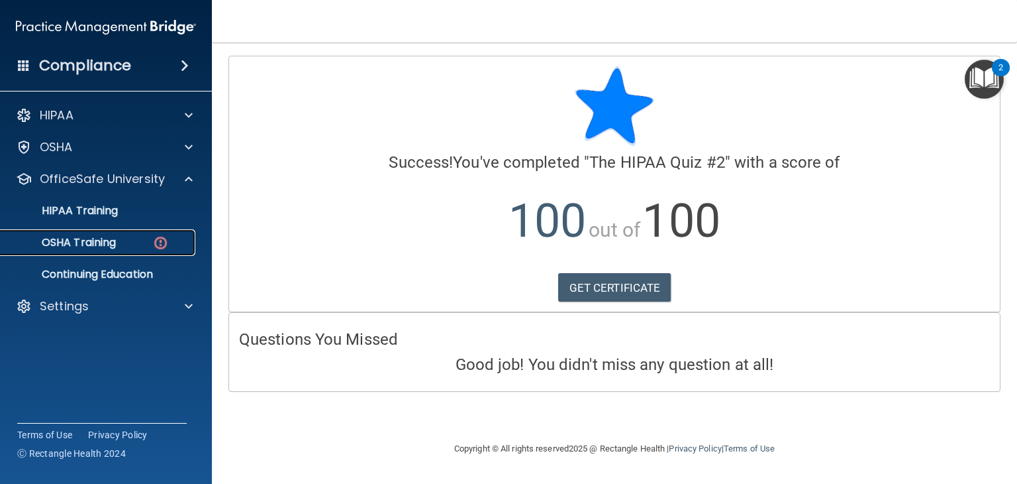
click at [165, 240] on img at bounding box center [160, 242] width 17 height 17
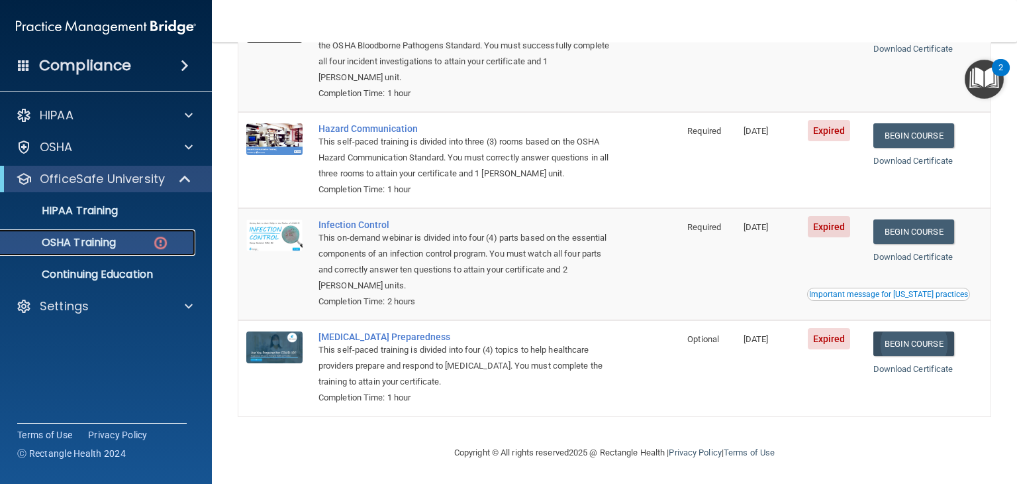
scroll to position [188, 0]
click at [915, 336] on link "Begin Course" at bounding box center [914, 343] width 81 height 25
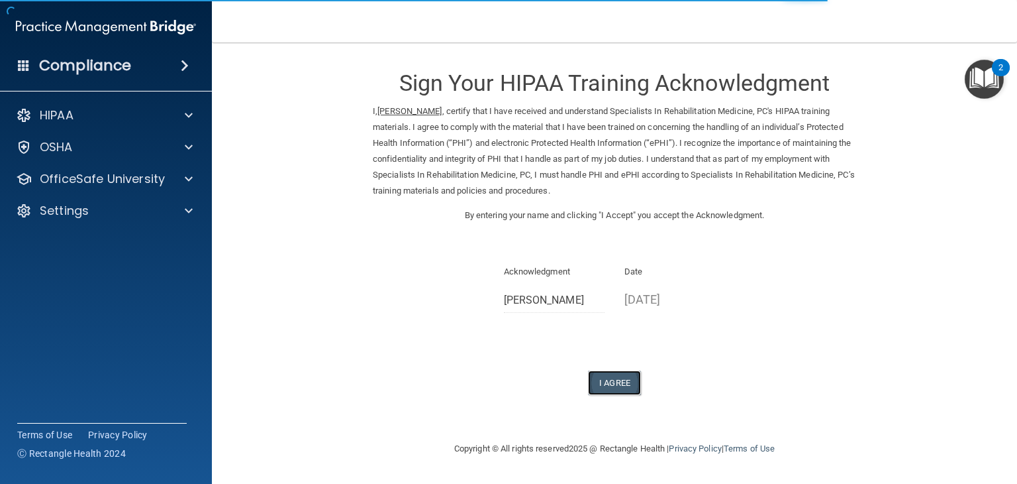
click at [609, 381] on button "I Agree" at bounding box center [614, 382] width 53 height 25
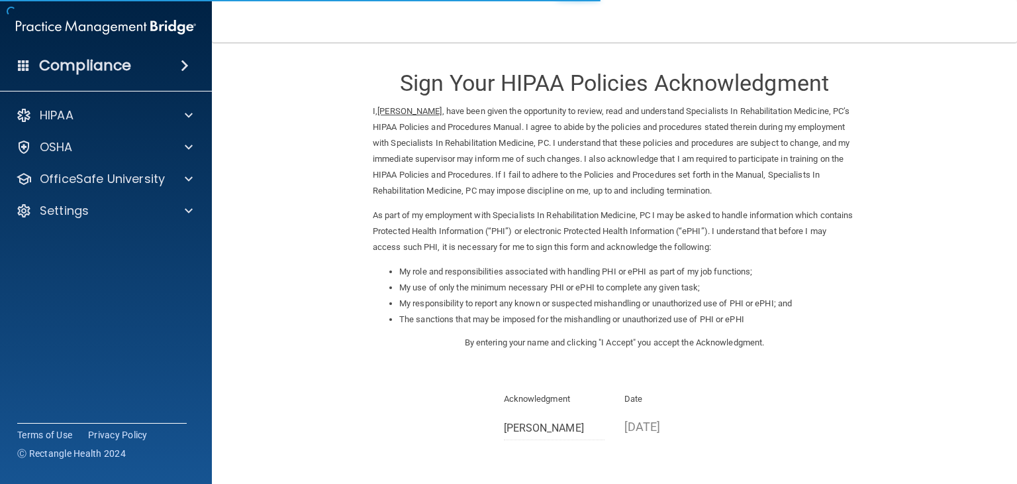
scroll to position [123, 0]
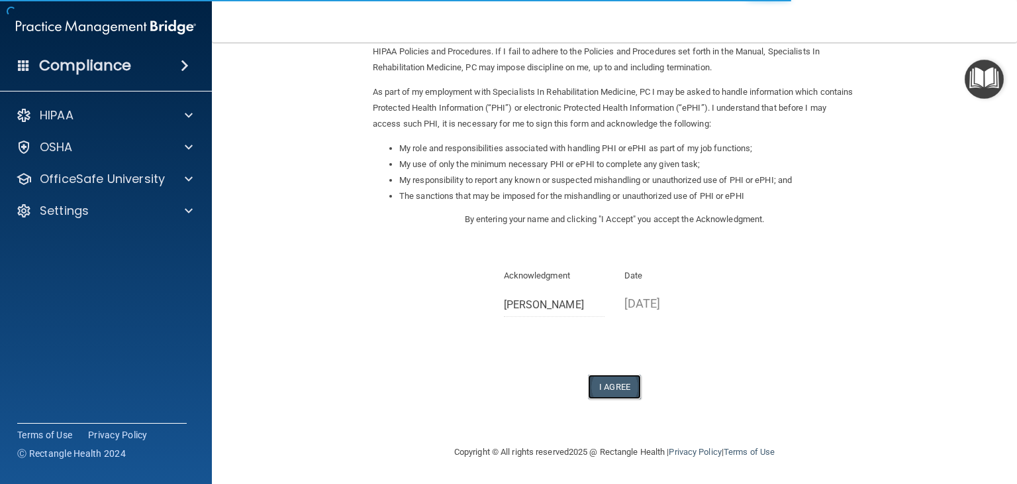
click at [612, 390] on button "I Agree" at bounding box center [614, 386] width 53 height 25
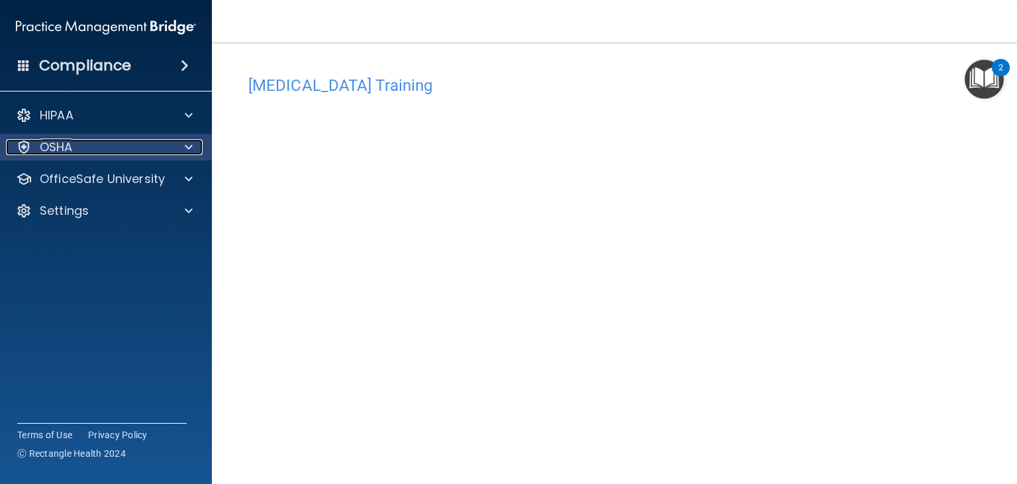
click at [188, 148] on span at bounding box center [189, 147] width 8 height 16
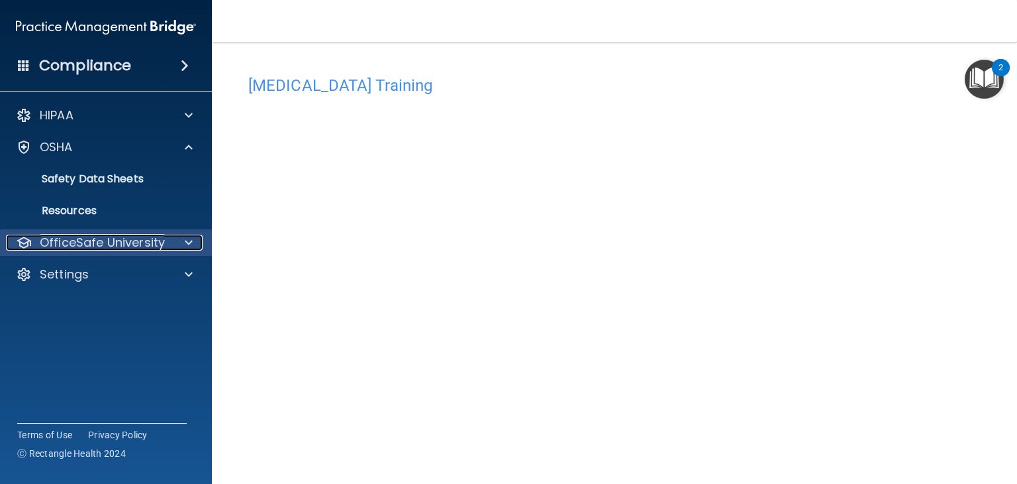
click at [188, 247] on span at bounding box center [189, 242] width 8 height 16
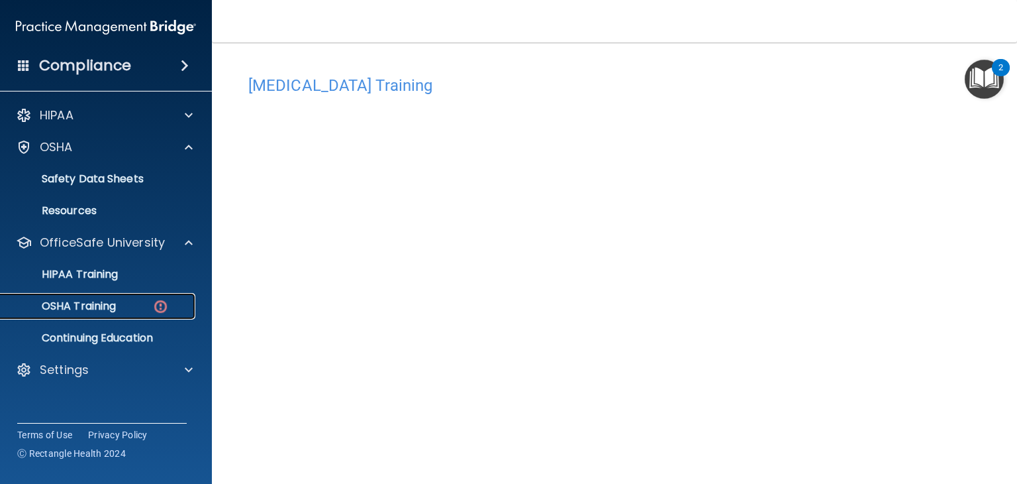
click at [159, 311] on img at bounding box center [160, 306] width 17 height 17
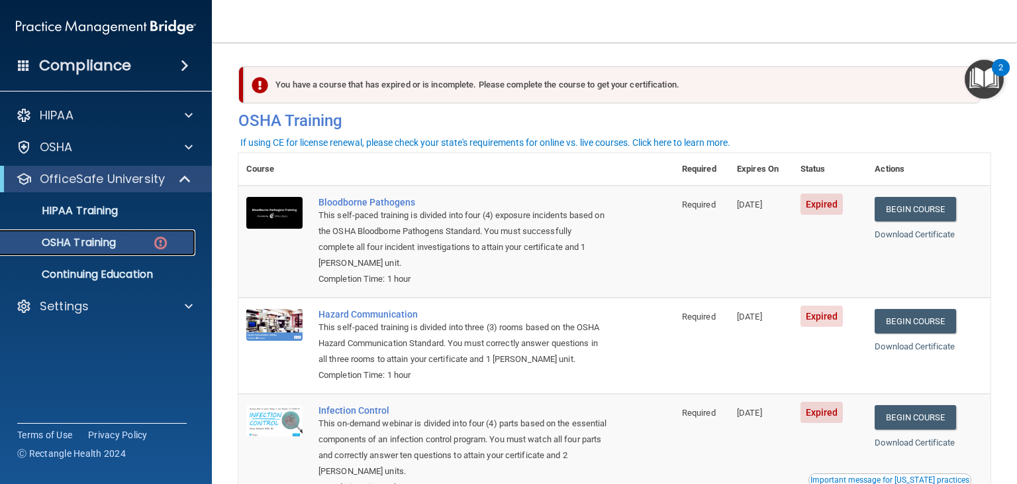
scroll to position [188, 0]
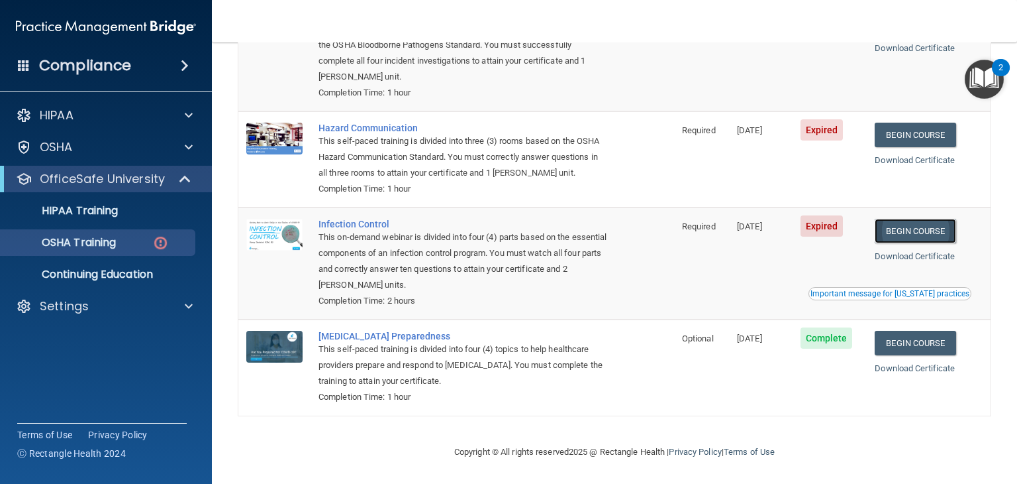
click at [921, 232] on link "Begin Course" at bounding box center [915, 231] width 81 height 25
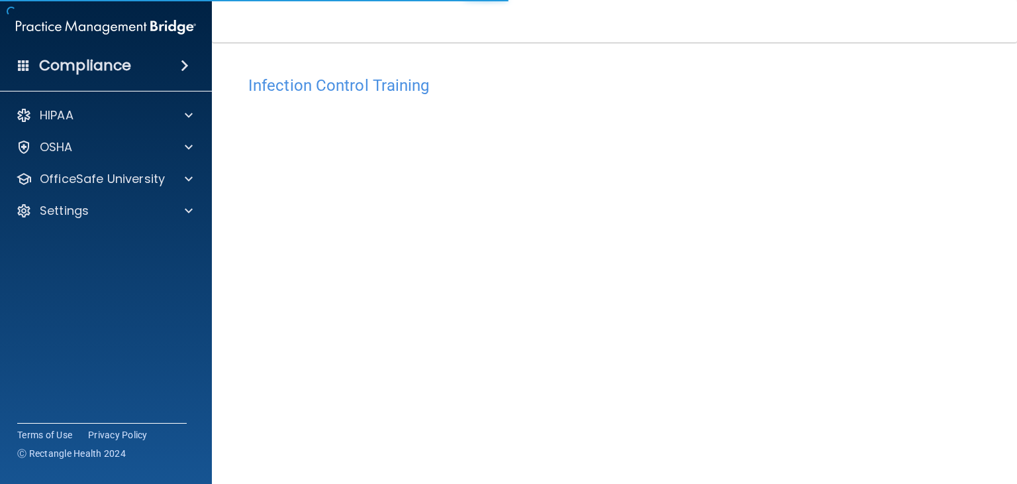
click at [921, 232] on div "Infection Control Training This course doesn’t expire until 08/23/2025. Are you…" at bounding box center [614, 298] width 752 height 458
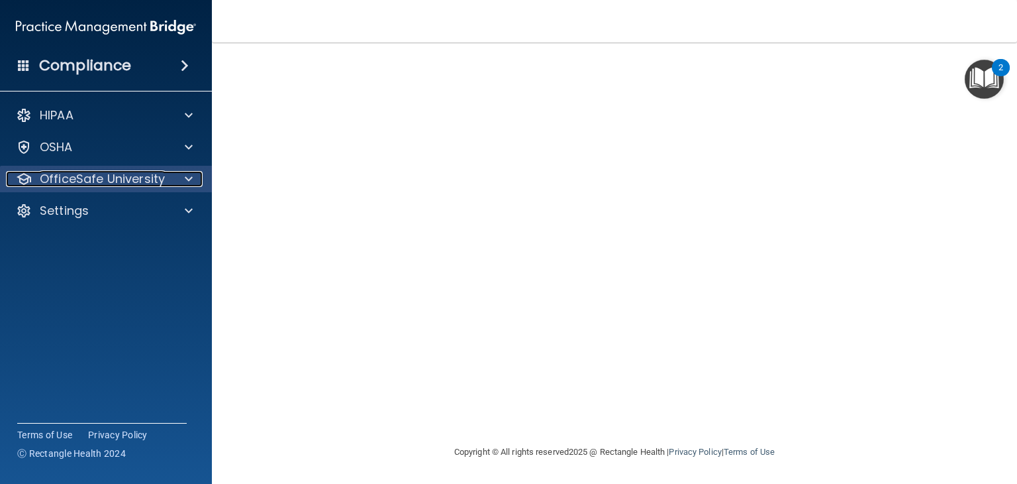
click at [188, 183] on span at bounding box center [189, 179] width 8 height 16
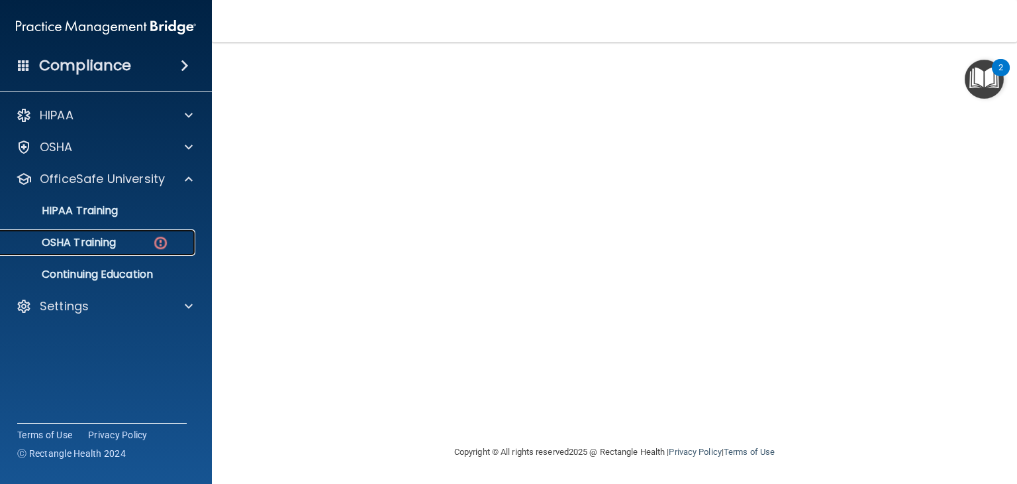
click at [169, 238] on div "OSHA Training" at bounding box center [99, 242] width 181 height 13
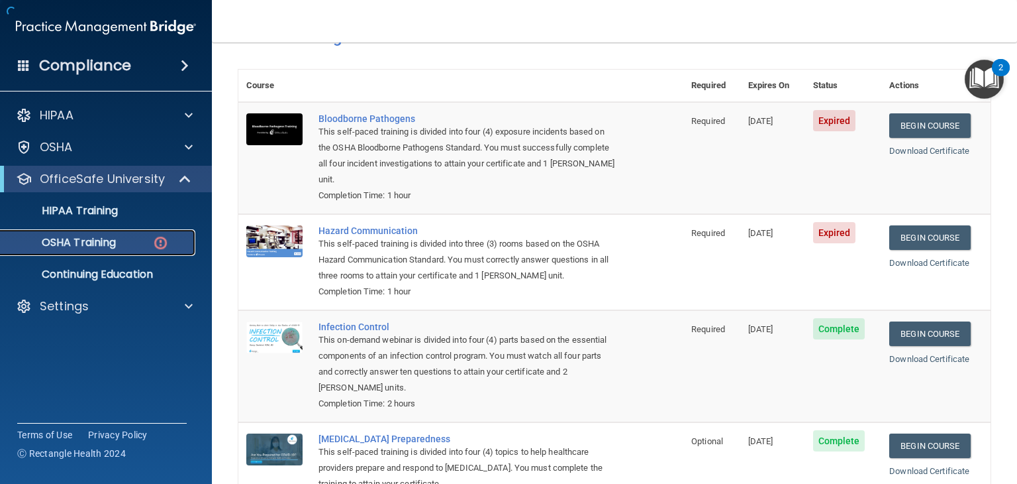
scroll to position [188, 0]
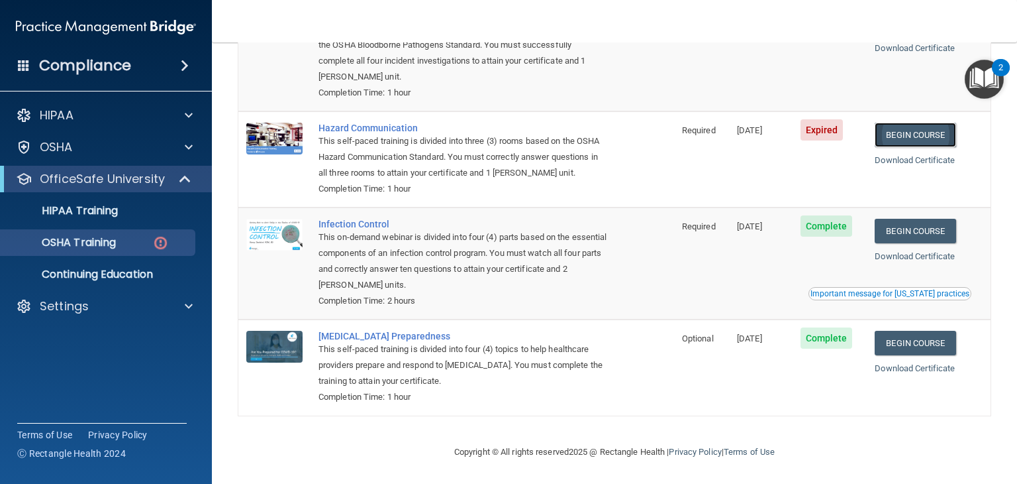
click at [911, 130] on link "Begin Course" at bounding box center [915, 135] width 81 height 25
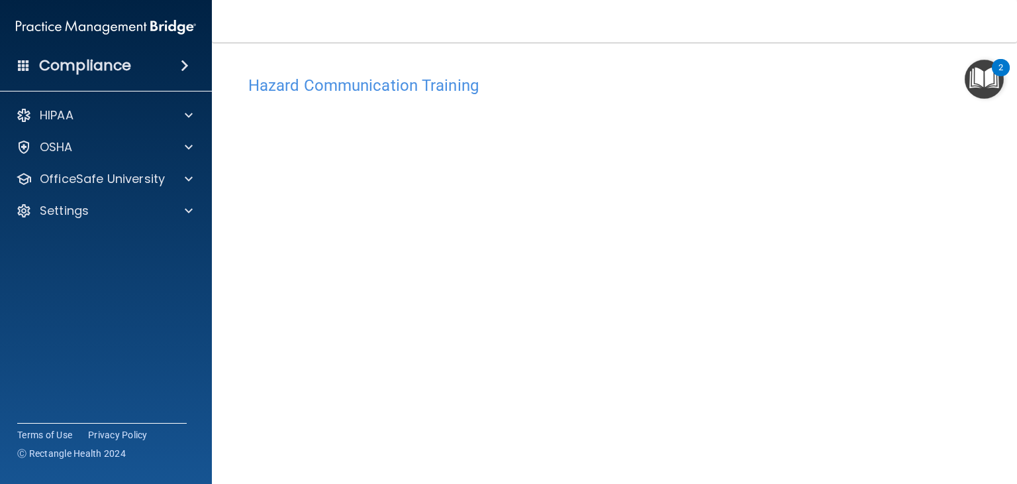
click at [980, 69] on img "Open Resource Center, 2 new notifications" at bounding box center [984, 79] width 39 height 39
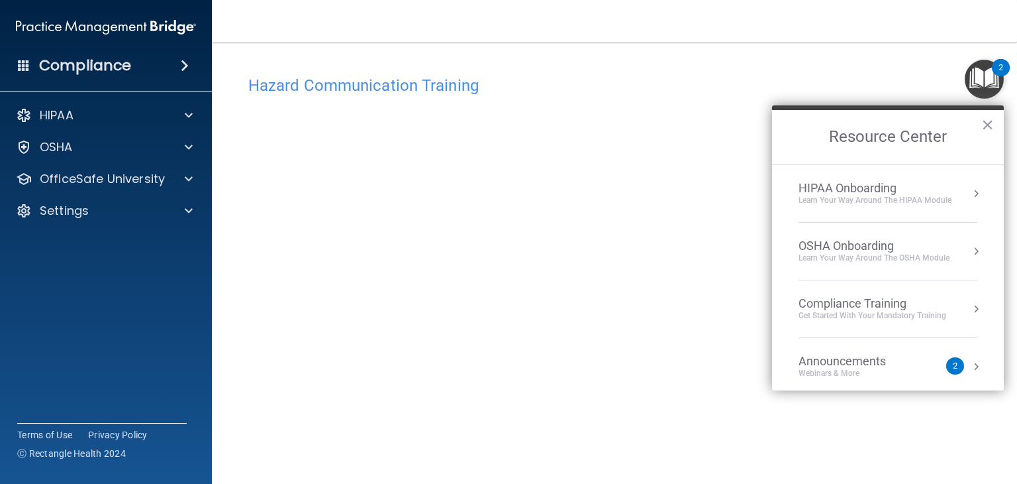
scroll to position [72, 0]
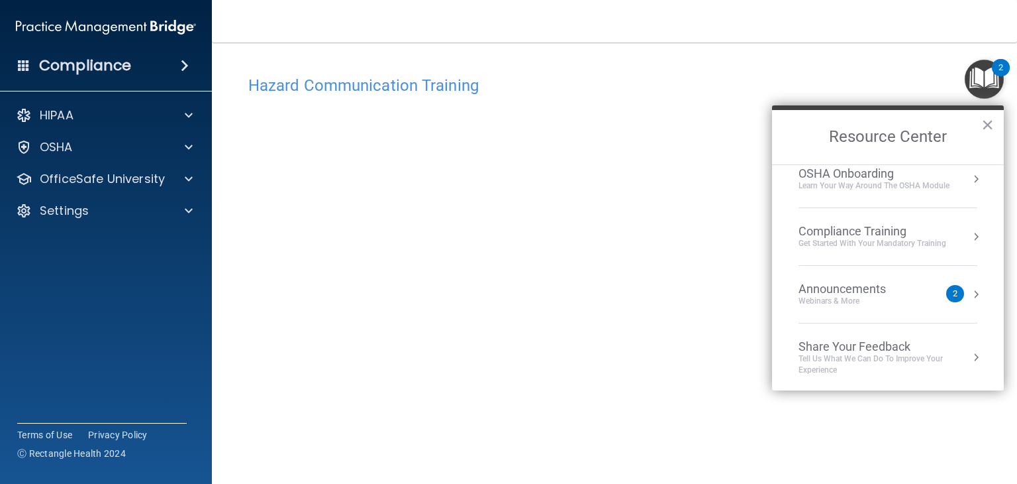
click at [911, 48] on main "Hazard Communication Training This course doesn’t expire until [DATE]. Are you …" at bounding box center [614, 262] width 805 height 441
click at [988, 83] on img "Open Resource Center, 2 new notifications" at bounding box center [984, 79] width 39 height 39
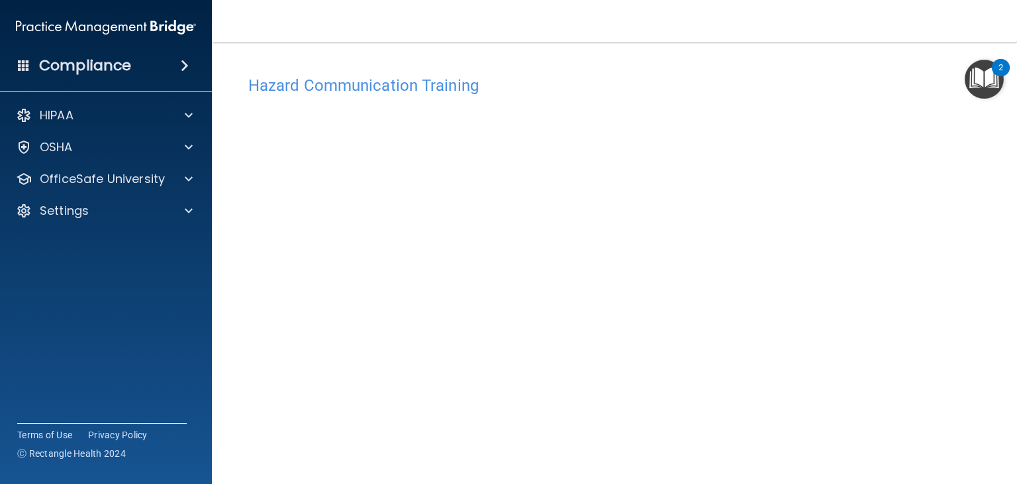
click at [988, 83] on img "Open Resource Center, 2 new notifications" at bounding box center [984, 79] width 39 height 39
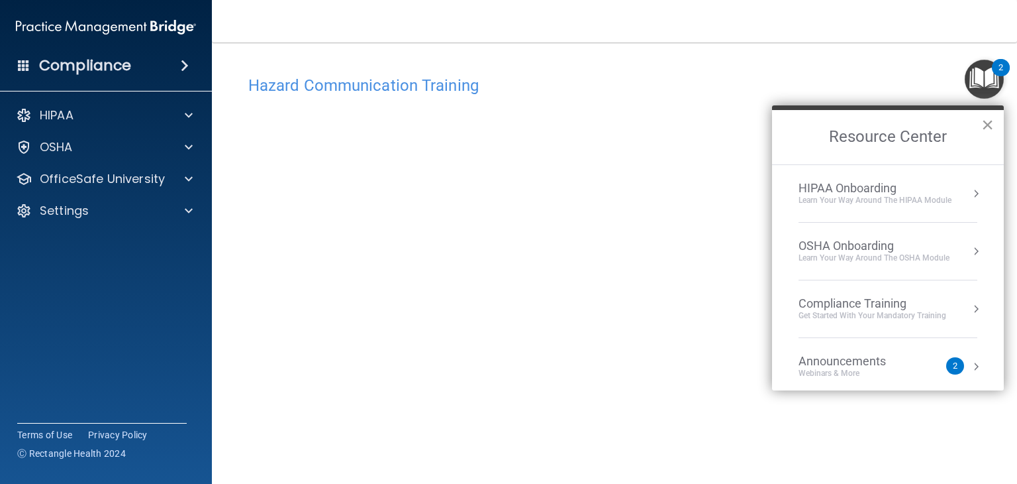
click at [984, 121] on button "×" at bounding box center [988, 124] width 13 height 21
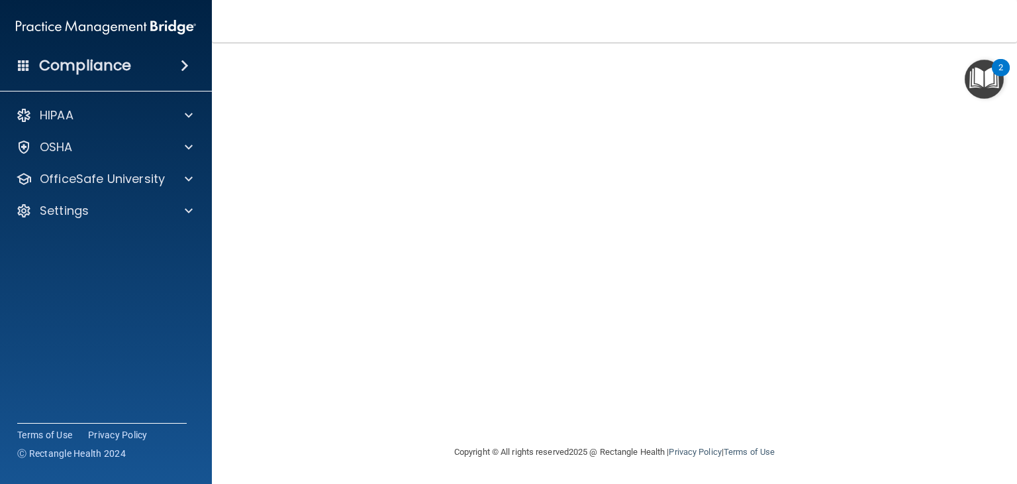
scroll to position [15, 0]
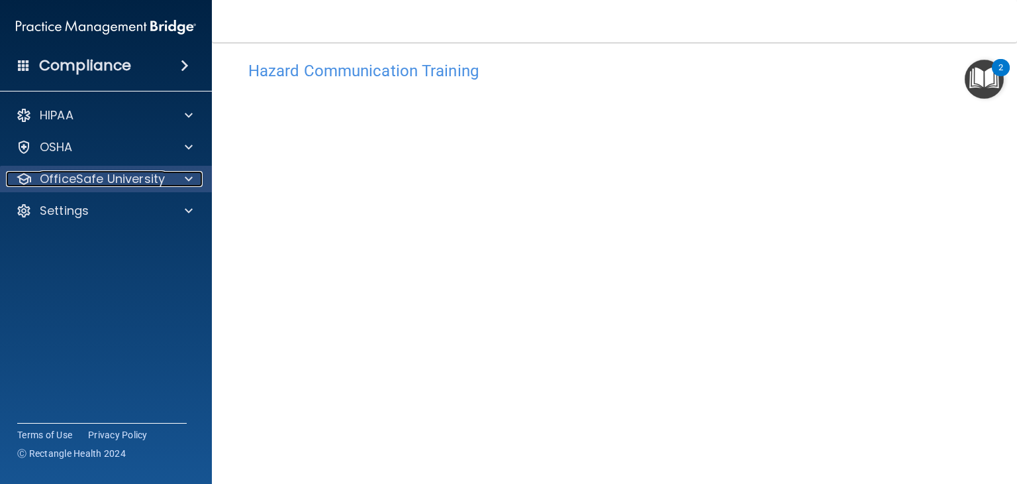
click at [185, 177] on span at bounding box center [189, 179] width 8 height 16
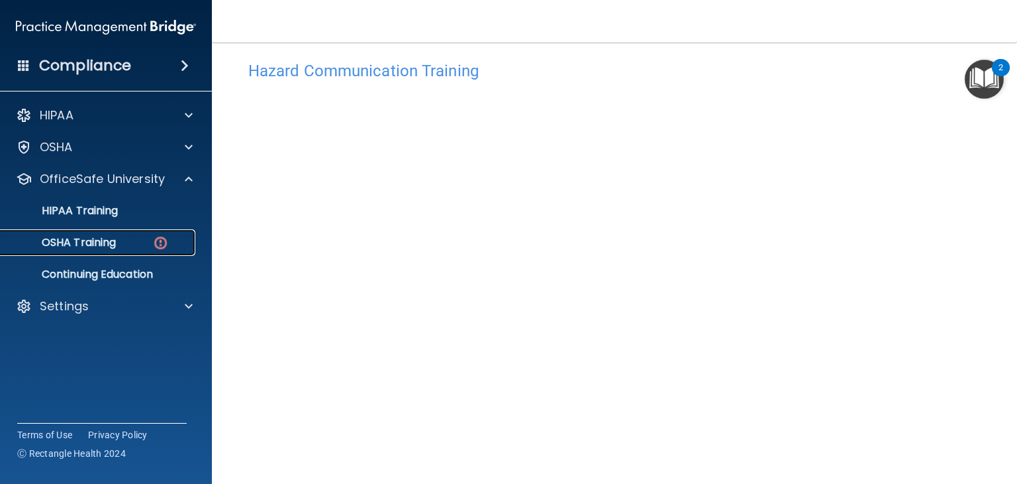
click at [171, 244] on div "OSHA Training" at bounding box center [99, 242] width 181 height 13
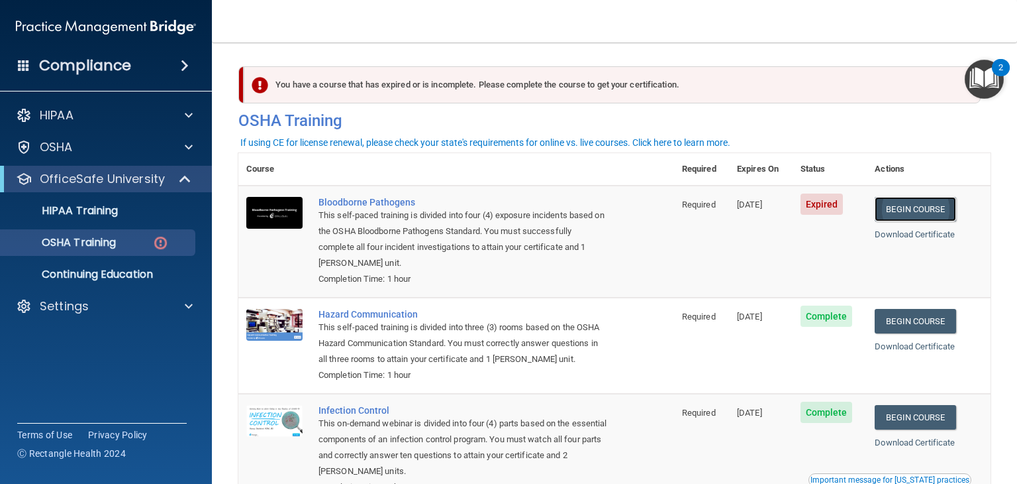
click at [929, 216] on link "Begin Course" at bounding box center [915, 209] width 81 height 25
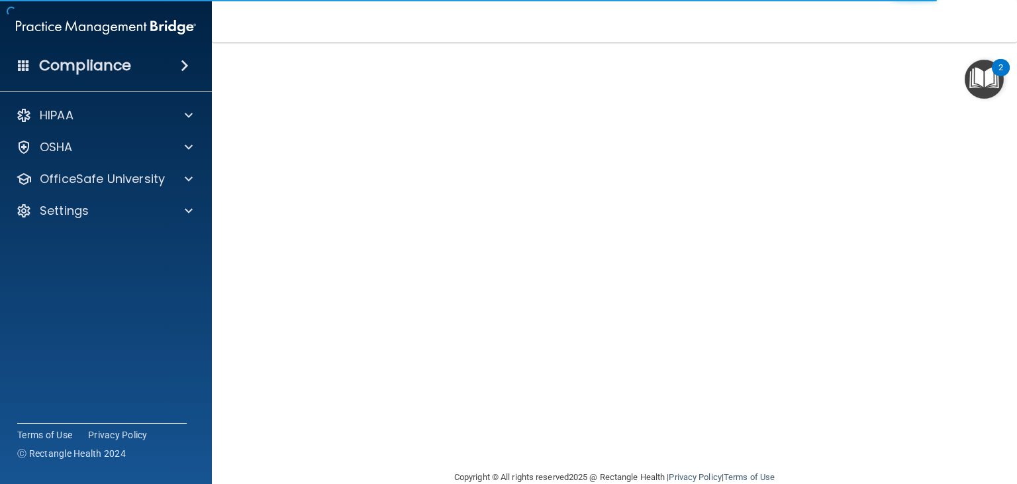
scroll to position [58, 0]
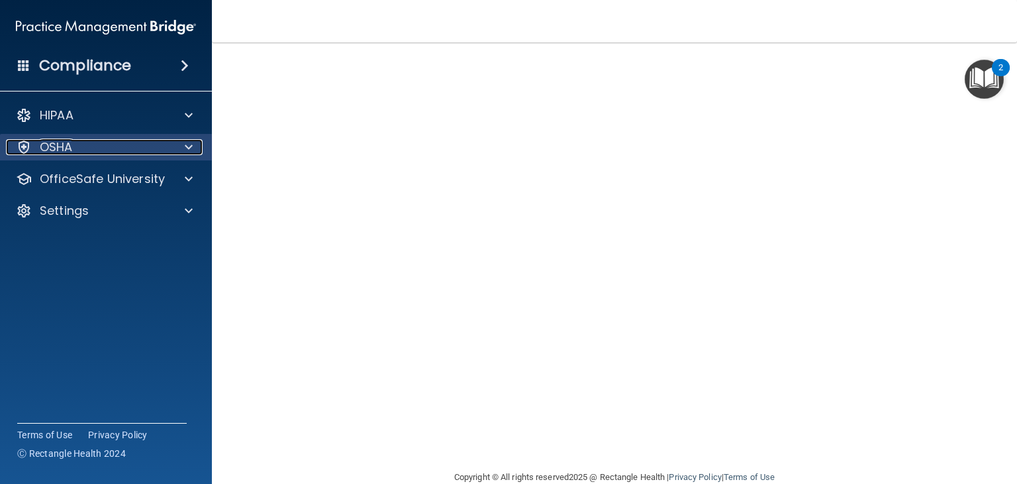
click at [188, 154] on span at bounding box center [189, 147] width 8 height 16
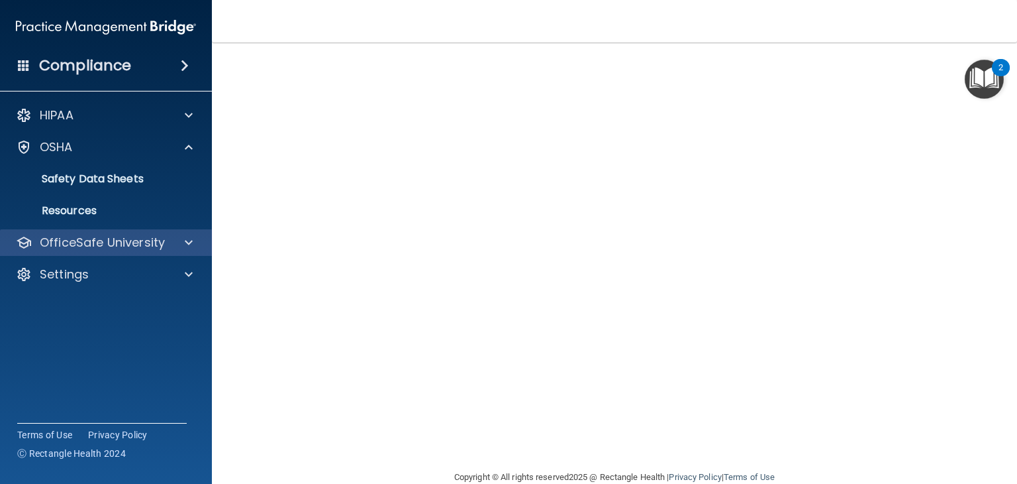
click at [181, 230] on div "OfficeSafe University" at bounding box center [106, 242] width 213 height 26
click at [191, 247] on span at bounding box center [189, 242] width 8 height 16
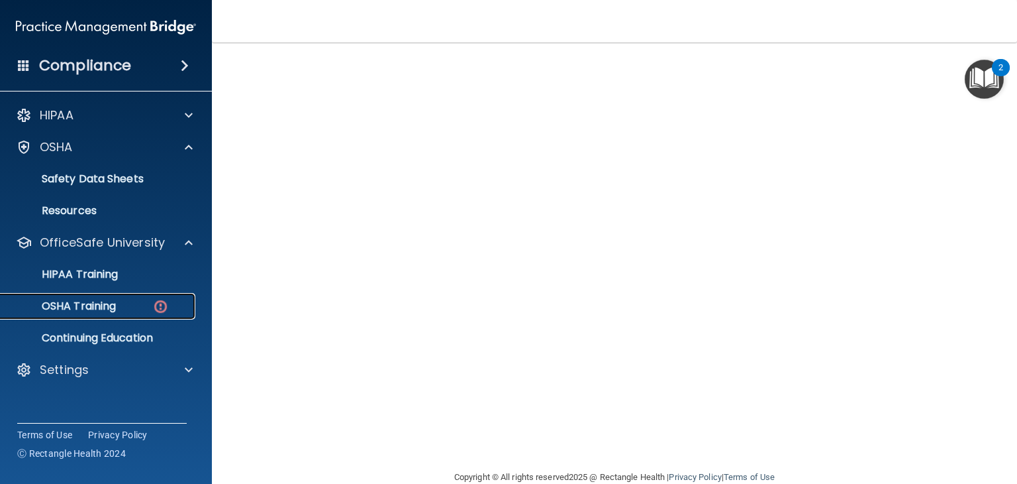
click at [158, 307] on img at bounding box center [160, 306] width 17 height 17
